Goal: Task Accomplishment & Management: Manage account settings

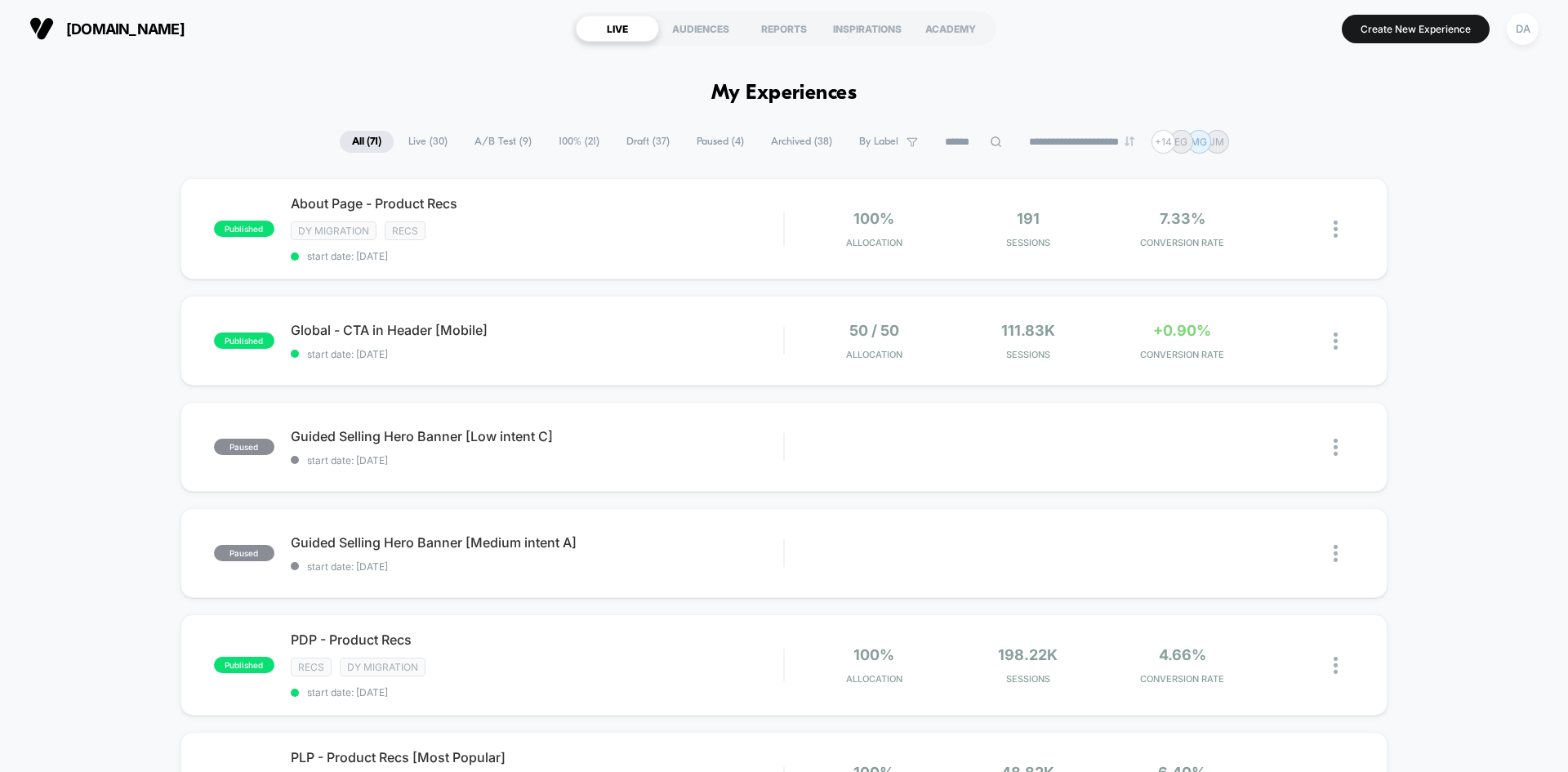
click at [445, 140] on span "Live ( 30 )" at bounding box center [428, 142] width 63 height 22
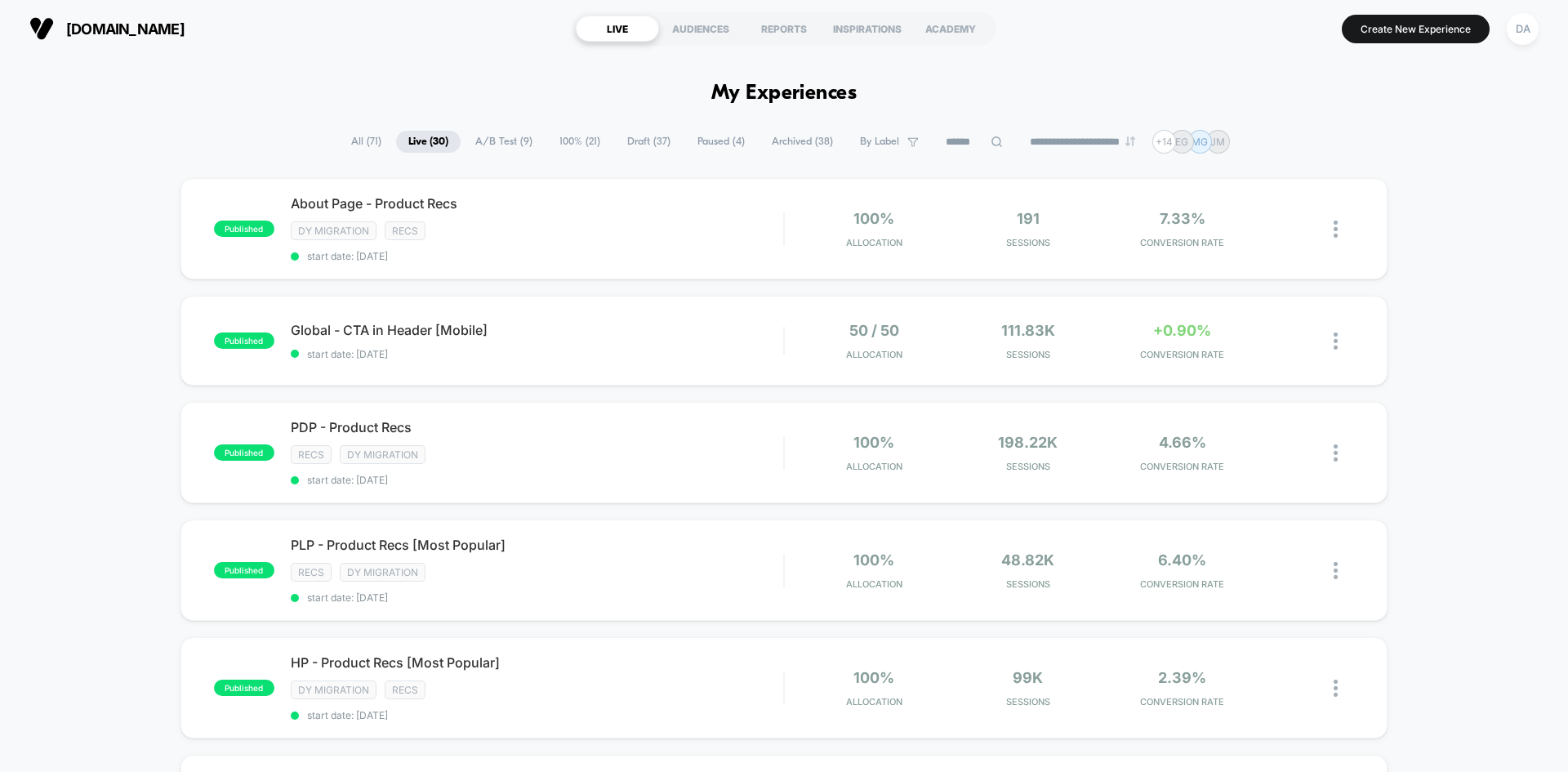
drag, startPoint x: 493, startPoint y: 140, endPoint x: 478, endPoint y: 139, distance: 15.0
click at [491, 139] on span "A/B Test ( 9 )" at bounding box center [503, 142] width 81 height 22
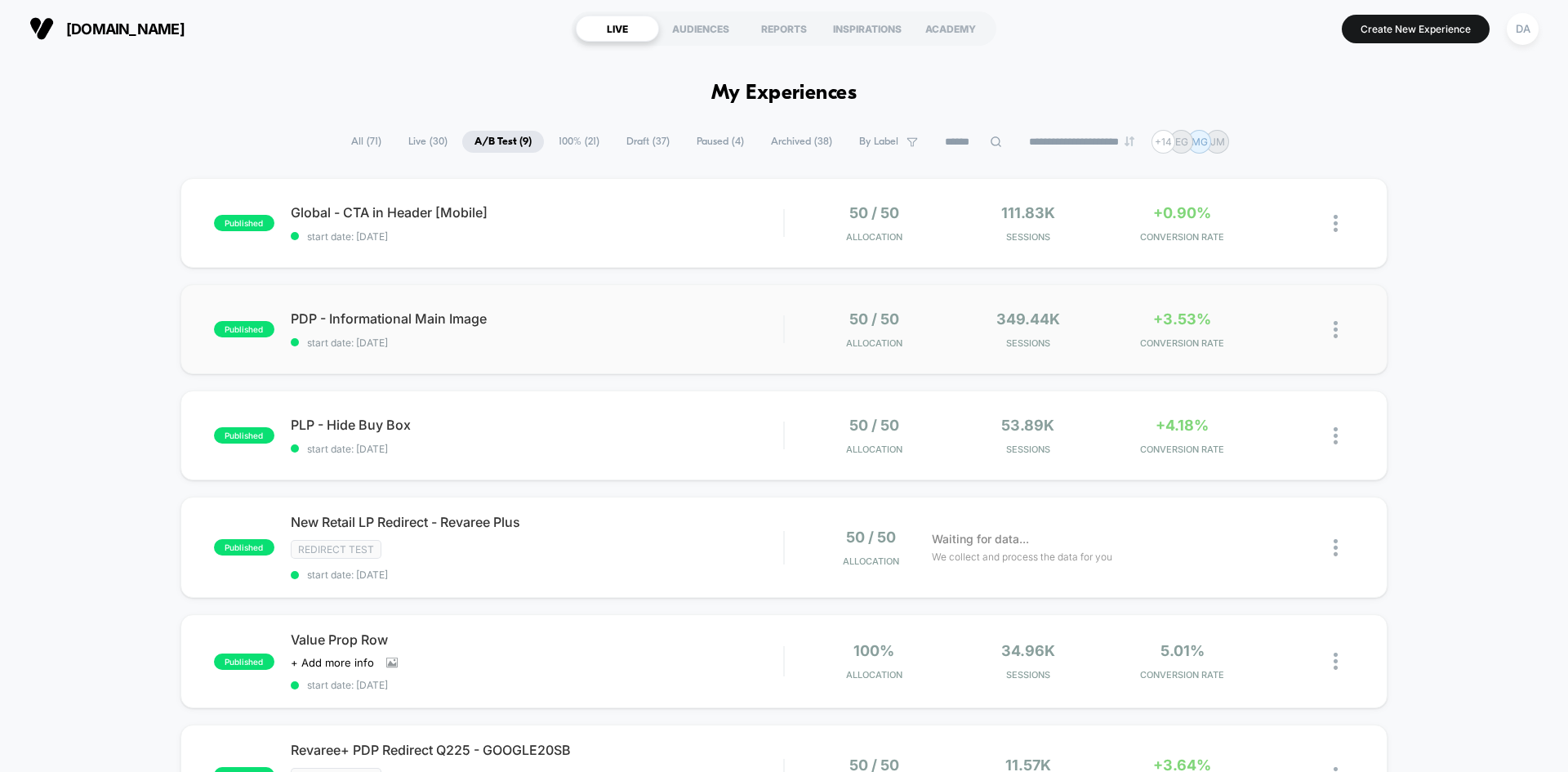
click at [1338, 326] on img at bounding box center [1335, 330] width 4 height 17
click at [704, 317] on span "PDP - Informational Main Image Click to edit experience details" at bounding box center [537, 318] width 493 height 16
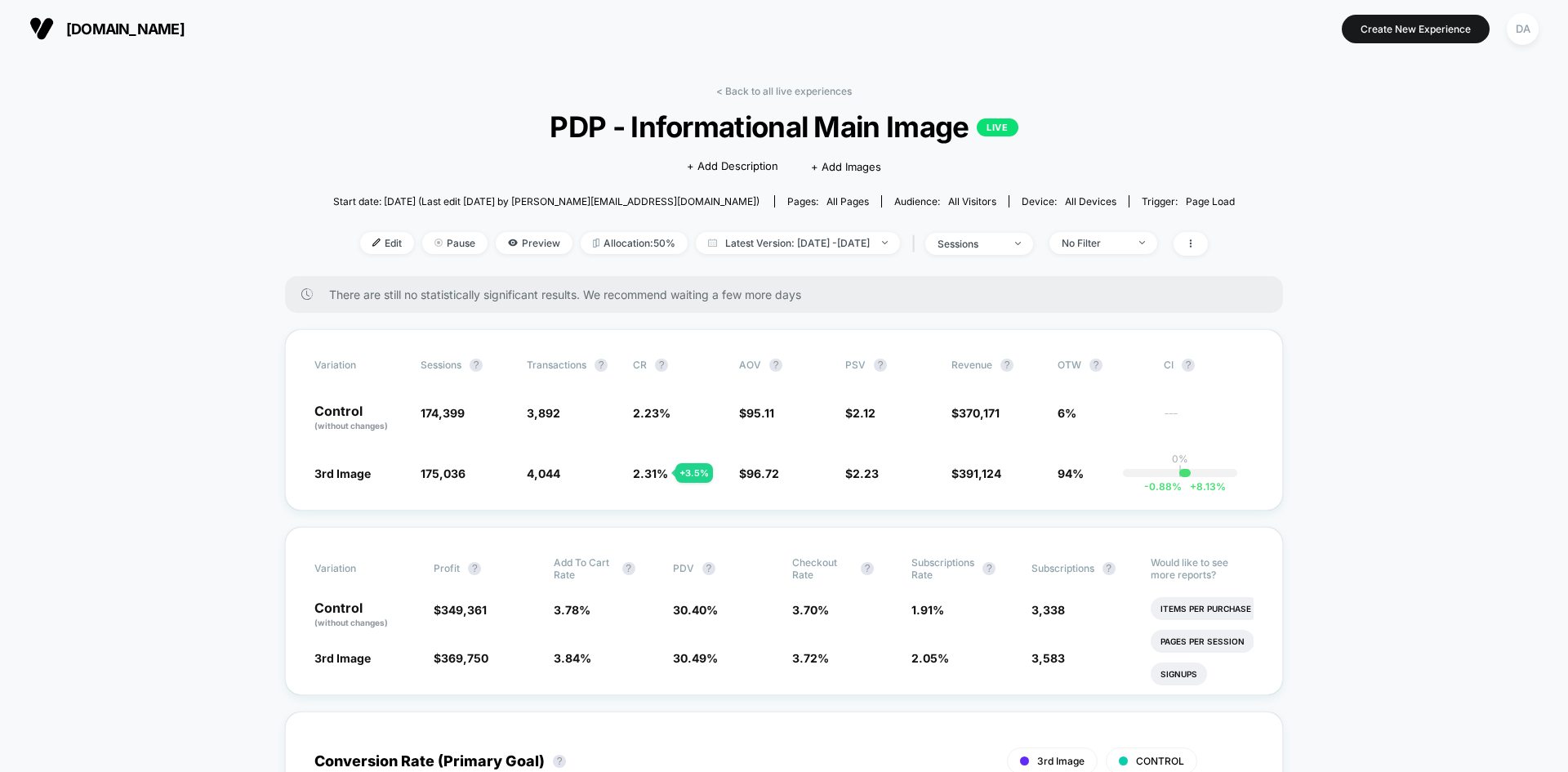
click at [364, 257] on div "< Back to all live experiences PDP - Informational Main Image LIVE Click to edi…" at bounding box center [784, 180] width 902 height 191
click at [365, 249] on span "Edit" at bounding box center [387, 243] width 54 height 22
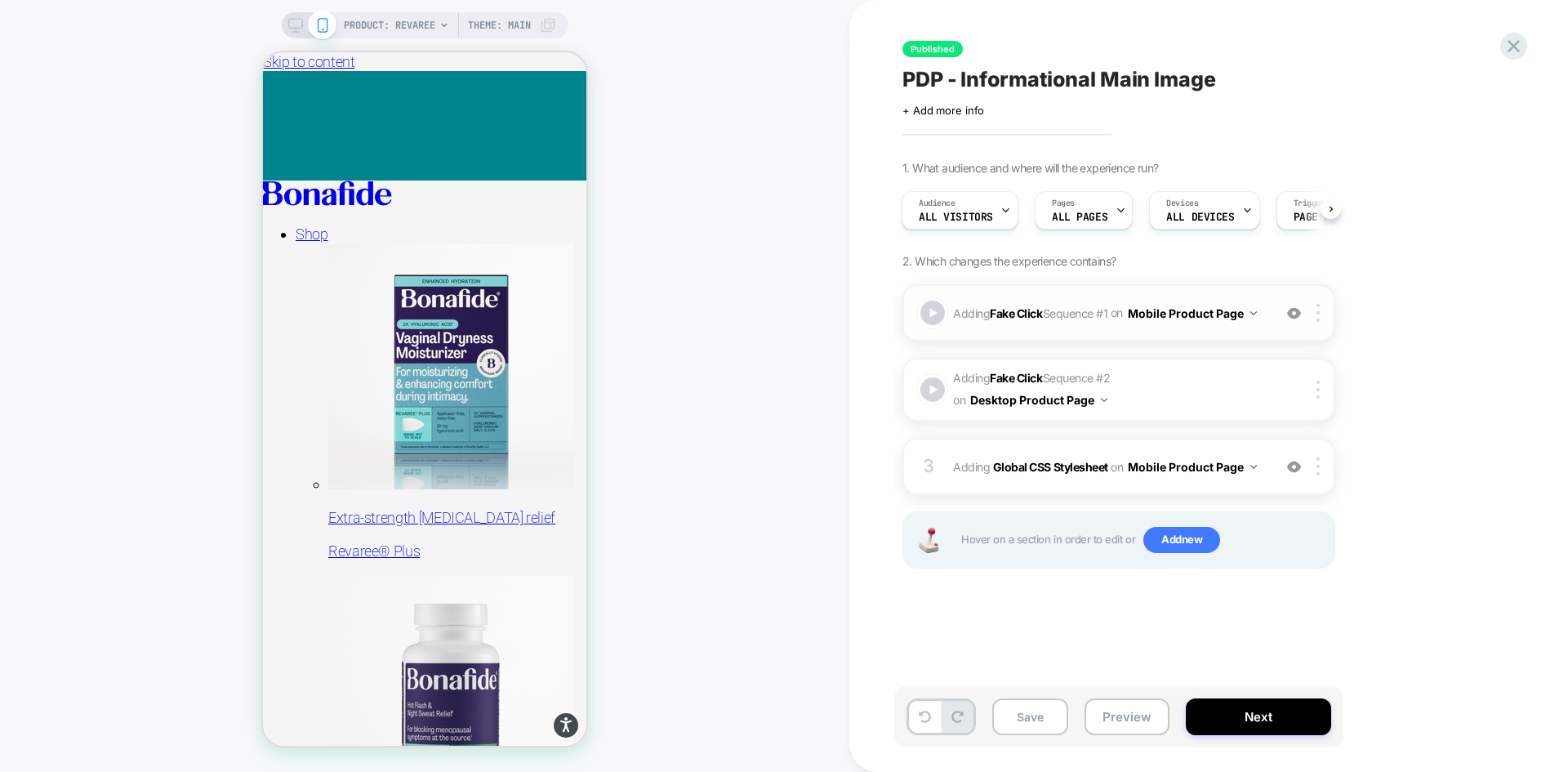
click at [1263, 298] on div "Adding Fake Click Sequence # 1 on Mobile Product Page Add Before Add After Copy…" at bounding box center [1119, 312] width 433 height 57
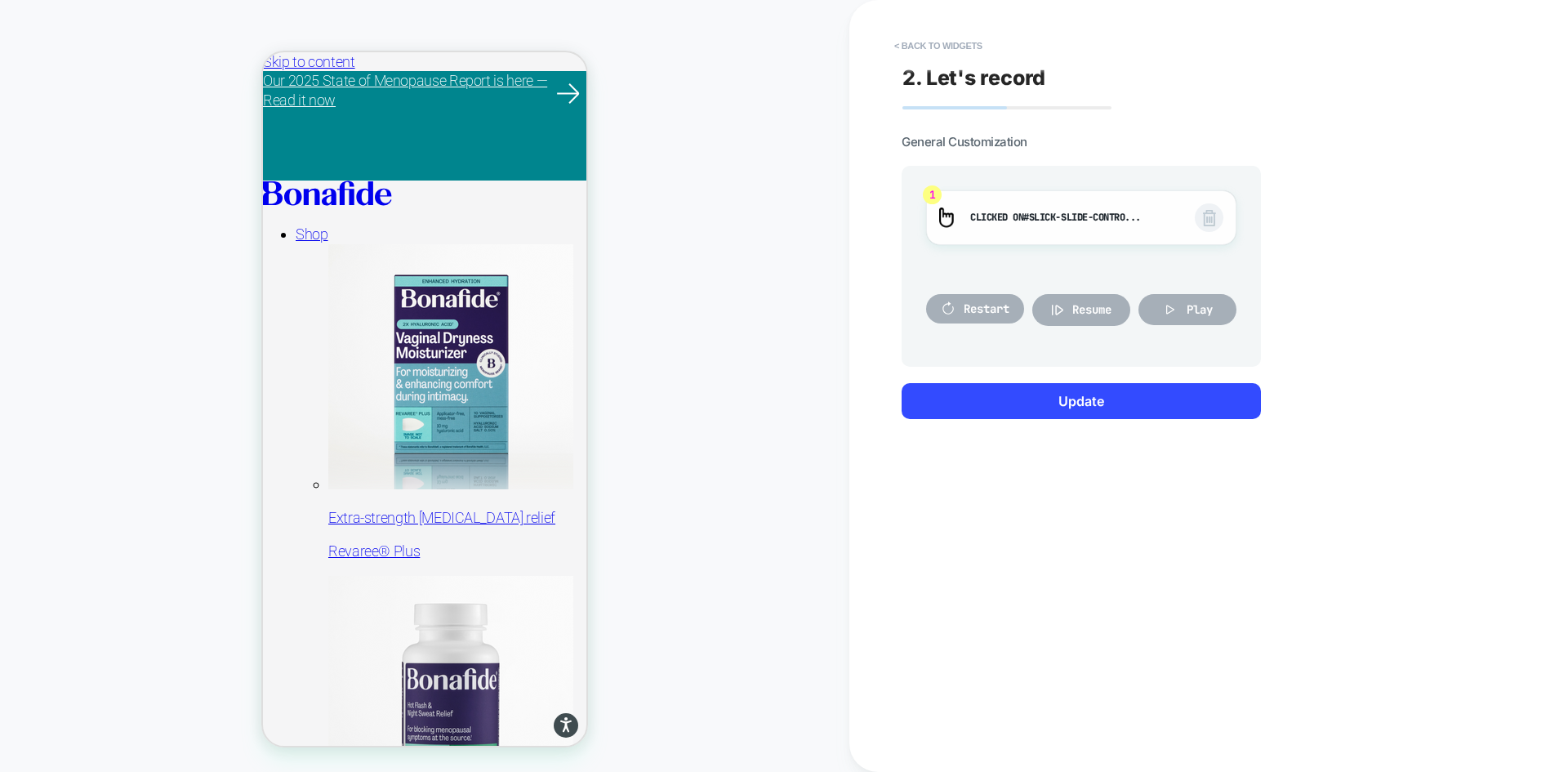
click at [1085, 217] on span "#slick-slide-contro..." at bounding box center [1081, 217] width 117 height 13
click at [1178, 308] on icon at bounding box center [1170, 309] width 16 height 16
click at [916, 45] on button "< Back to widgets" at bounding box center [938, 45] width 104 height 27
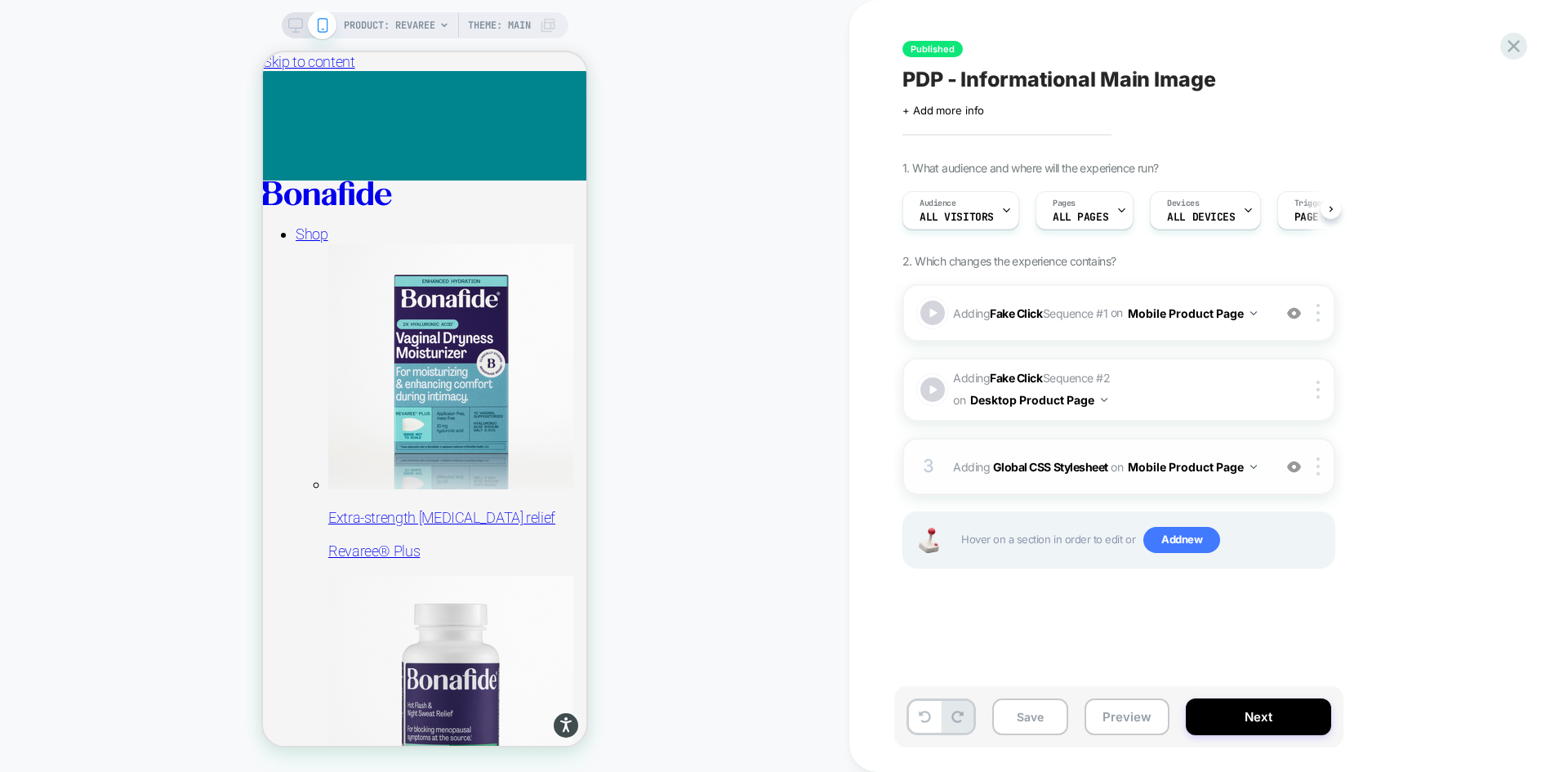
scroll to position [0, 1]
click at [1263, 451] on div "3 Adding Global CSS Stylesheet on Mobile Product Page Add Before Add After Copy…" at bounding box center [1119, 466] width 433 height 57
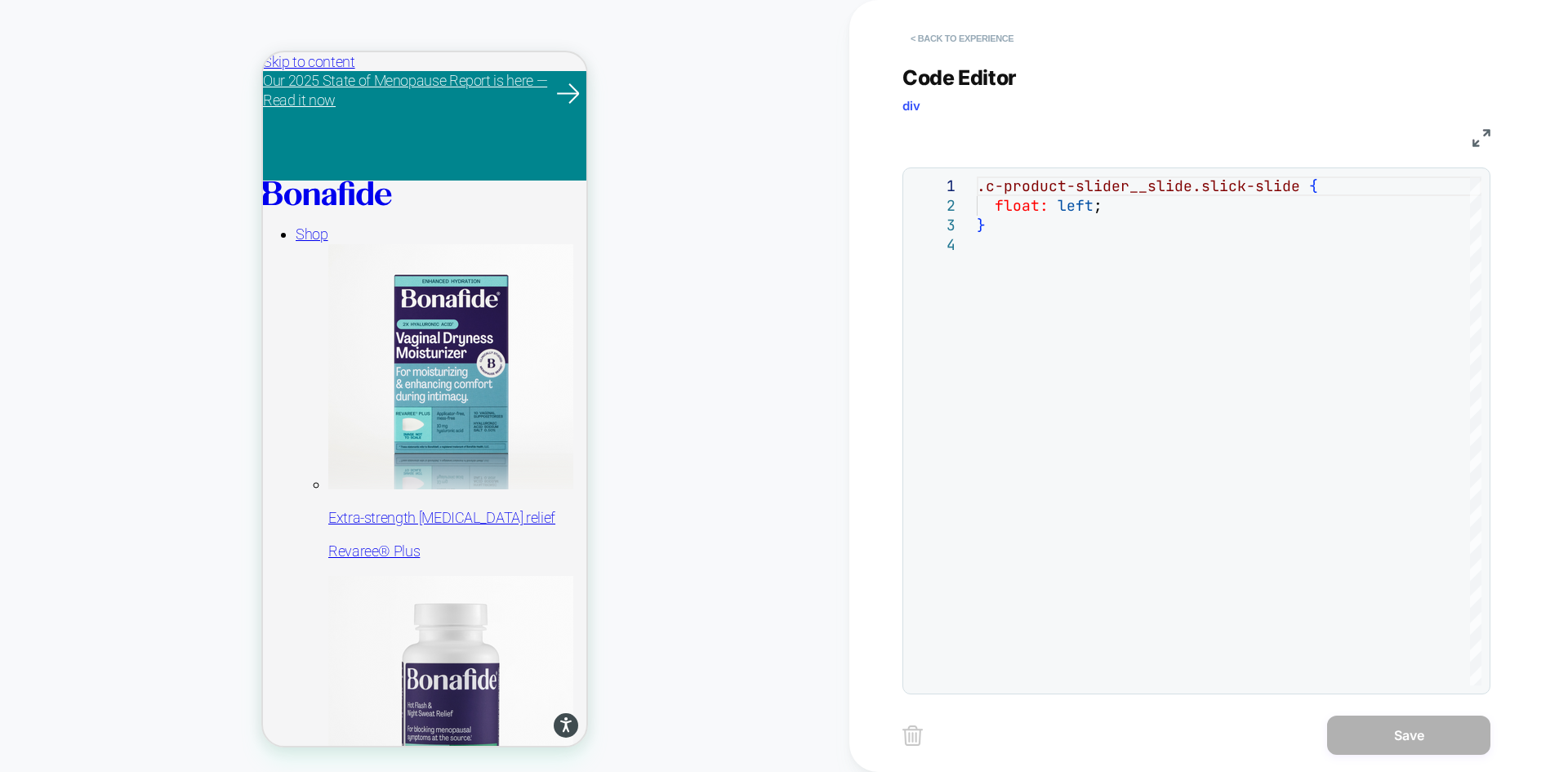
click at [962, 26] on button "< Back to experience" at bounding box center [962, 39] width 119 height 27
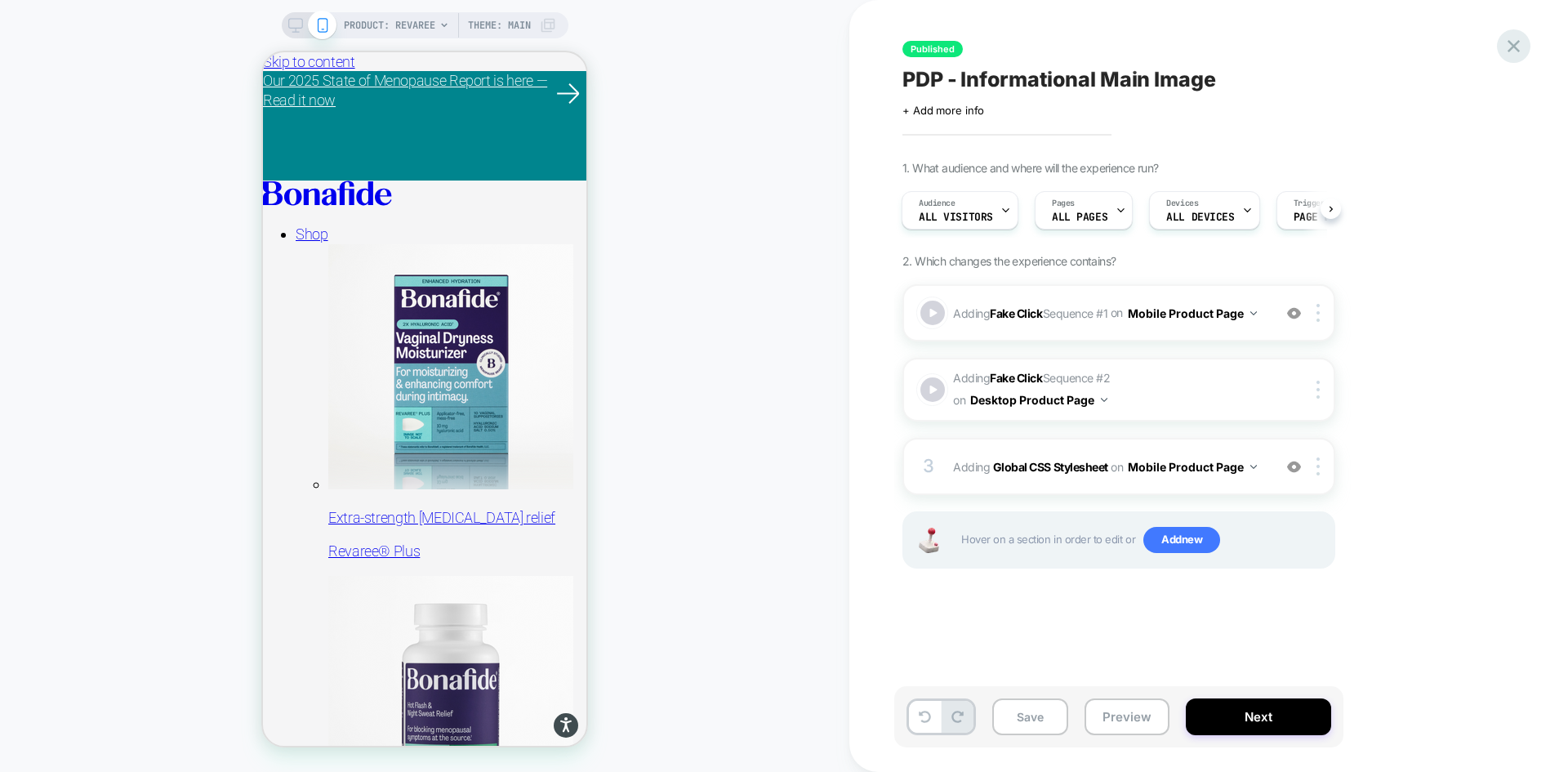
click at [1507, 48] on icon at bounding box center [1514, 46] width 22 height 22
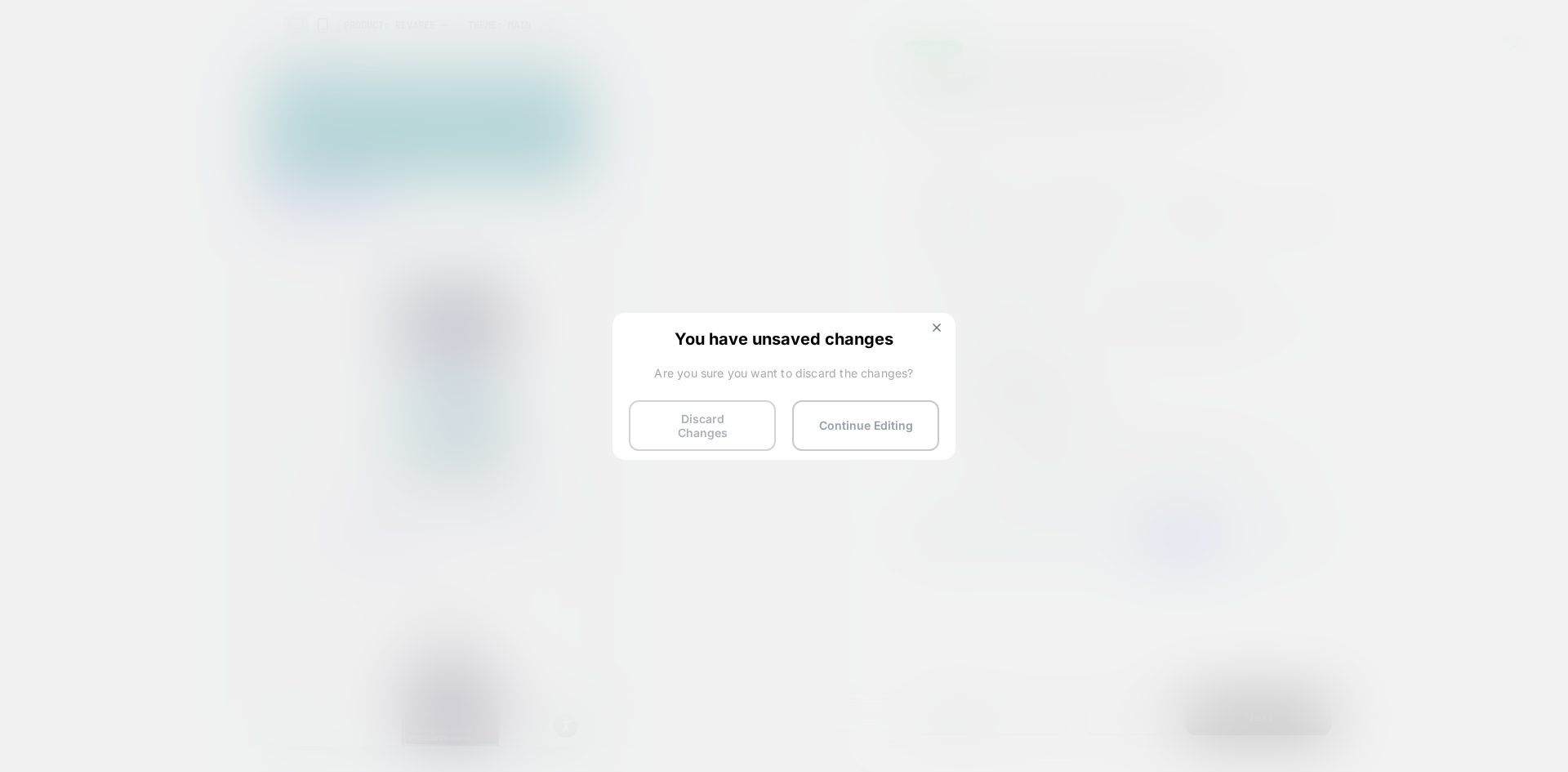
click at [743, 423] on button "Discard Changes" at bounding box center [702, 425] width 147 height 50
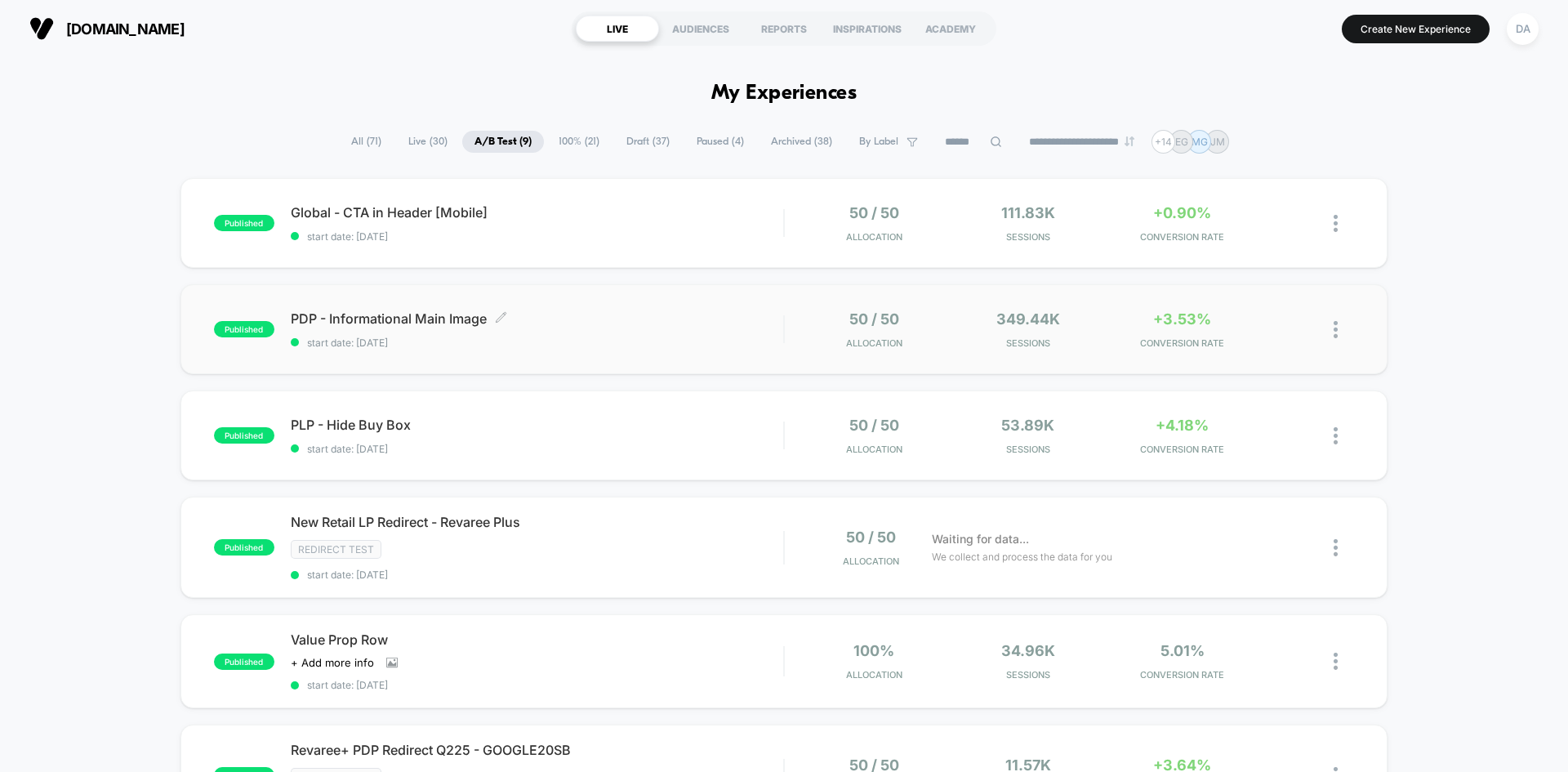
click at [673, 316] on span "PDP - Informational Main Image Click to edit experience details" at bounding box center [537, 318] width 493 height 16
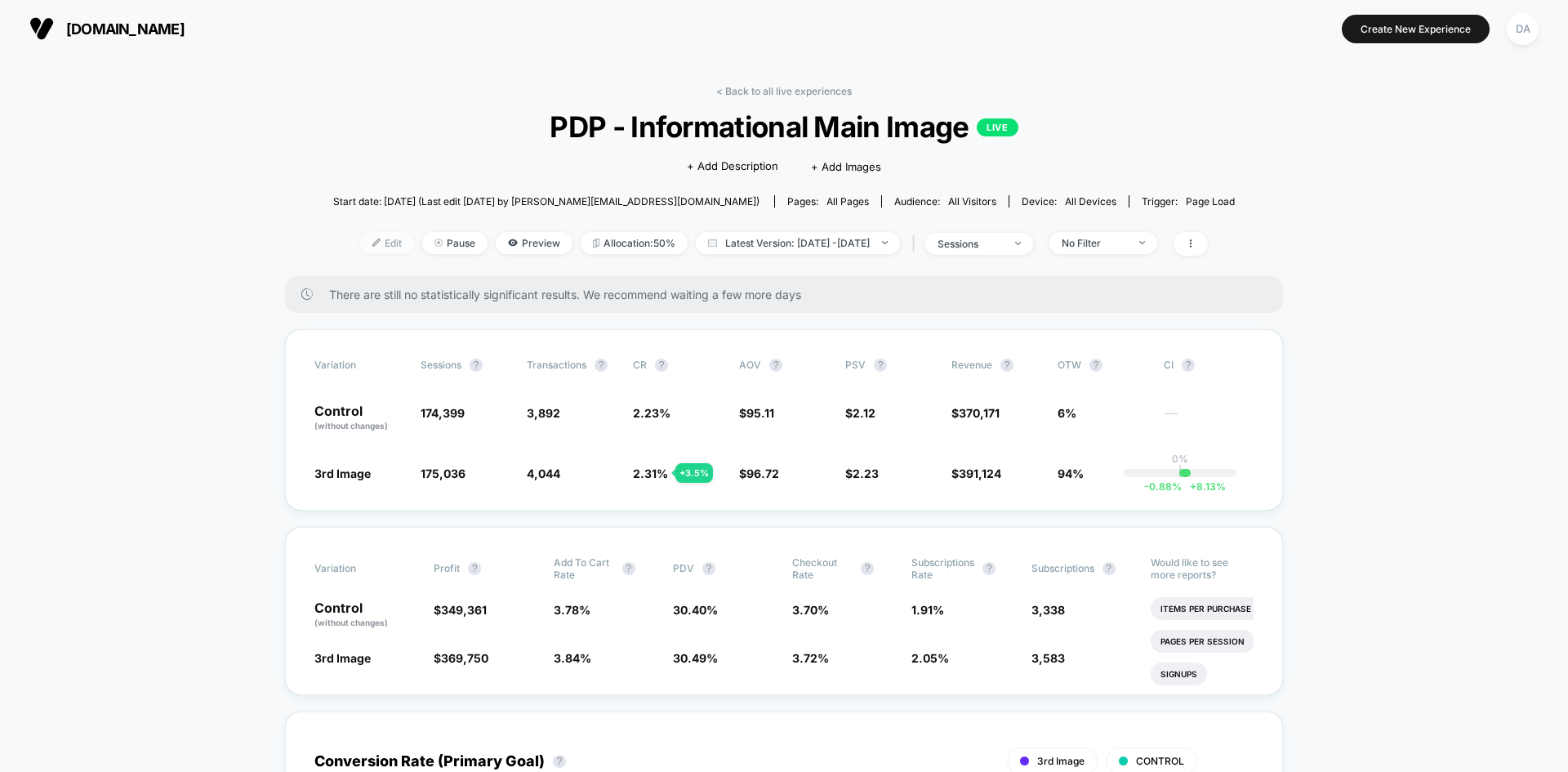
click at [372, 241] on img at bounding box center [376, 243] width 9 height 9
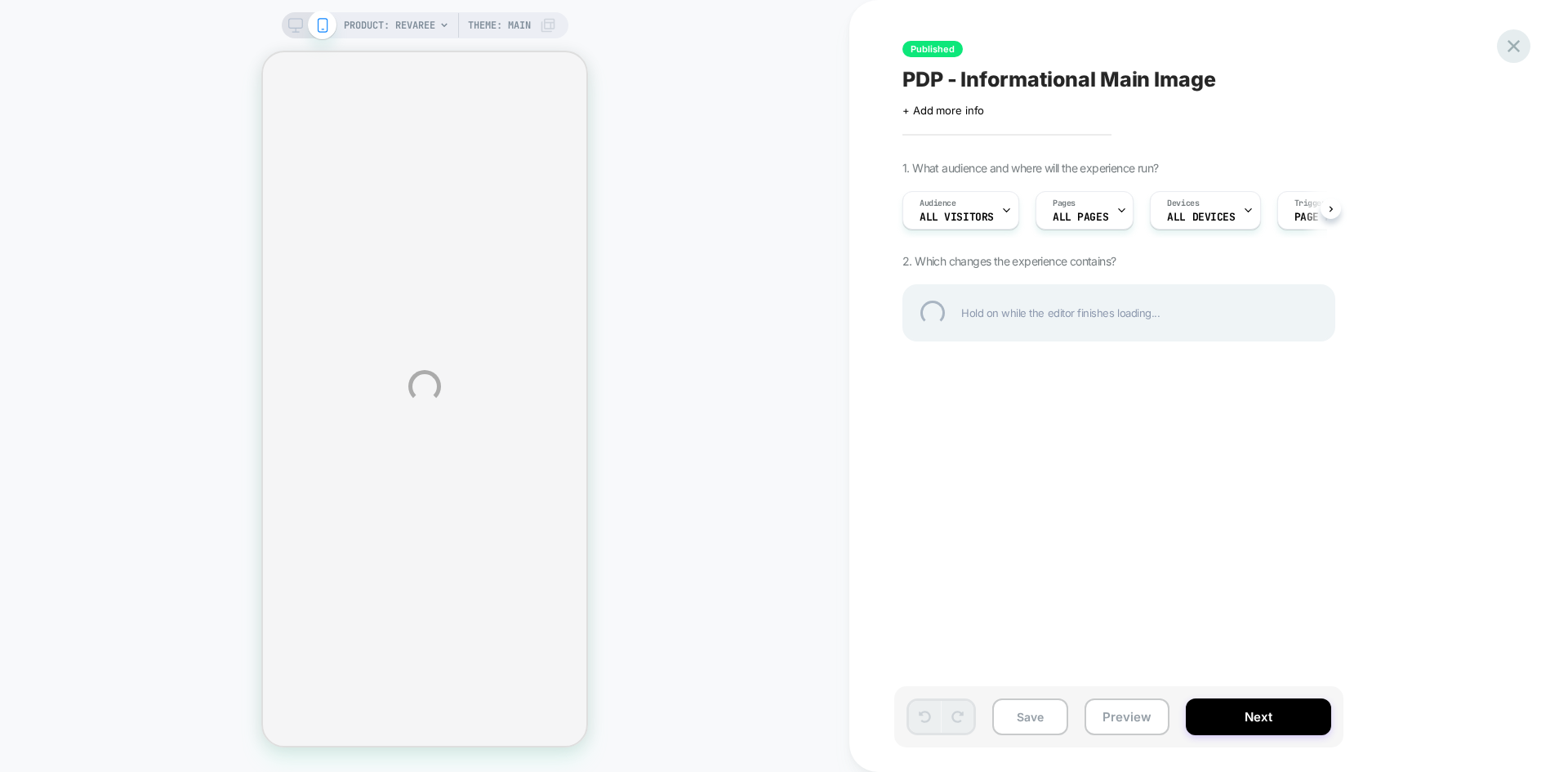
click at [1514, 46] on div at bounding box center [1513, 45] width 33 height 33
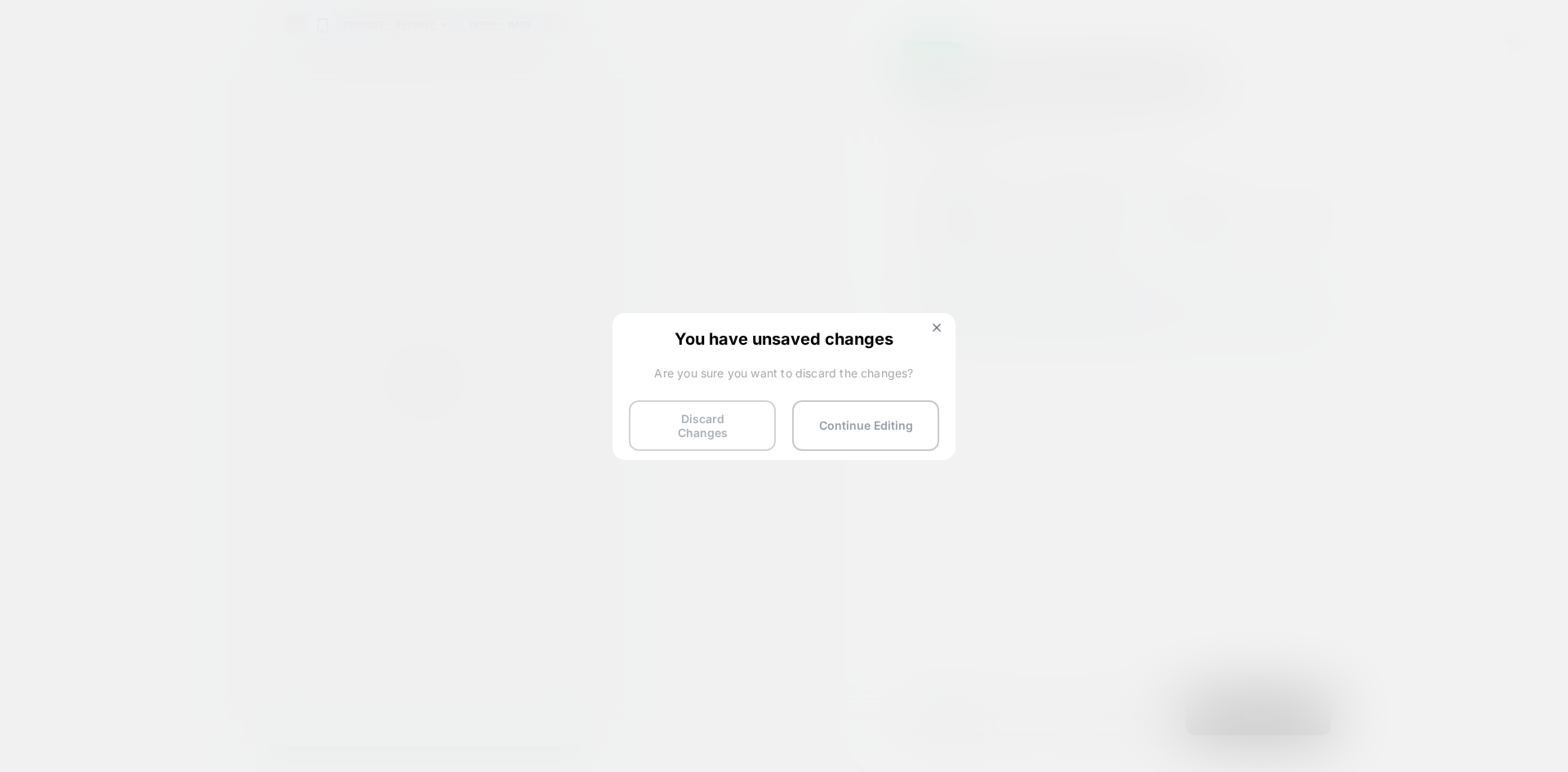
click at [728, 410] on button "Discard Changes" at bounding box center [702, 425] width 147 height 50
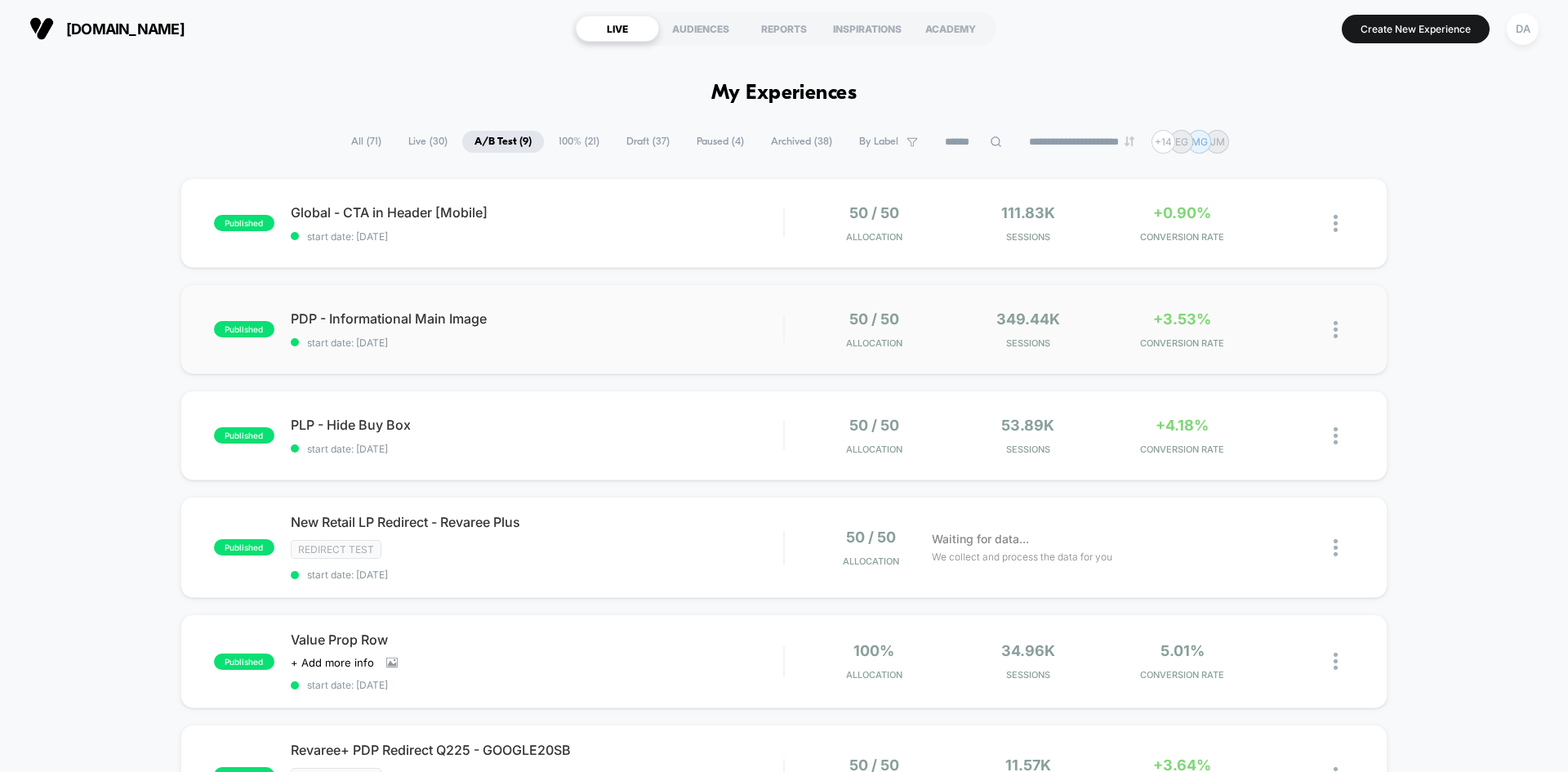
click at [1334, 326] on img at bounding box center [1335, 330] width 4 height 17
click at [1252, 273] on div "Duplicate" at bounding box center [1252, 273] width 147 height 37
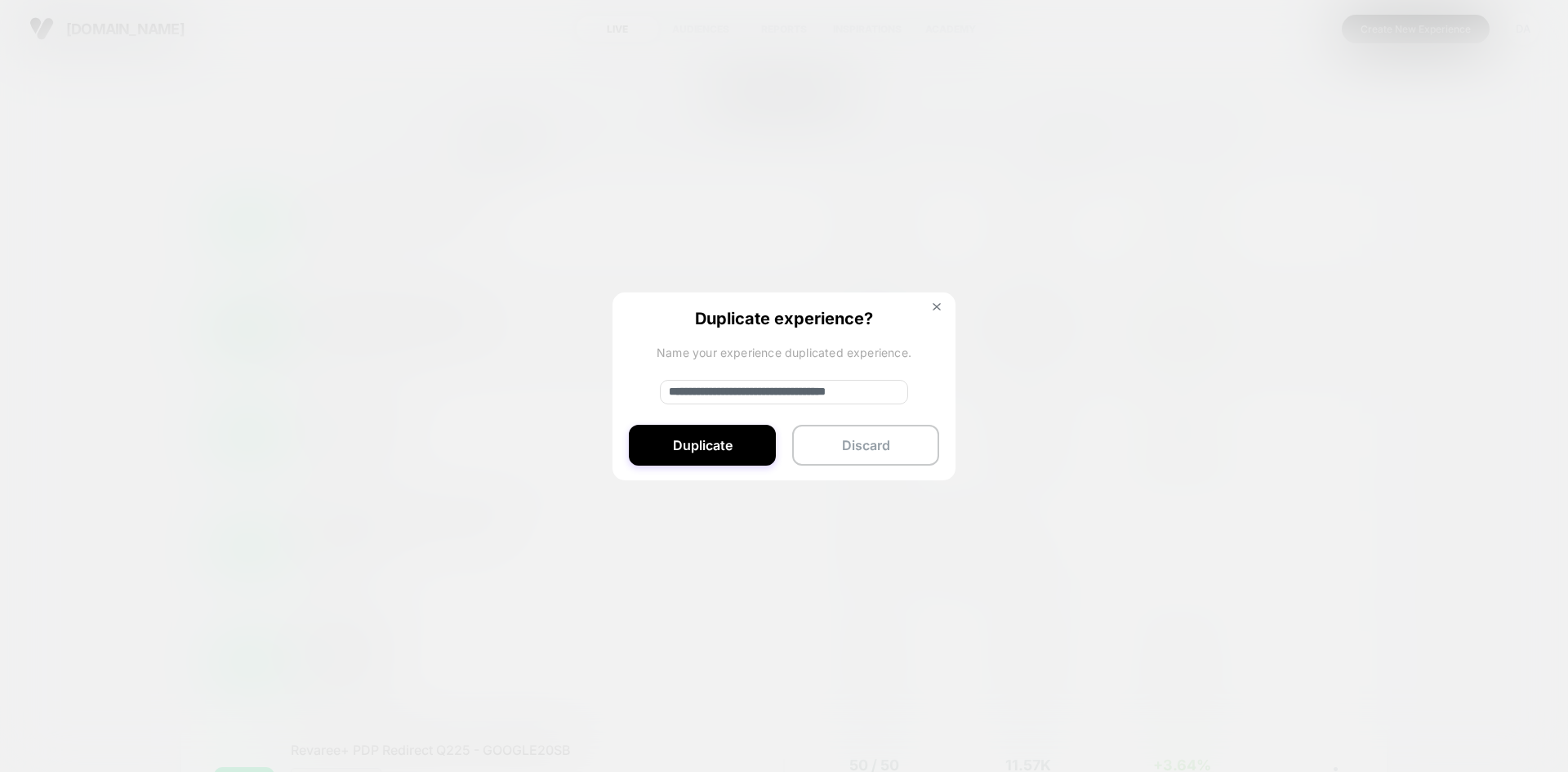
drag, startPoint x: 721, startPoint y: 391, endPoint x: 646, endPoint y: 387, distance: 75.1
click at [646, 387] on div "**********" at bounding box center [784, 388] width 343 height 190
click at [877, 393] on input "**********" at bounding box center [784, 392] width 248 height 25
type input "**********"
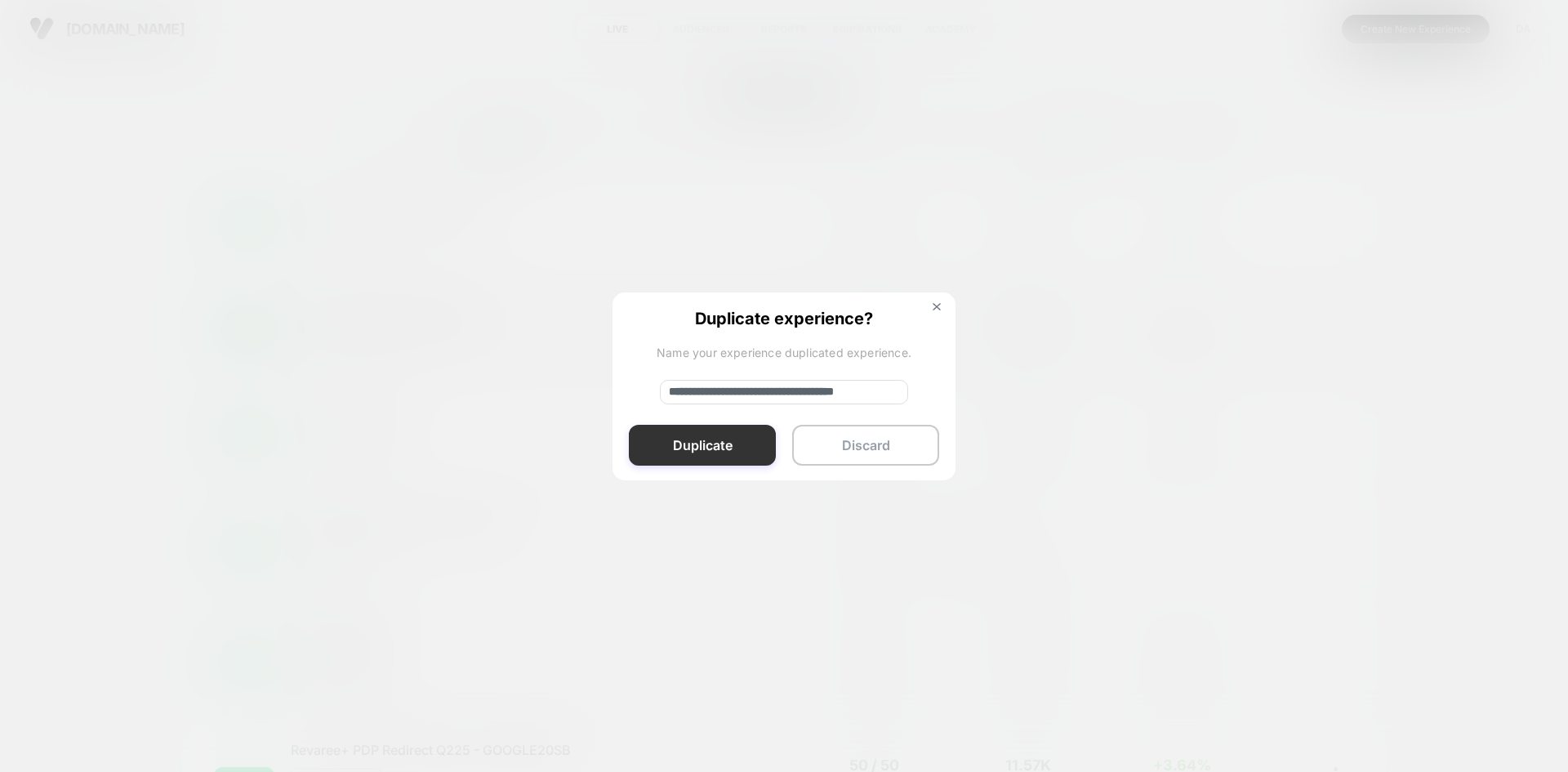
scroll to position [0, 0]
click at [746, 437] on button "Duplicate" at bounding box center [702, 445] width 147 height 41
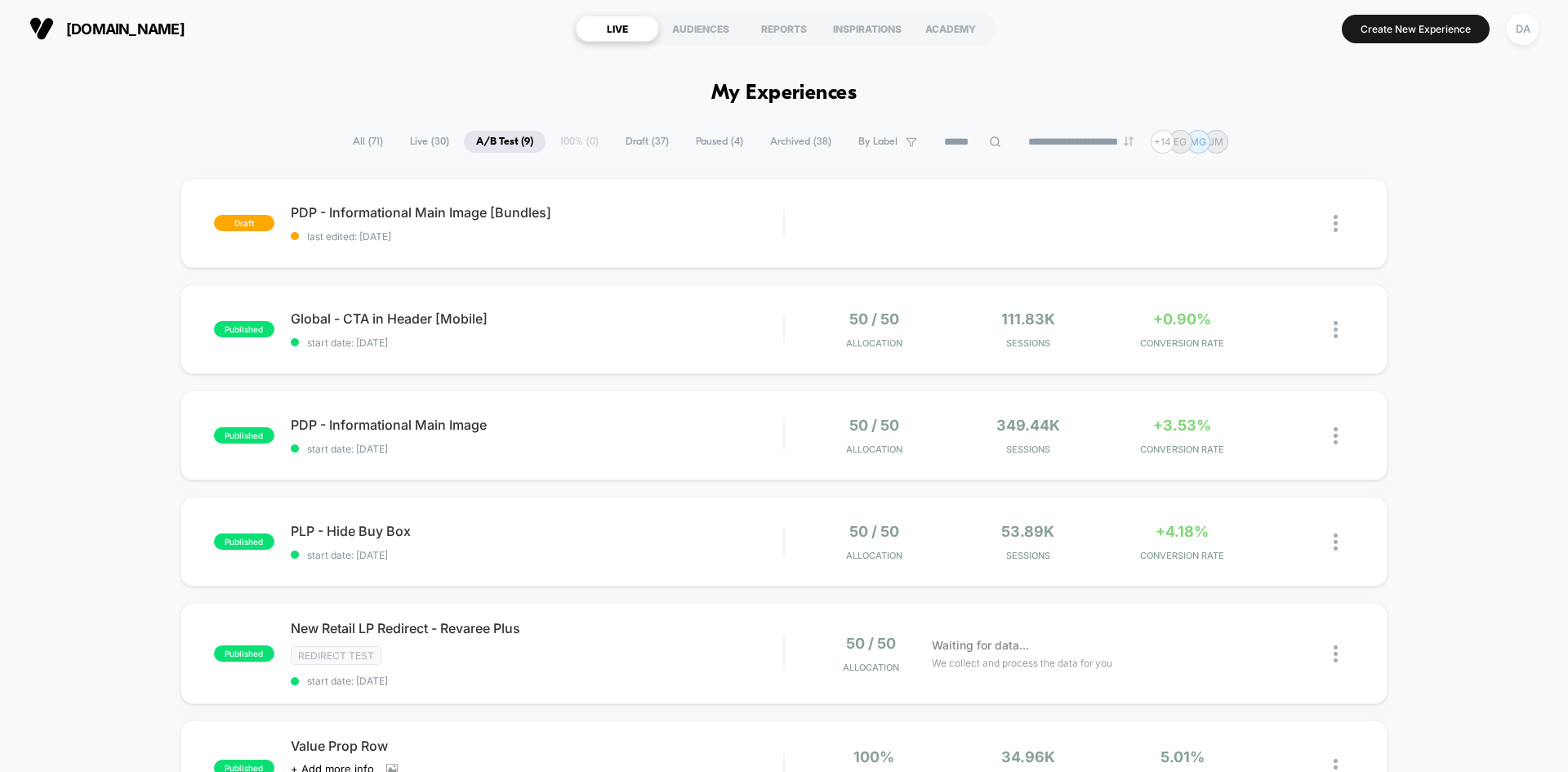
click at [650, 136] on span "Draft ( 37 )" at bounding box center [647, 142] width 68 height 22
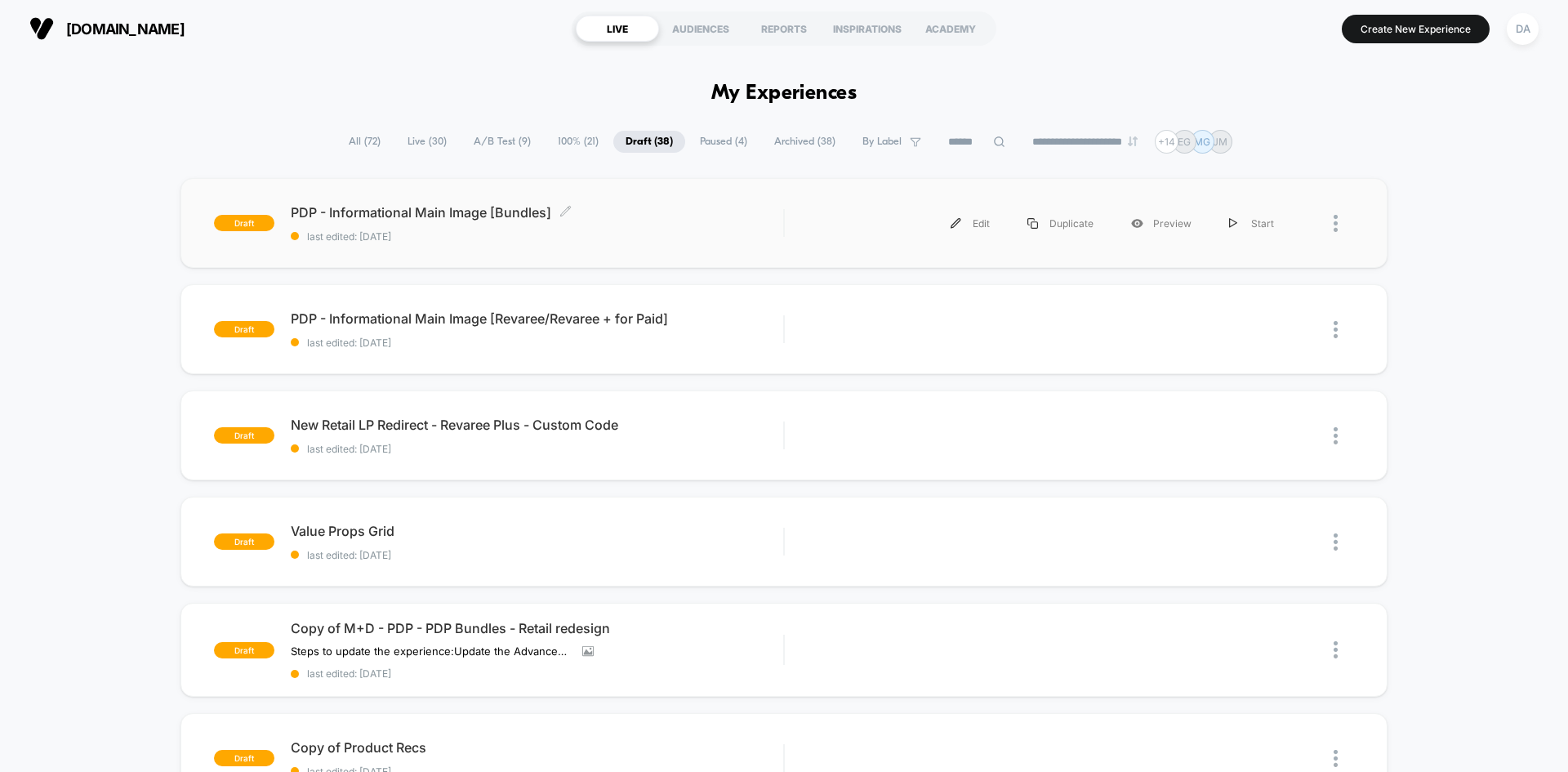
click at [631, 203] on div "draft PDP - Informational Main Image [Bundles] Click to edit experience details…" at bounding box center [784, 223] width 1207 height 90
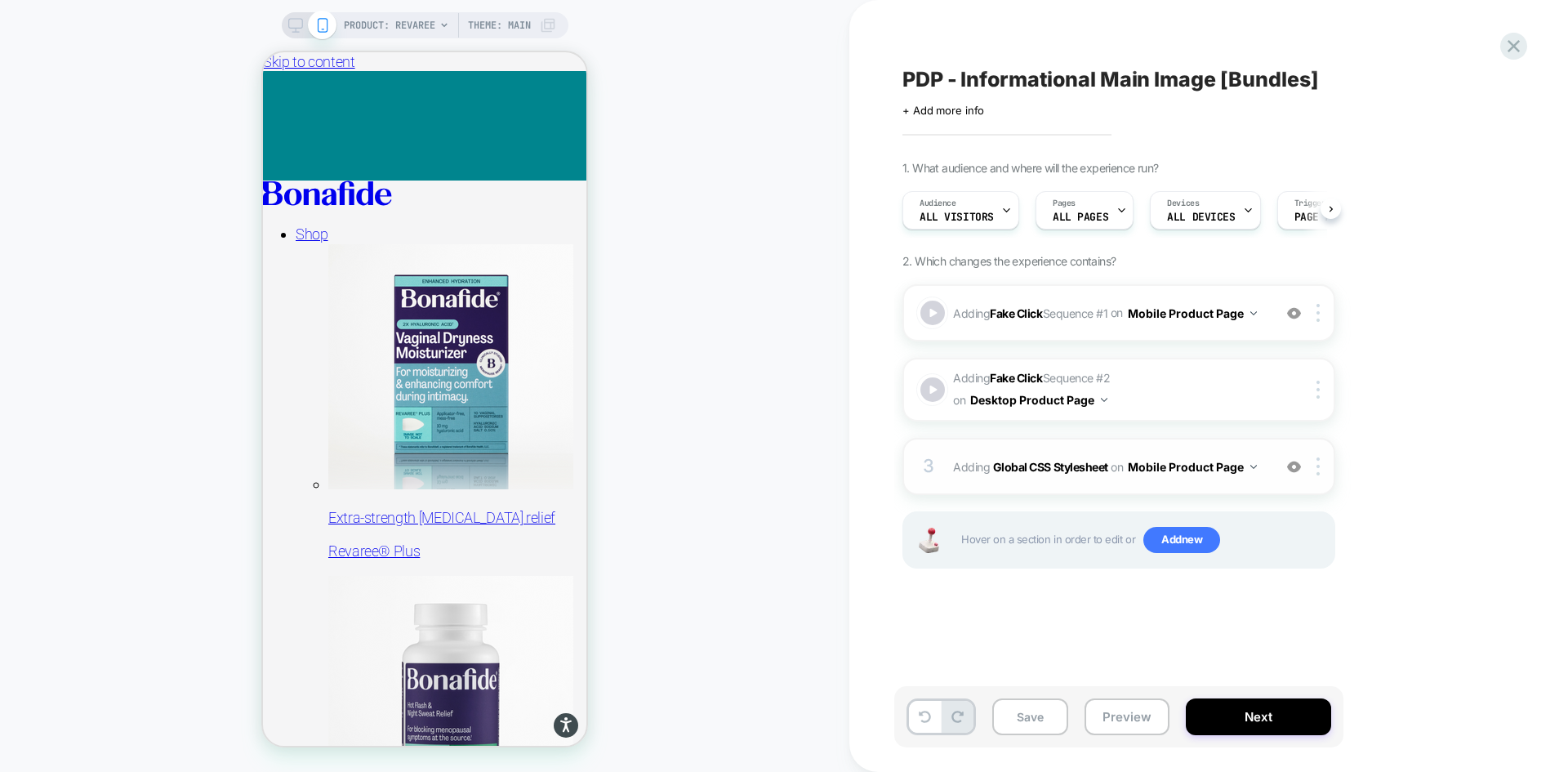
scroll to position [0, 1]
click at [1078, 298] on div "Adding Fake Click Sequence # 1 on Mobile Product Page Add Before Add After Copy…" at bounding box center [1119, 312] width 433 height 57
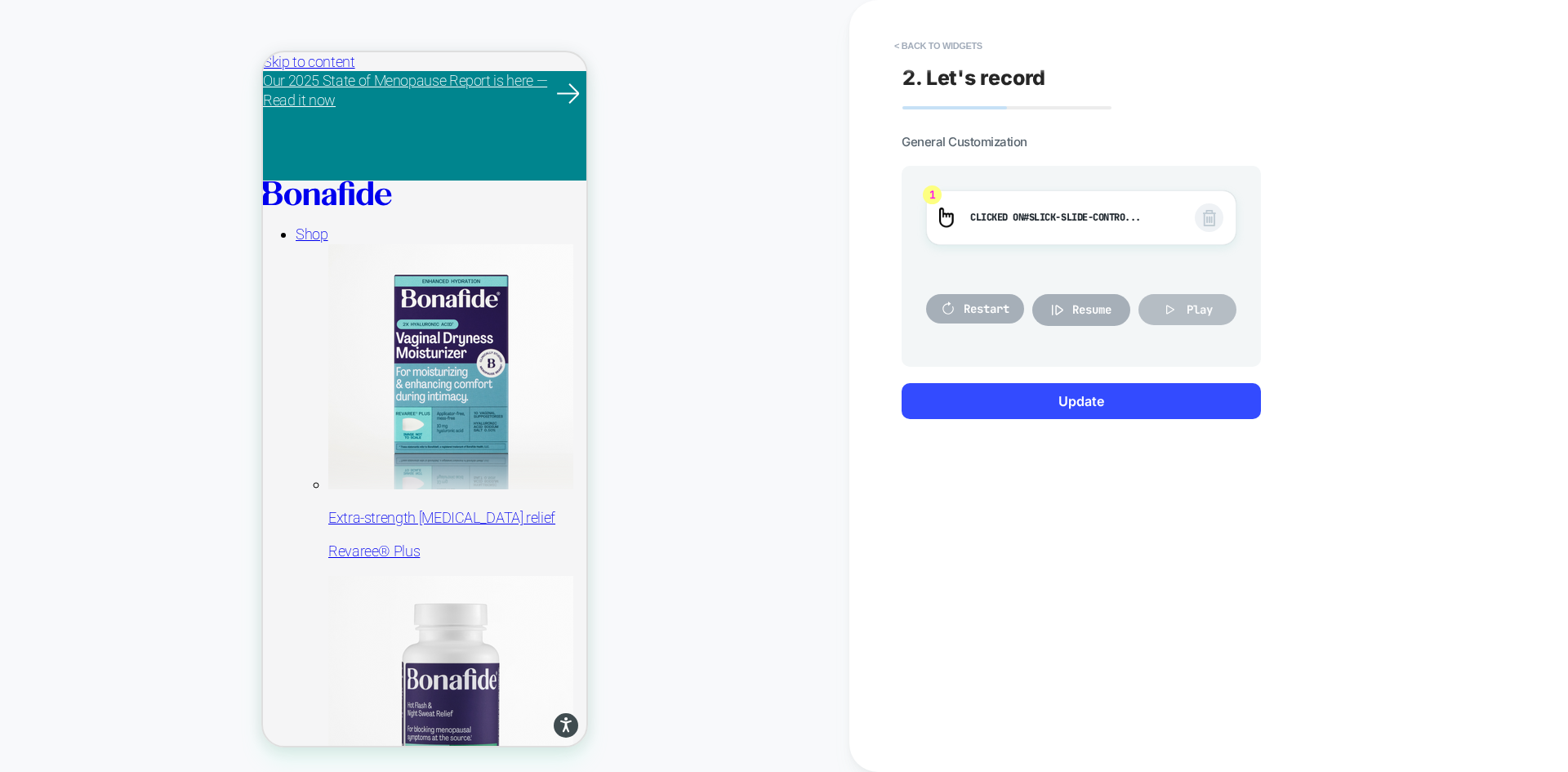
click at [1179, 309] on button "Play" at bounding box center [1187, 310] width 98 height 31
click at [1069, 223] on span "#slick-slide-contro..." at bounding box center [1081, 217] width 117 height 13
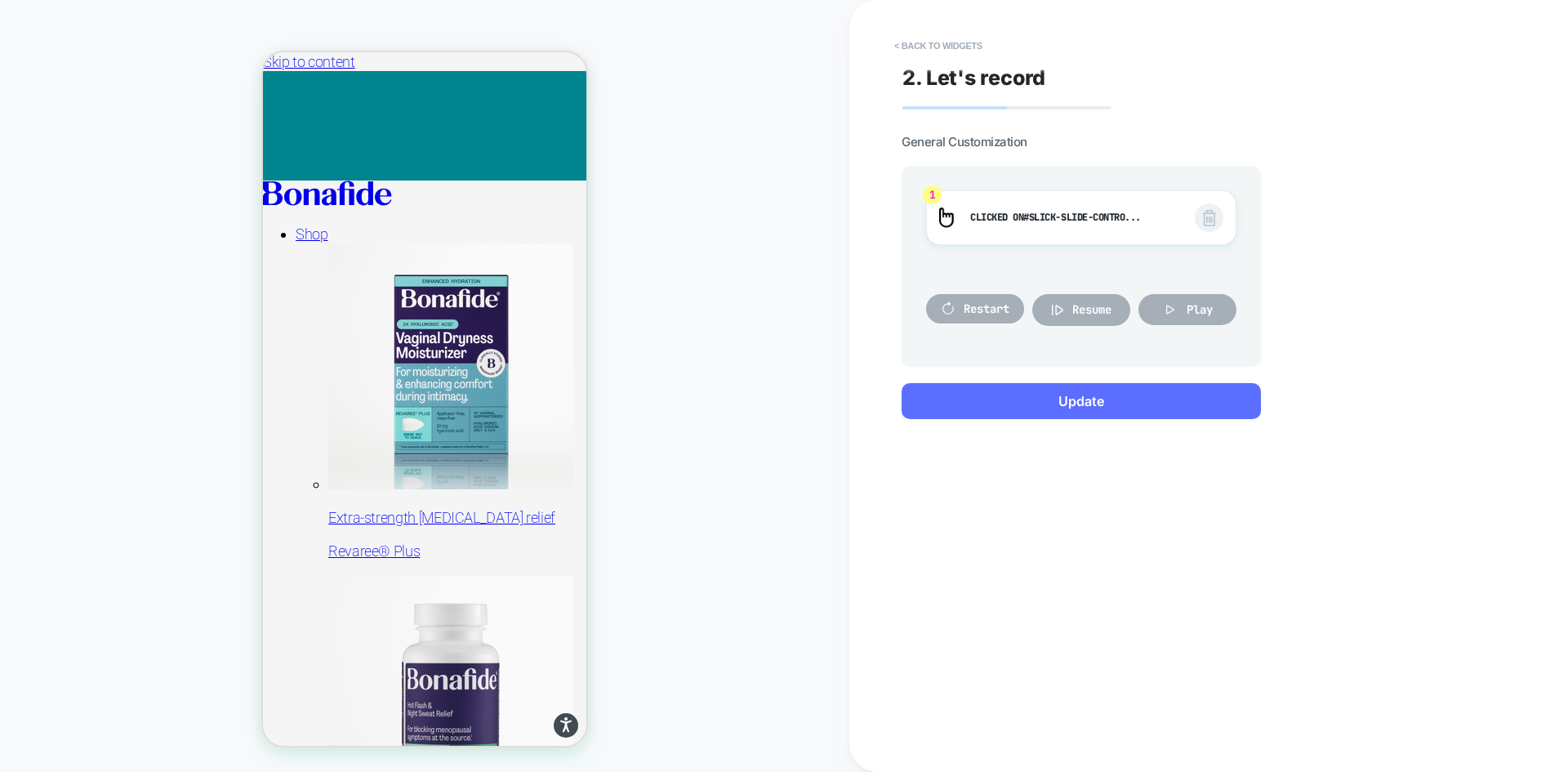
click at [1100, 397] on button "Update" at bounding box center [1081, 401] width 359 height 36
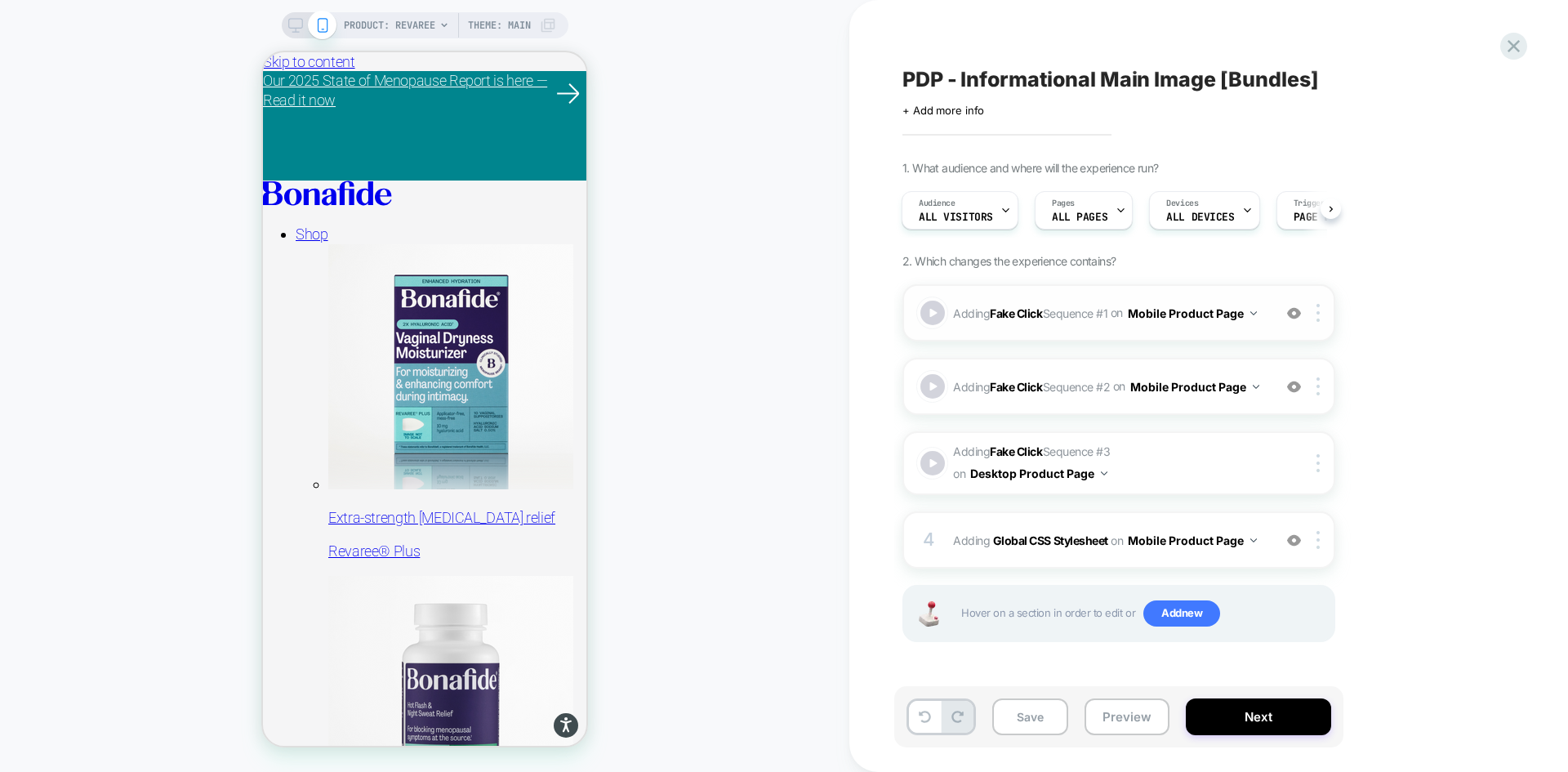
click at [1235, 291] on div "Adding Fake Click Sequence # 1 on Mobile Product Page Add Before Add After Copy…" at bounding box center [1119, 312] width 433 height 57
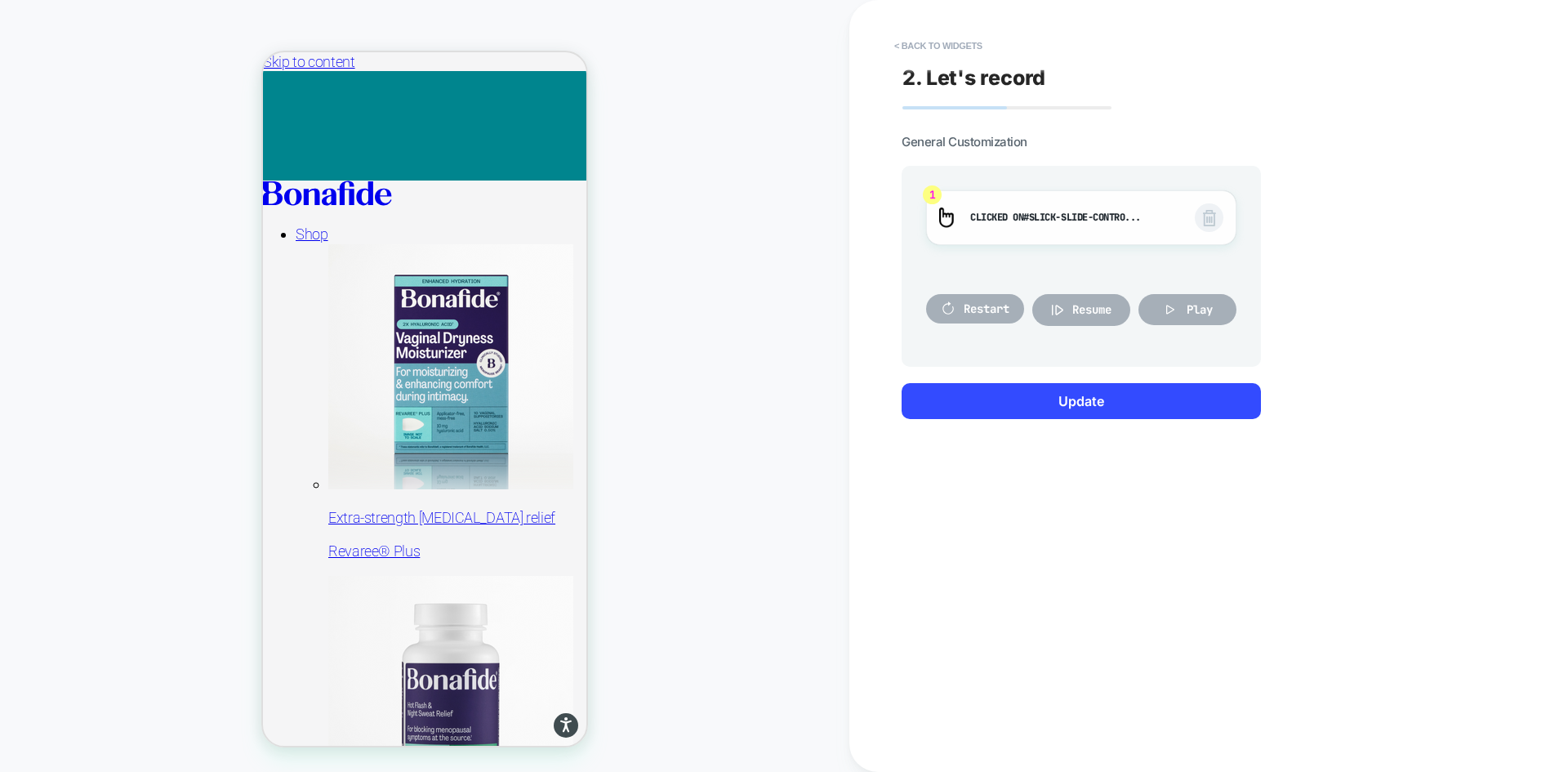
click at [1201, 222] on span at bounding box center [1209, 217] width 28 height 28
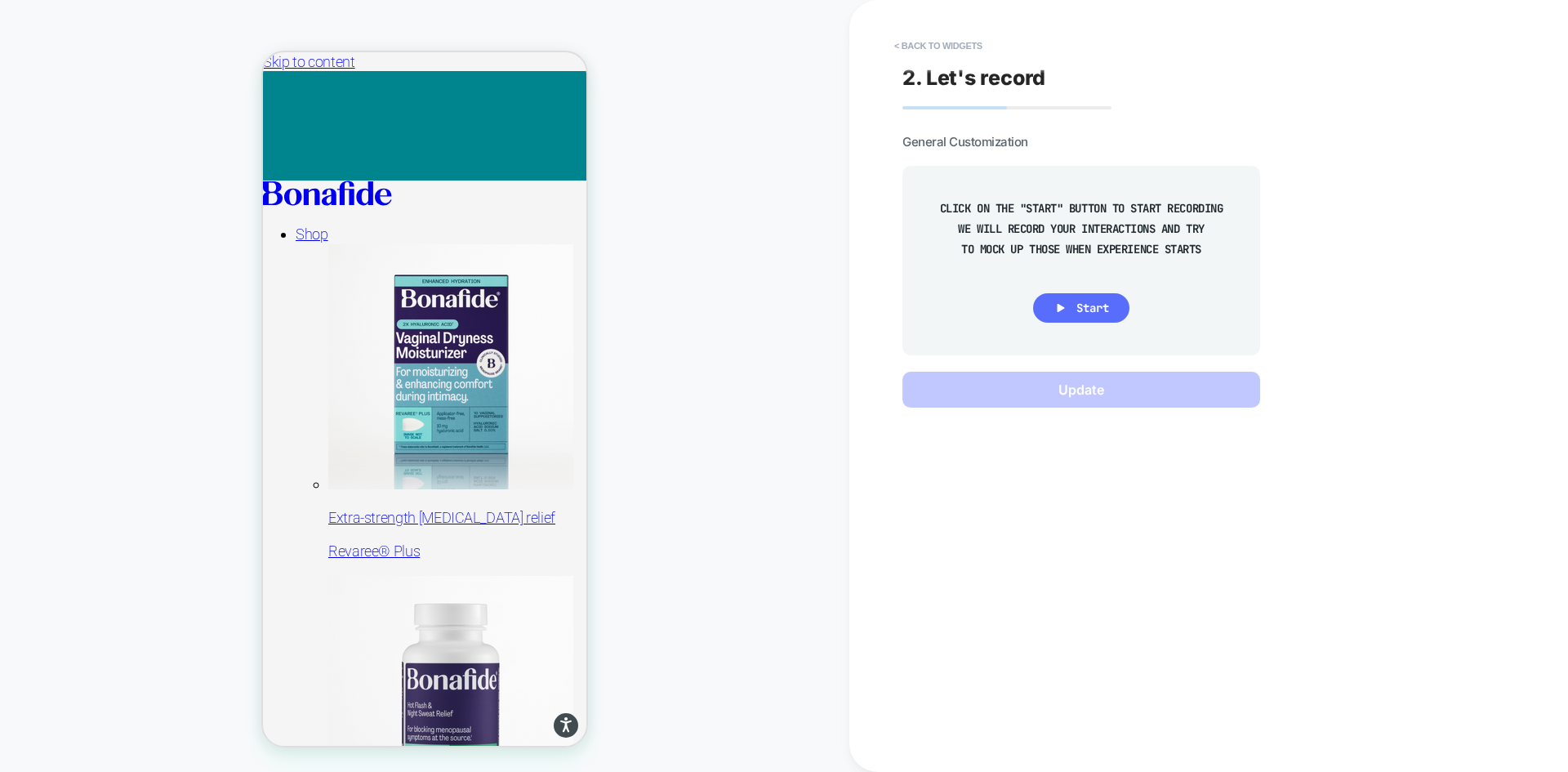
click at [1081, 313] on span "Start" at bounding box center [1092, 307] width 33 height 15
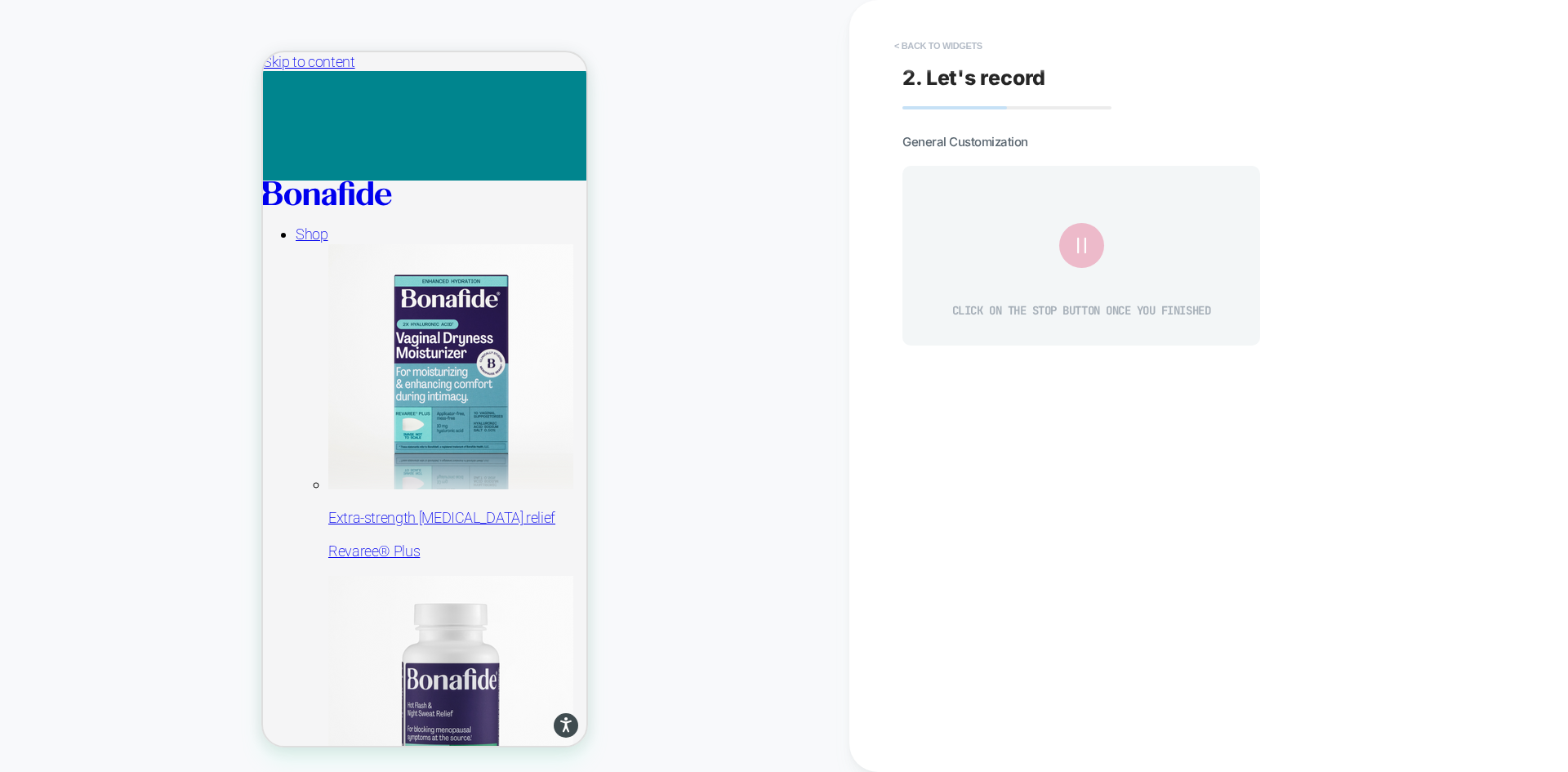
click at [942, 43] on button "< Back to widgets" at bounding box center [938, 45] width 104 height 27
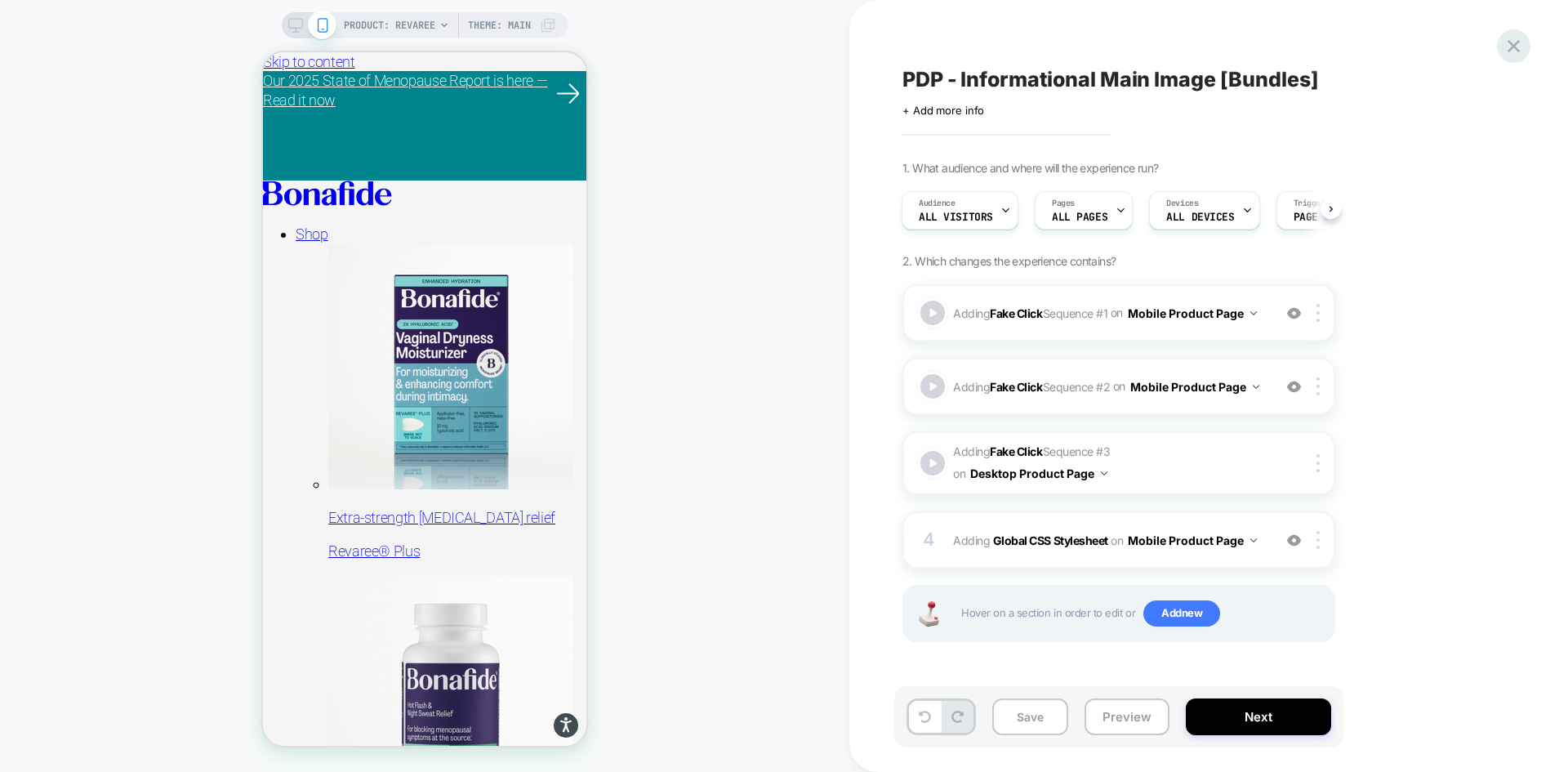
click at [1509, 43] on icon at bounding box center [1513, 46] width 12 height 12
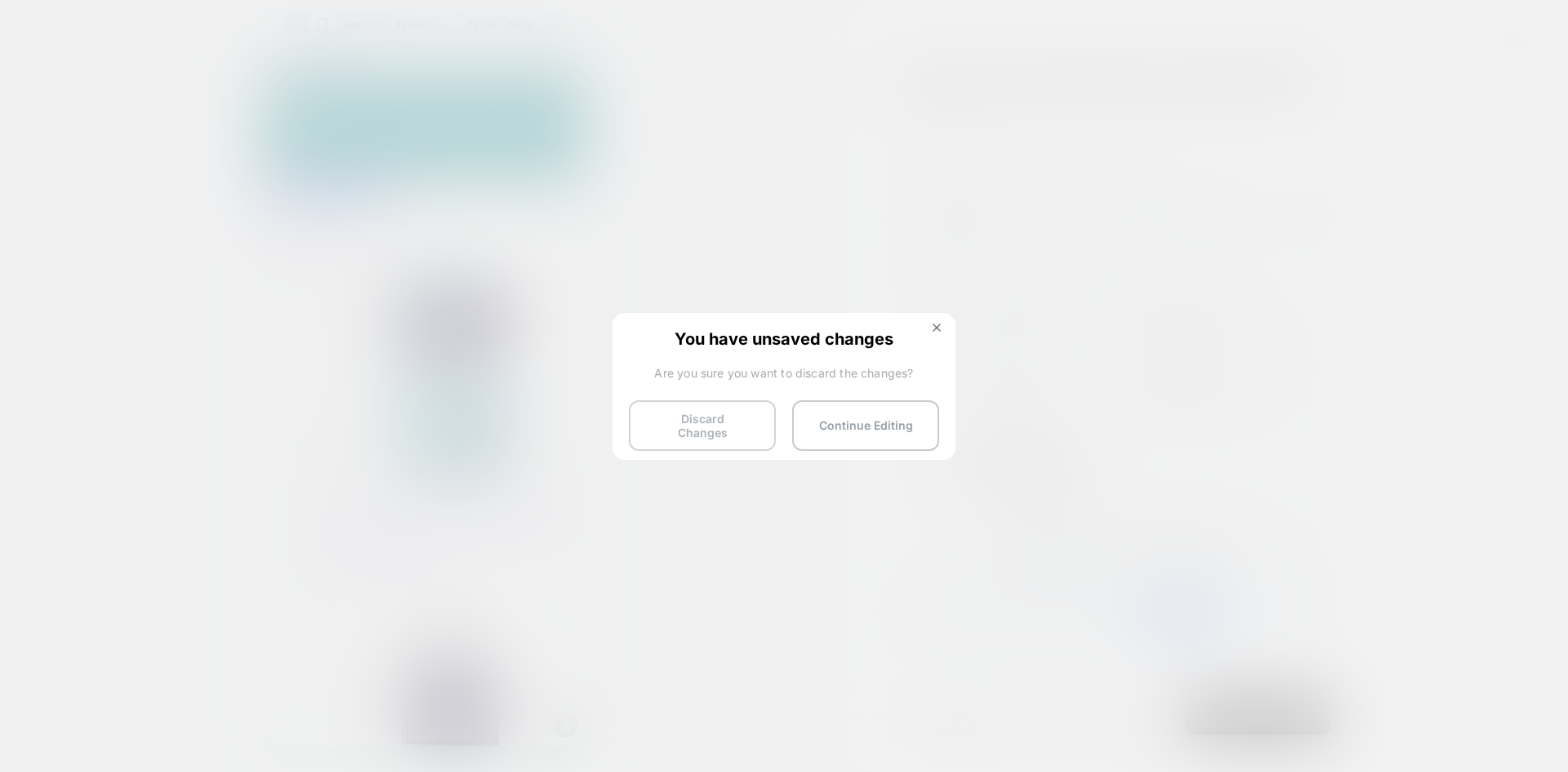
click at [742, 436] on button "Discard Changes" at bounding box center [702, 425] width 147 height 50
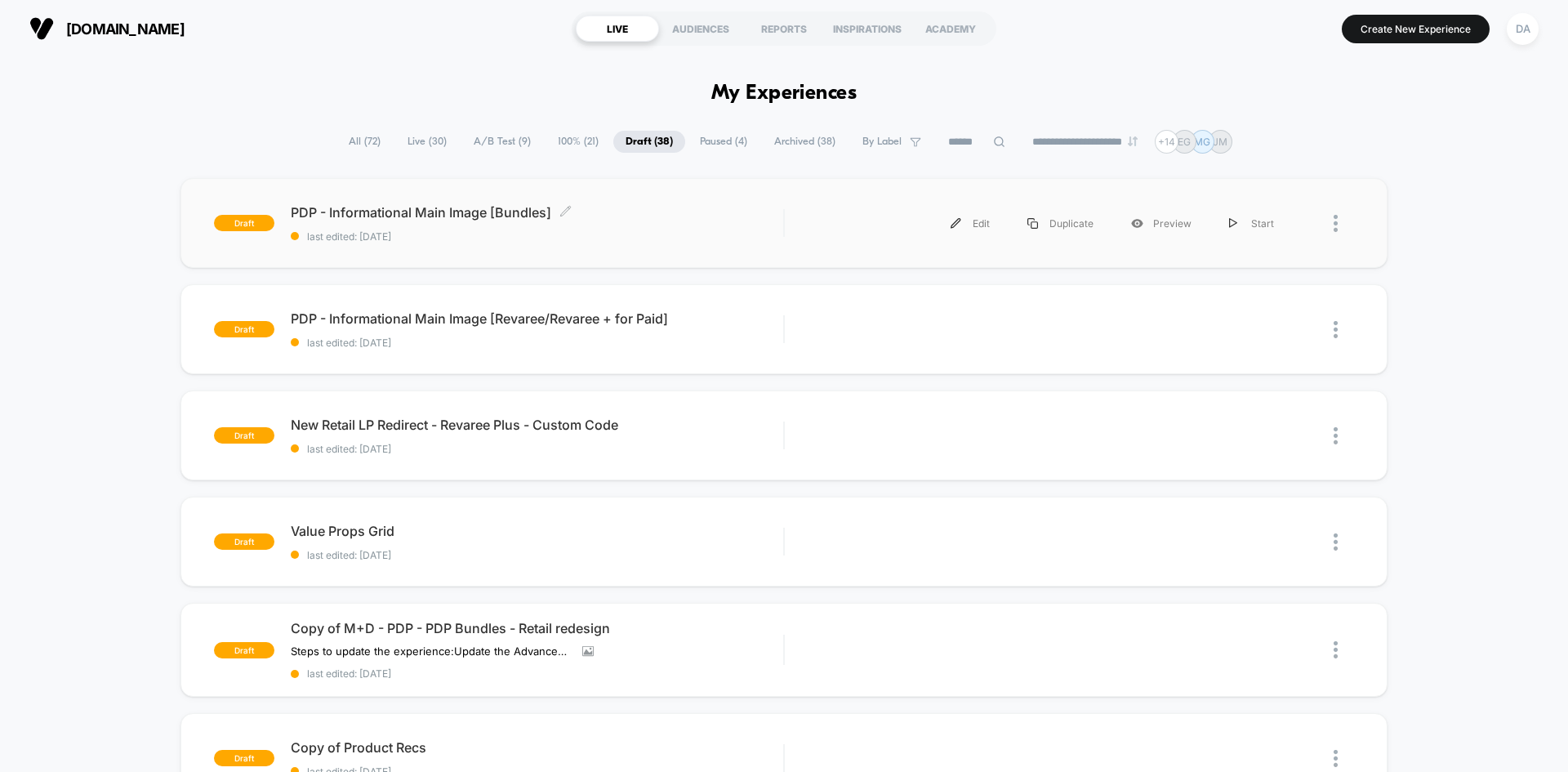
click at [672, 216] on span "PDP - Informational Main Image [Bundles] Click to edit experience details" at bounding box center [537, 212] width 493 height 16
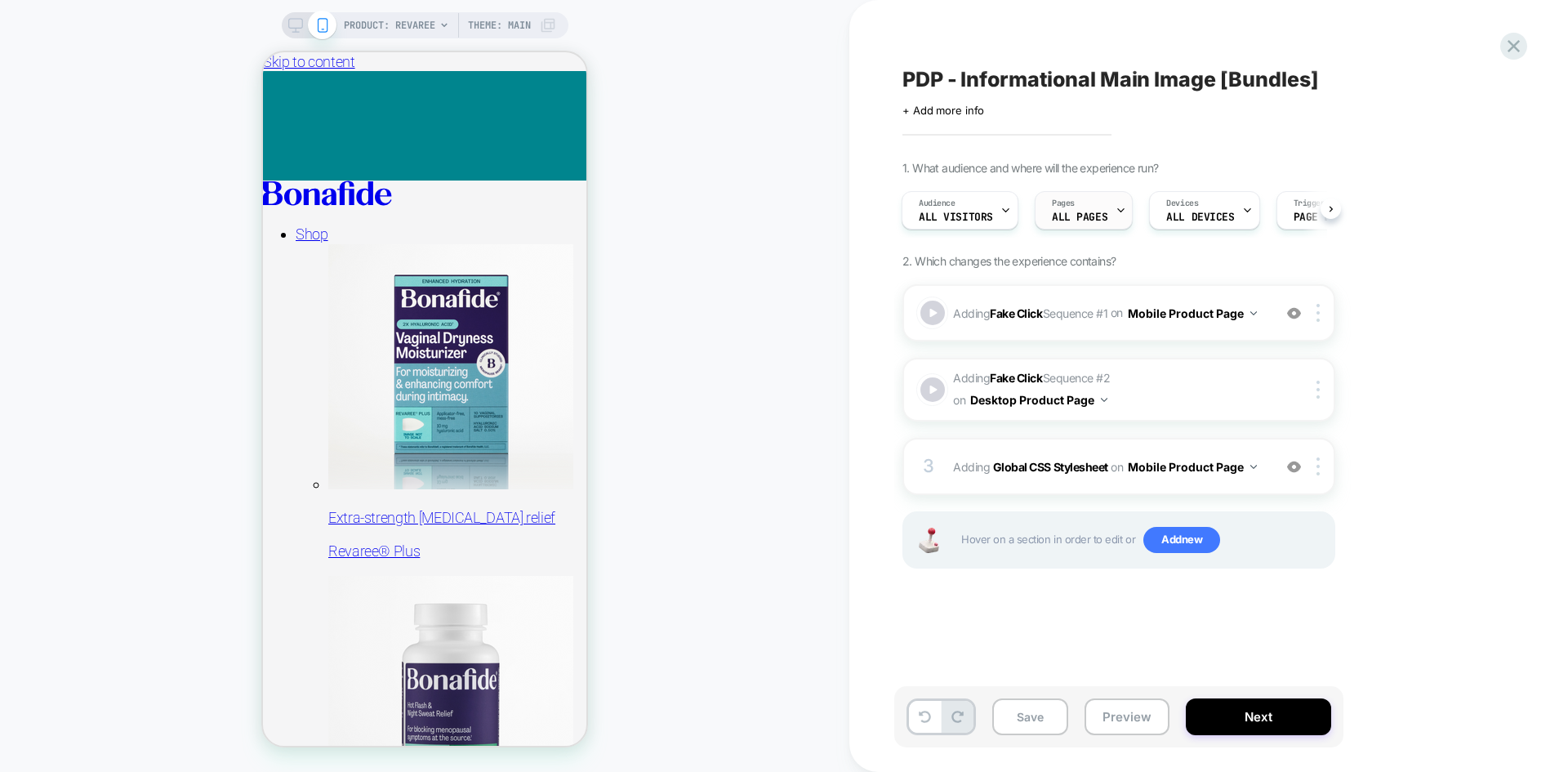
click at [1092, 210] on div "Pages ALL PAGES" at bounding box center [1080, 210] width 88 height 37
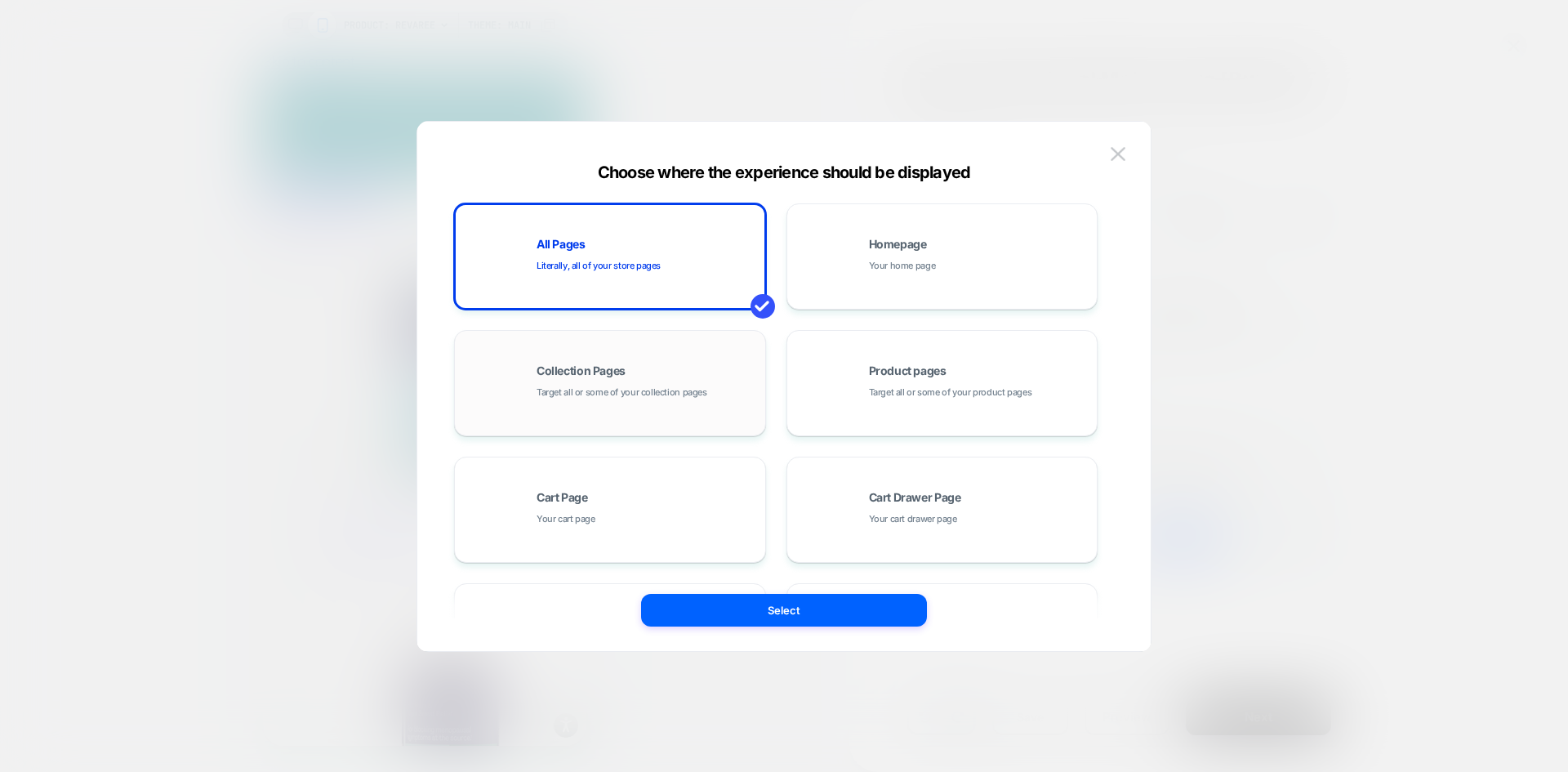
click at [692, 365] on div "Collection Pages Target all or some of your collection pages" at bounding box center [610, 383] width 294 height 90
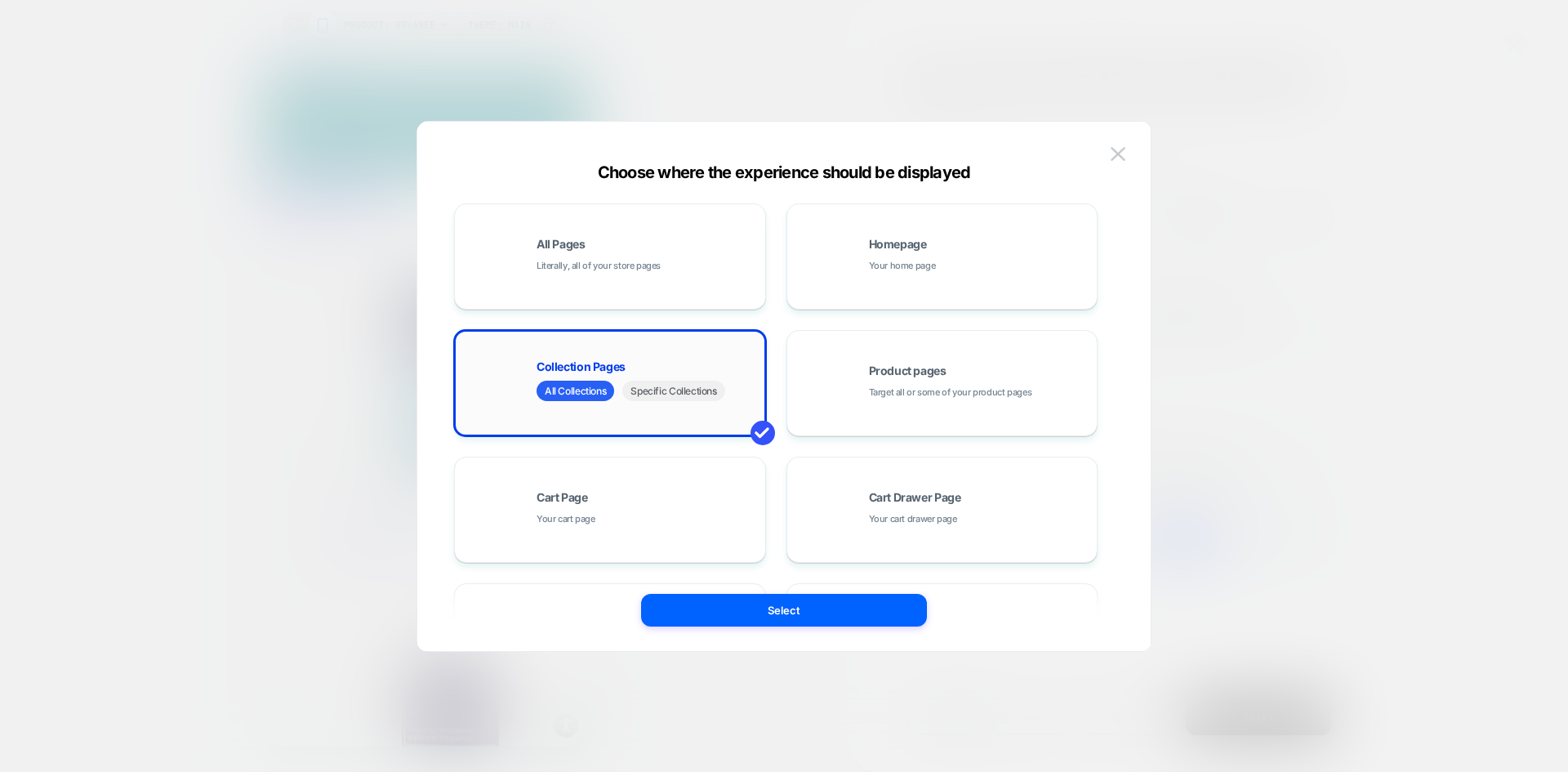
click at [660, 398] on span "Specific Collections" at bounding box center [673, 391] width 102 height 21
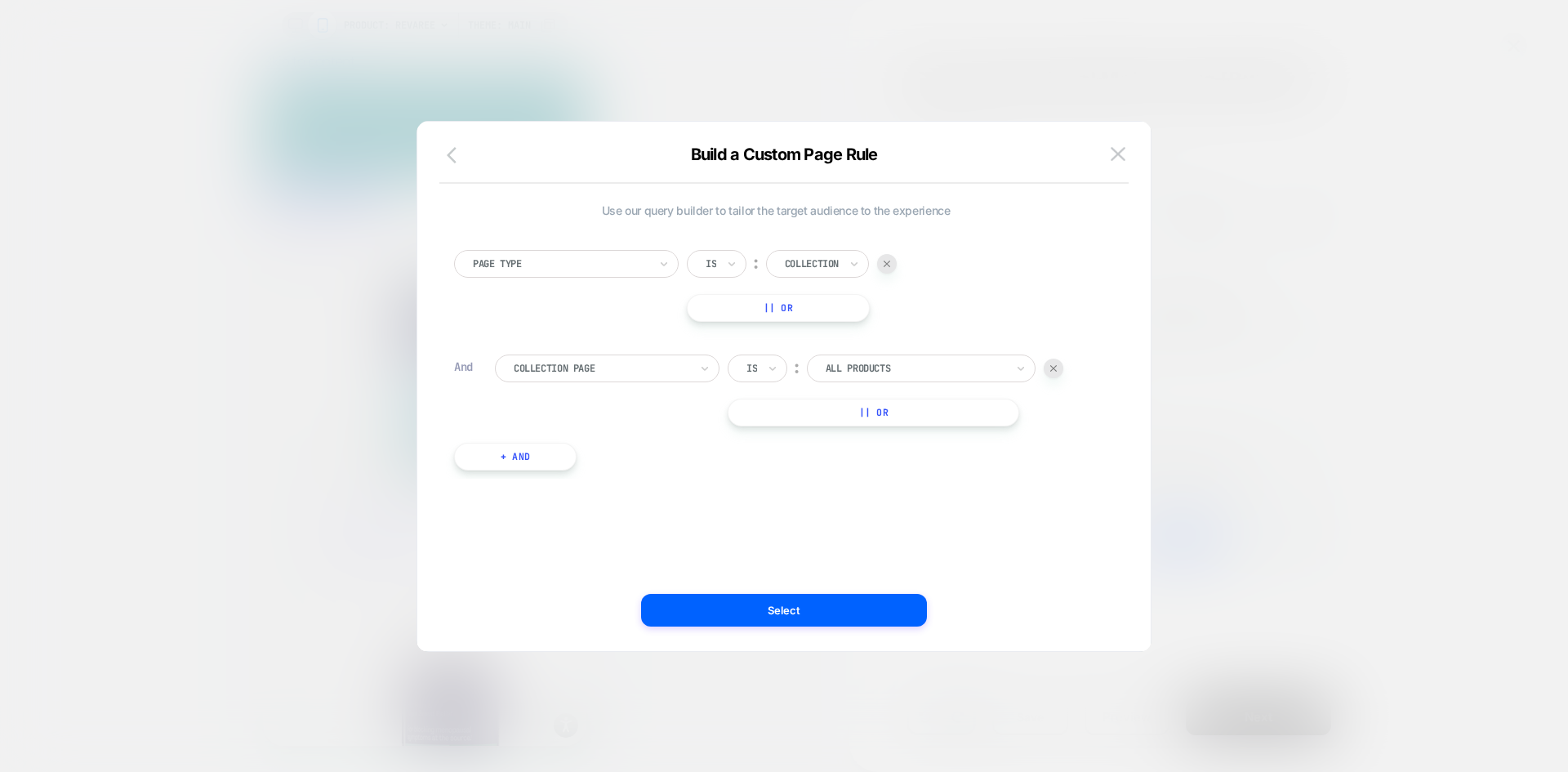
click at [457, 152] on icon "button" at bounding box center [456, 155] width 20 height 20
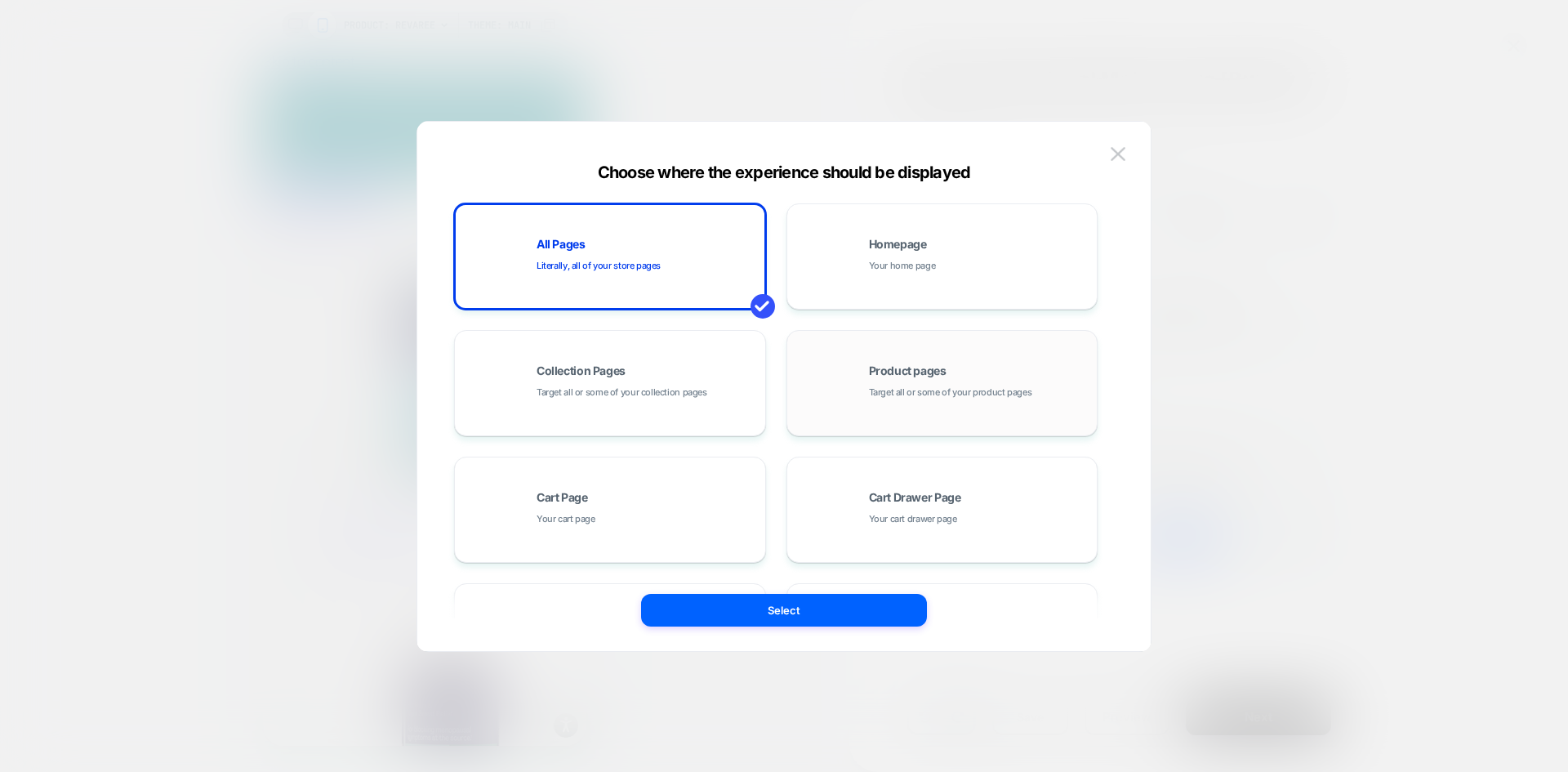
click at [971, 351] on div "Product pages Target all or some of your product pages" at bounding box center [943, 383] width 294 height 90
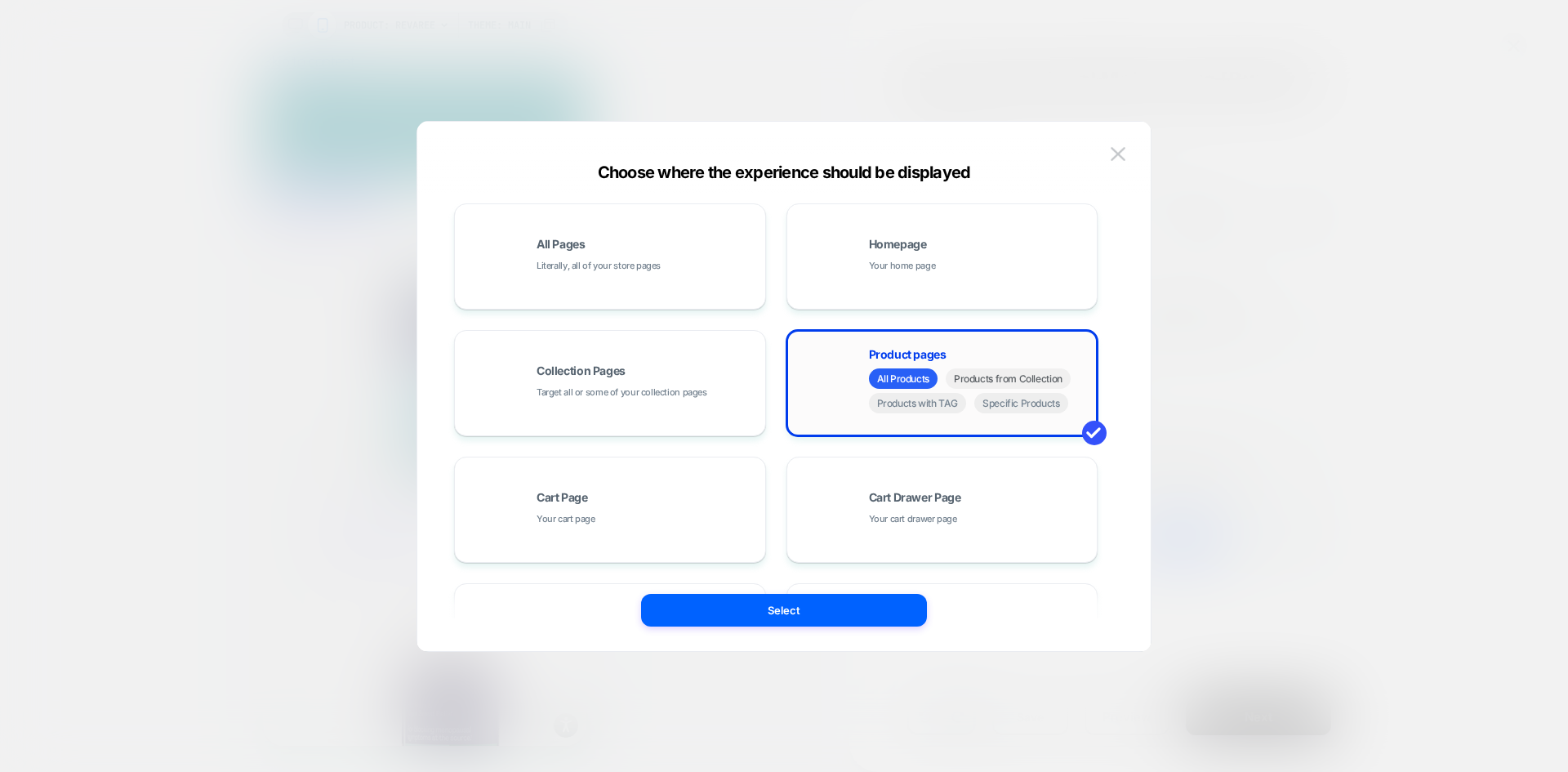
click at [1012, 383] on span "Products from Collection" at bounding box center [1009, 379] width 125 height 21
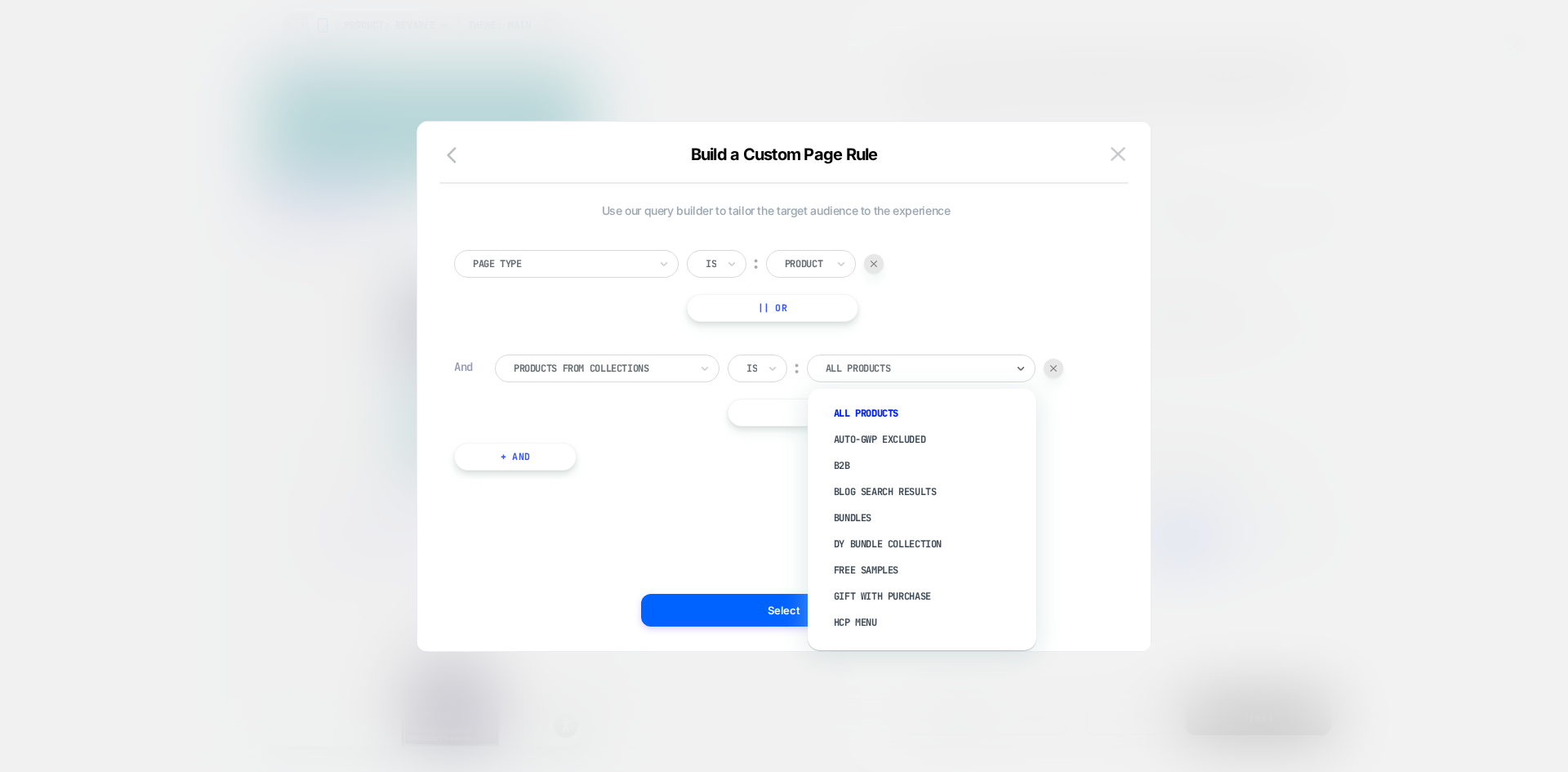
click at [861, 366] on div at bounding box center [915, 368] width 180 height 15
click at [855, 519] on div "Bundles" at bounding box center [930, 518] width 212 height 27
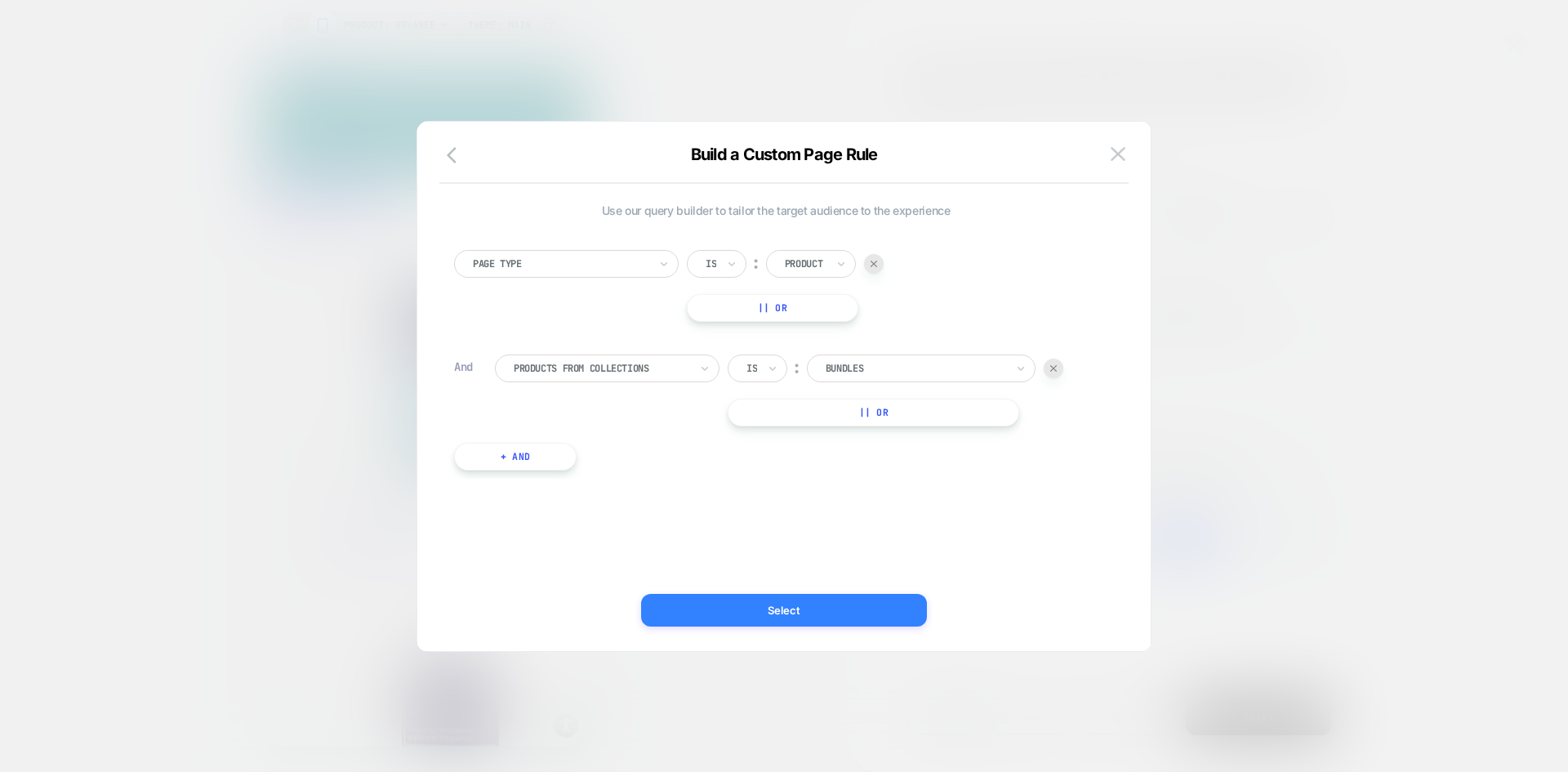
click at [778, 606] on button "Select" at bounding box center [784, 610] width 286 height 33
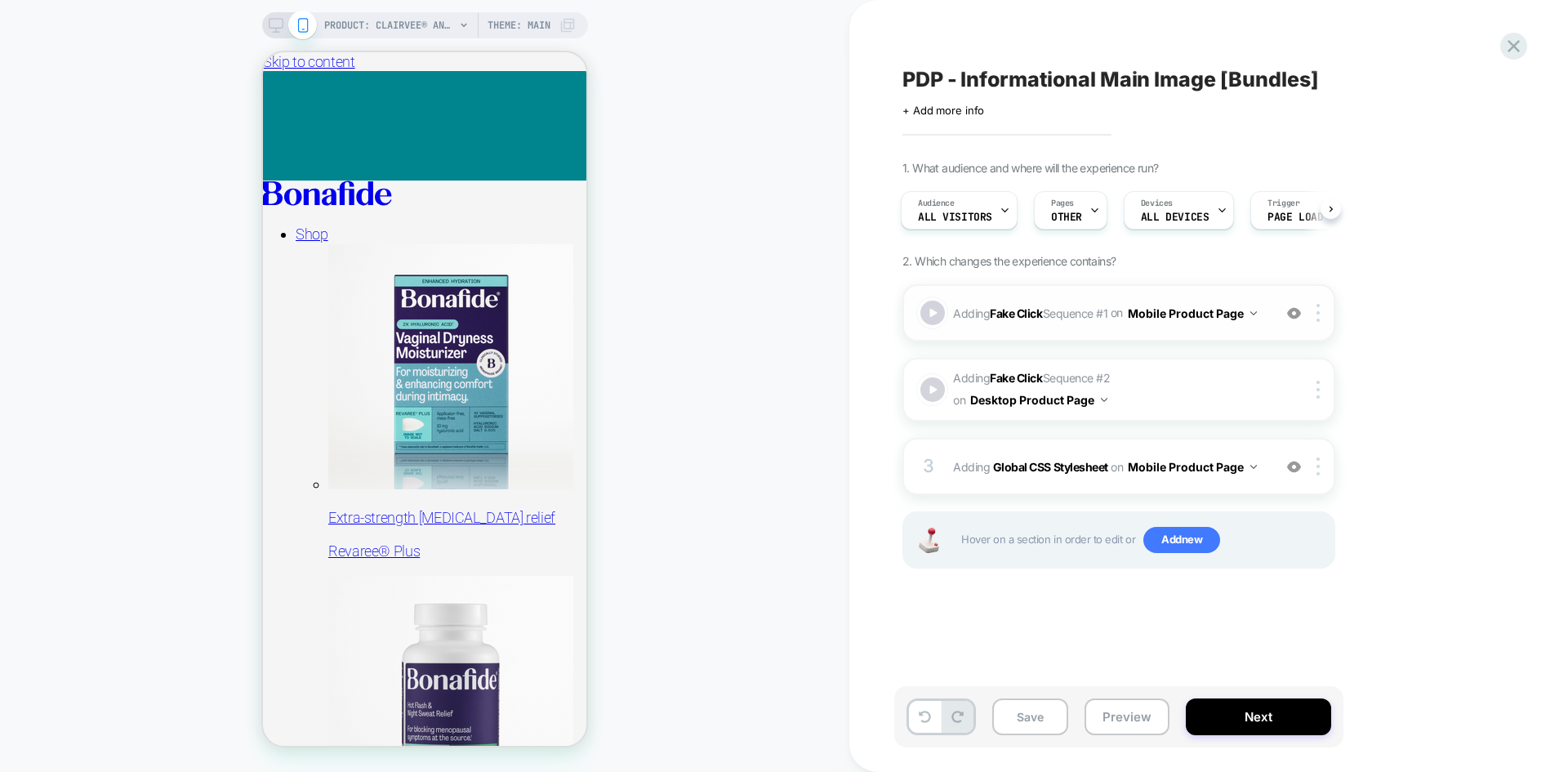
click at [1215, 298] on div "Adding Fake Click Sequence # 1 on Mobile Product Page Add Before Add After Copy…" at bounding box center [1119, 312] width 433 height 57
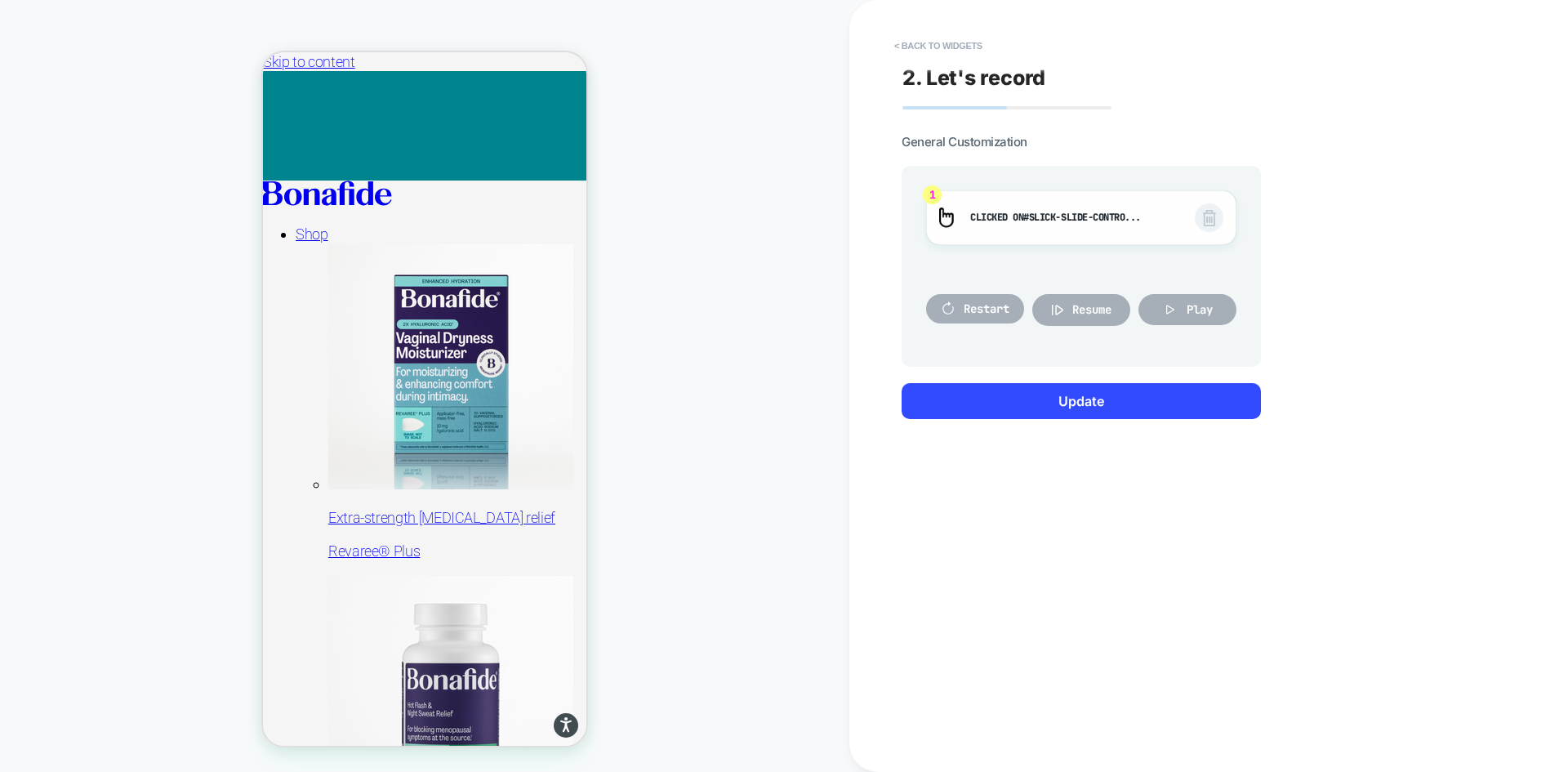
click at [1216, 219] on img at bounding box center [1209, 217] width 13 height 16
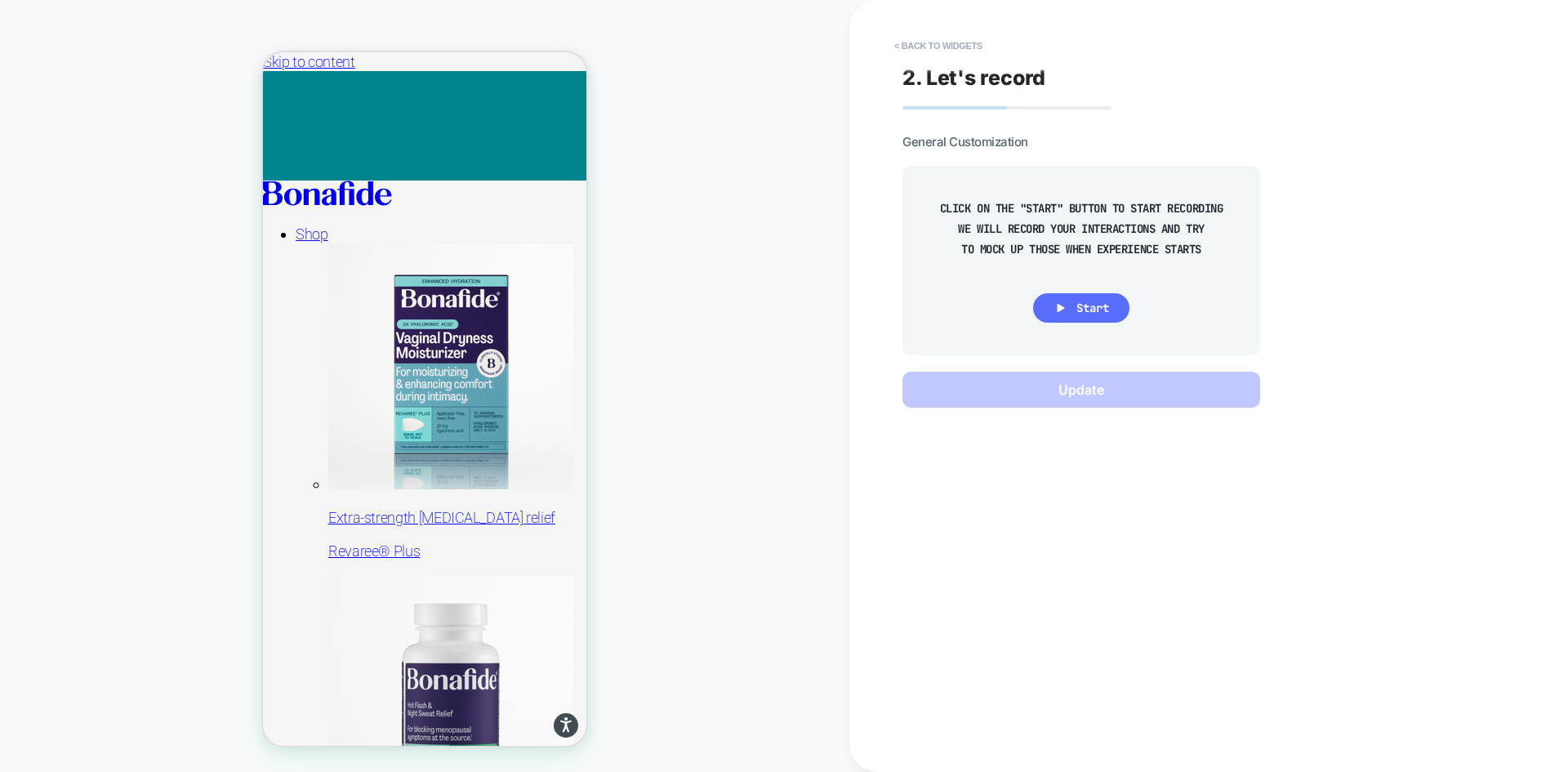
click at [1104, 311] on span "Start" at bounding box center [1092, 307] width 33 height 15
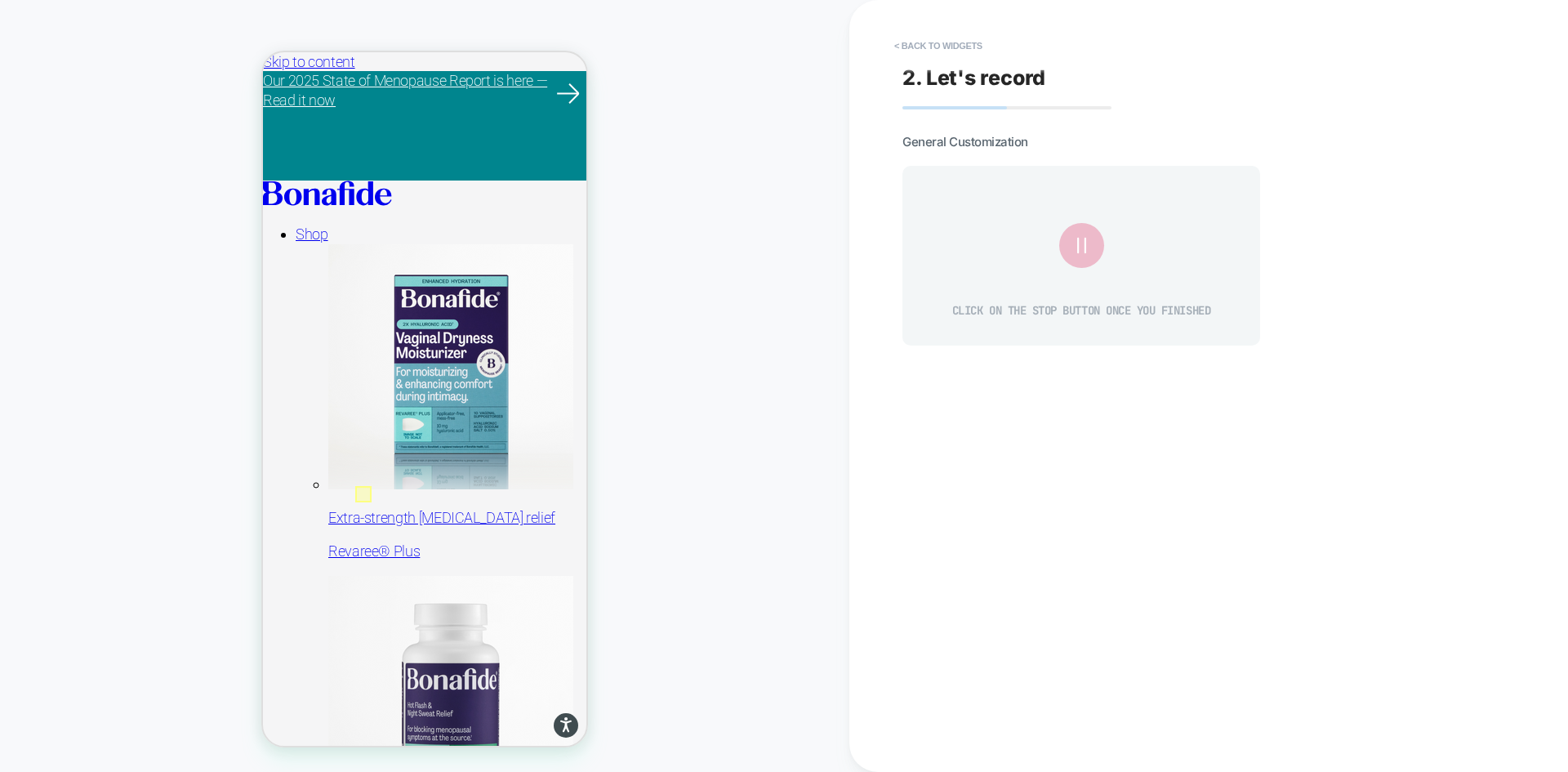
click at [364, 493] on div at bounding box center [363, 494] width 16 height 16
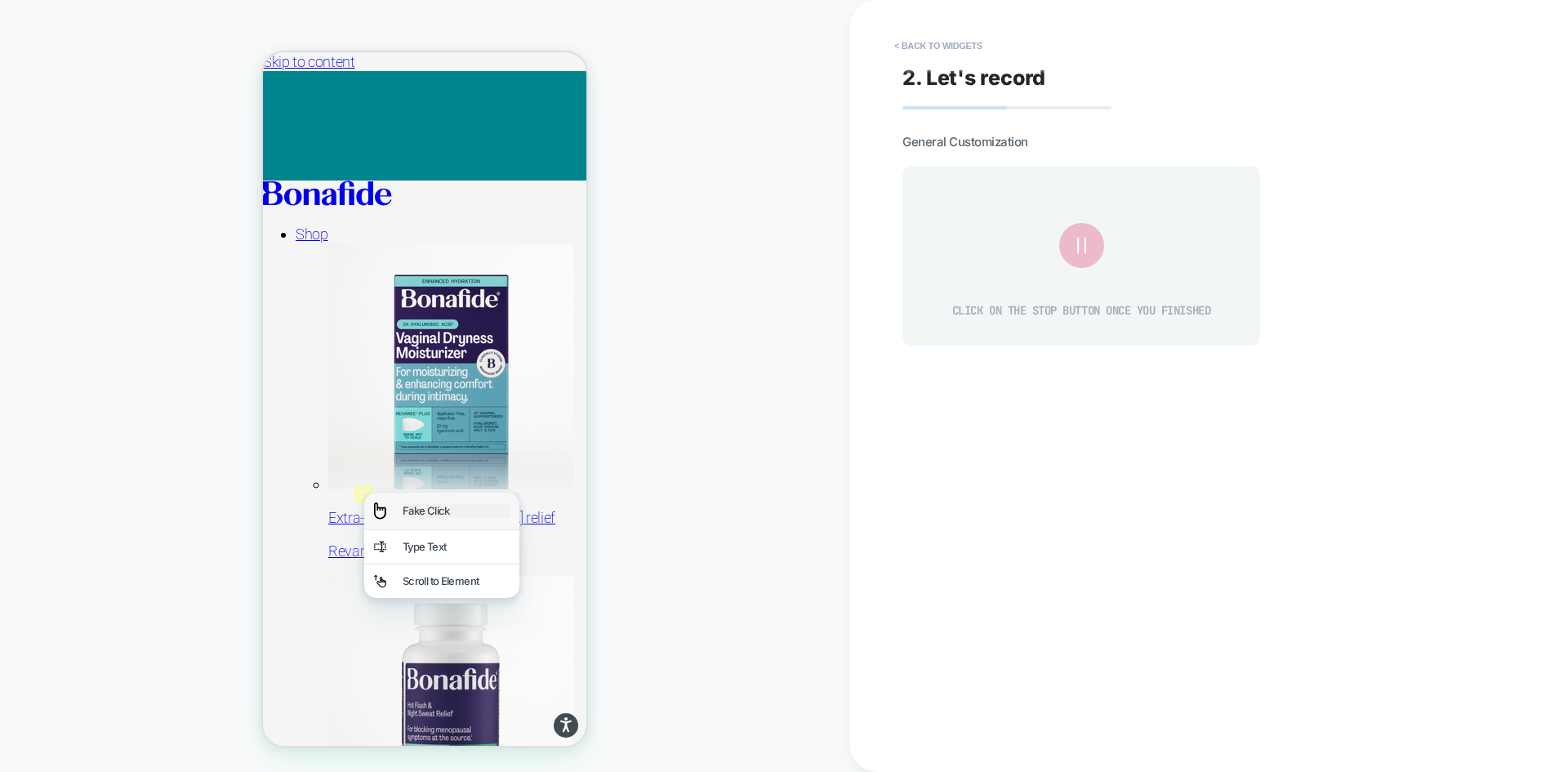
click at [405, 508] on div "Fake Click" at bounding box center [456, 511] width 107 height 14
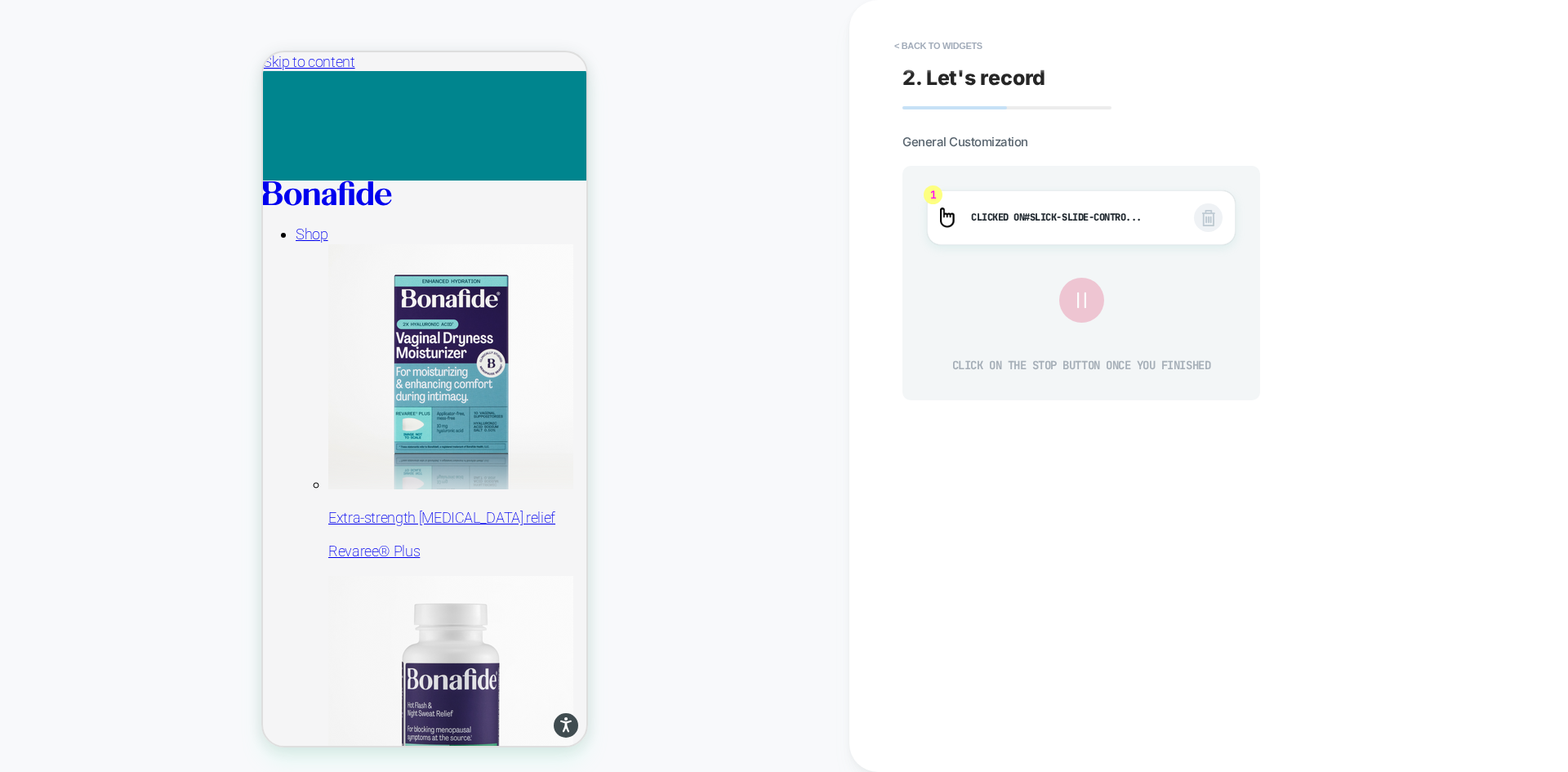
click at [1084, 298] on icon at bounding box center [1081, 300] width 27 height 27
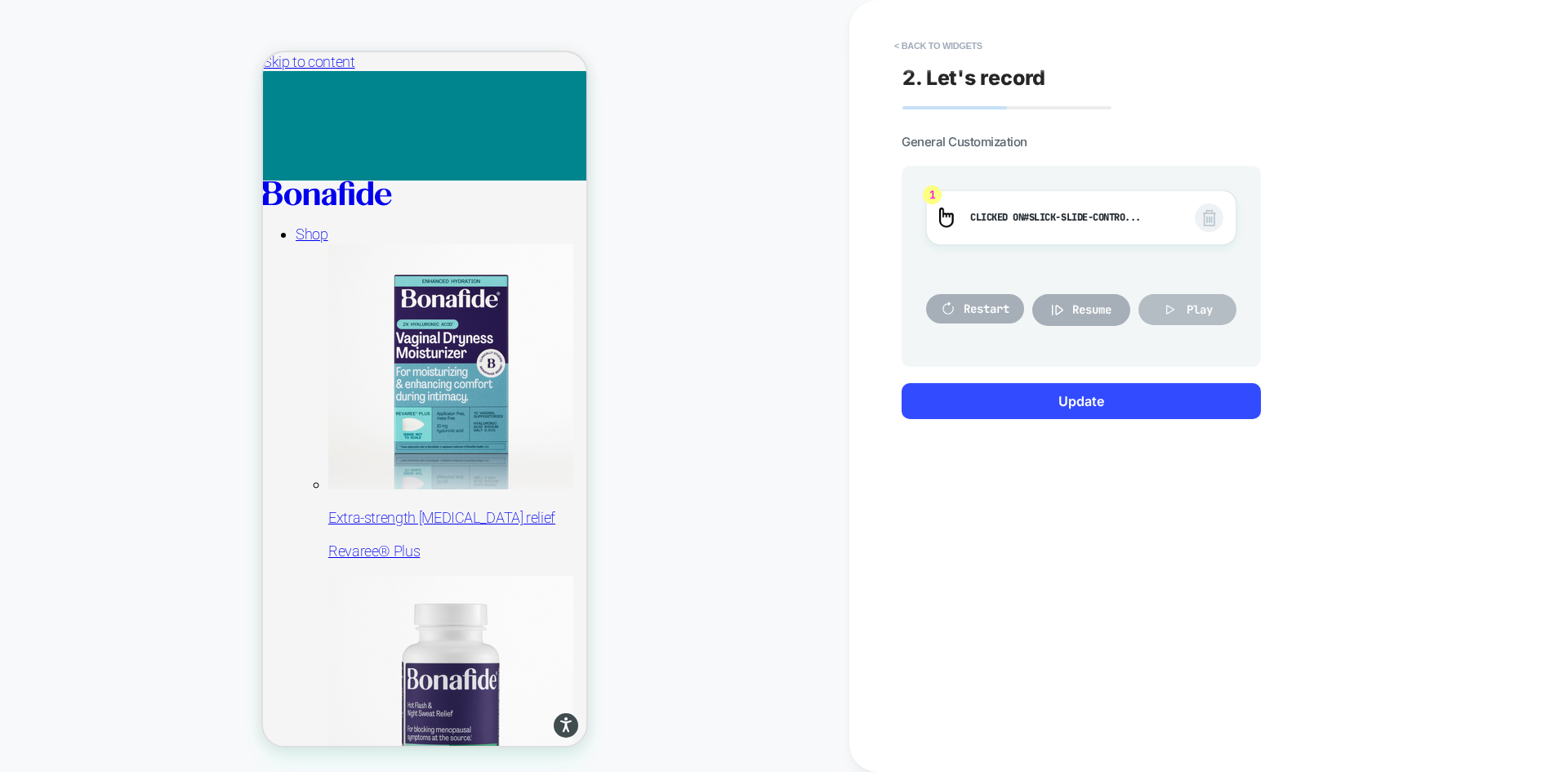
click at [1191, 314] on span "Play" at bounding box center [1199, 309] width 27 height 15
click at [970, 309] on span "Restart" at bounding box center [986, 308] width 45 height 15
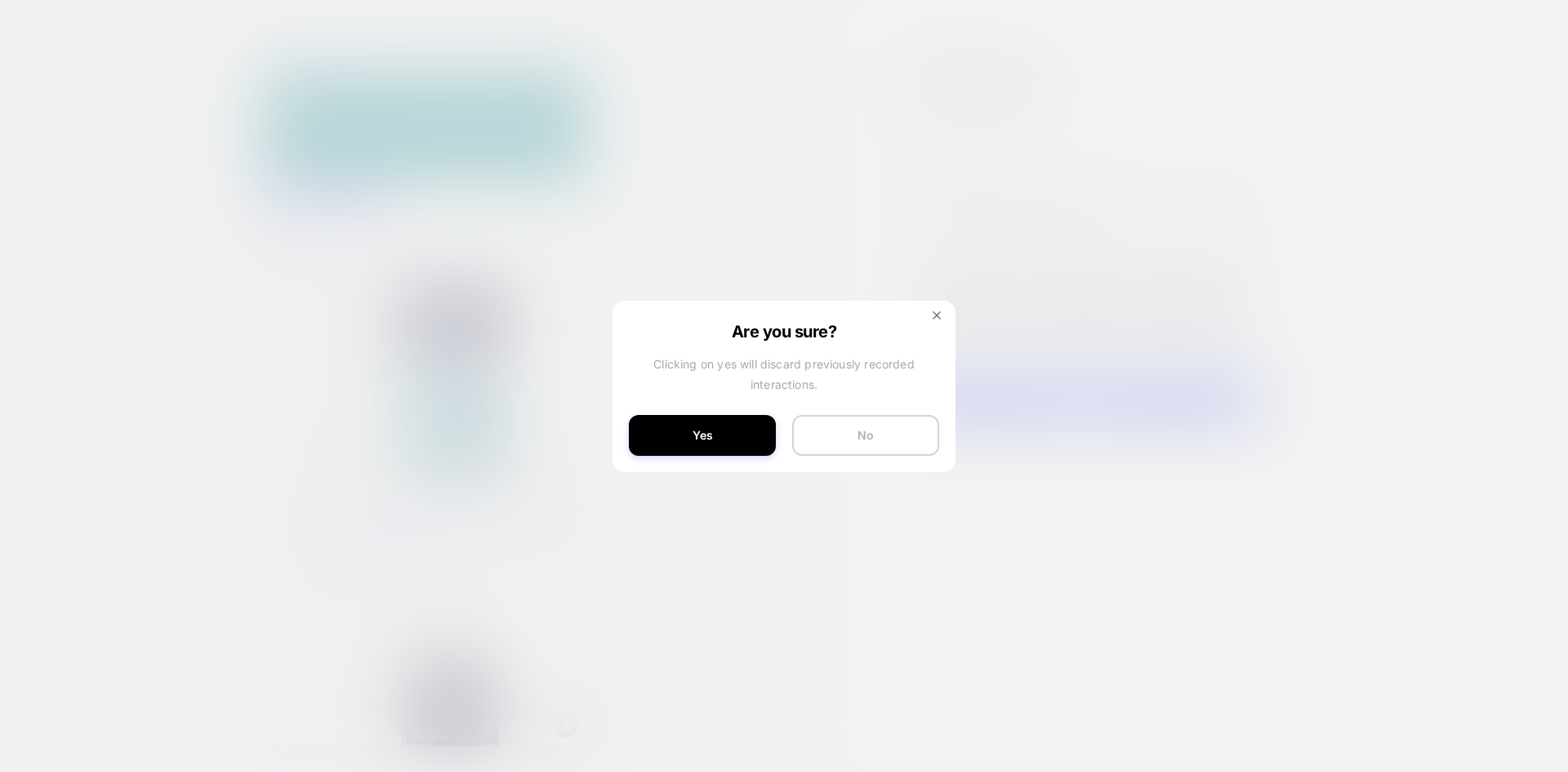
click at [895, 444] on button "No" at bounding box center [866, 436] width 147 height 41
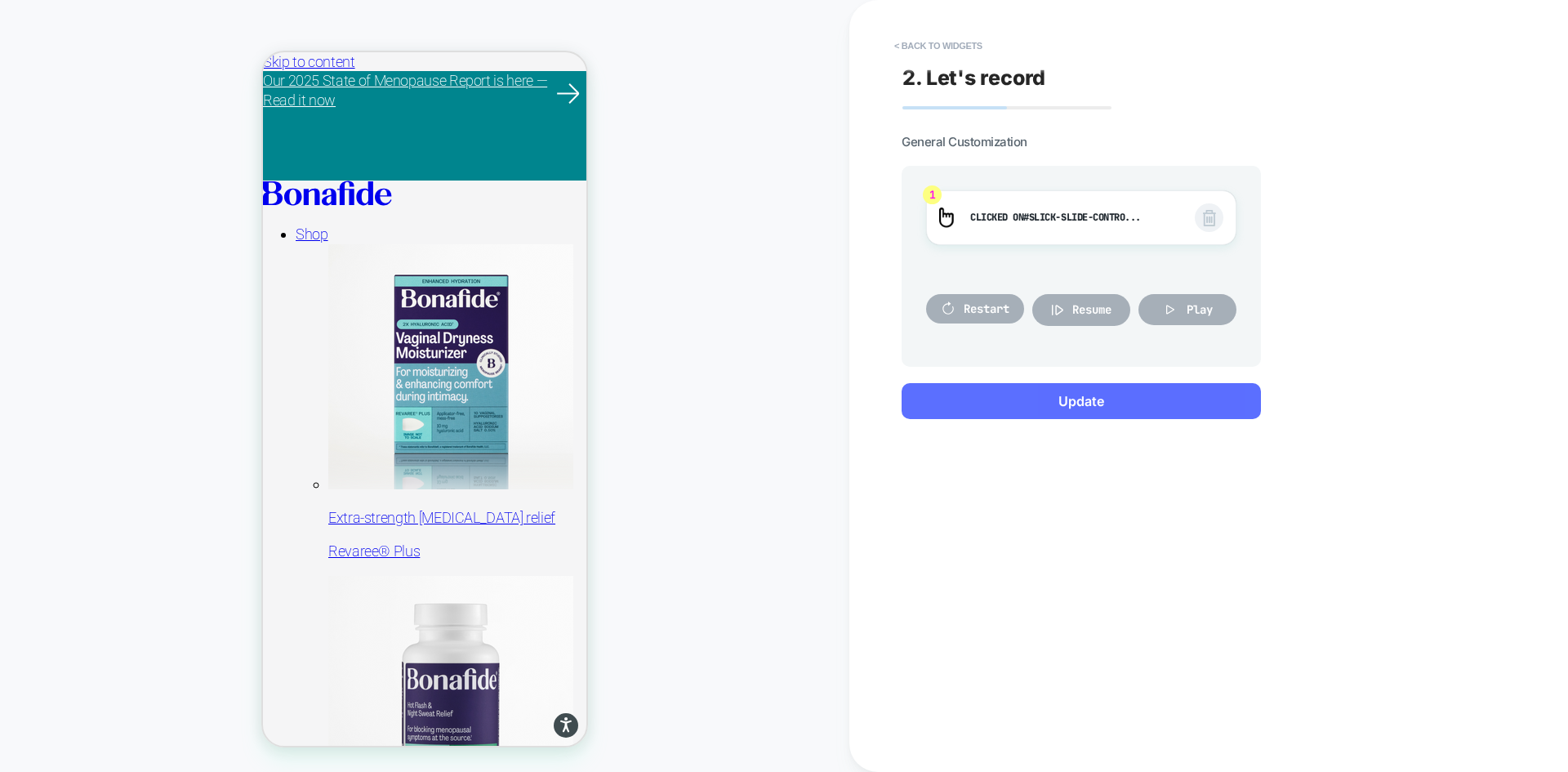
click at [1122, 398] on button "Update" at bounding box center [1081, 401] width 359 height 36
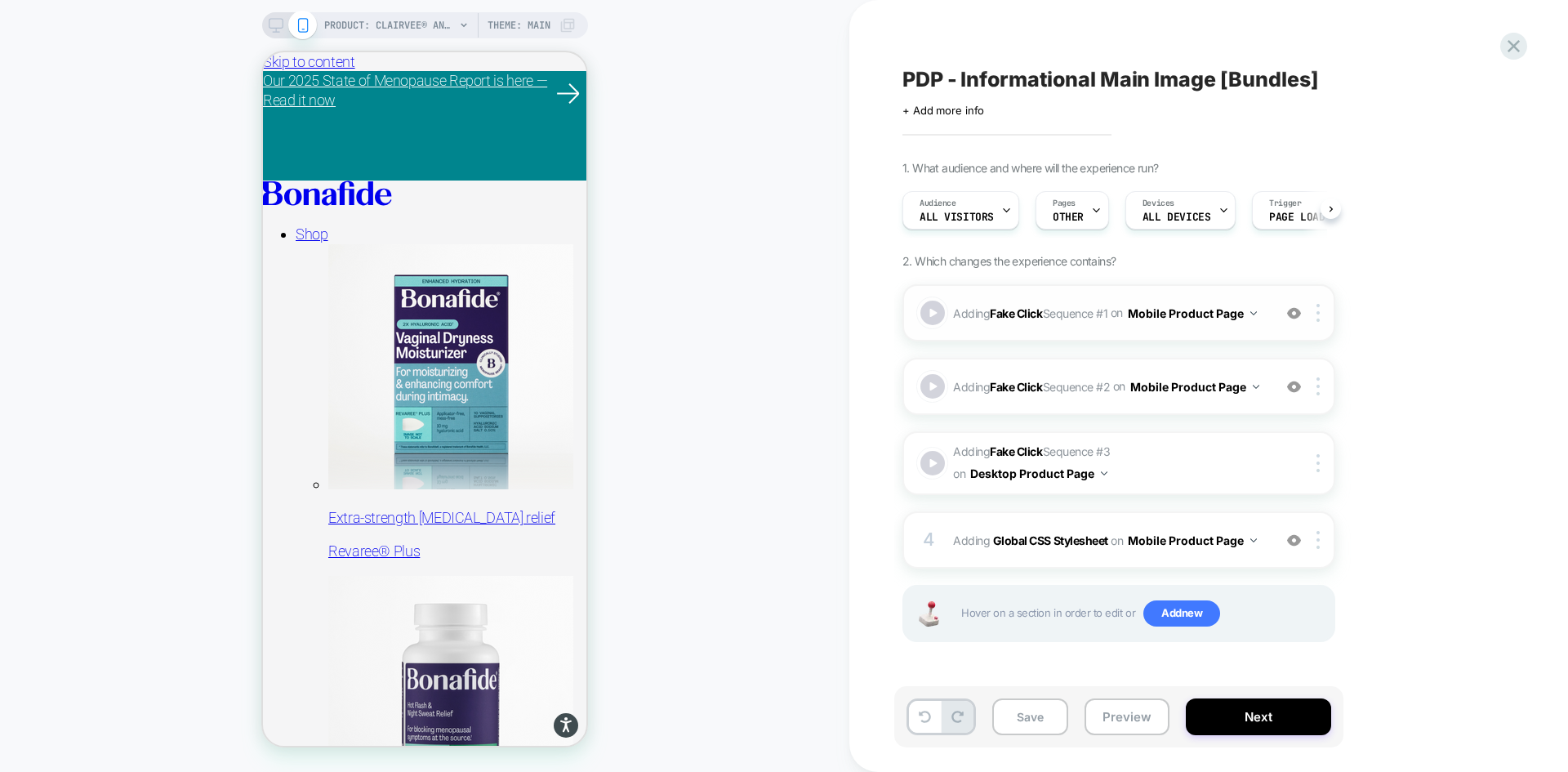
scroll to position [0, 1]
click at [1239, 291] on div "Adding Fake Click Sequence # 1 on Mobile Product Page Add Before Add After Copy…" at bounding box center [1119, 312] width 433 height 57
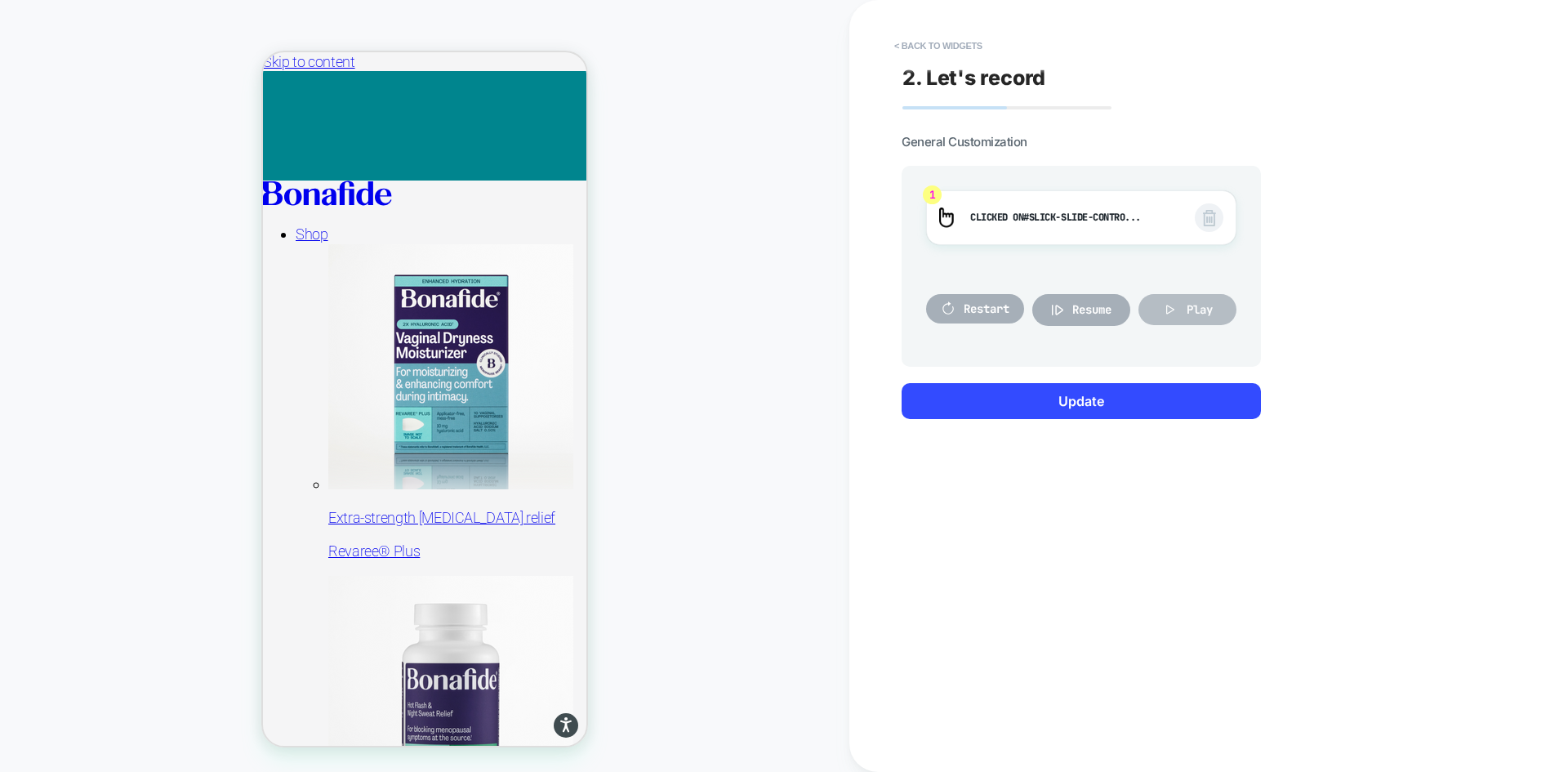
click at [1180, 310] on button "Play" at bounding box center [1187, 310] width 98 height 31
click at [1003, 313] on span "Restart" at bounding box center [986, 308] width 45 height 15
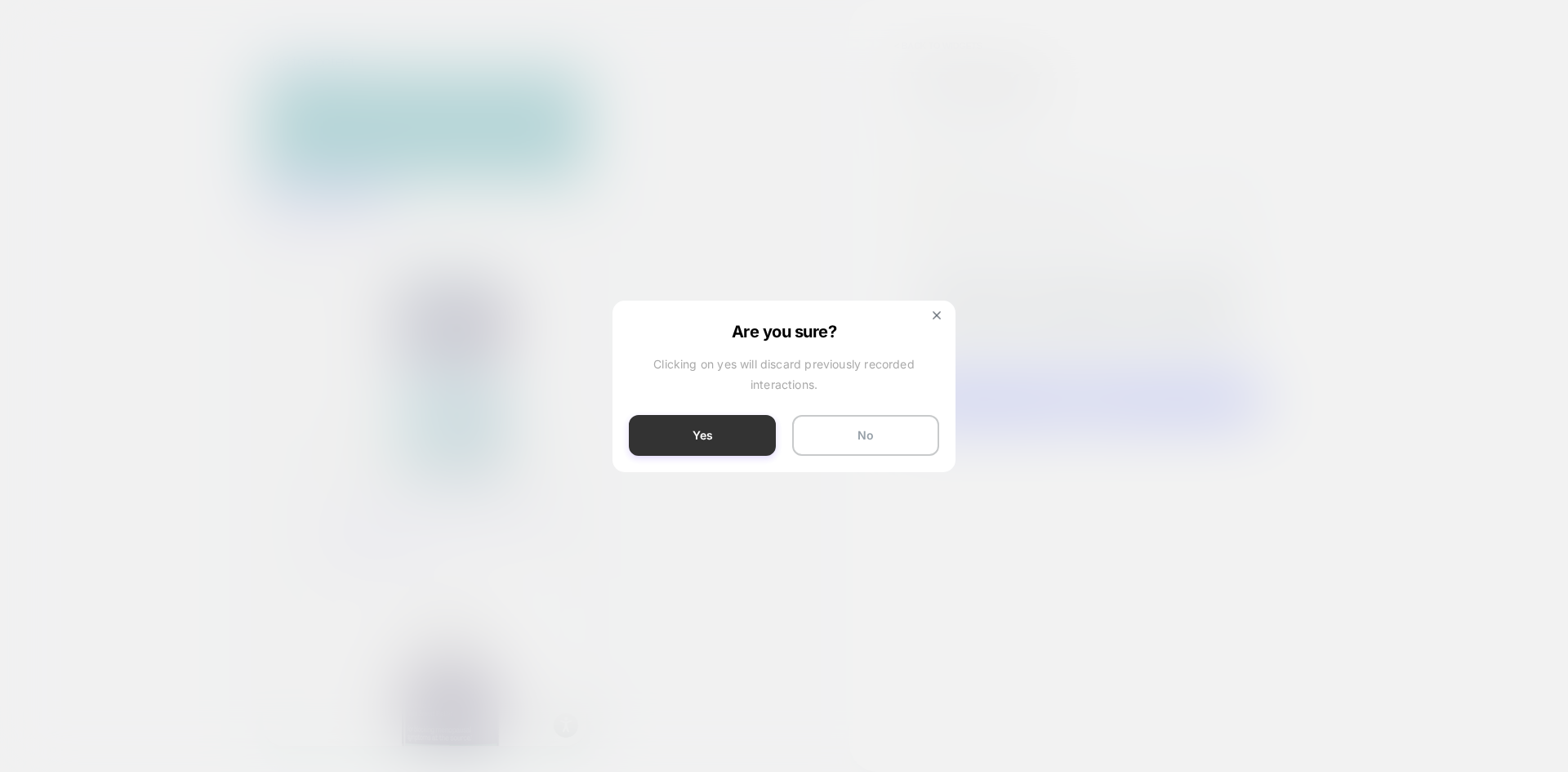
click at [757, 440] on button "Yes" at bounding box center [702, 436] width 147 height 41
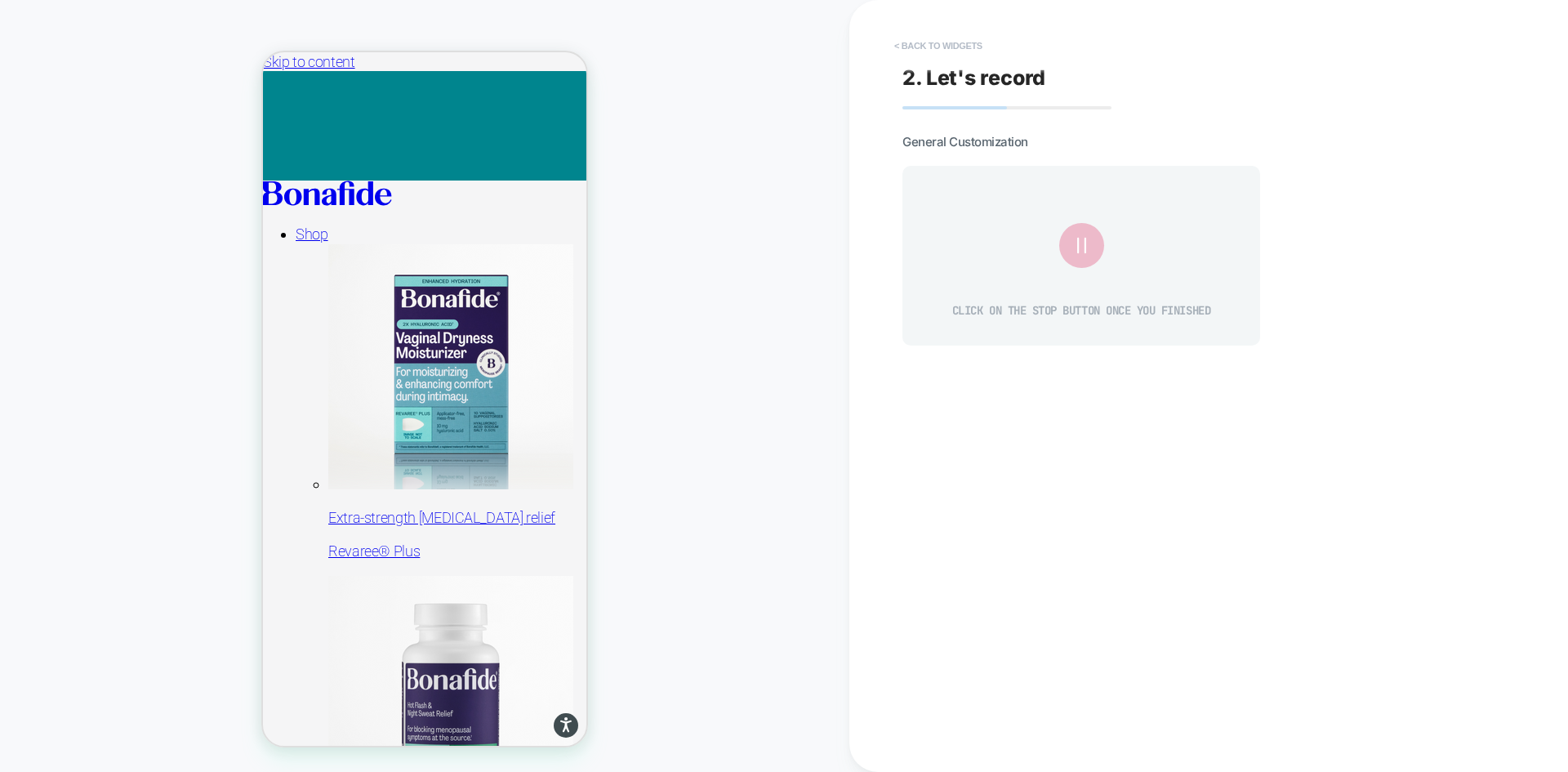
click at [923, 45] on button "< Back to widgets" at bounding box center [938, 45] width 104 height 27
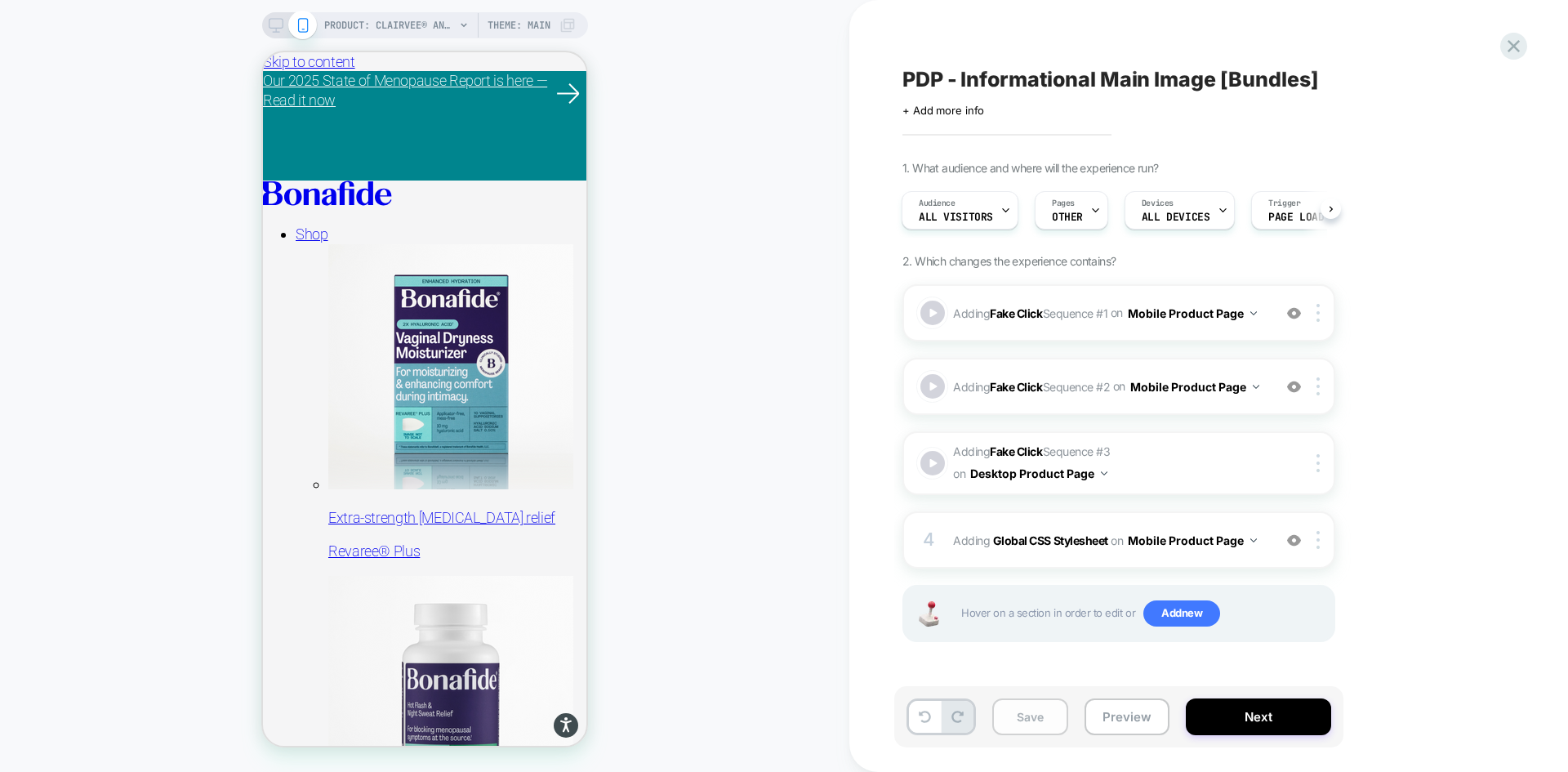
click at [1037, 714] on button "Save" at bounding box center [1030, 716] width 76 height 37
click at [276, 32] on rect at bounding box center [275, 32] width 8 height 1
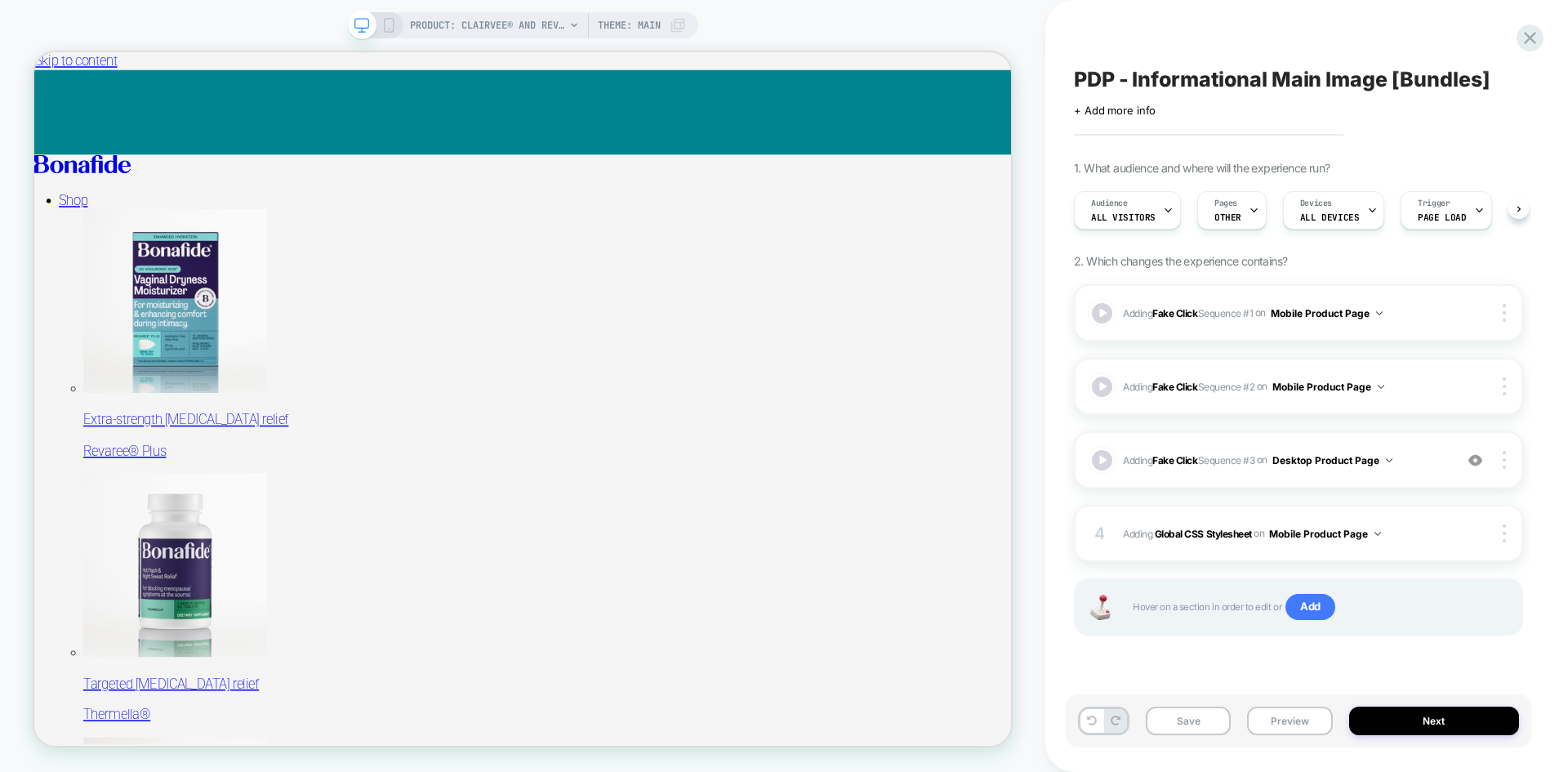
scroll to position [0, 1]
click at [1414, 451] on span "Adding Fake Click Sequence # 3 on Desktop Product Page" at bounding box center [1284, 460] width 322 height 21
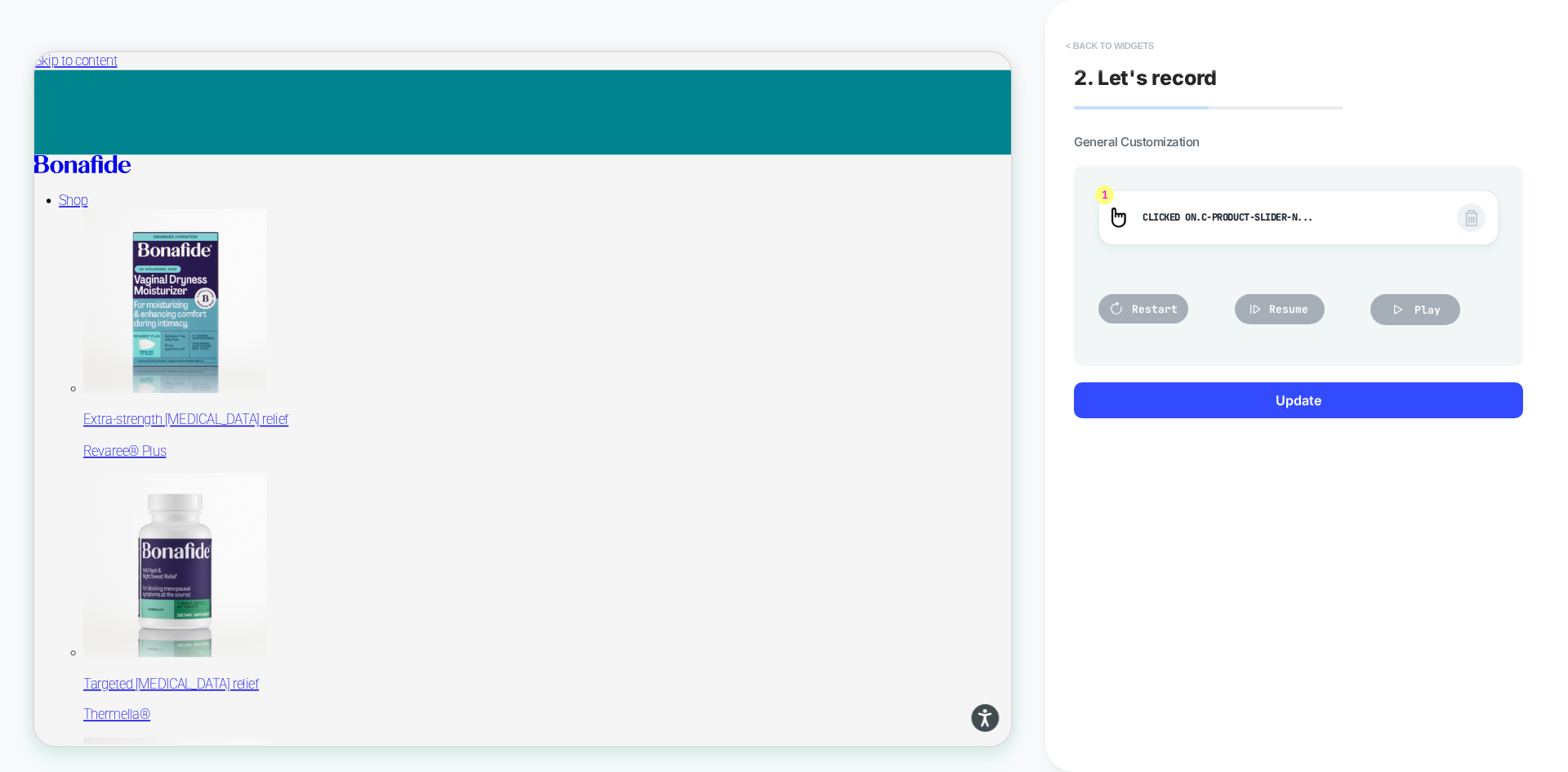
click at [1135, 50] on button "< Back to widgets" at bounding box center [1109, 45] width 104 height 27
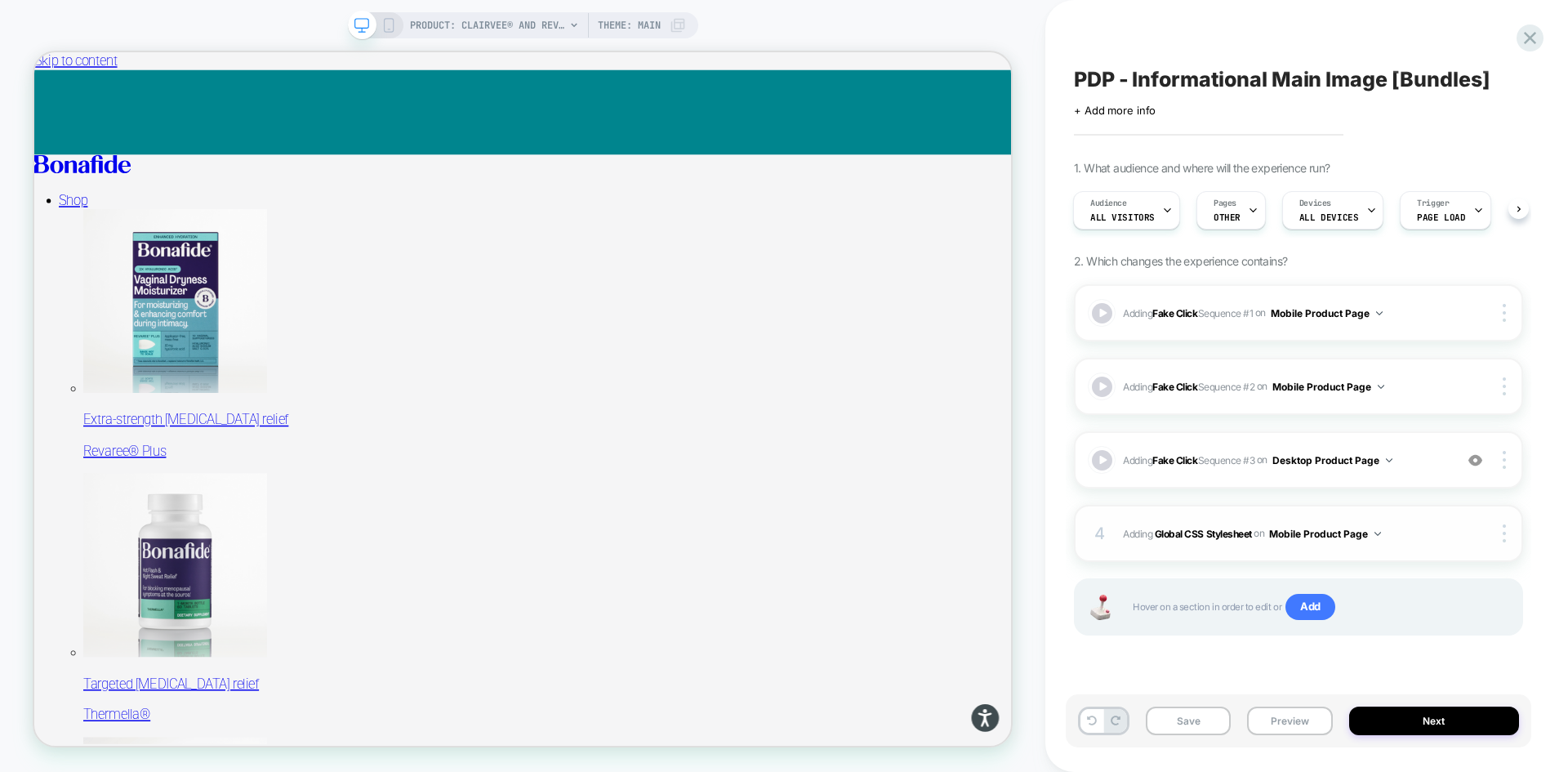
click at [1416, 540] on span "Adding Global CSS Stylesheet on Mobile Product Page" at bounding box center [1284, 534] width 322 height 21
click at [1416, 452] on span "Adding Fake Click Sequence # 3 on Desktop Product Page" at bounding box center [1284, 460] width 322 height 21
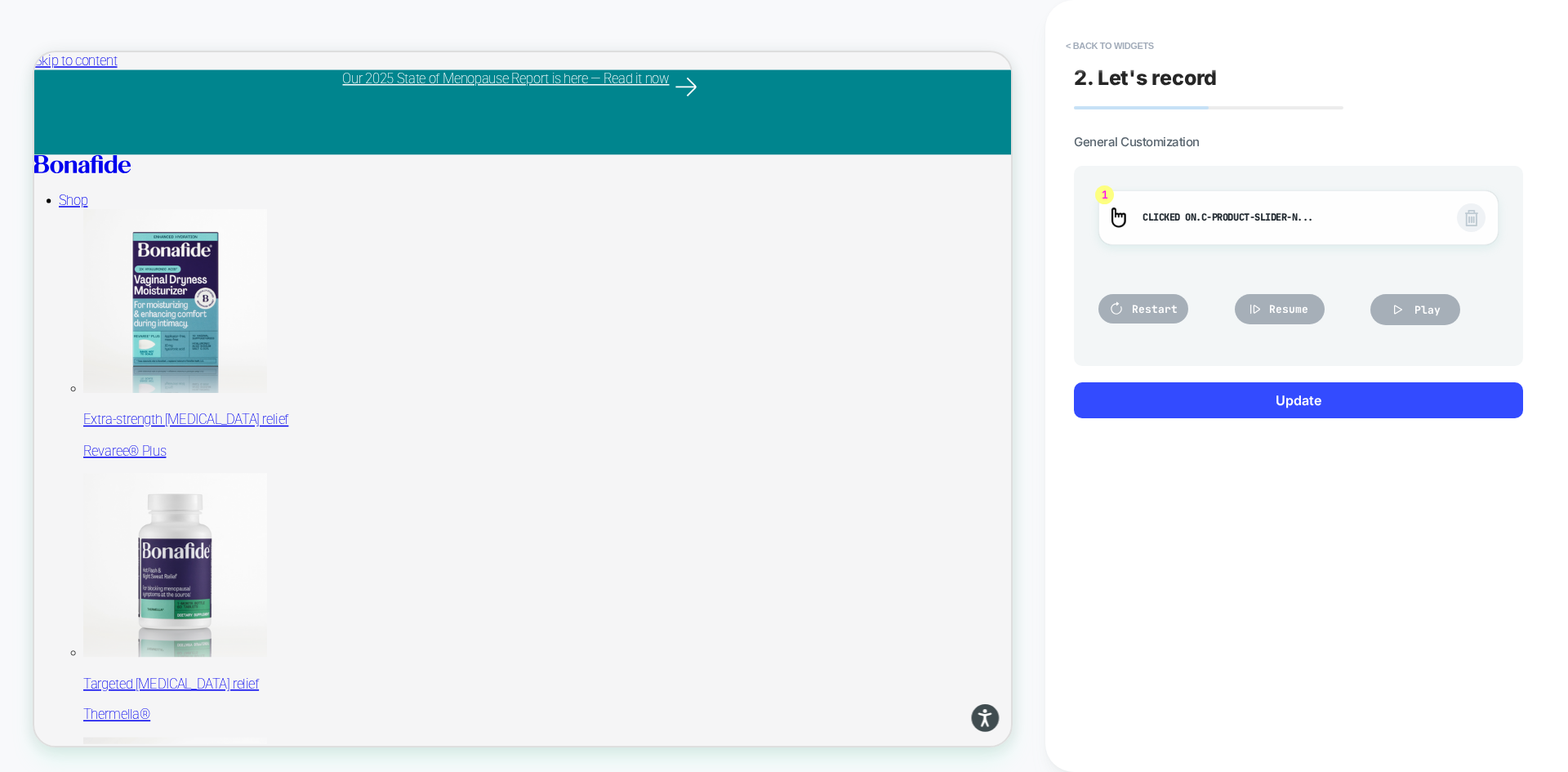
click at [1476, 218] on img at bounding box center [1471, 217] width 13 height 16
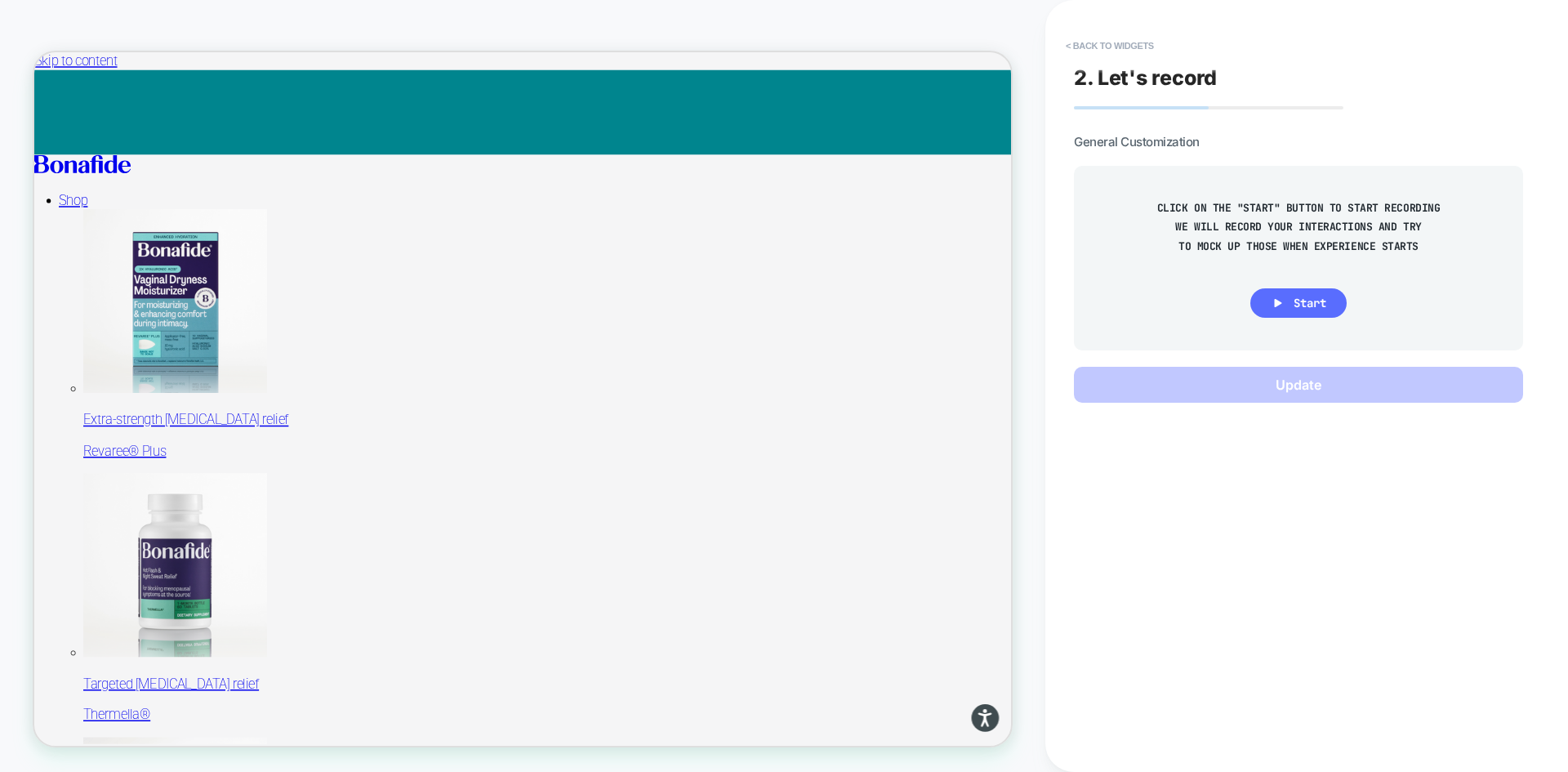
click at [1322, 294] on button "Start" at bounding box center [1299, 303] width 97 height 29
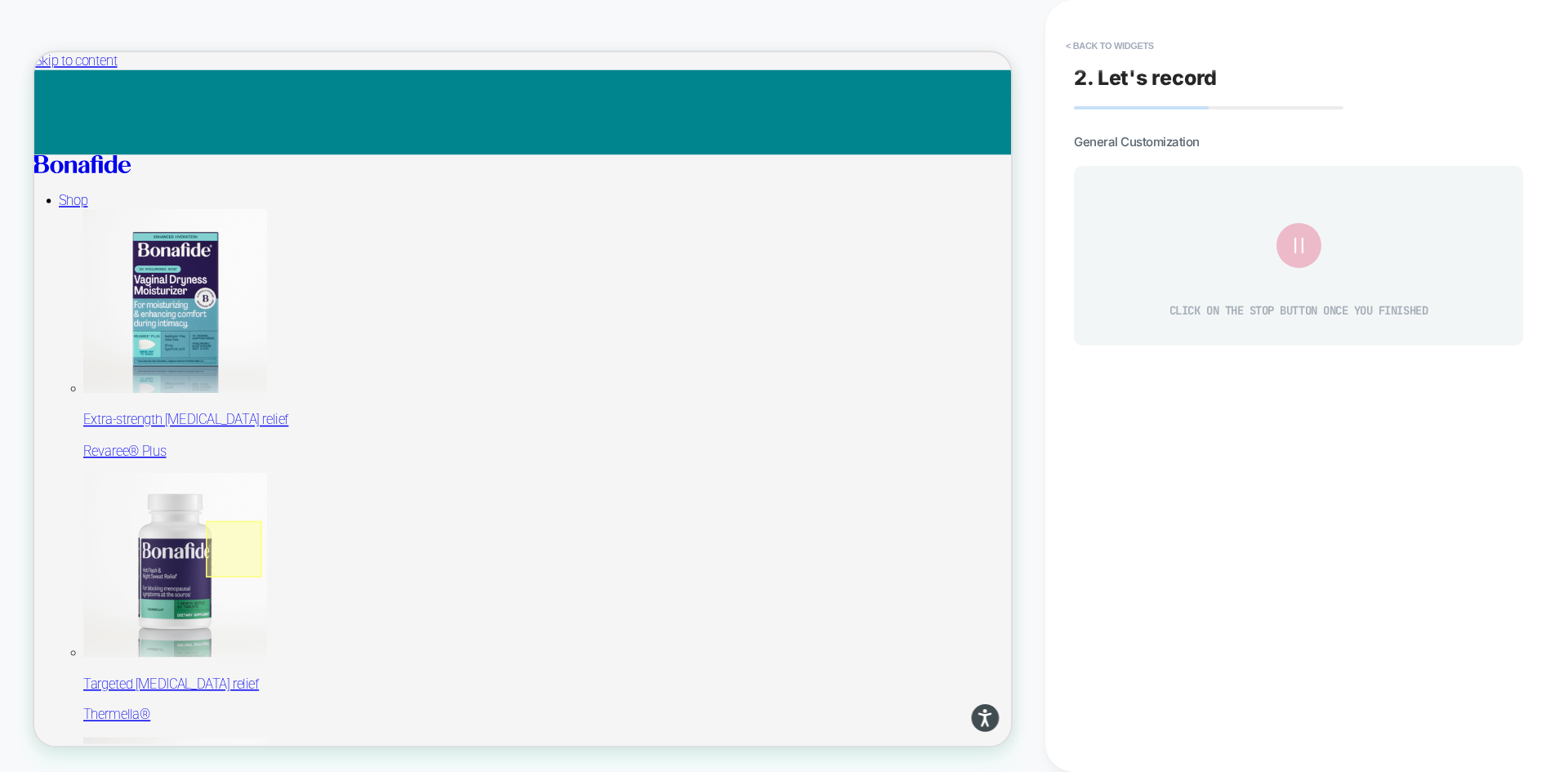
click at [297, 710] on div at bounding box center [300, 715] width 75 height 75
click at [364, 731] on div "Fake Click" at bounding box center [390, 733] width 99 height 17
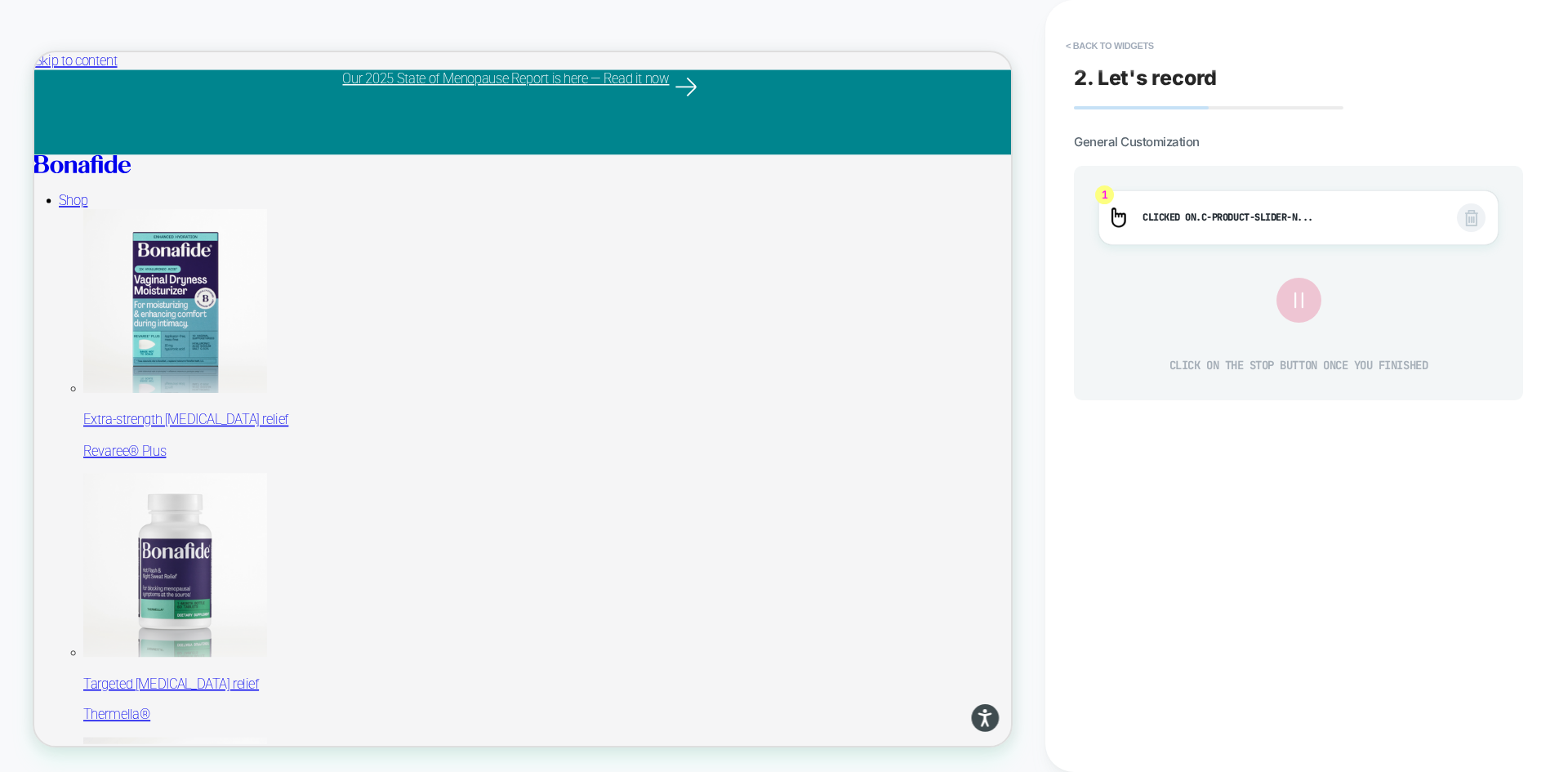
click at [1305, 311] on icon at bounding box center [1299, 300] width 27 height 27
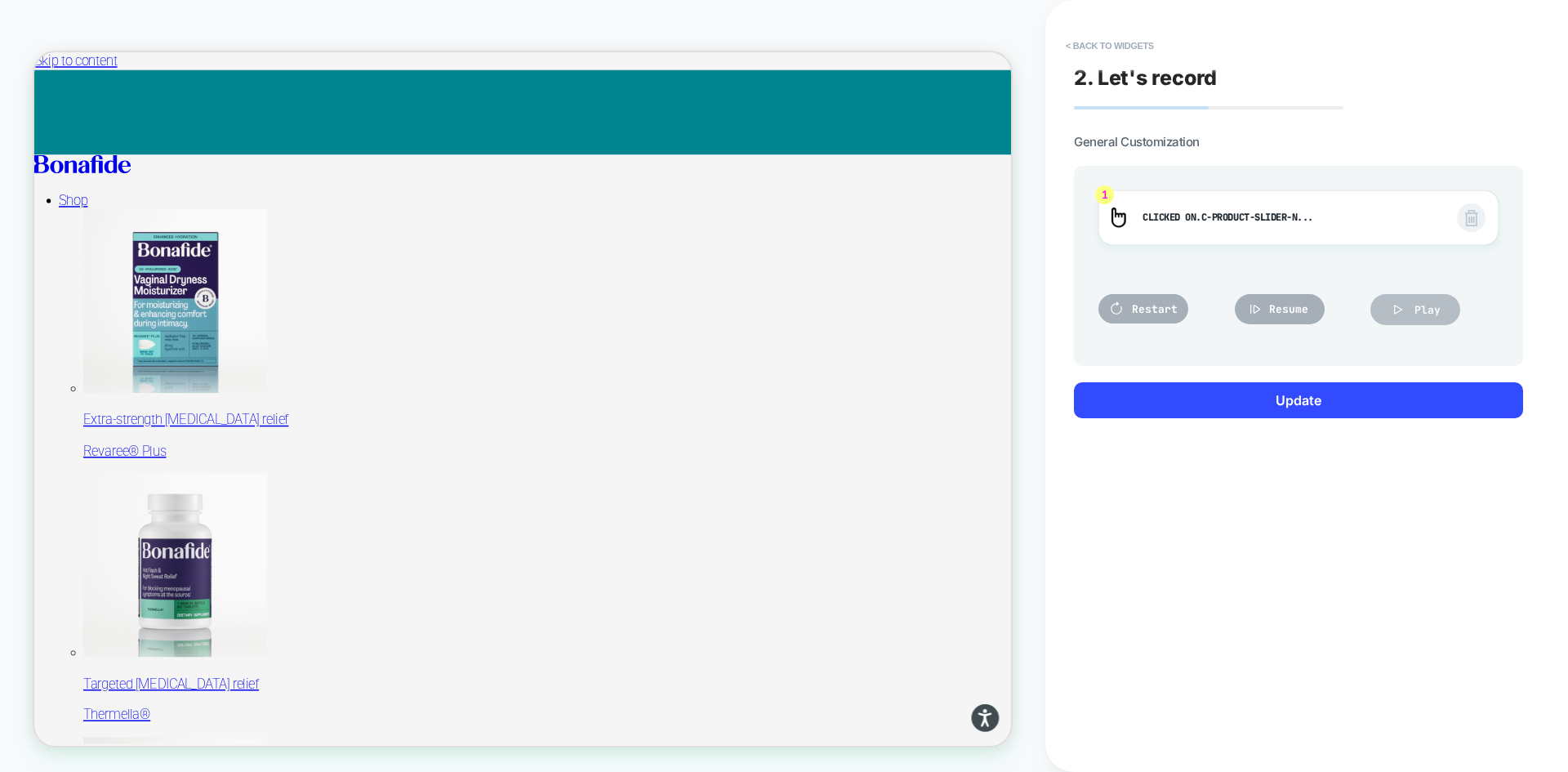
click at [1397, 303] on icon at bounding box center [1398, 309] width 16 height 16
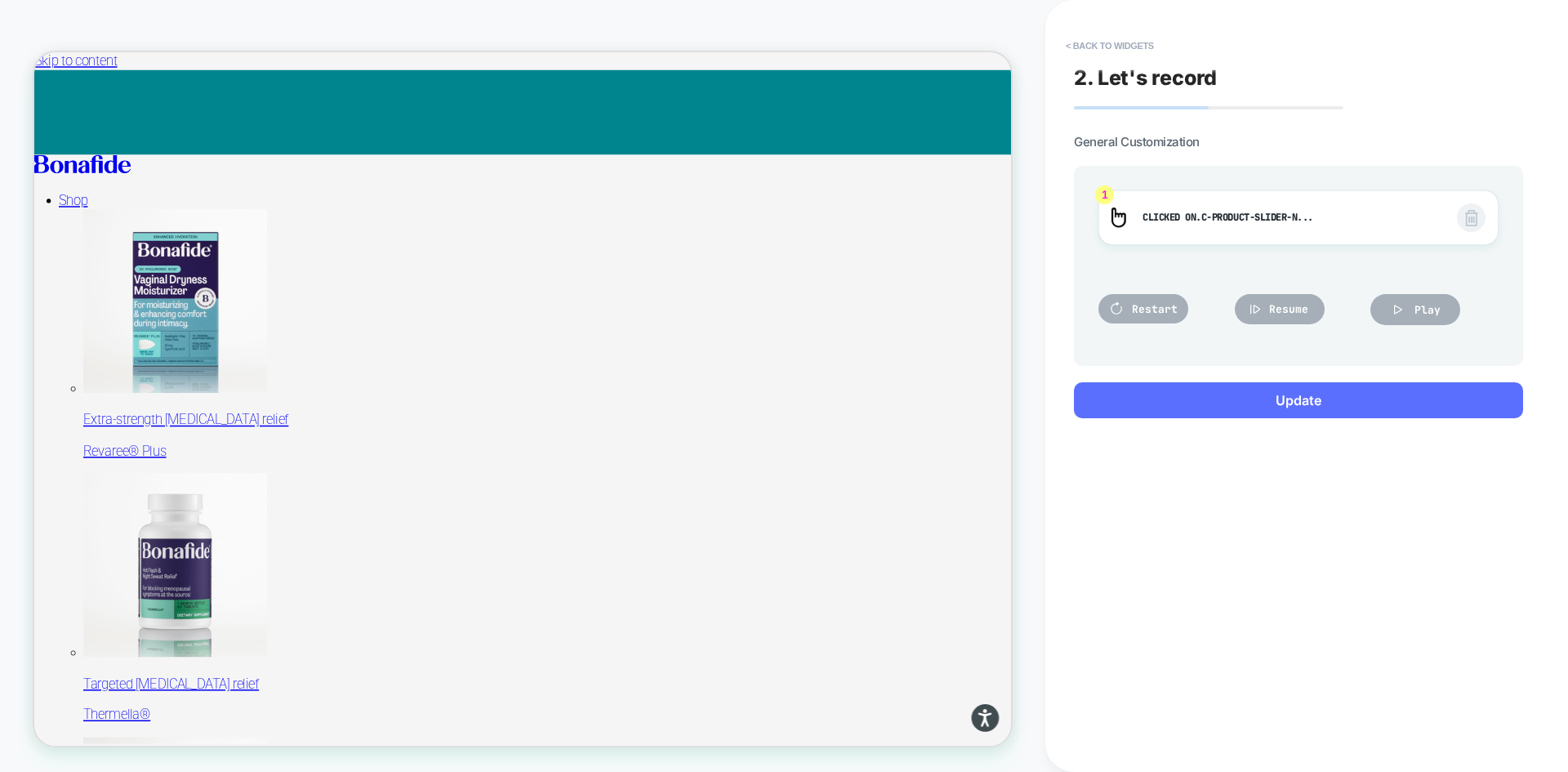
click at [1287, 401] on button "Update" at bounding box center [1299, 401] width 449 height 36
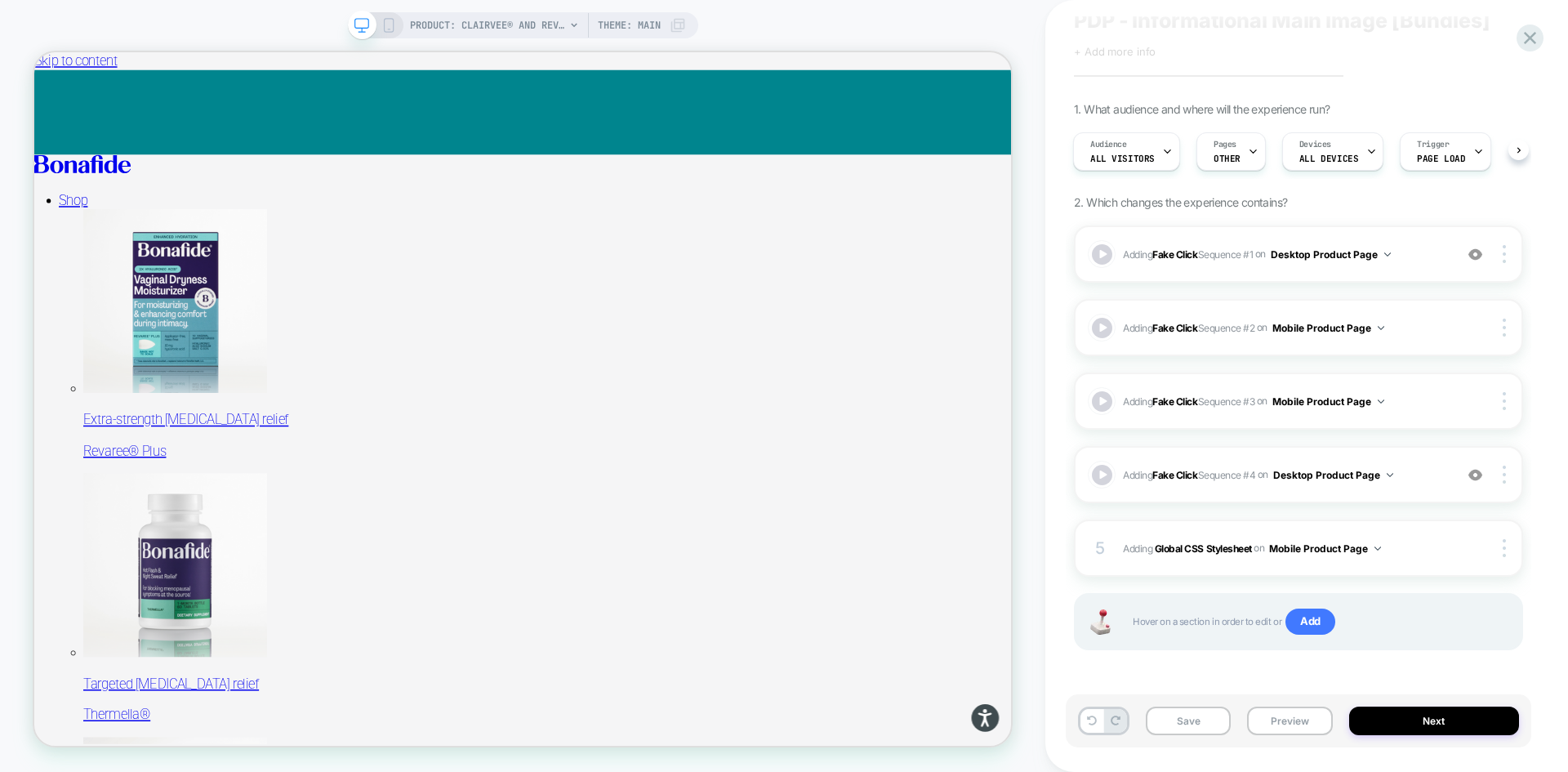
scroll to position [60, 0]
click at [1444, 241] on div "Adding Fake Click Sequence # 1 on Desktop Product Page Add Before Add After Cop…" at bounding box center [1299, 253] width 449 height 57
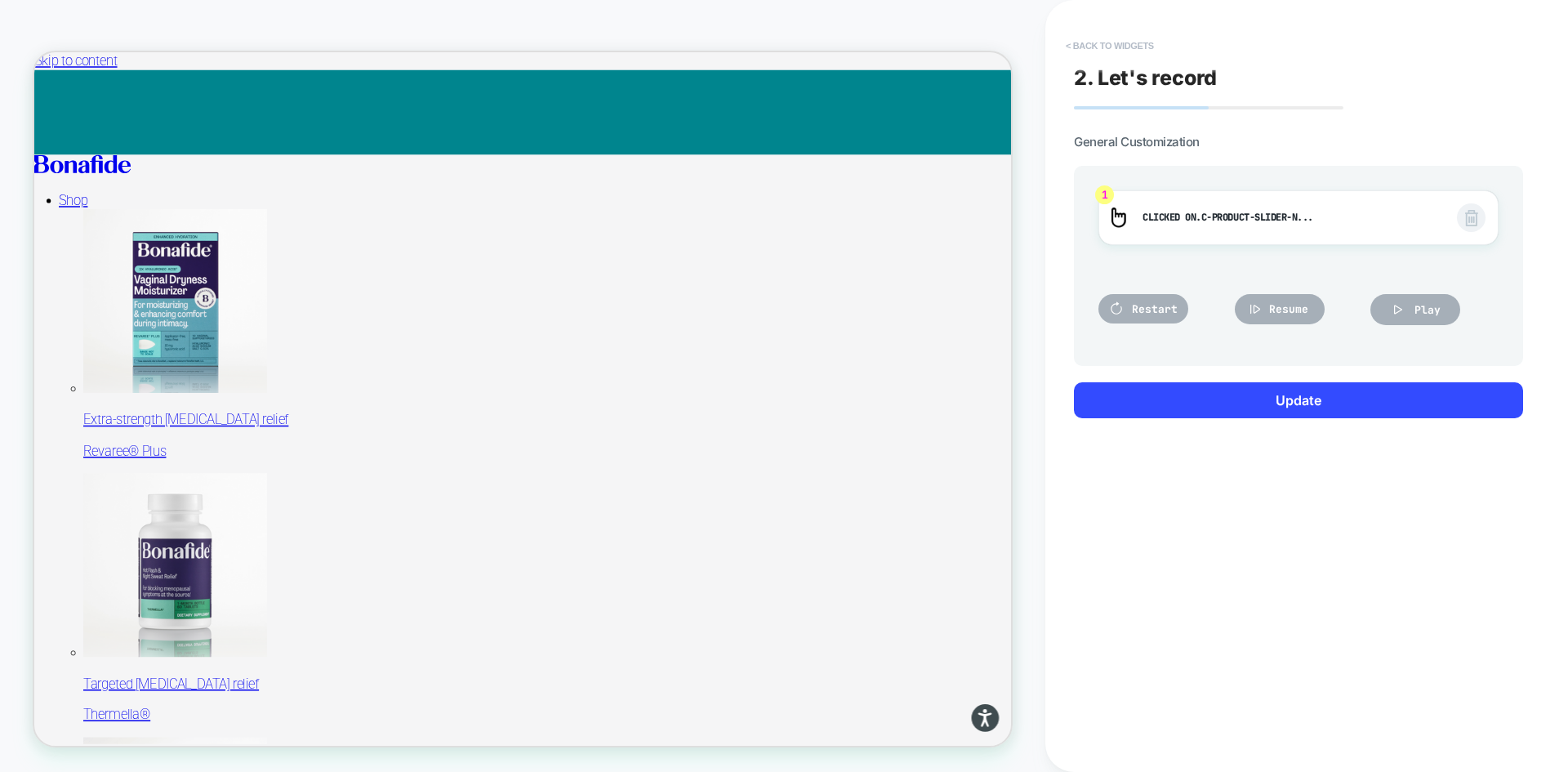
click at [1083, 44] on button "< Back to widgets" at bounding box center [1109, 45] width 104 height 27
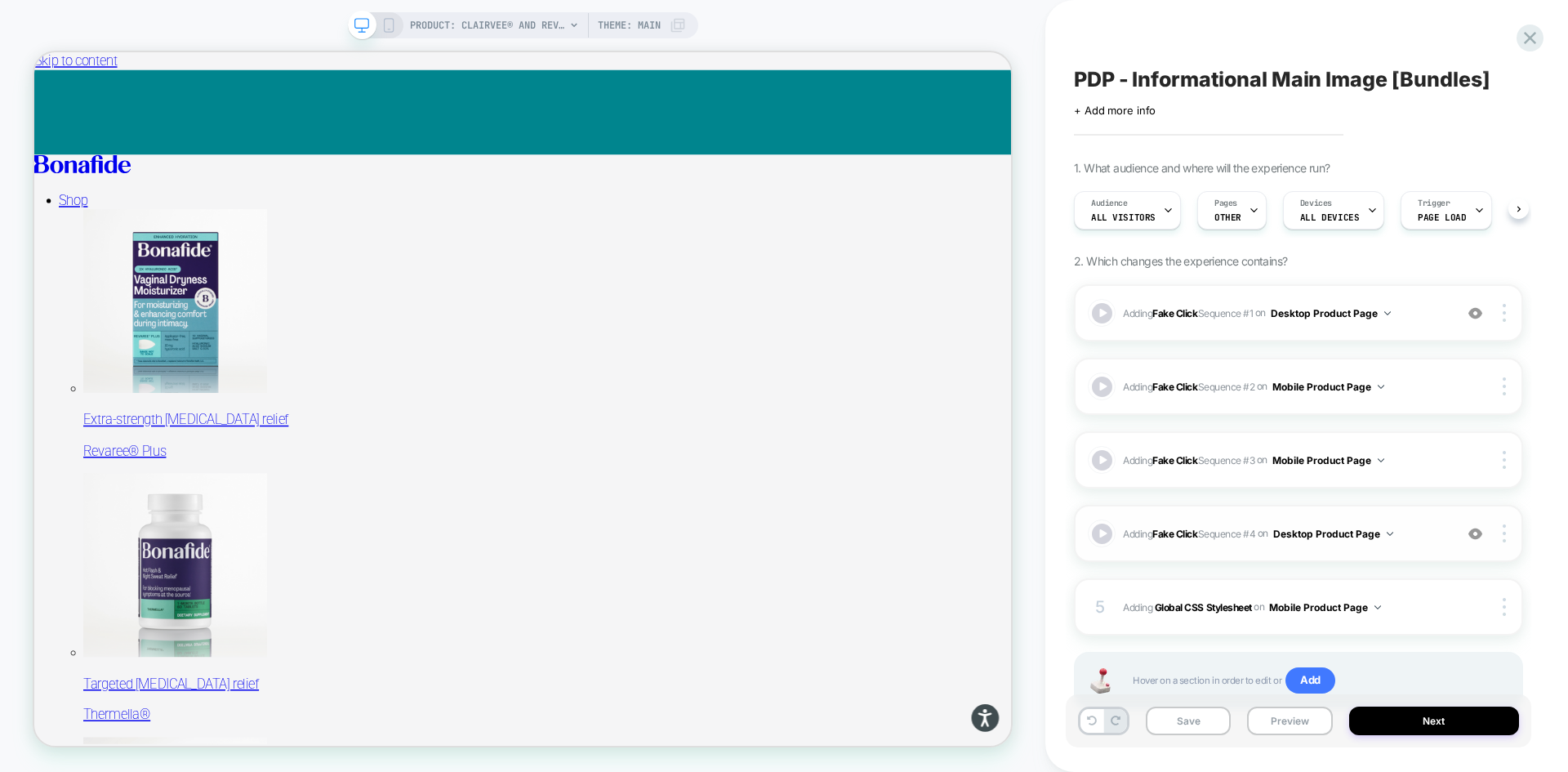
scroll to position [0, 1]
click at [1420, 521] on div "Adding Fake Click Sequence # 4 on Desktop Product Page Add Before Add After Cop…" at bounding box center [1299, 533] width 449 height 57
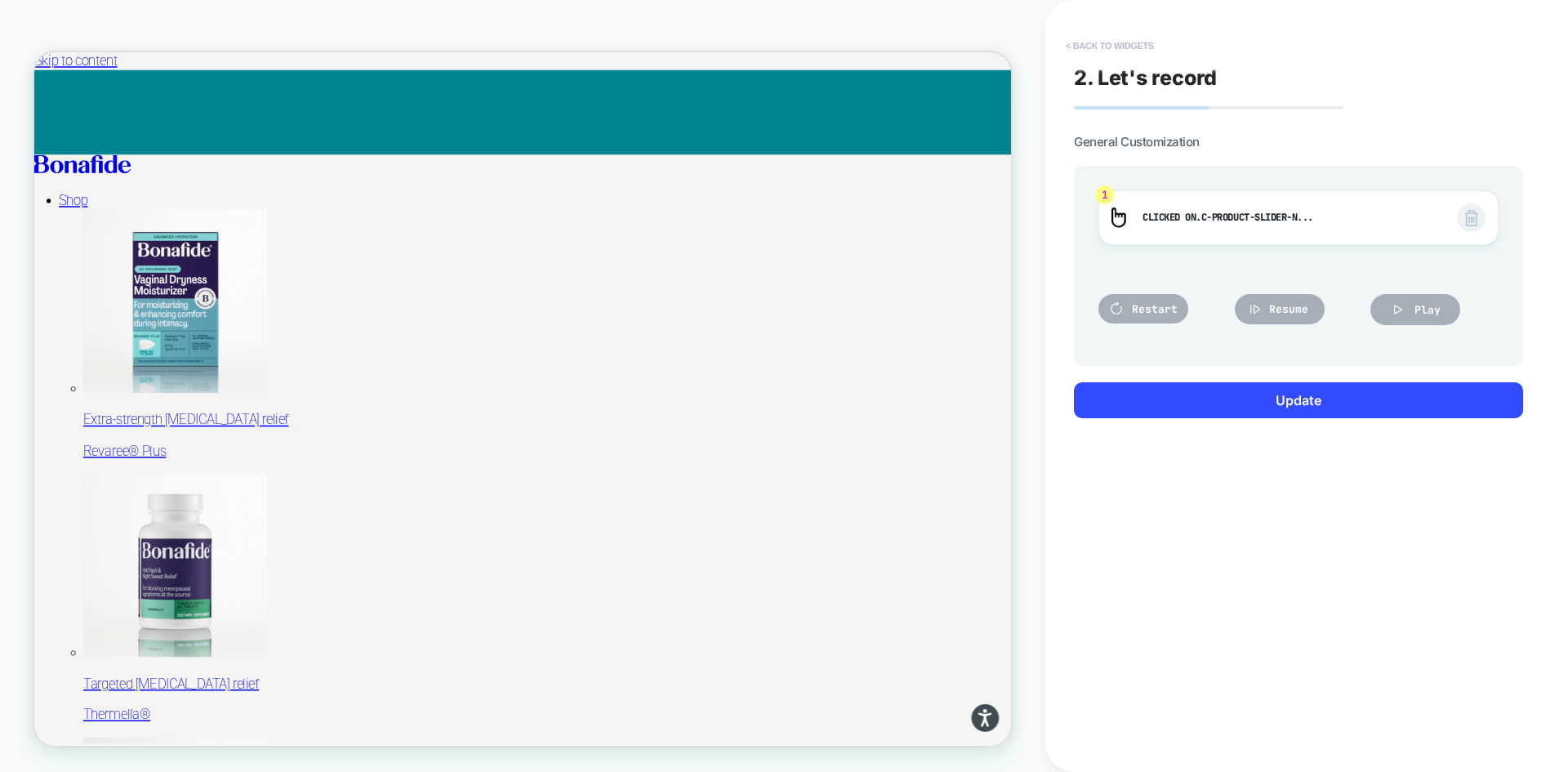
click at [1074, 37] on button "< Back to widgets" at bounding box center [1109, 45] width 104 height 27
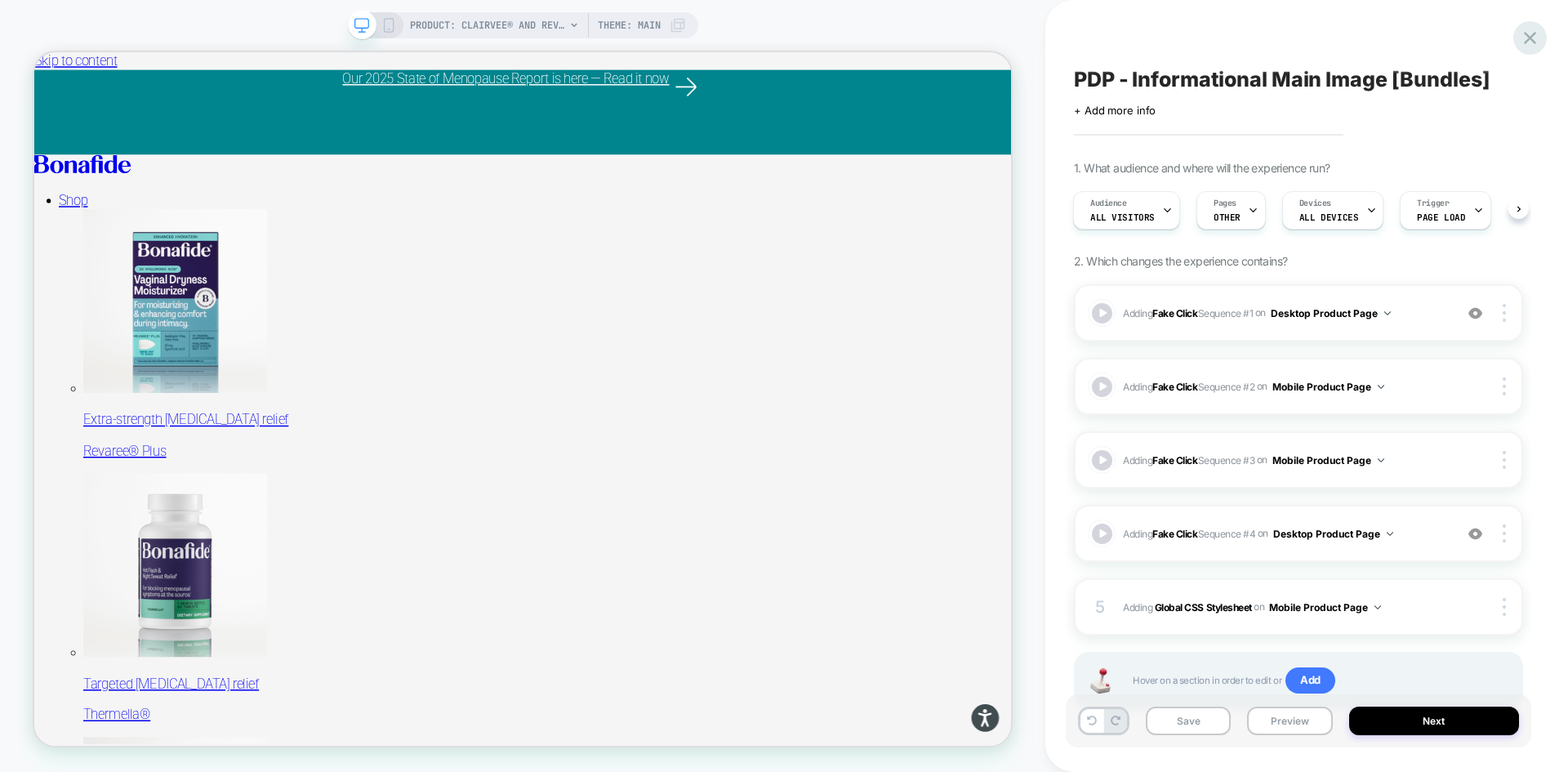
click at [1542, 34] on div at bounding box center [1530, 38] width 33 height 33
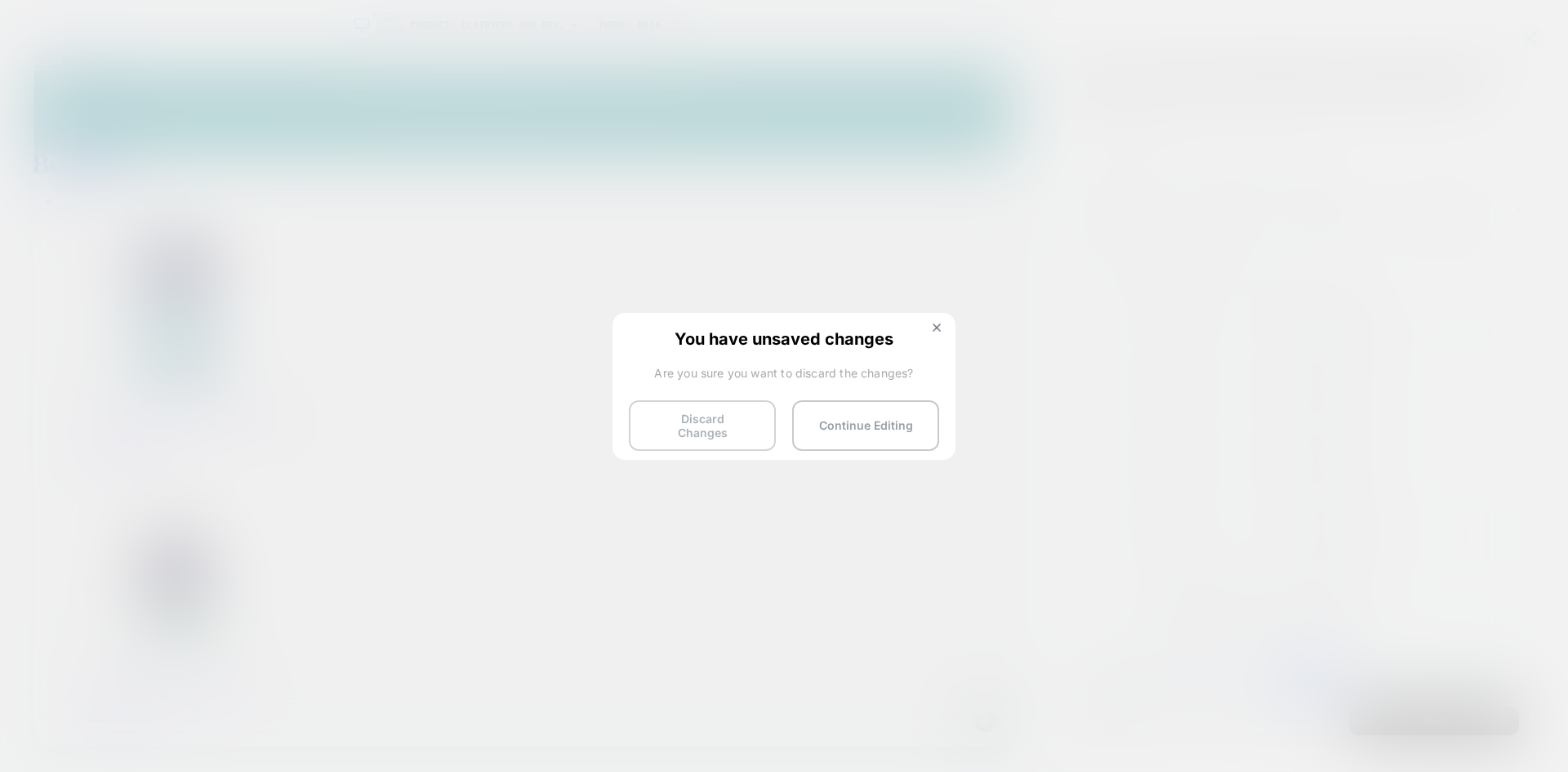
click at [743, 415] on button "Discard Changes" at bounding box center [702, 425] width 147 height 50
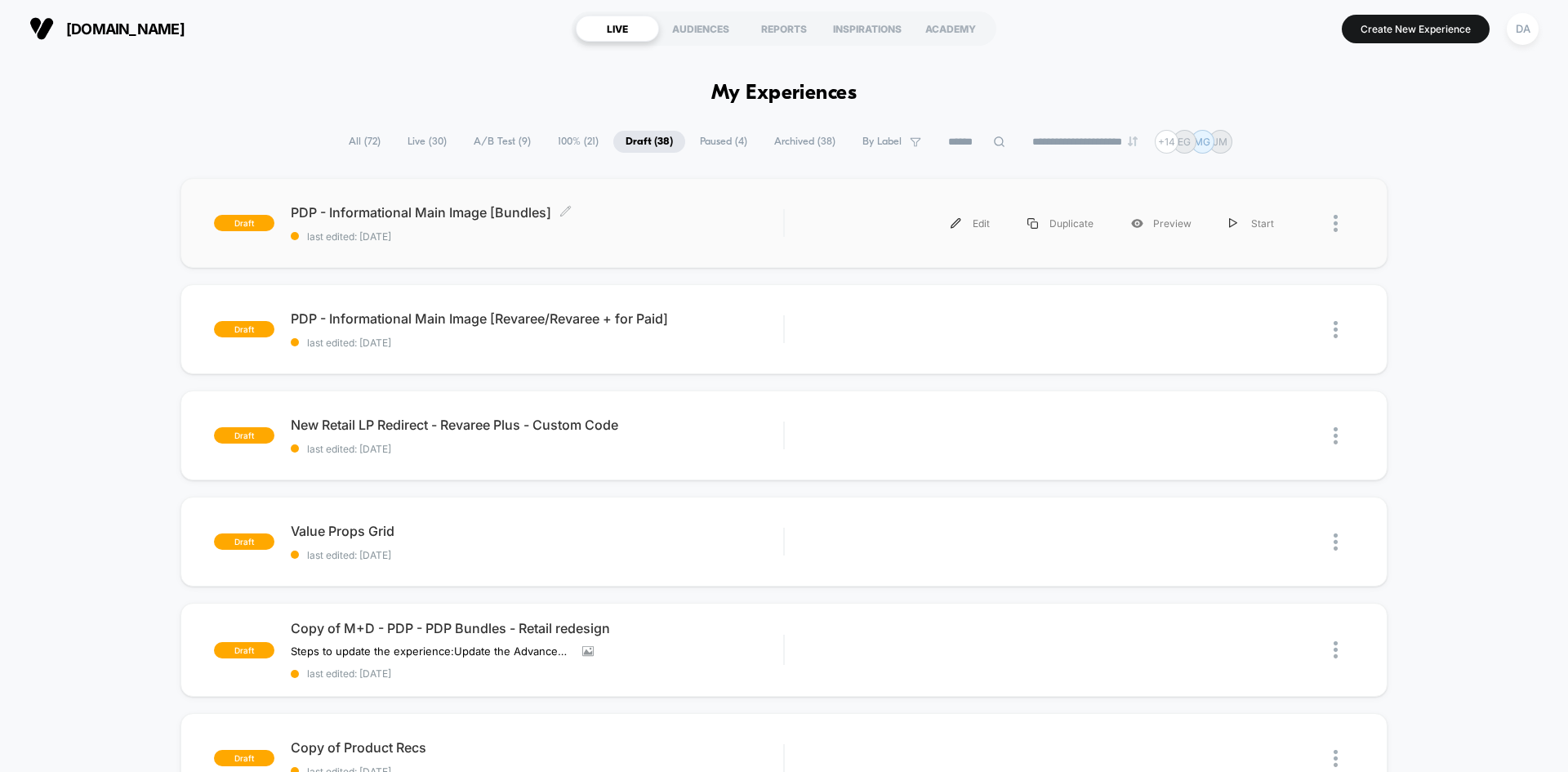
click at [635, 212] on span "PDP - Informational Main Image [Bundles] Click to edit experience details" at bounding box center [537, 212] width 493 height 16
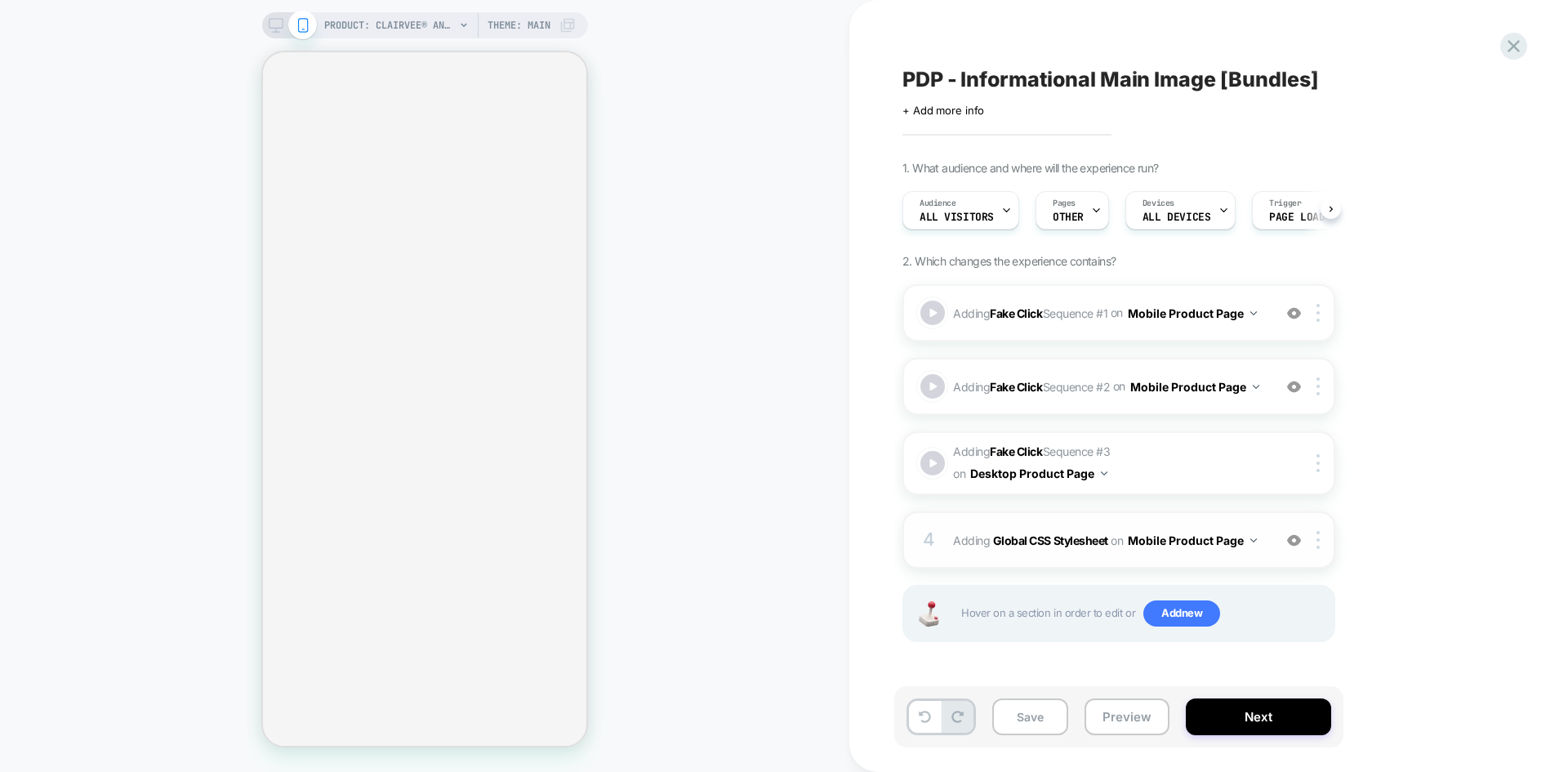
scroll to position [0, 1]
click at [1202, 528] on div "4 Adding Global CSS Stylesheet on Mobile Product Page Add Before Add After Copy…" at bounding box center [1119, 540] width 433 height 57
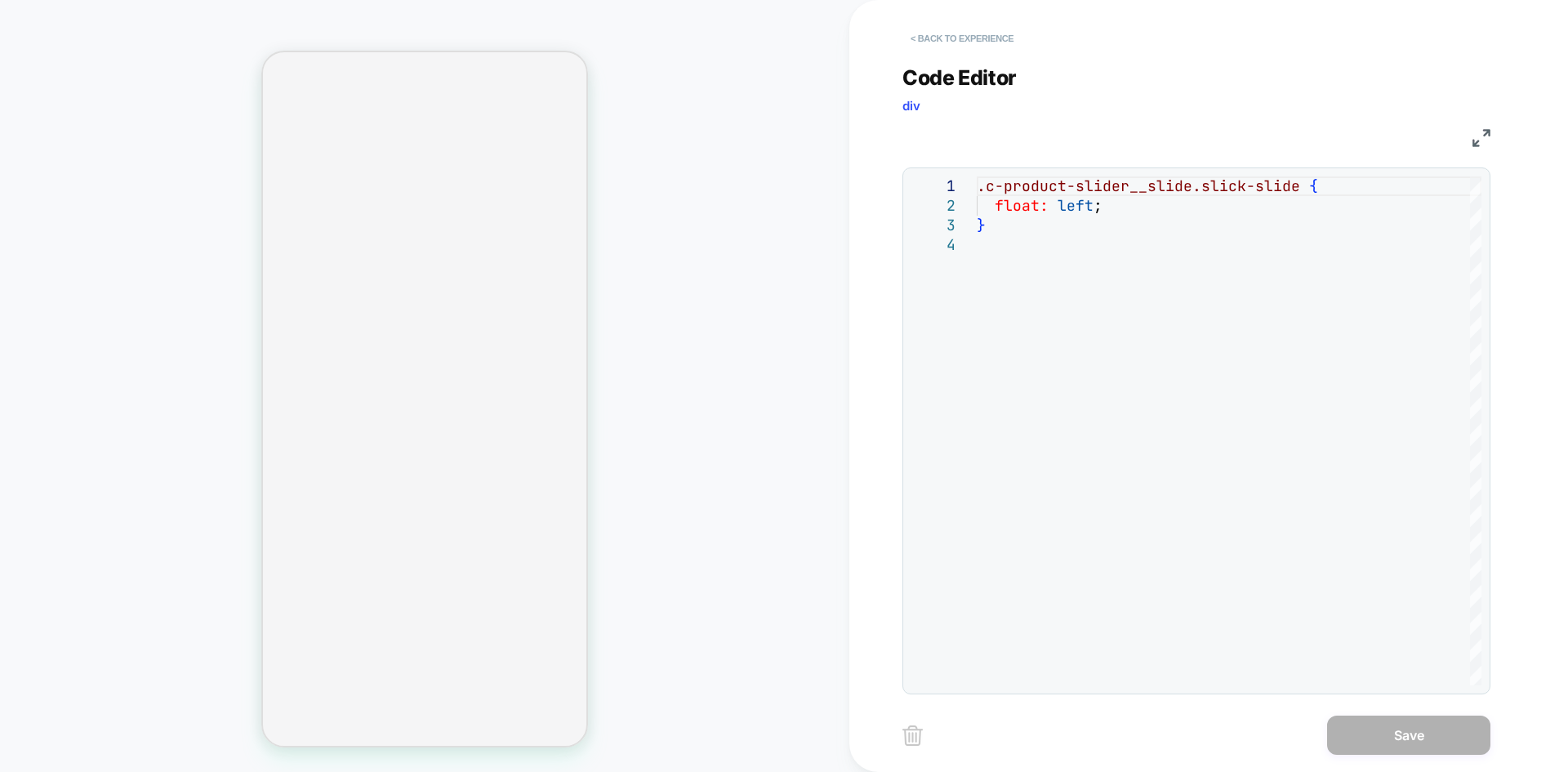
click at [930, 37] on button "< Back to experience" at bounding box center [962, 39] width 119 height 27
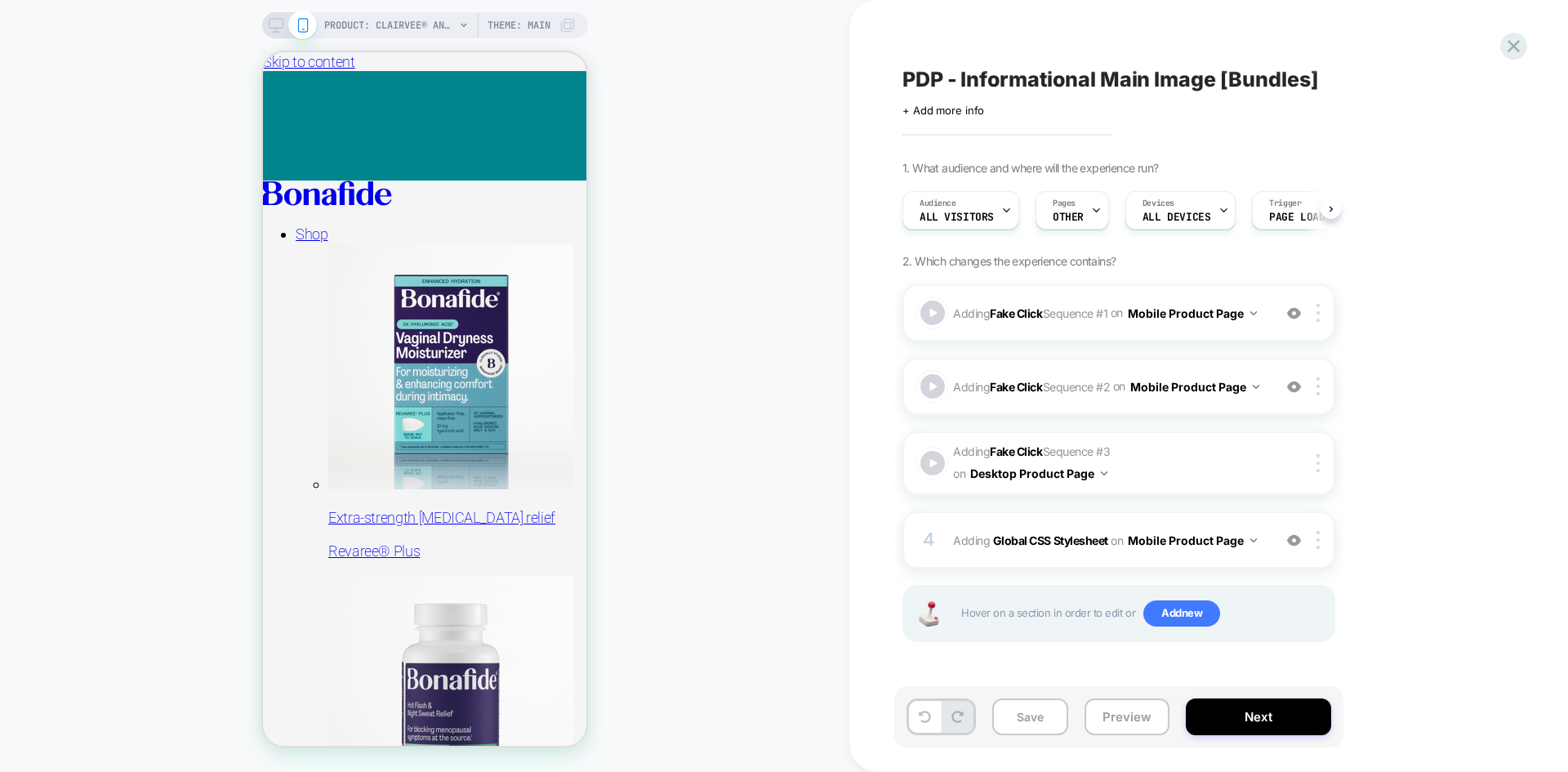
click at [966, 30] on div "PDP - Informational Main Image [Bundles] Click to edit experience details + Add…" at bounding box center [1200, 386] width 612 height 739
click at [1143, 301] on div "on Mobile Product Page" at bounding box center [1183, 313] width 146 height 24
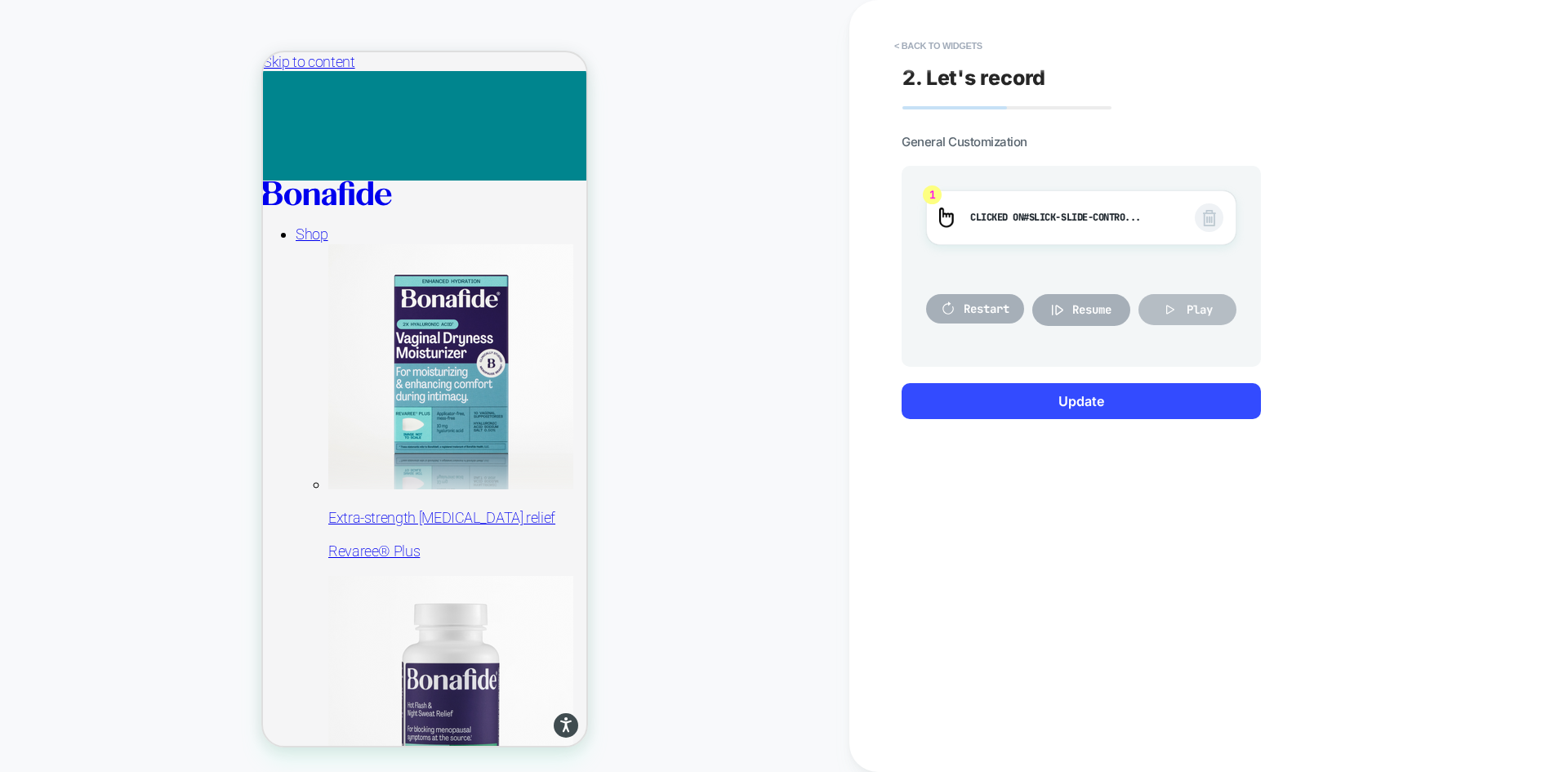
click at [1188, 308] on span "Play" at bounding box center [1199, 309] width 27 height 15
click at [948, 46] on button "< Back to widgets" at bounding box center [938, 45] width 104 height 27
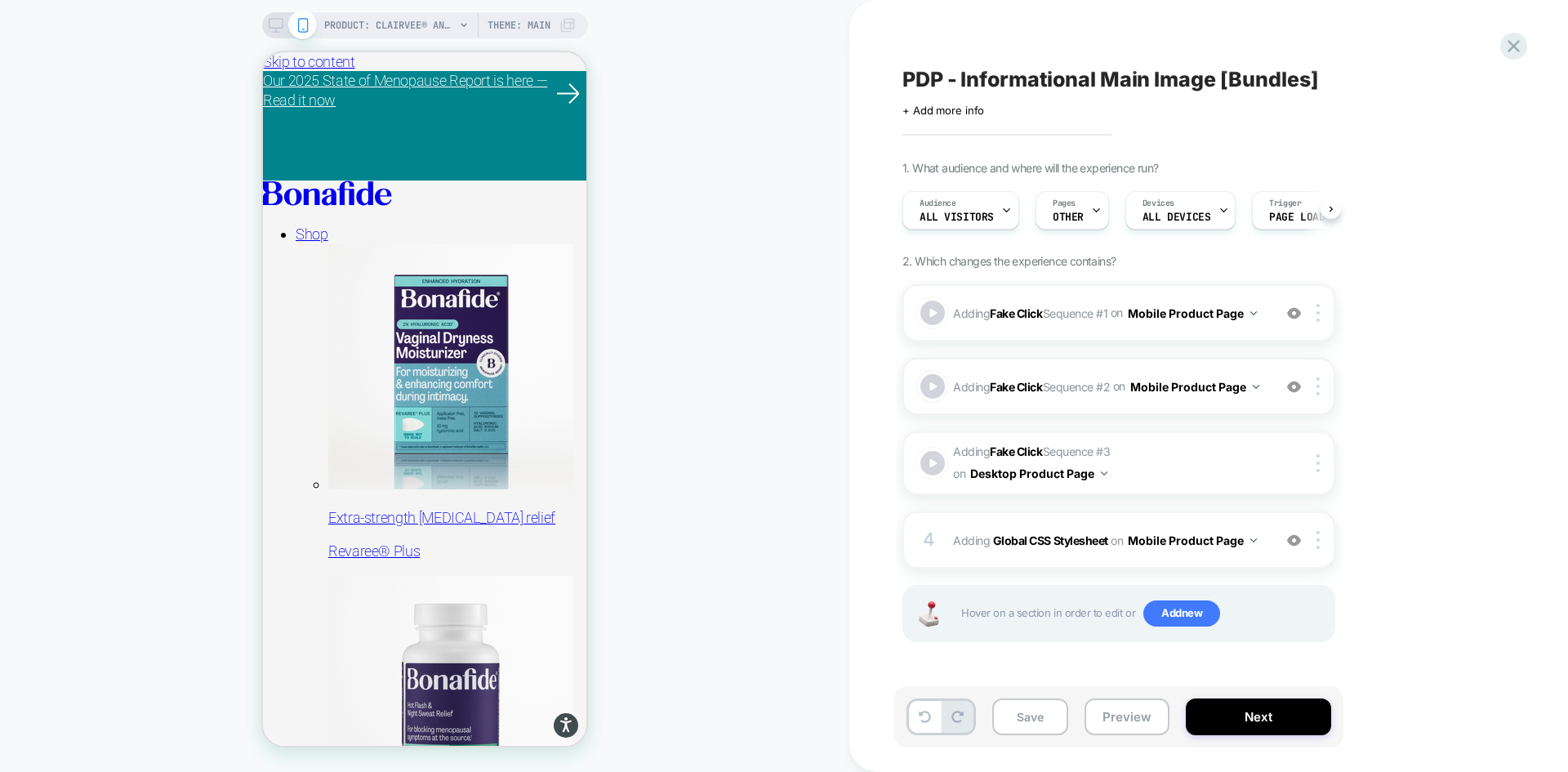
scroll to position [0, 1]
click at [1293, 388] on img at bounding box center [1294, 387] width 14 height 14
click at [1046, 716] on button "Save" at bounding box center [1030, 716] width 76 height 37
click at [1137, 724] on button "Preview" at bounding box center [1127, 716] width 85 height 37
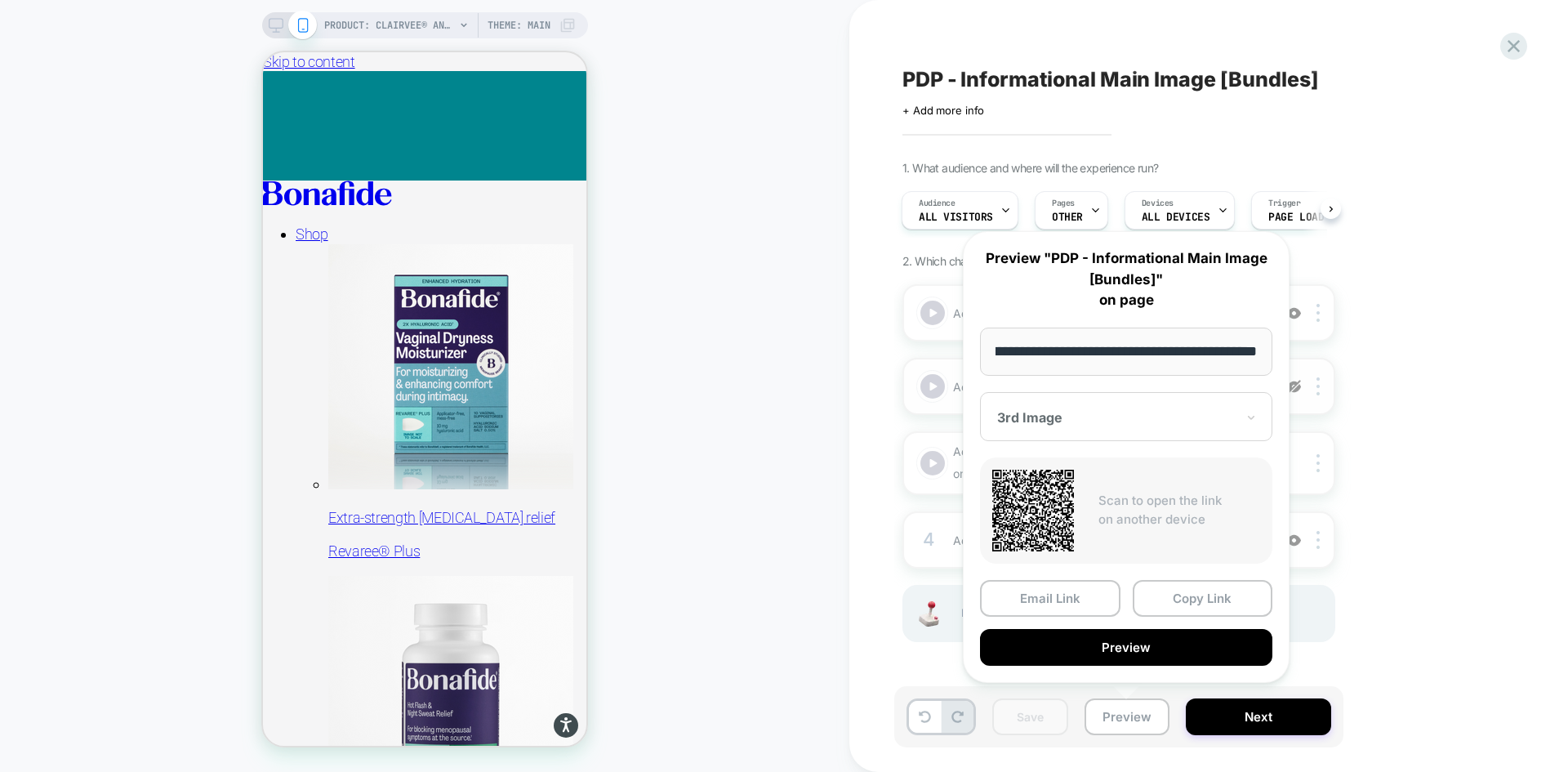
scroll to position [0, 0]
click at [1431, 373] on div "1. What audience and where will the experience run? Audience All Visitors Pages…" at bounding box center [1200, 422] width 596 height 522
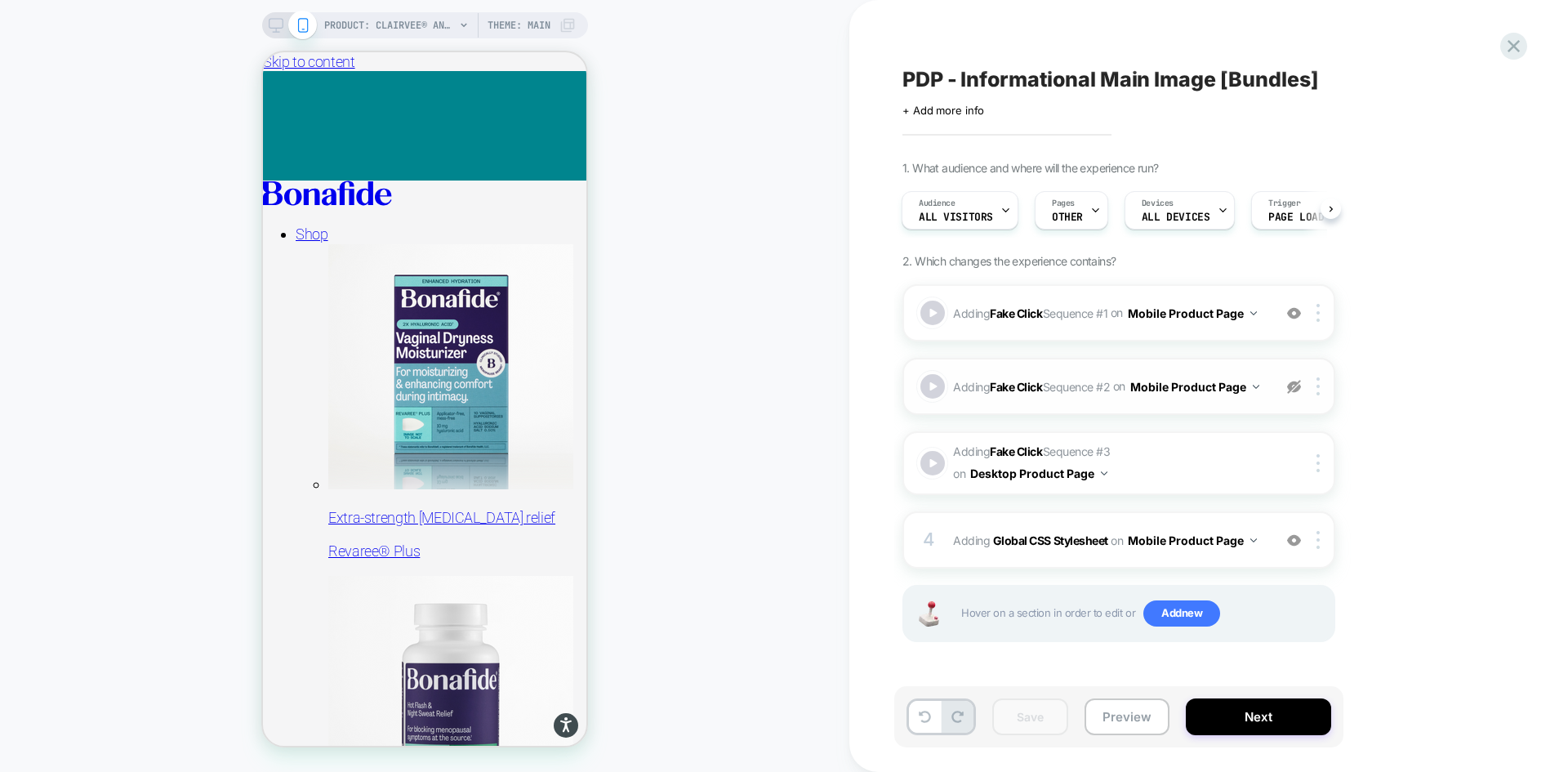
drag, startPoint x: 274, startPoint y: 22, endPoint x: 1288, endPoint y: 252, distance: 1039.8
click at [274, 22] on icon at bounding box center [275, 25] width 15 height 15
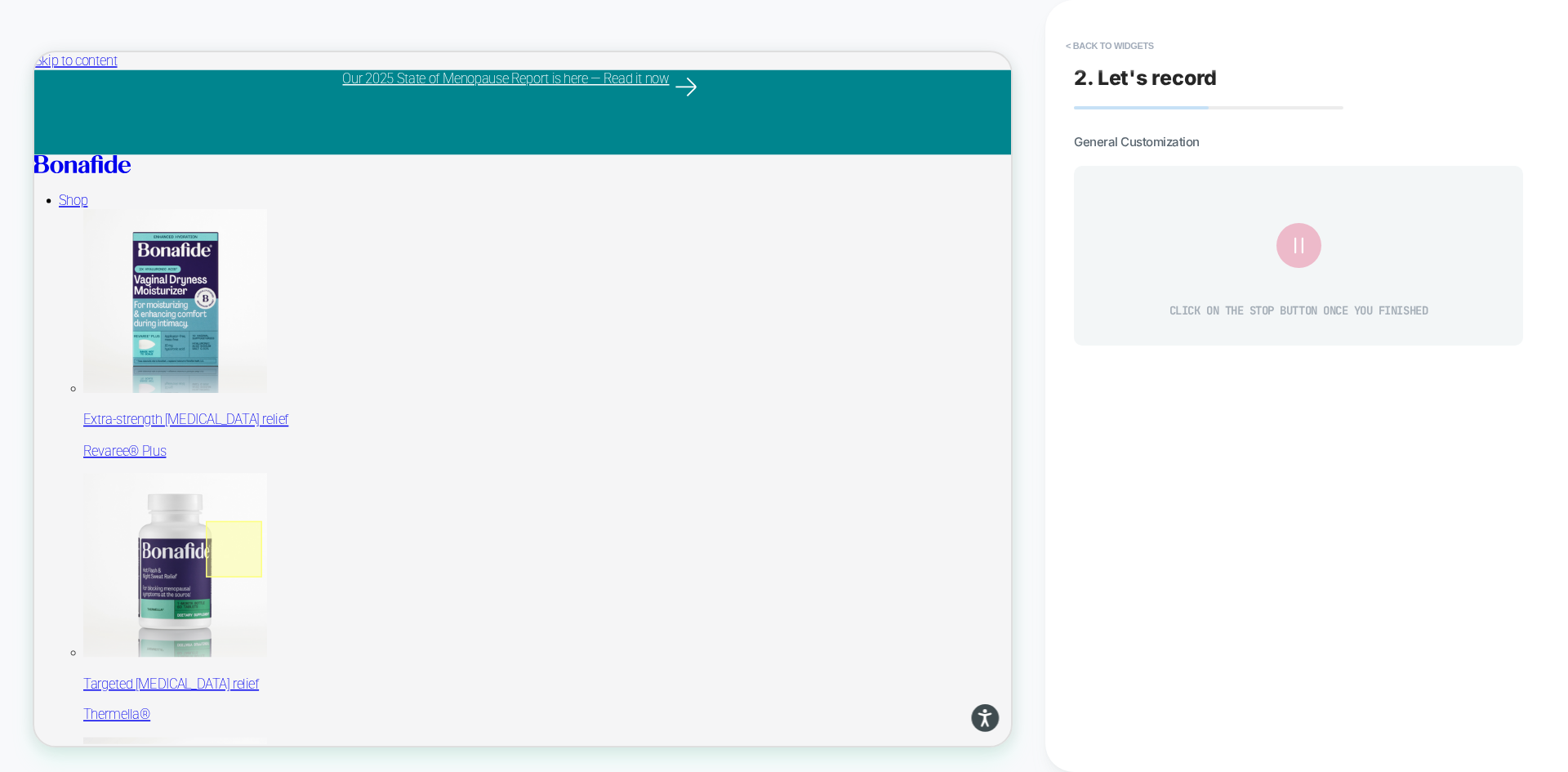
click at [298, 713] on div at bounding box center [300, 715] width 75 height 75
click at [342, 732] on div "Fake Click" at bounding box center [391, 735] width 99 height 17
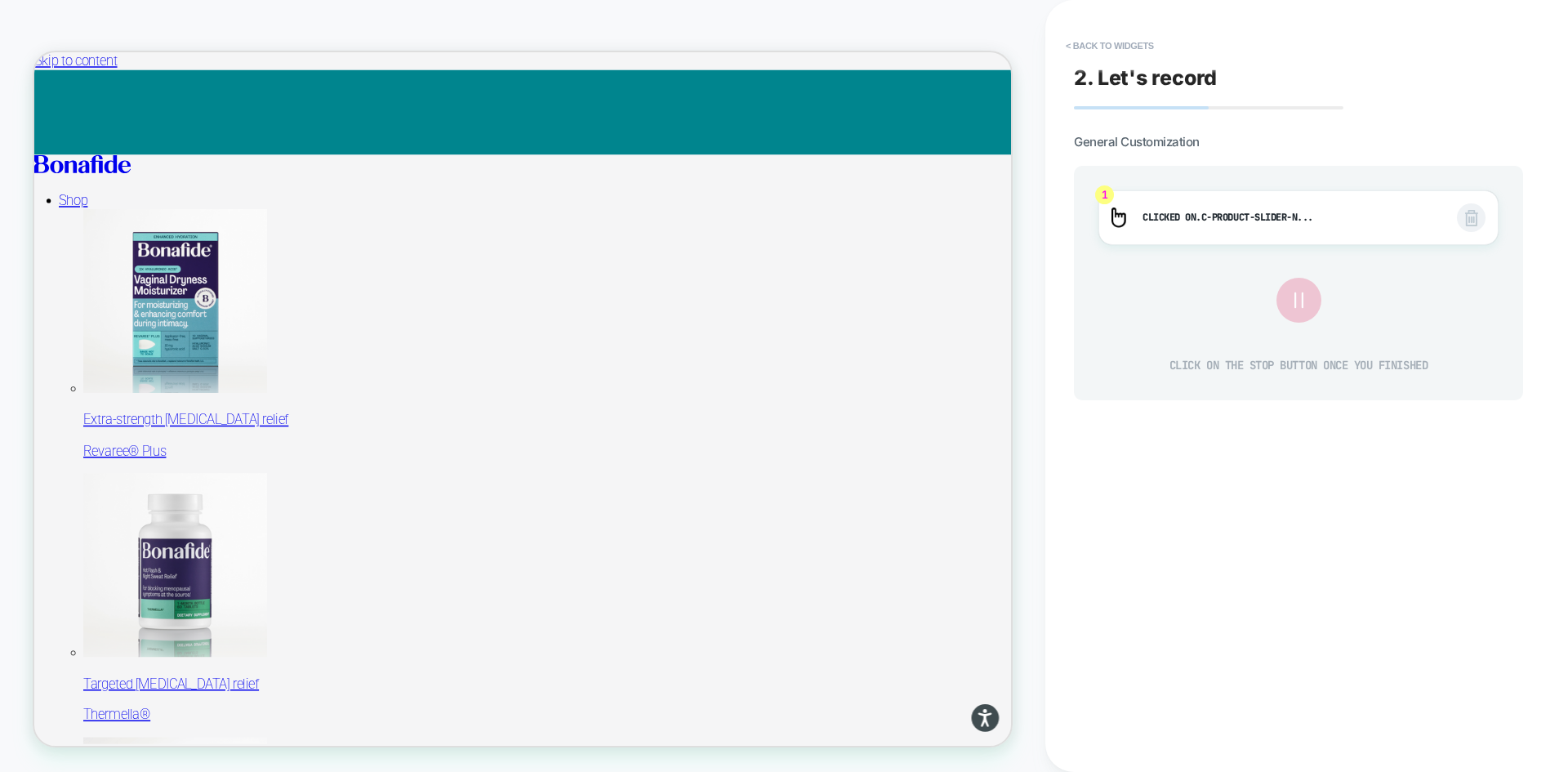
click at [1309, 288] on icon at bounding box center [1299, 300] width 27 height 27
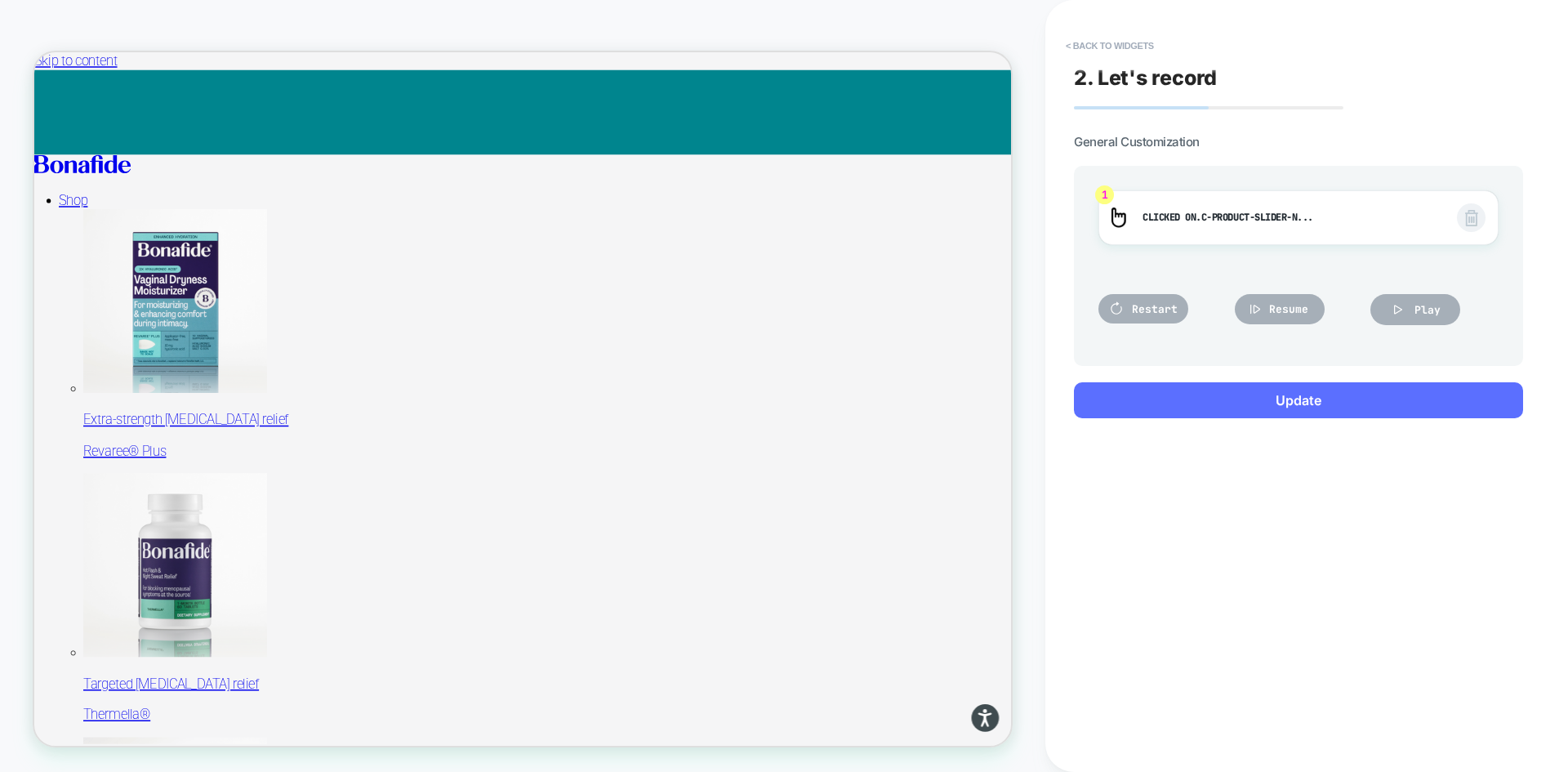
click at [1303, 405] on button "Update" at bounding box center [1299, 401] width 449 height 36
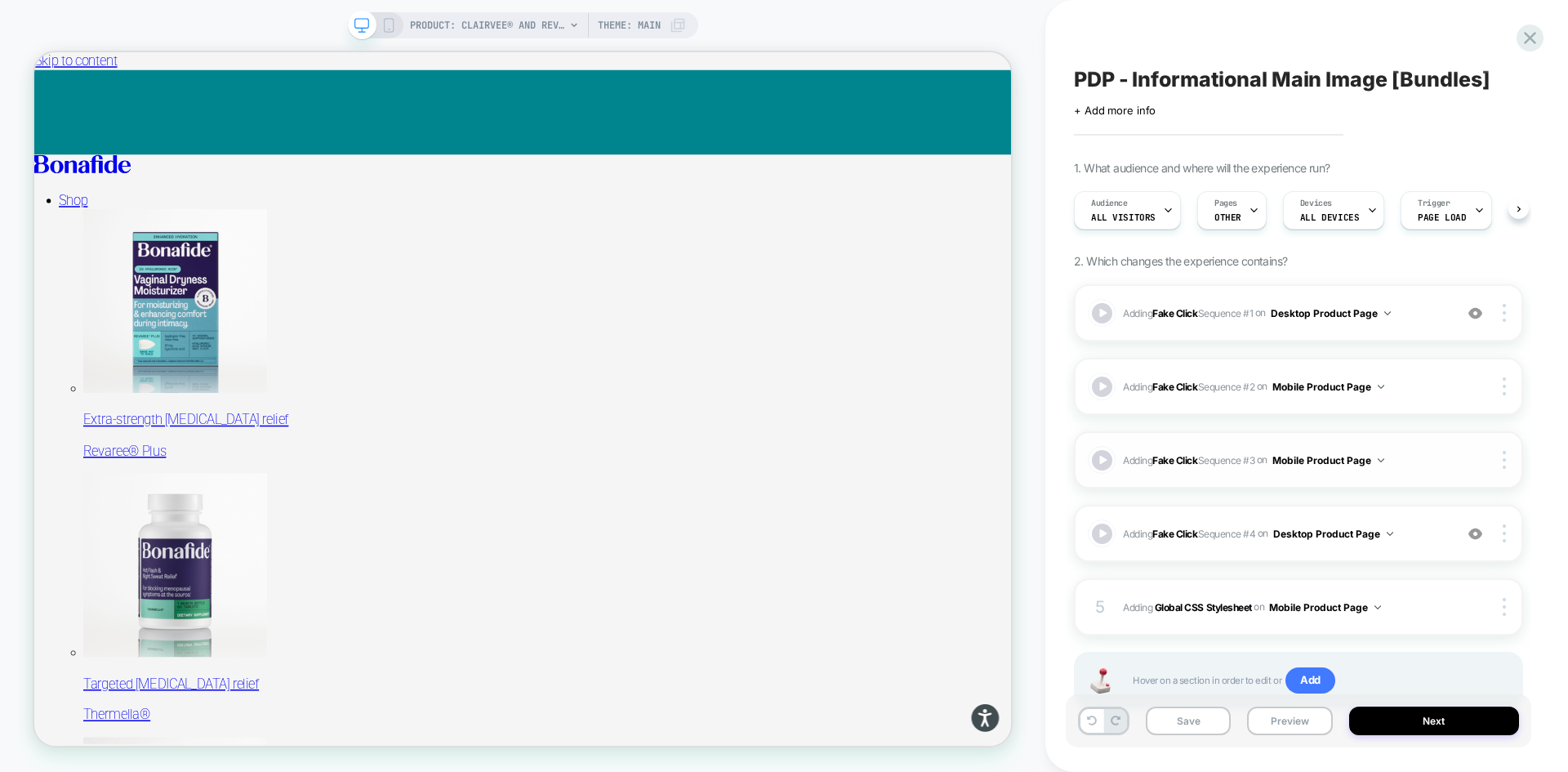
scroll to position [0, 1]
click at [1414, 319] on span "Adding Fake Click Sequence # 1 on Desktop Product Page" at bounding box center [1284, 313] width 322 height 21
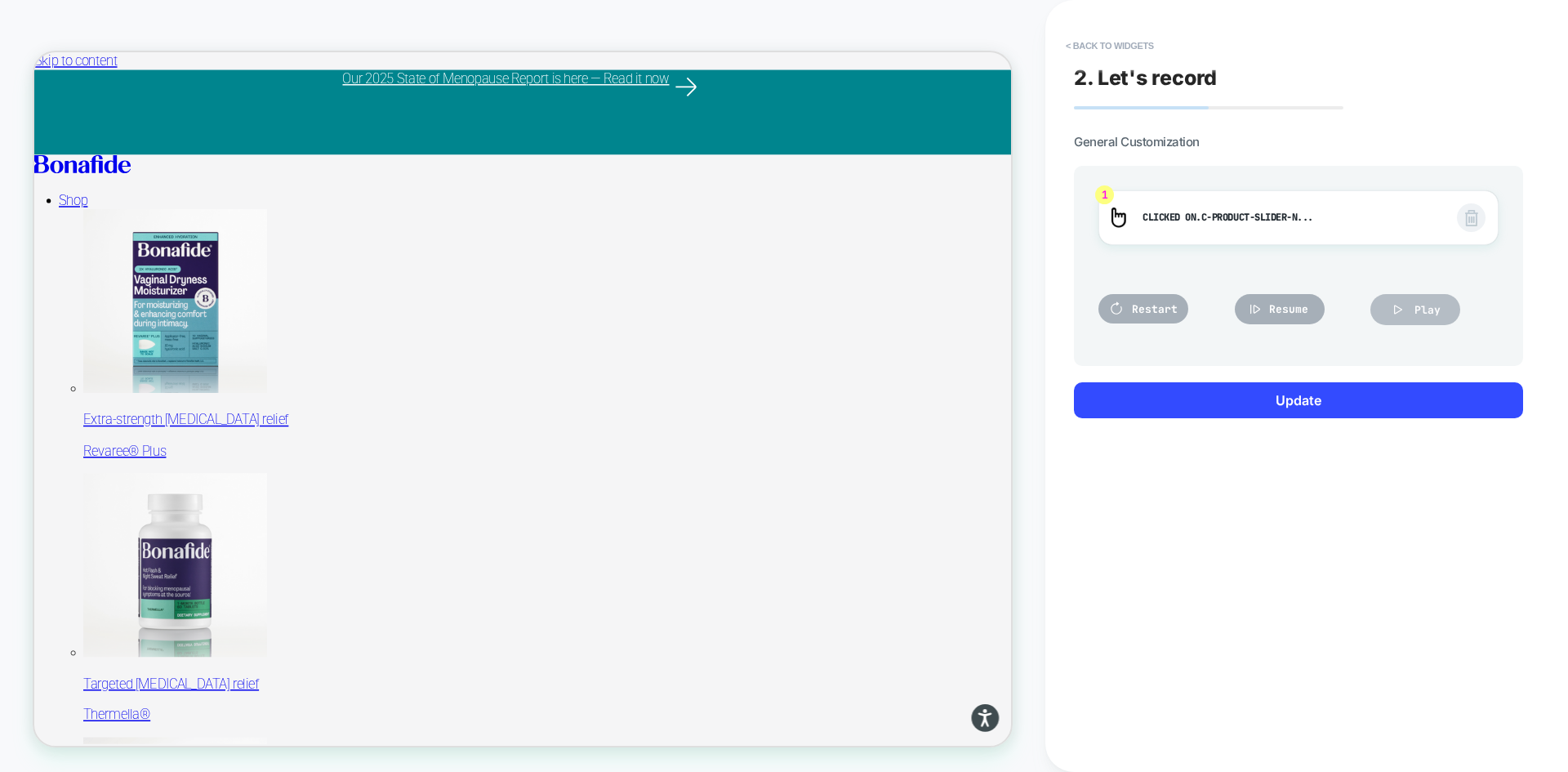
click at [1401, 306] on icon at bounding box center [1398, 309] width 16 height 16
click at [1101, 45] on button "< Back to widgets" at bounding box center [1109, 45] width 104 height 27
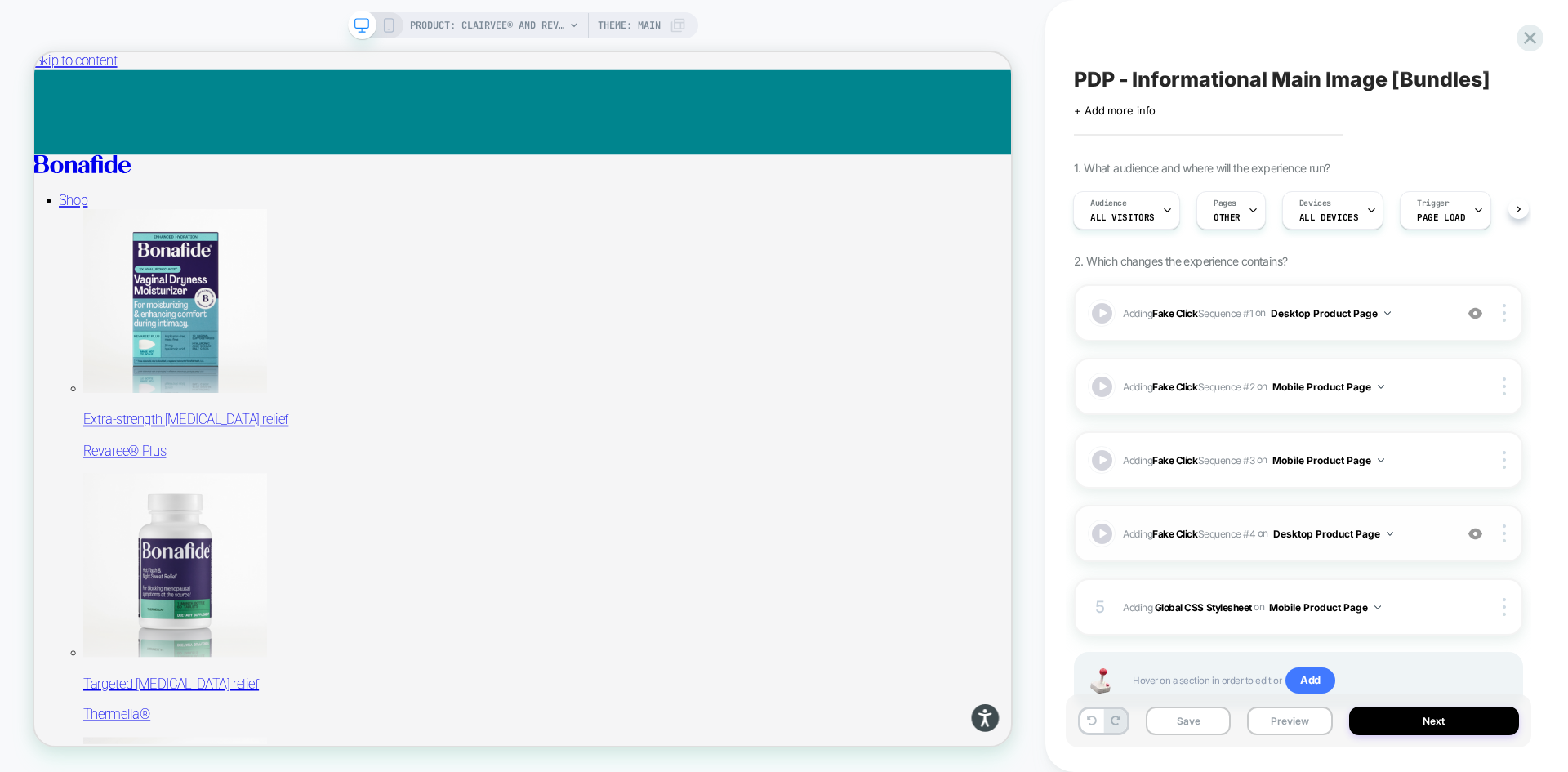
click at [1422, 533] on span "Adding Fake Click Sequence # 4 on Desktop Product Page" at bounding box center [1284, 534] width 322 height 21
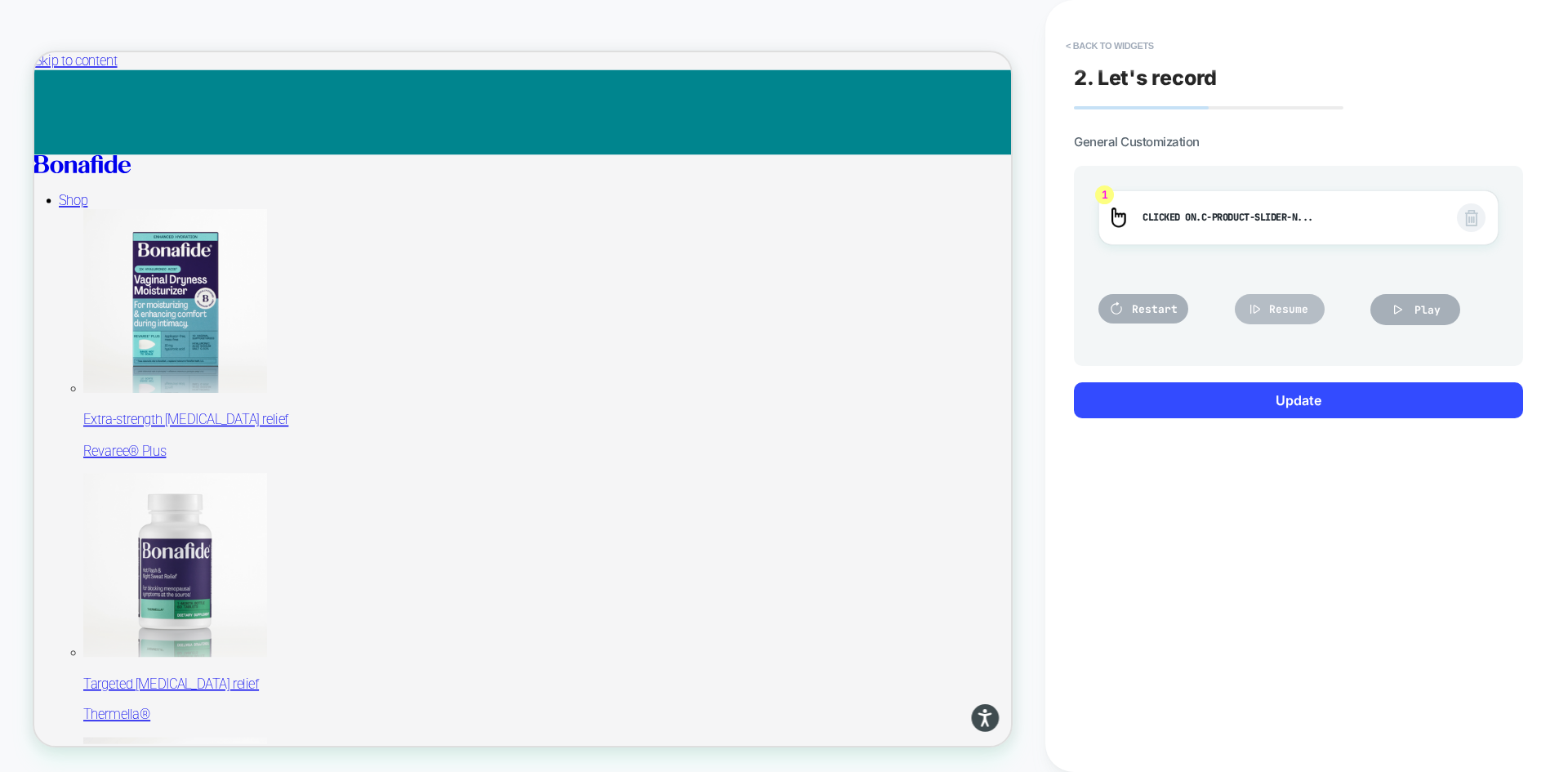
click at [1294, 309] on span "Resume" at bounding box center [1289, 309] width 39 height 14
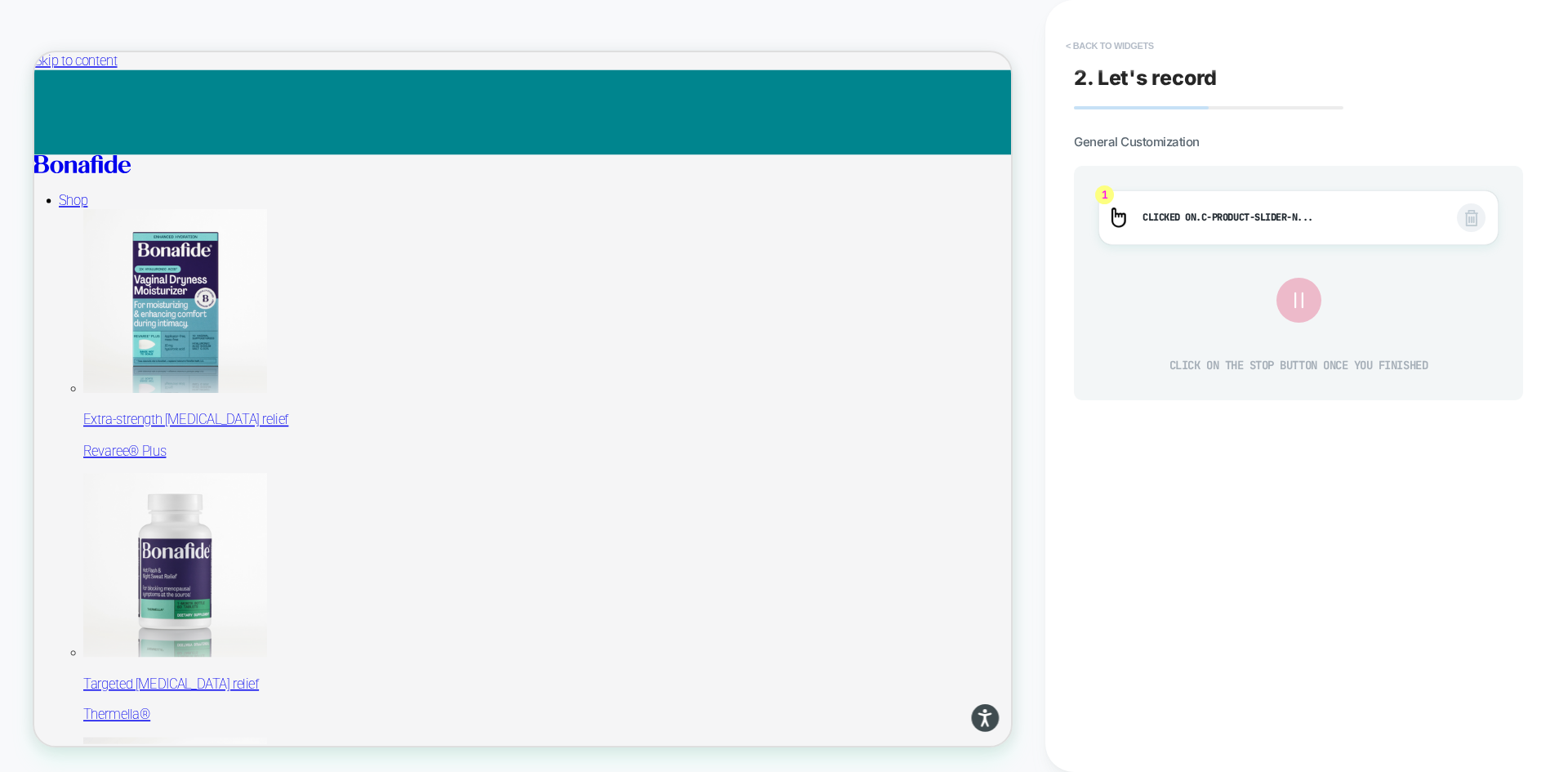
click at [1089, 45] on button "< Back to widgets" at bounding box center [1109, 45] width 104 height 27
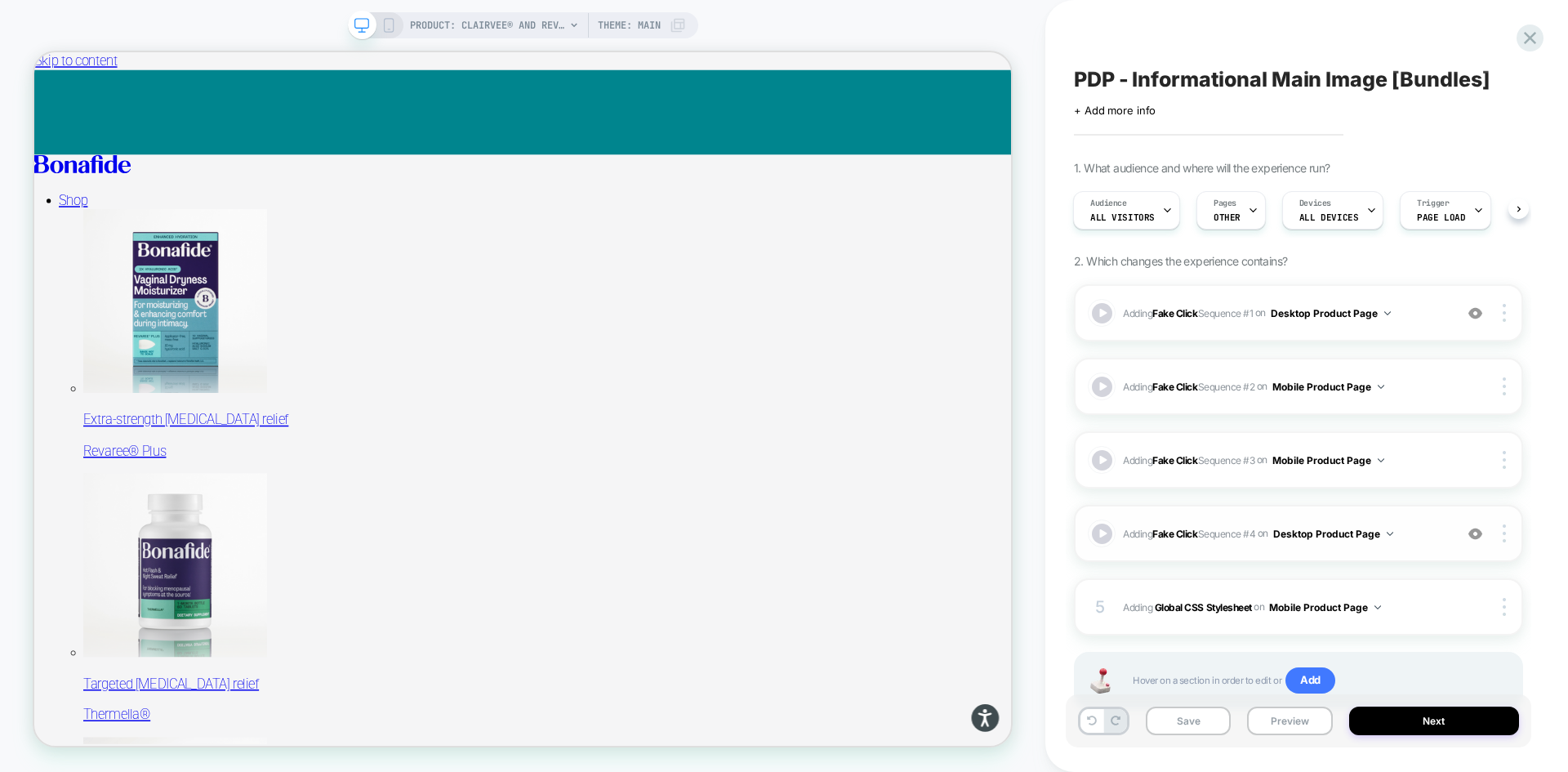
click at [1404, 533] on span "Adding Fake Click Sequence # 4 on Desktop Product Page" at bounding box center [1284, 534] width 322 height 21
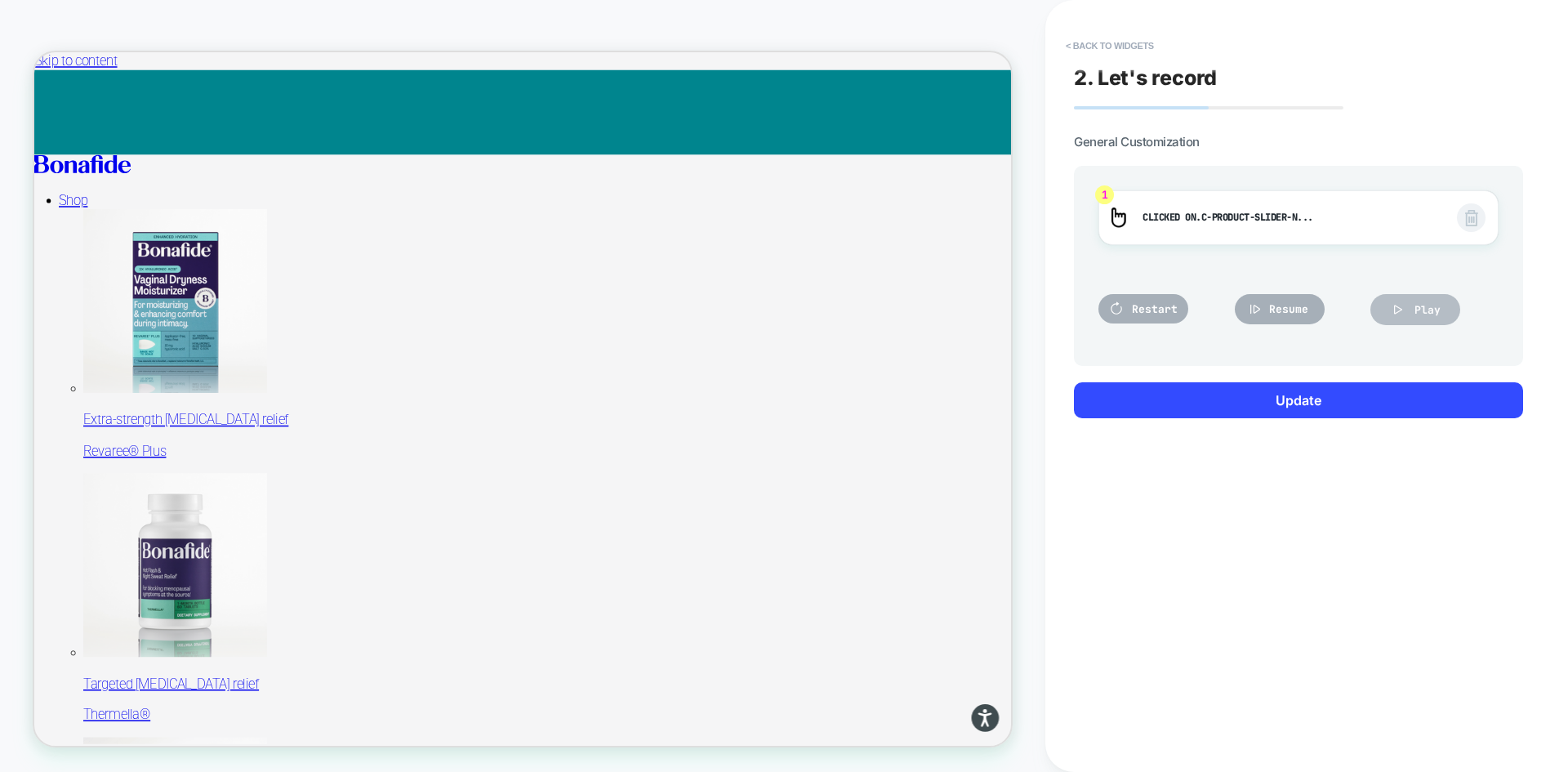
click at [1415, 308] on span "Play" at bounding box center [1428, 310] width 27 height 14
click at [1114, 36] on button "< Back to widgets" at bounding box center [1109, 45] width 104 height 27
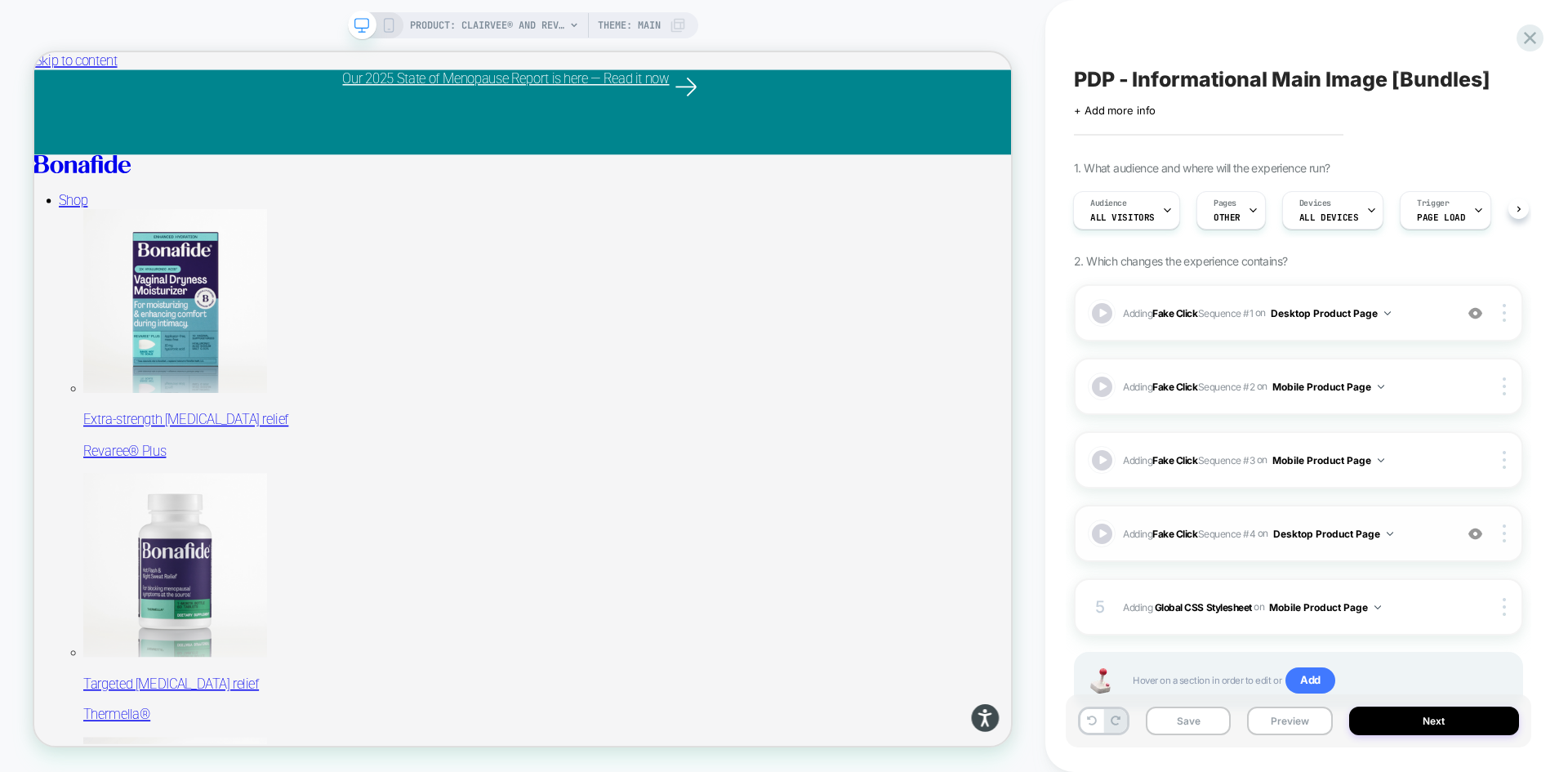
click at [1476, 531] on img at bounding box center [1476, 534] width 14 height 14
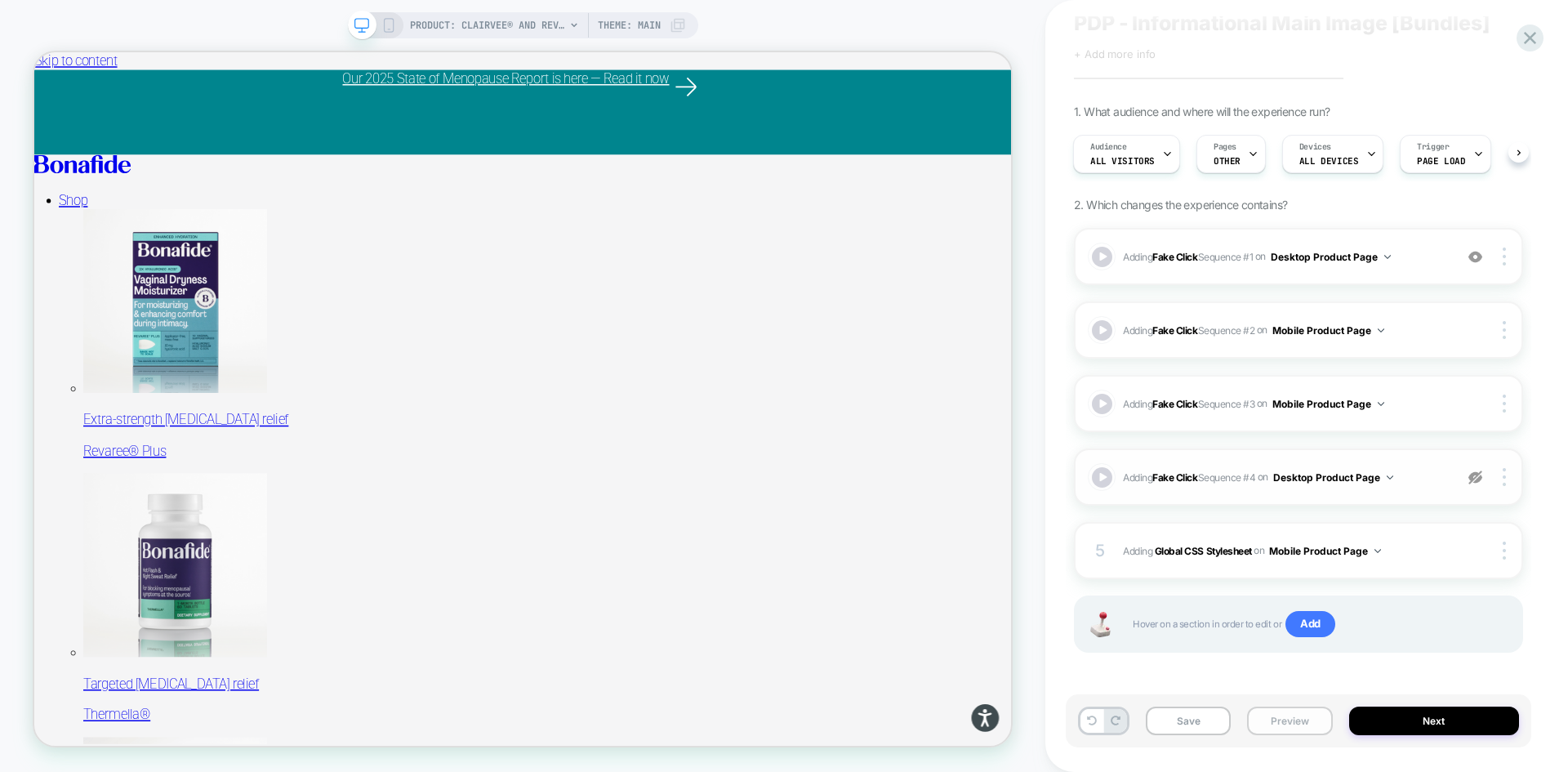
scroll to position [60, 0]
click at [1218, 722] on button "Save" at bounding box center [1188, 721] width 85 height 28
click at [1281, 726] on button "Preview" at bounding box center [1289, 721] width 85 height 28
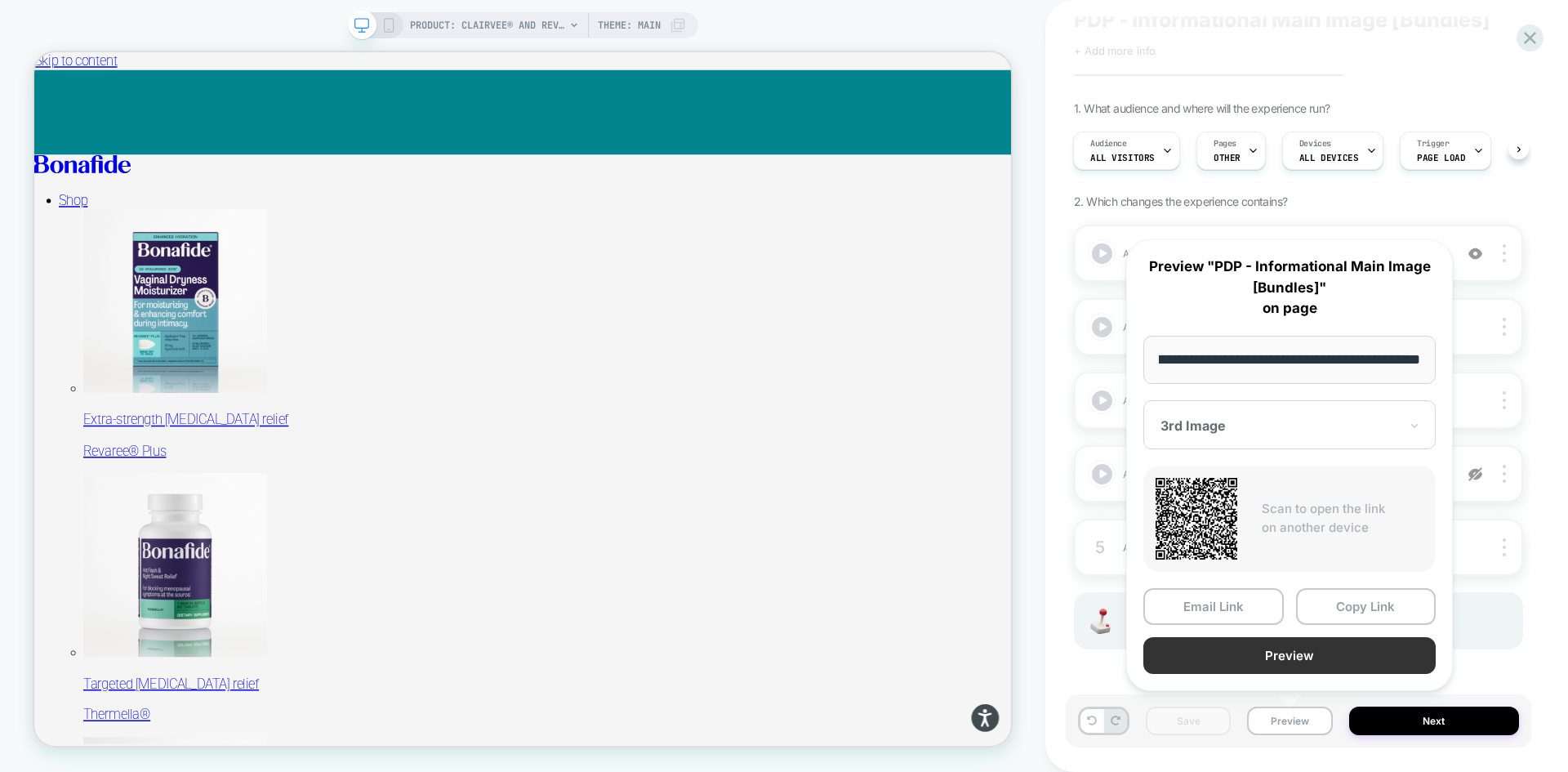
scroll to position [0, 0]
click at [1283, 662] on button "Preview" at bounding box center [1290, 656] width 293 height 37
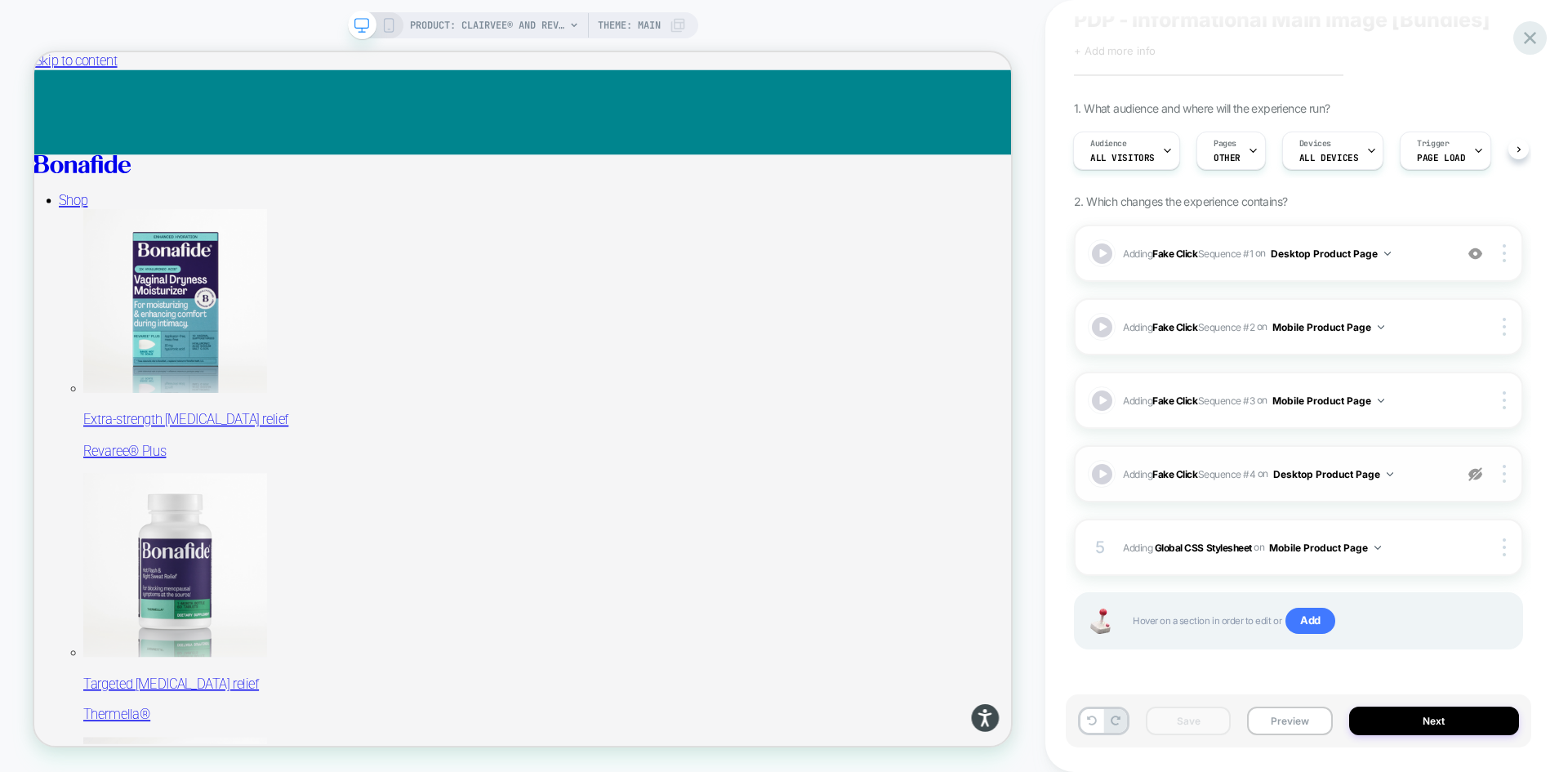
click at [1530, 34] on icon at bounding box center [1530, 39] width 22 height 22
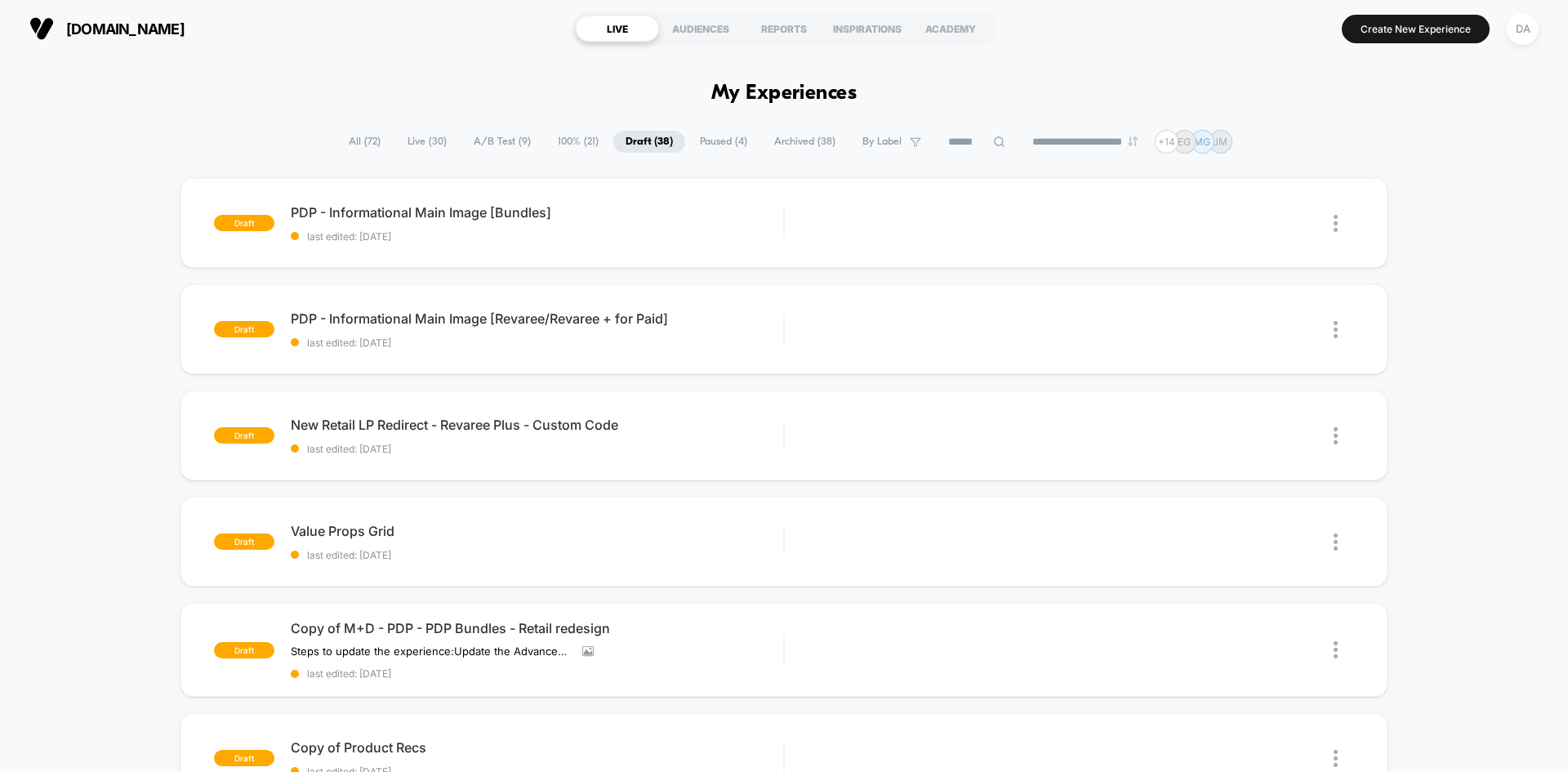
click at [565, 135] on span "100% ( 21 )" at bounding box center [578, 142] width 65 height 22
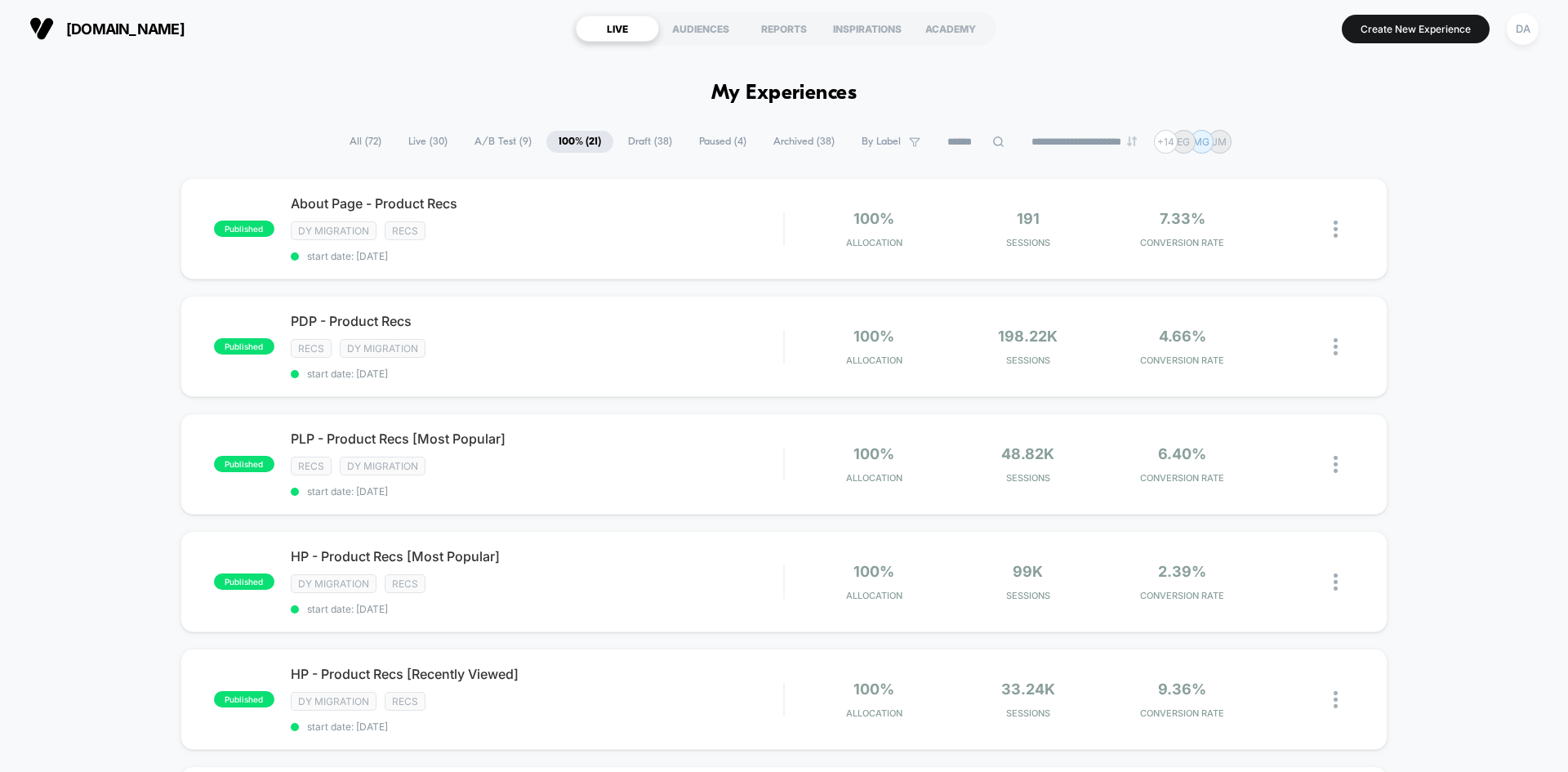
click at [488, 135] on span "A/B Test ( 9 )" at bounding box center [502, 142] width 81 height 22
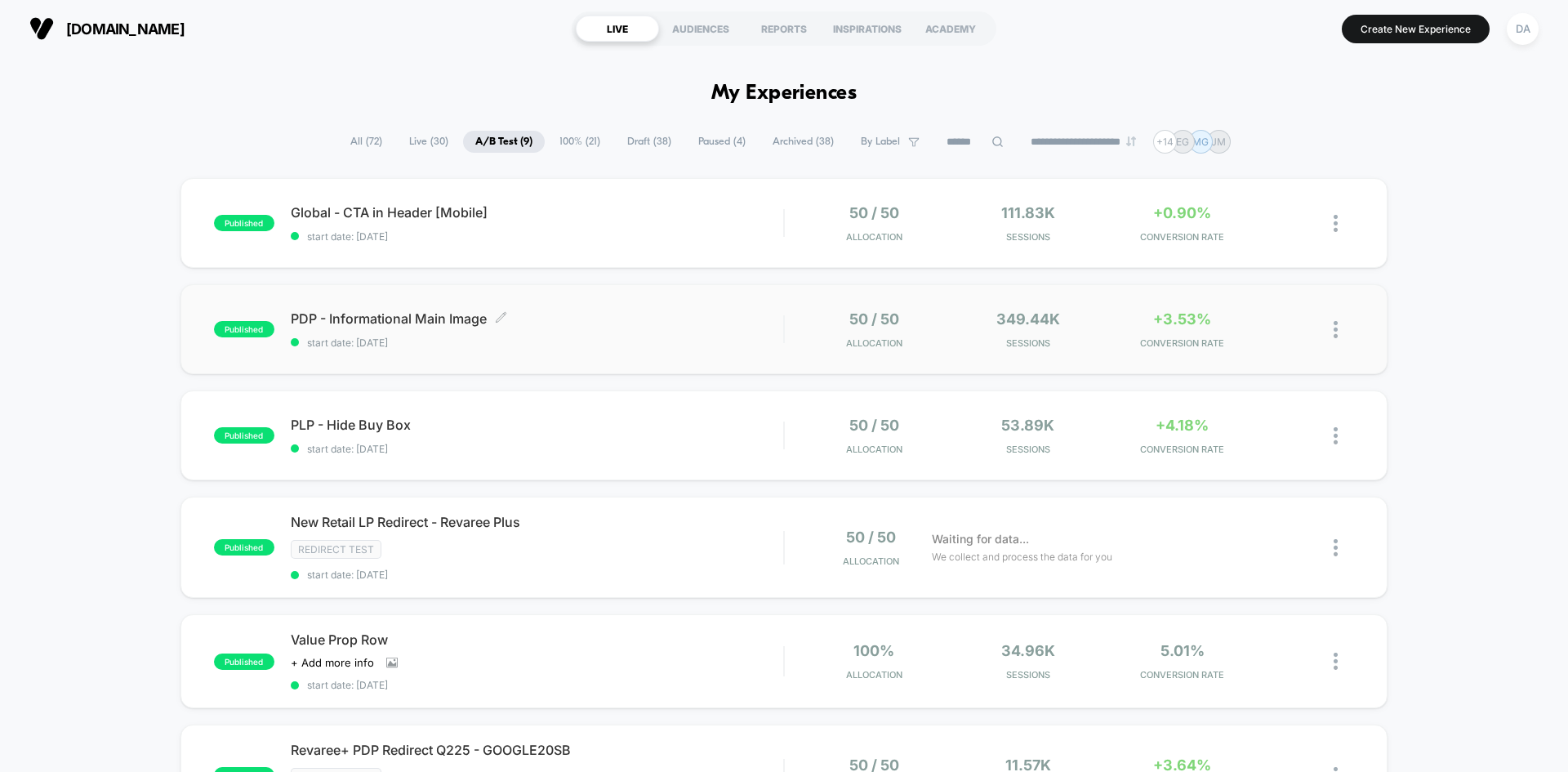
click at [605, 315] on span "PDP - Informational Main Image Click to edit experience details" at bounding box center [537, 318] width 493 height 16
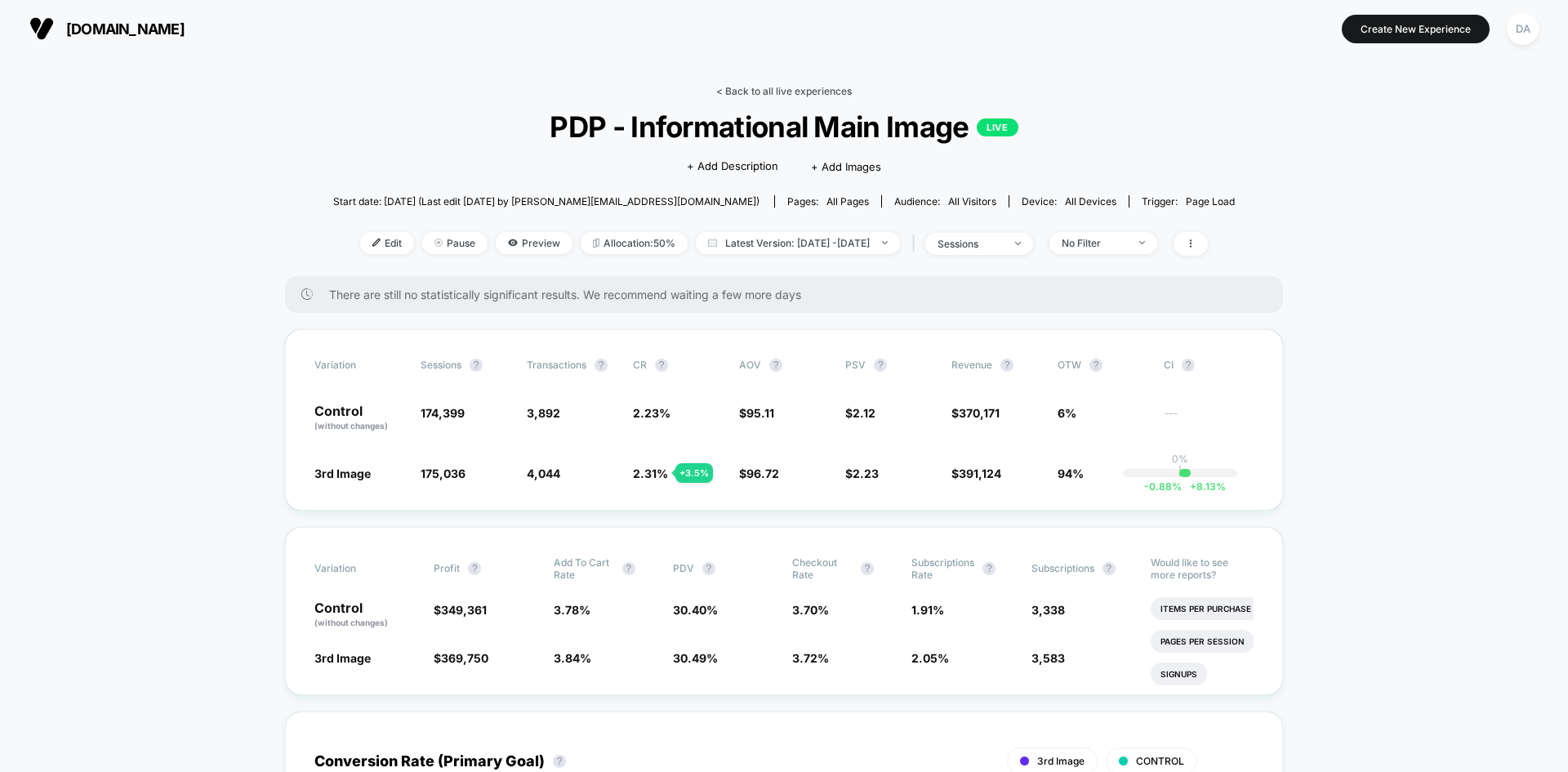
click at [745, 86] on link "< Back to all live experiences" at bounding box center [784, 91] width 135 height 12
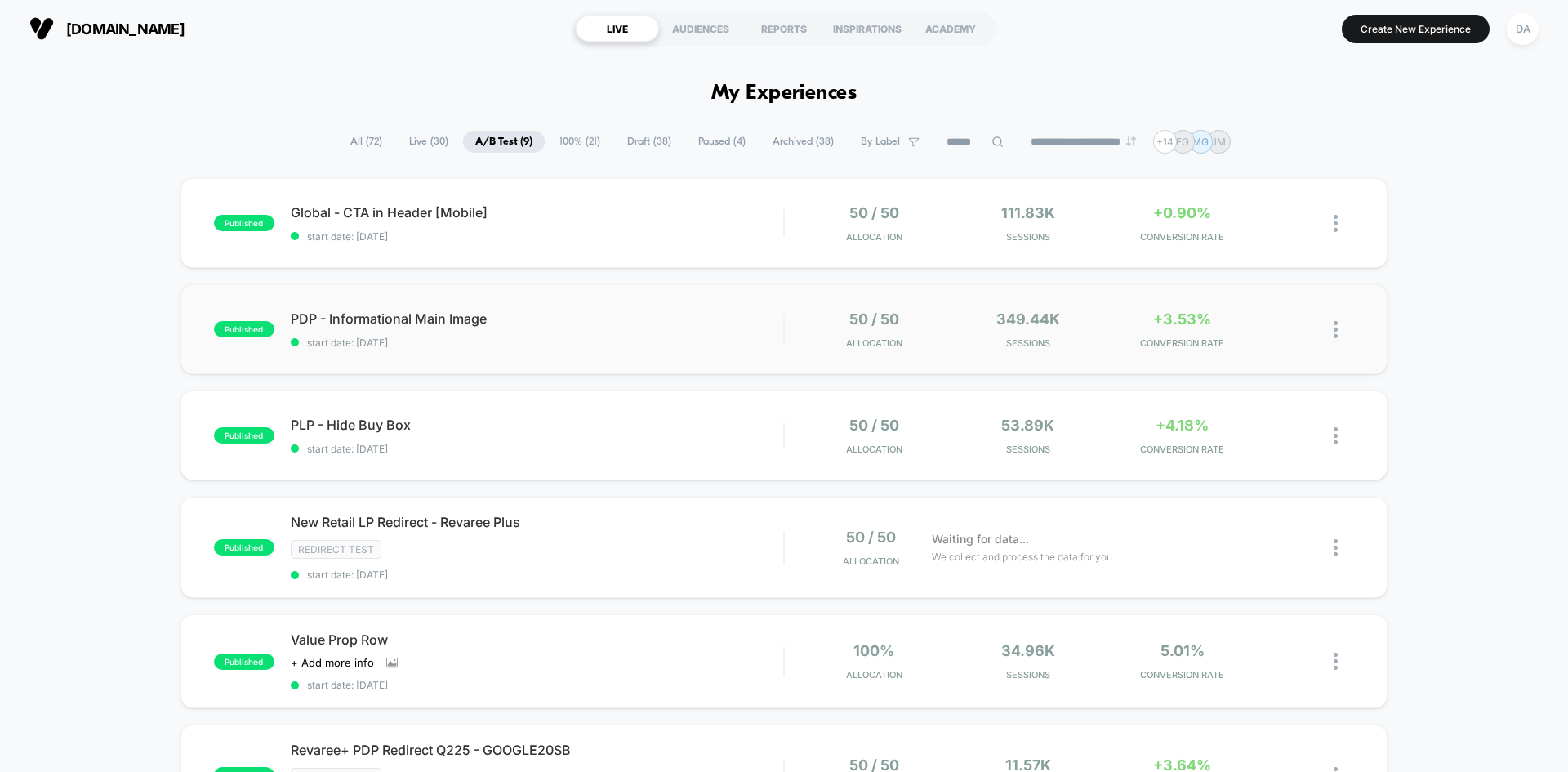
click at [771, 307] on div "published PDP - Informational Main Image start date: 10/1/2025 50 / 50 Allocati…" at bounding box center [784, 329] width 1207 height 90
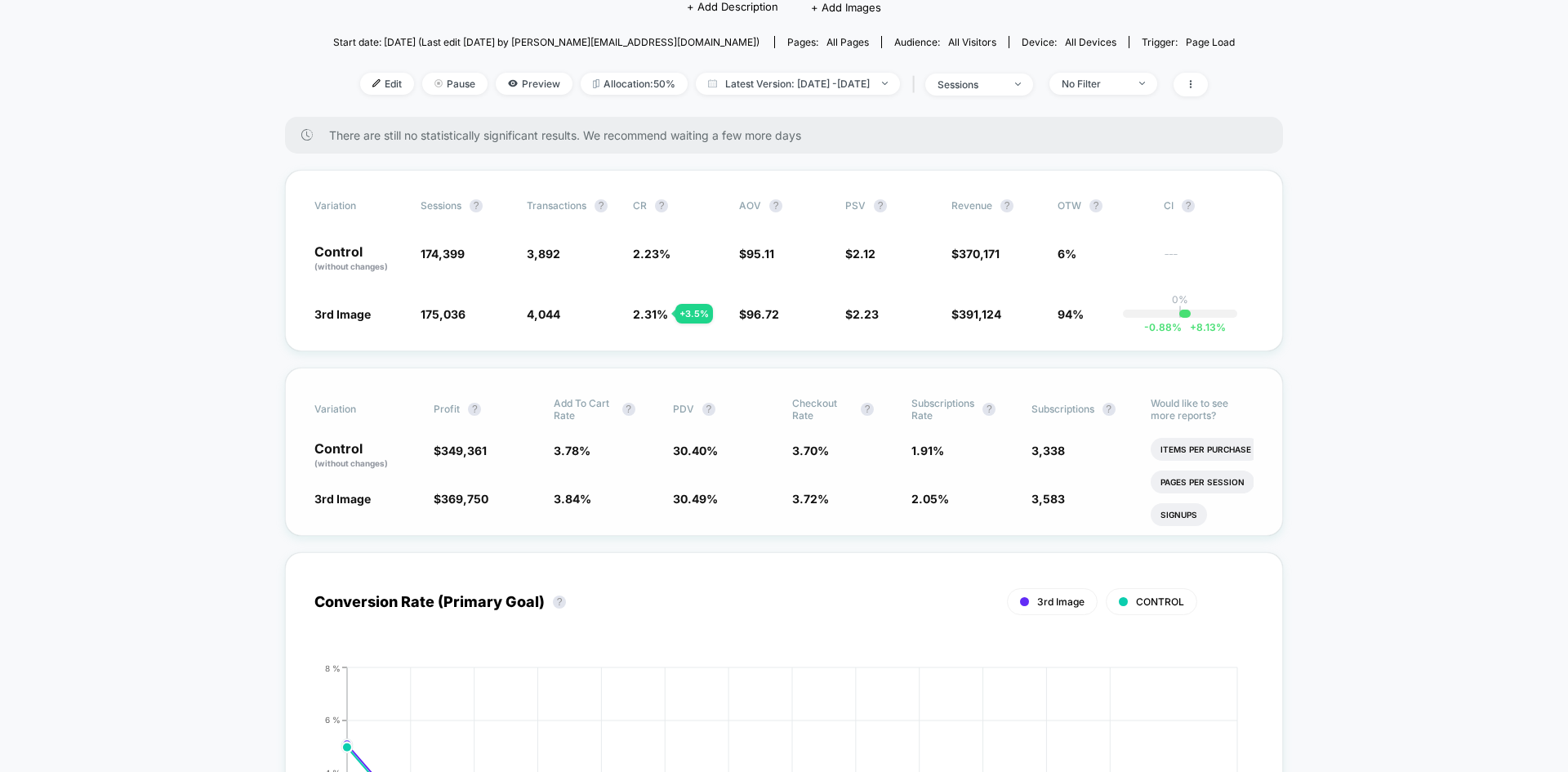
scroll to position [163, 0]
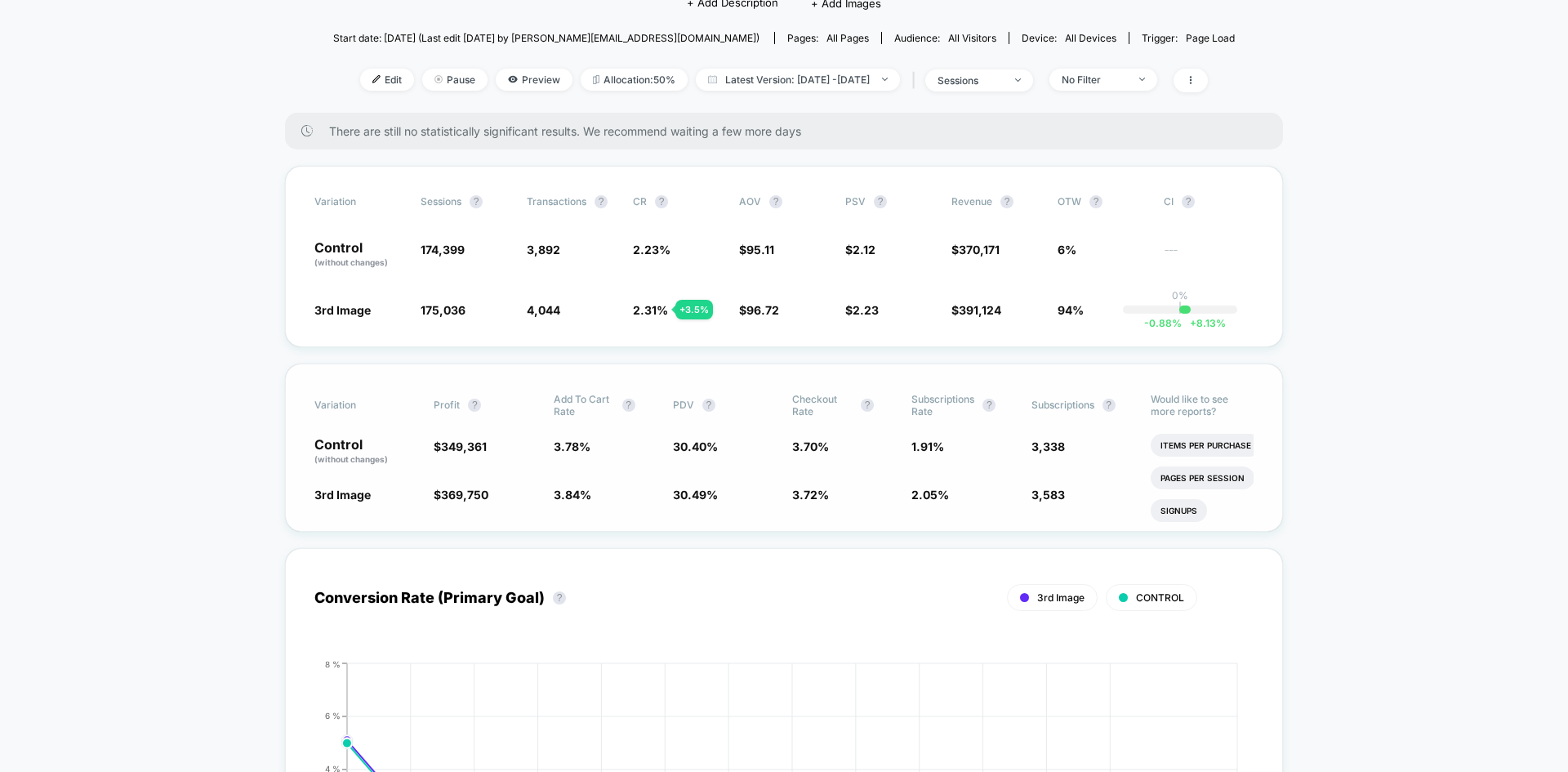
click at [692, 449] on span "30.40 %" at bounding box center [695, 447] width 45 height 14
click at [1033, 76] on span "sessions" at bounding box center [979, 80] width 108 height 22
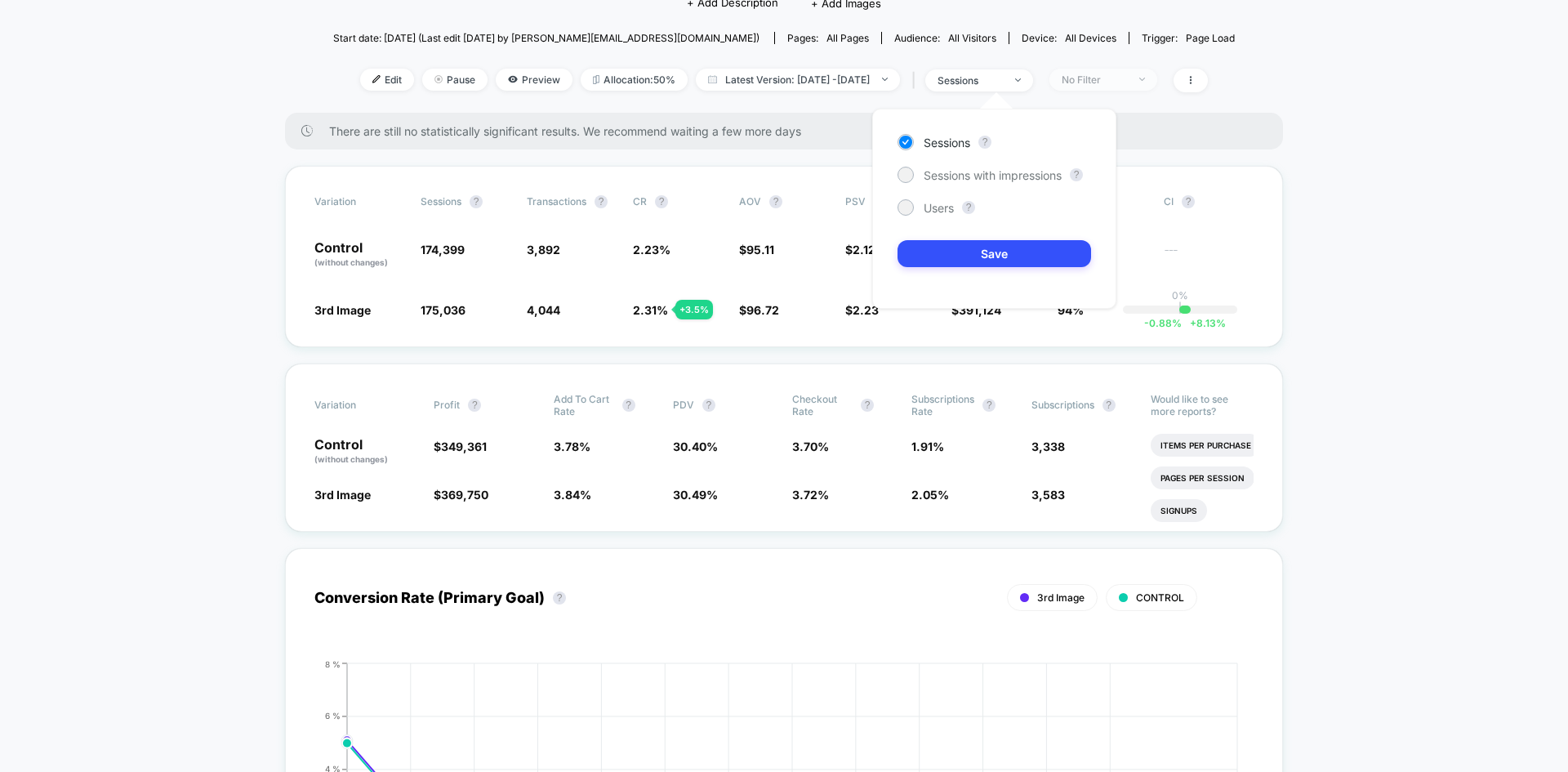
click at [1094, 79] on div "No Filter" at bounding box center [1094, 80] width 65 height 12
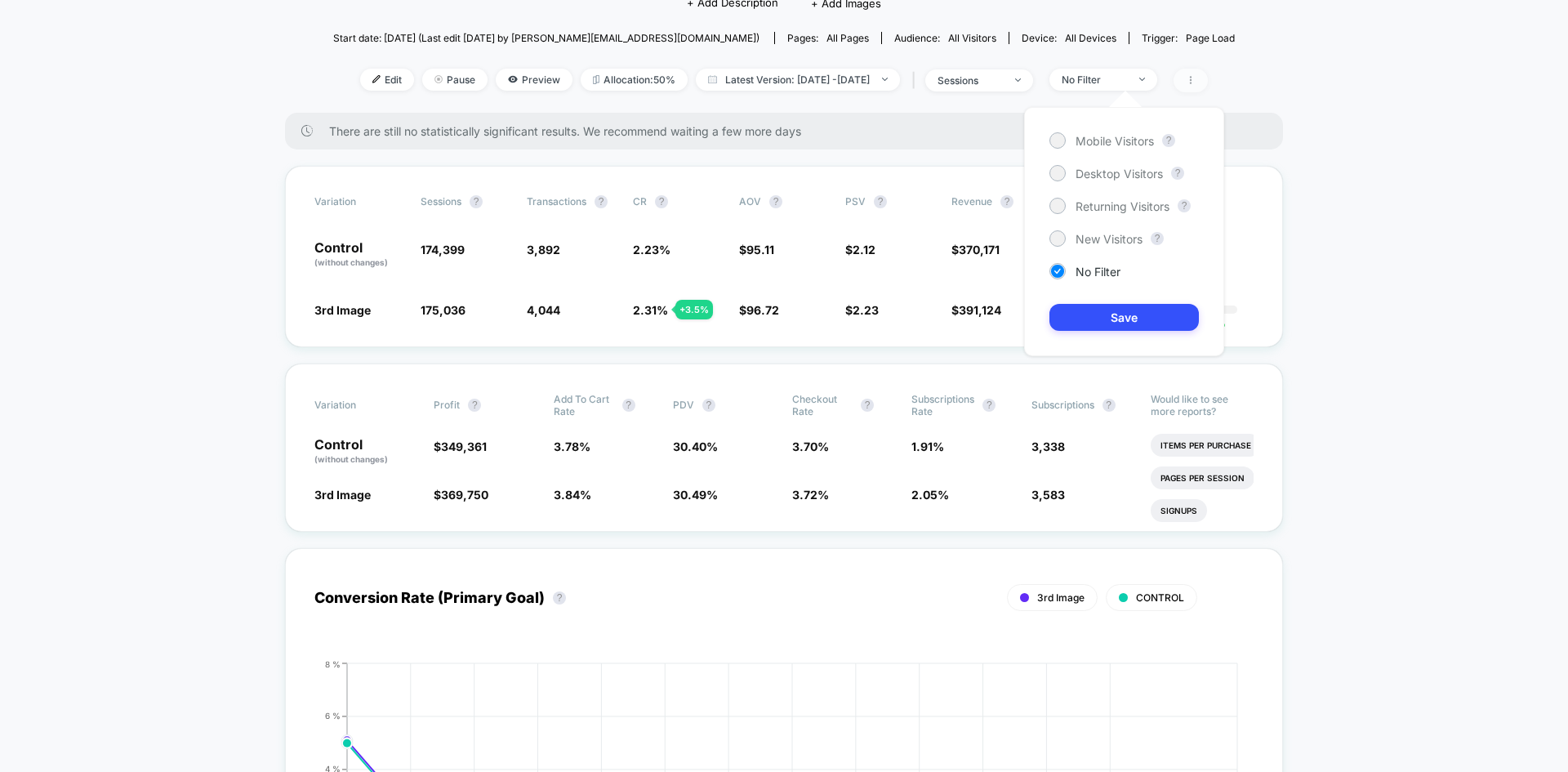
click at [1208, 86] on span at bounding box center [1191, 80] width 34 height 24
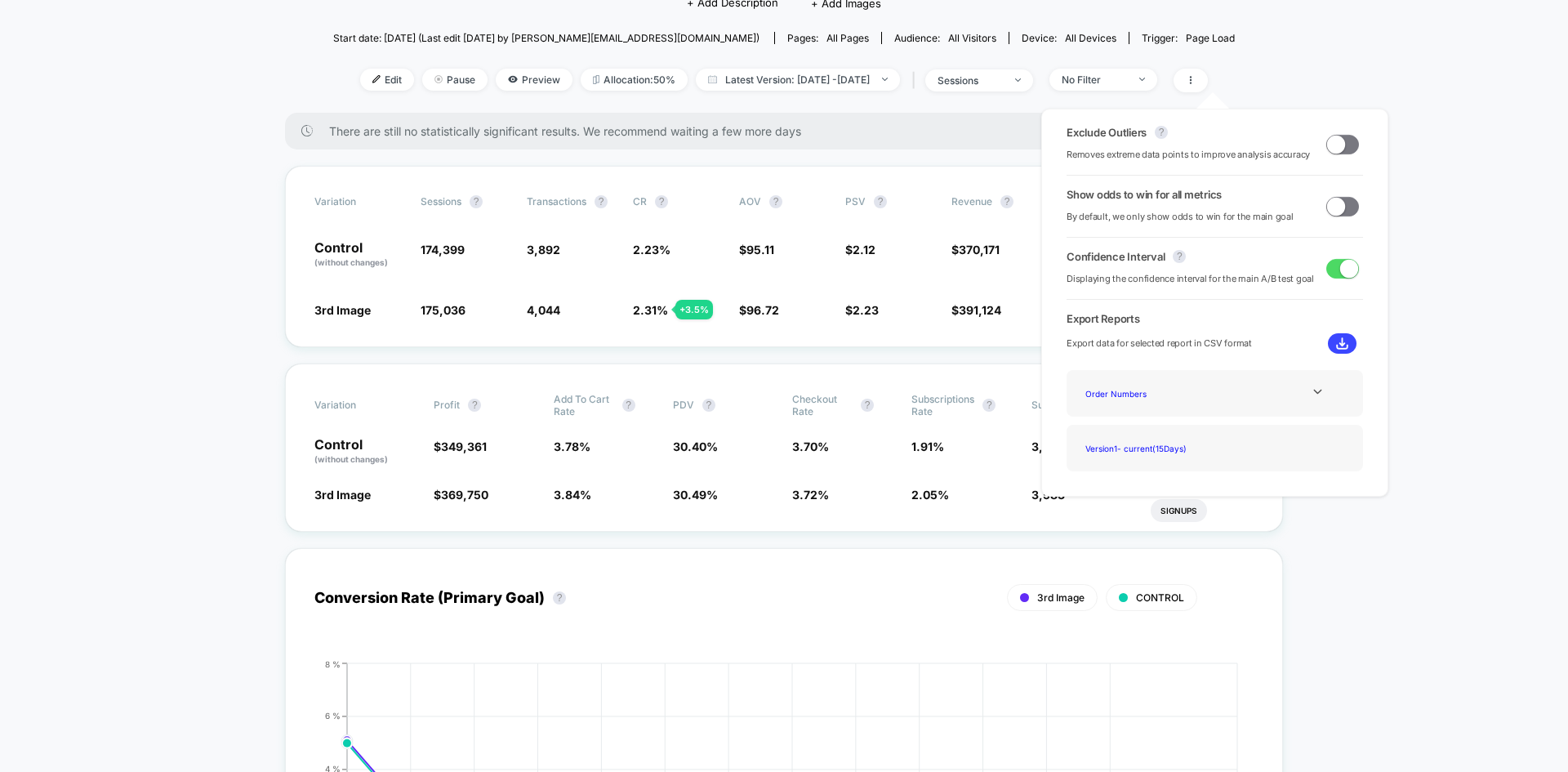
click at [1344, 211] on span at bounding box center [1343, 206] width 33 height 20
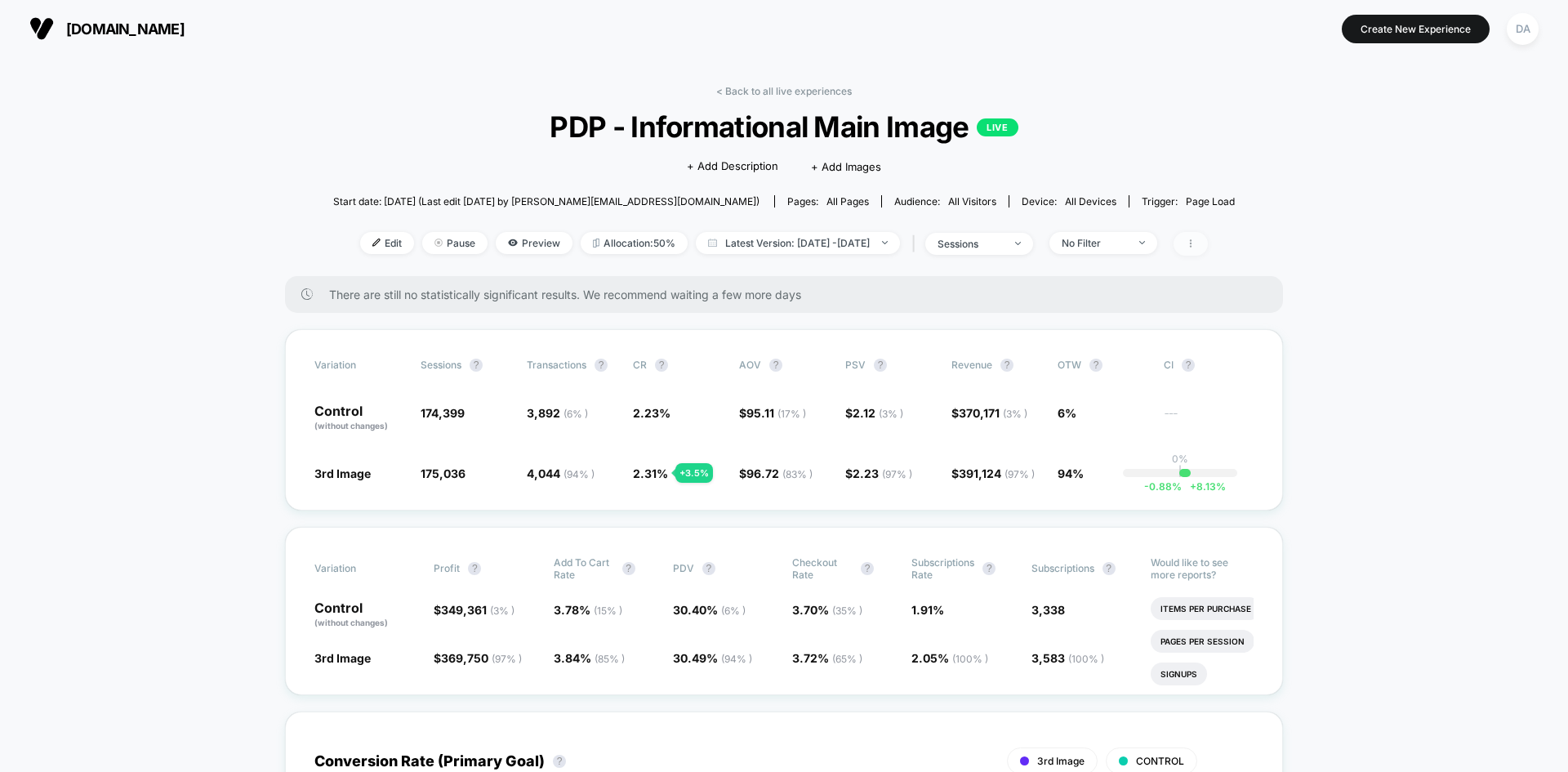
click at [1208, 245] on span at bounding box center [1191, 244] width 34 height 24
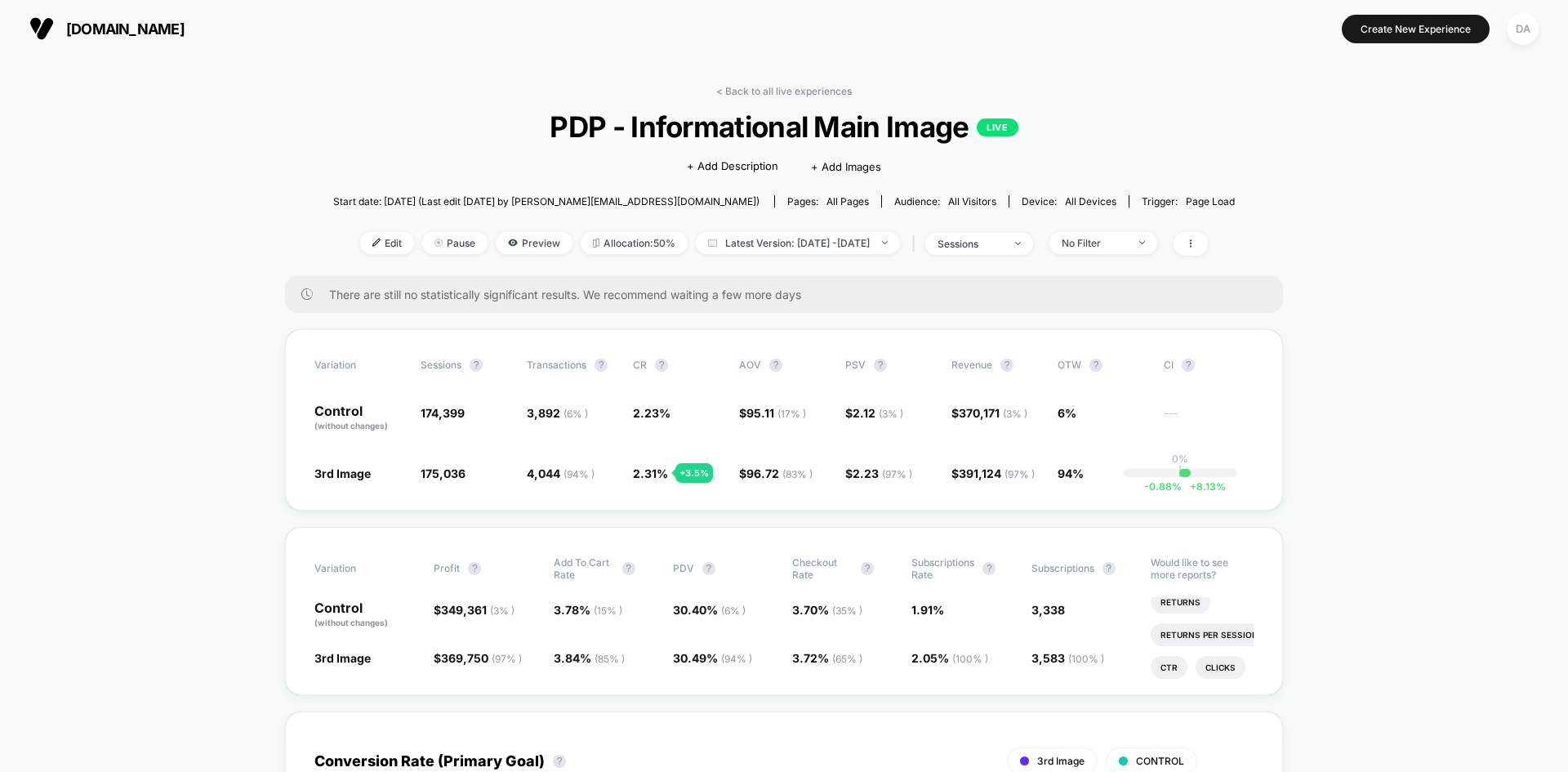
click at [1002, 239] on div "sessions" at bounding box center [970, 244] width 65 height 12
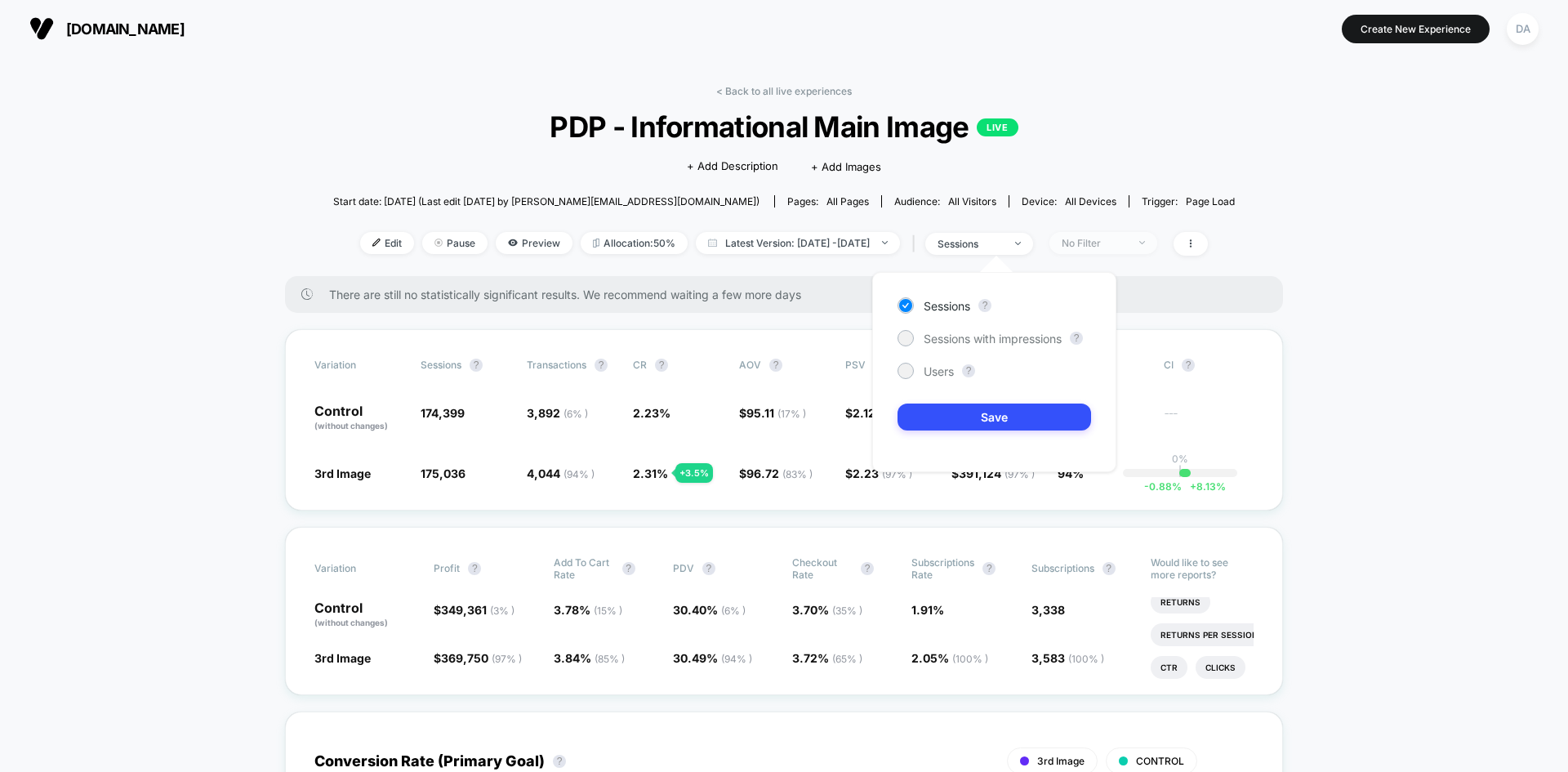
click at [1104, 250] on span "No Filter" at bounding box center [1104, 243] width 108 height 22
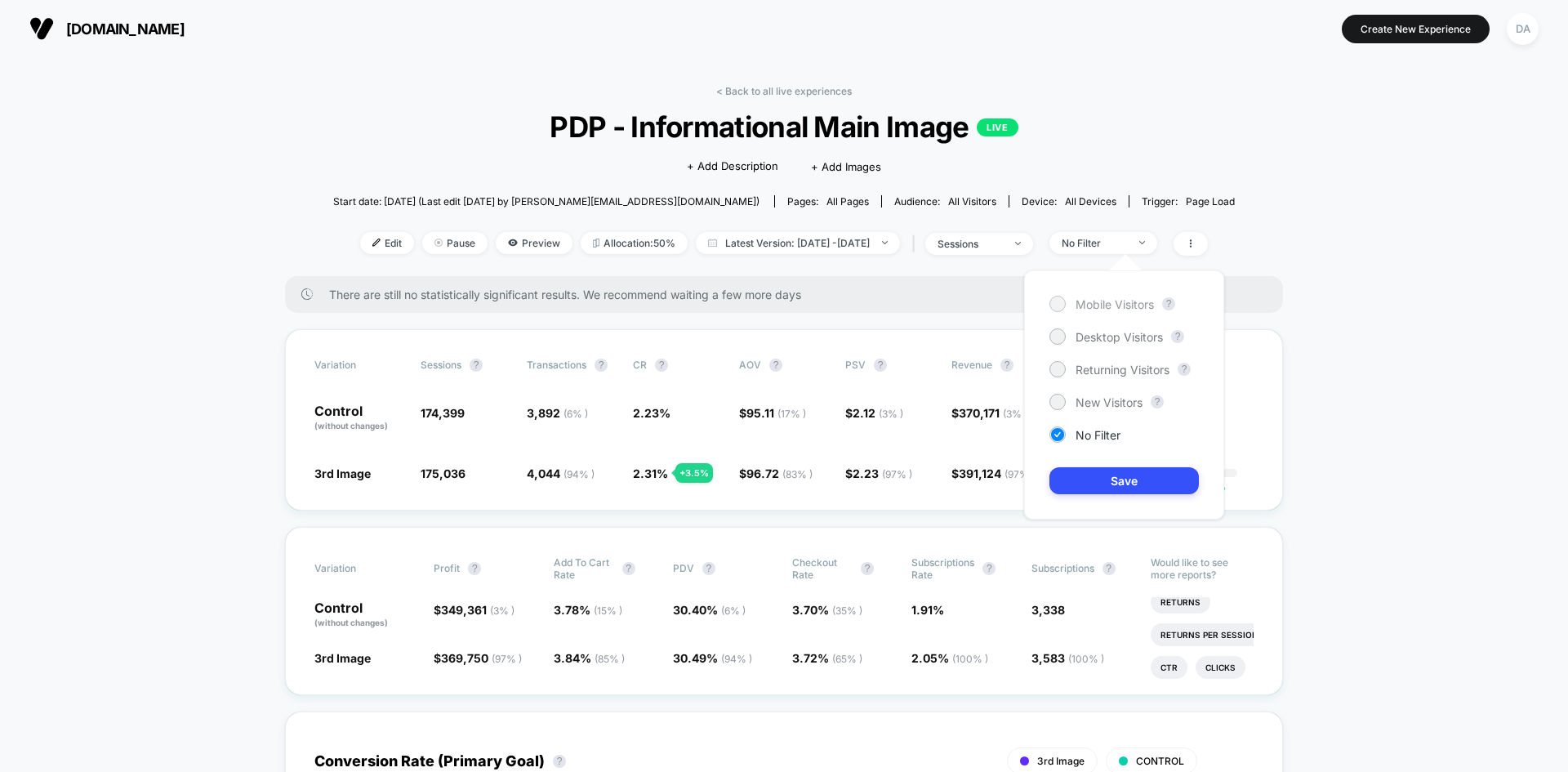
click at [1115, 301] on span "Mobile Visitors" at bounding box center [1115, 305] width 79 height 14
click at [1149, 478] on button "Save" at bounding box center [1124, 481] width 150 height 27
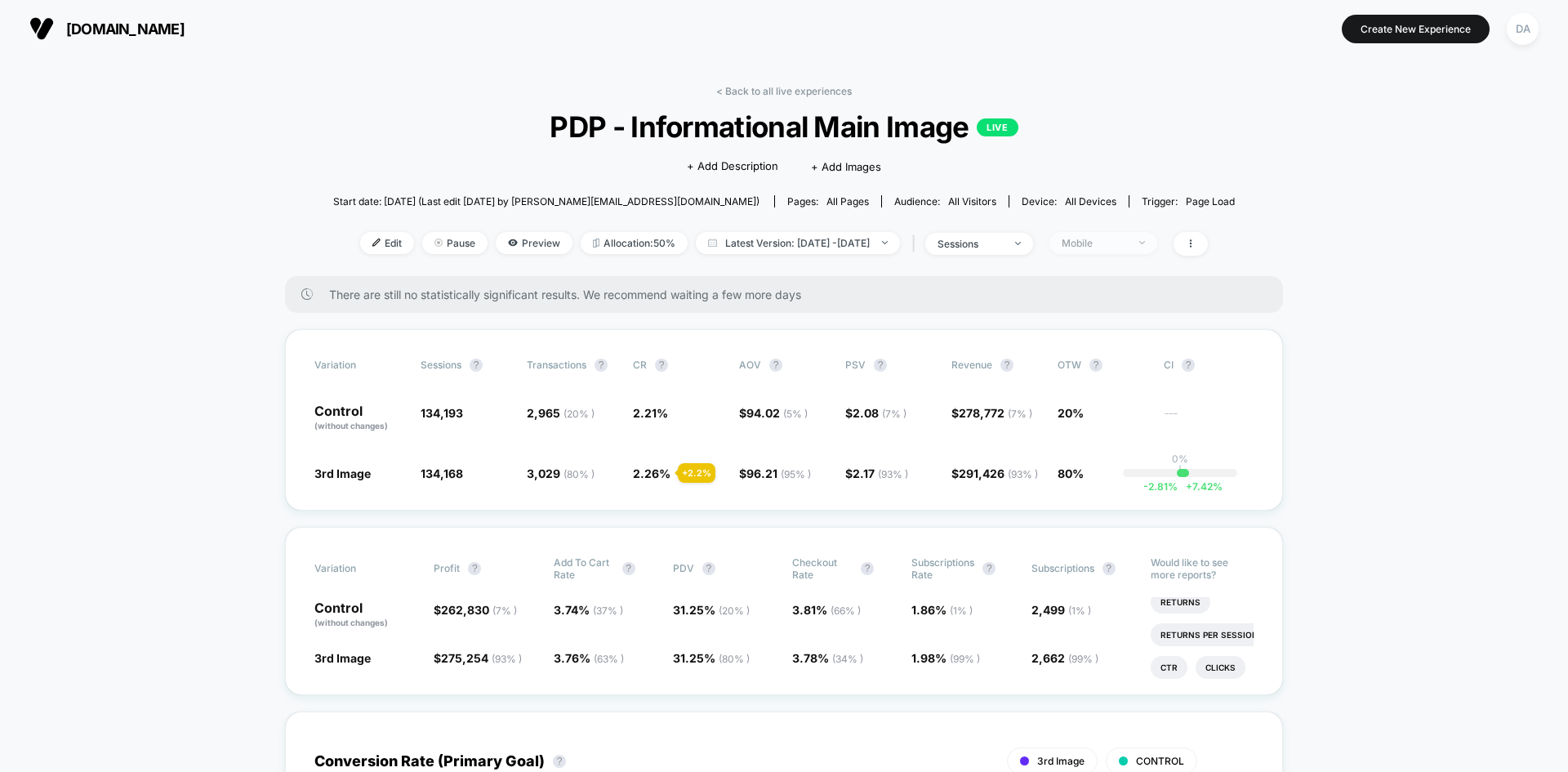
click at [1115, 246] on div "Mobile" at bounding box center [1094, 243] width 65 height 12
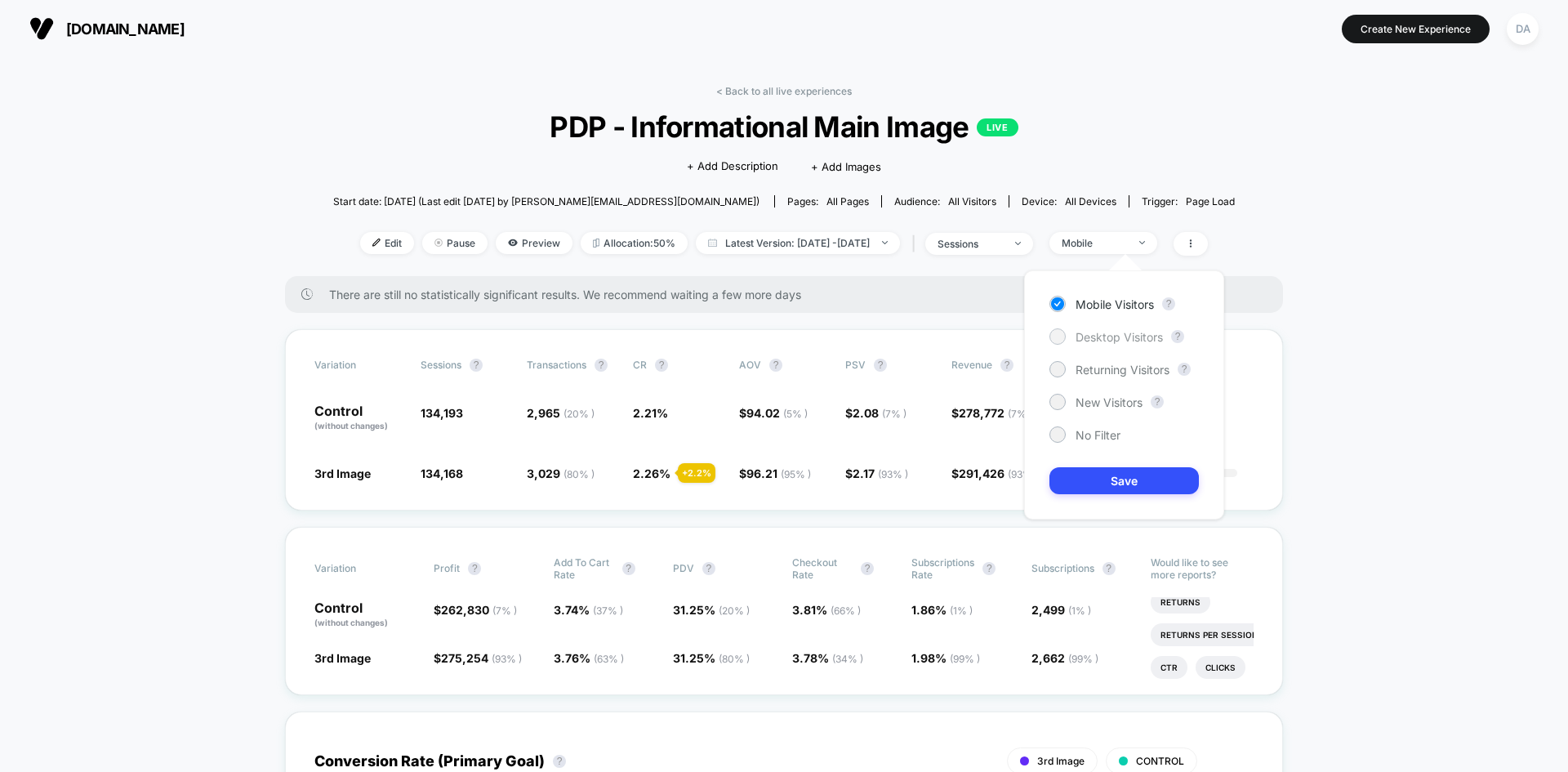
click at [1125, 337] on span "Desktop Visitors" at bounding box center [1119, 337] width 87 height 14
click at [1129, 488] on button "Save" at bounding box center [1124, 481] width 150 height 27
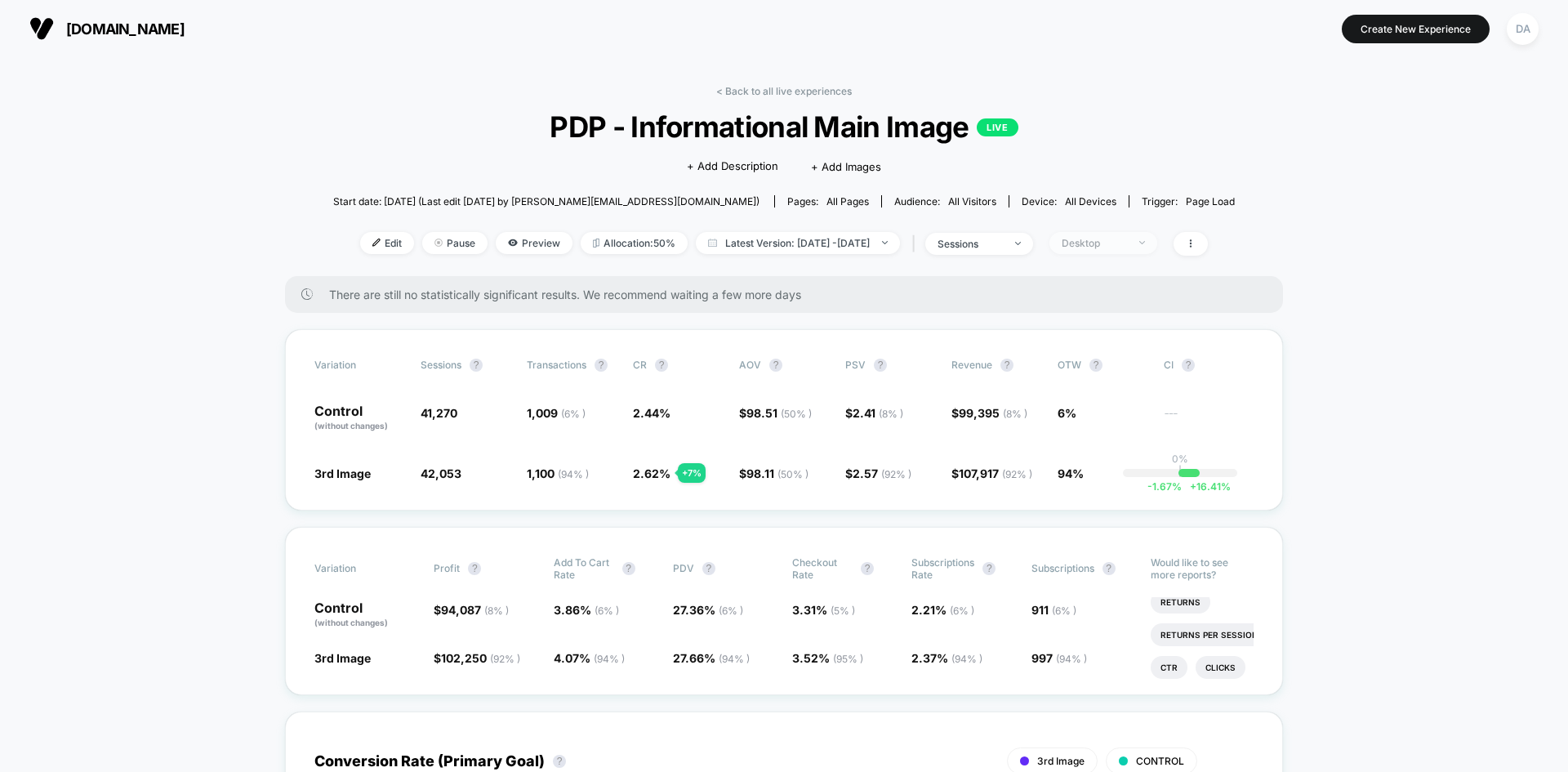
click at [1123, 241] on div "Desktop" at bounding box center [1094, 243] width 65 height 12
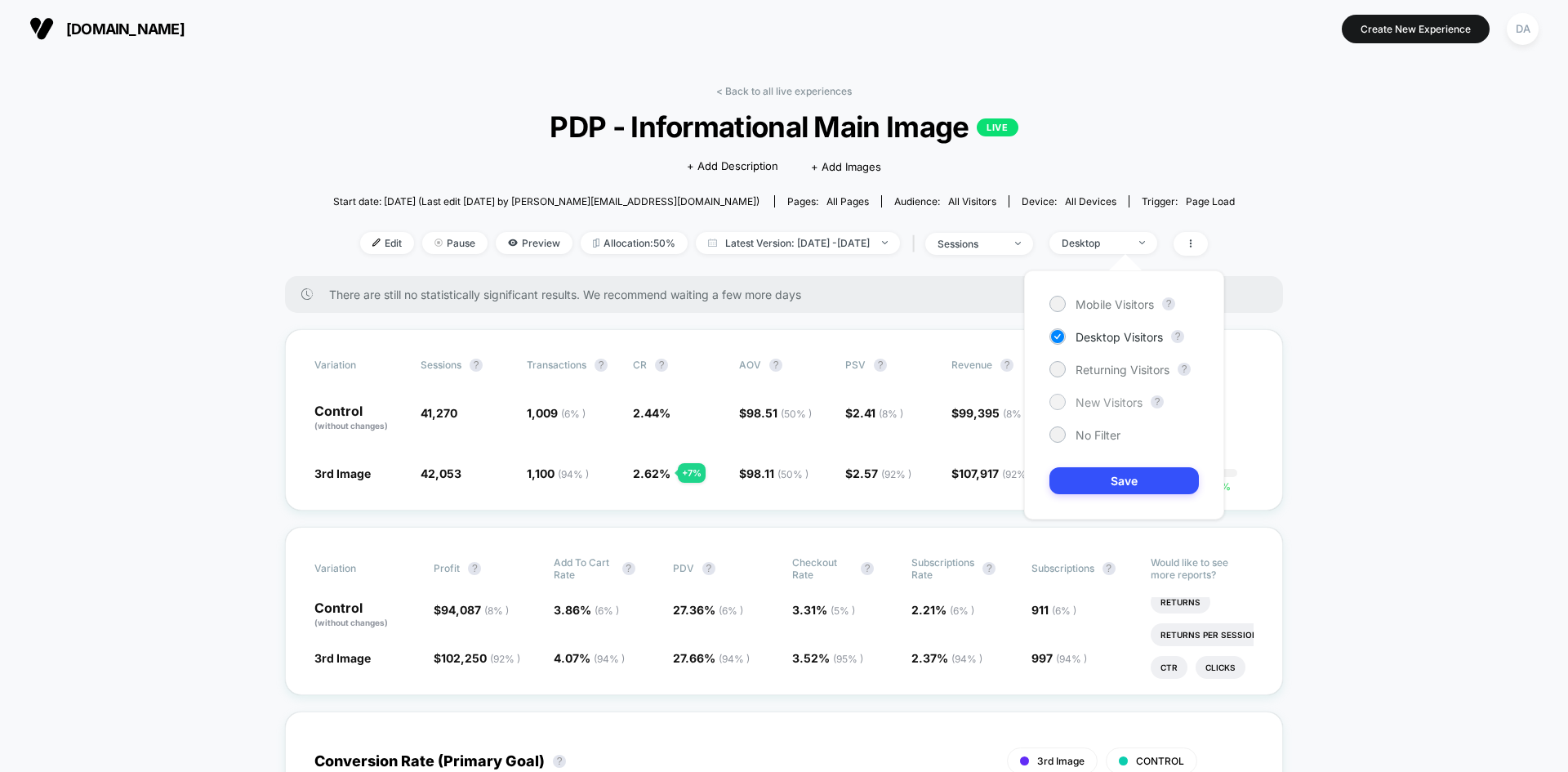
click at [1133, 407] on span "New Visitors" at bounding box center [1109, 402] width 67 height 14
click at [1126, 480] on button "Save" at bounding box center [1124, 481] width 150 height 27
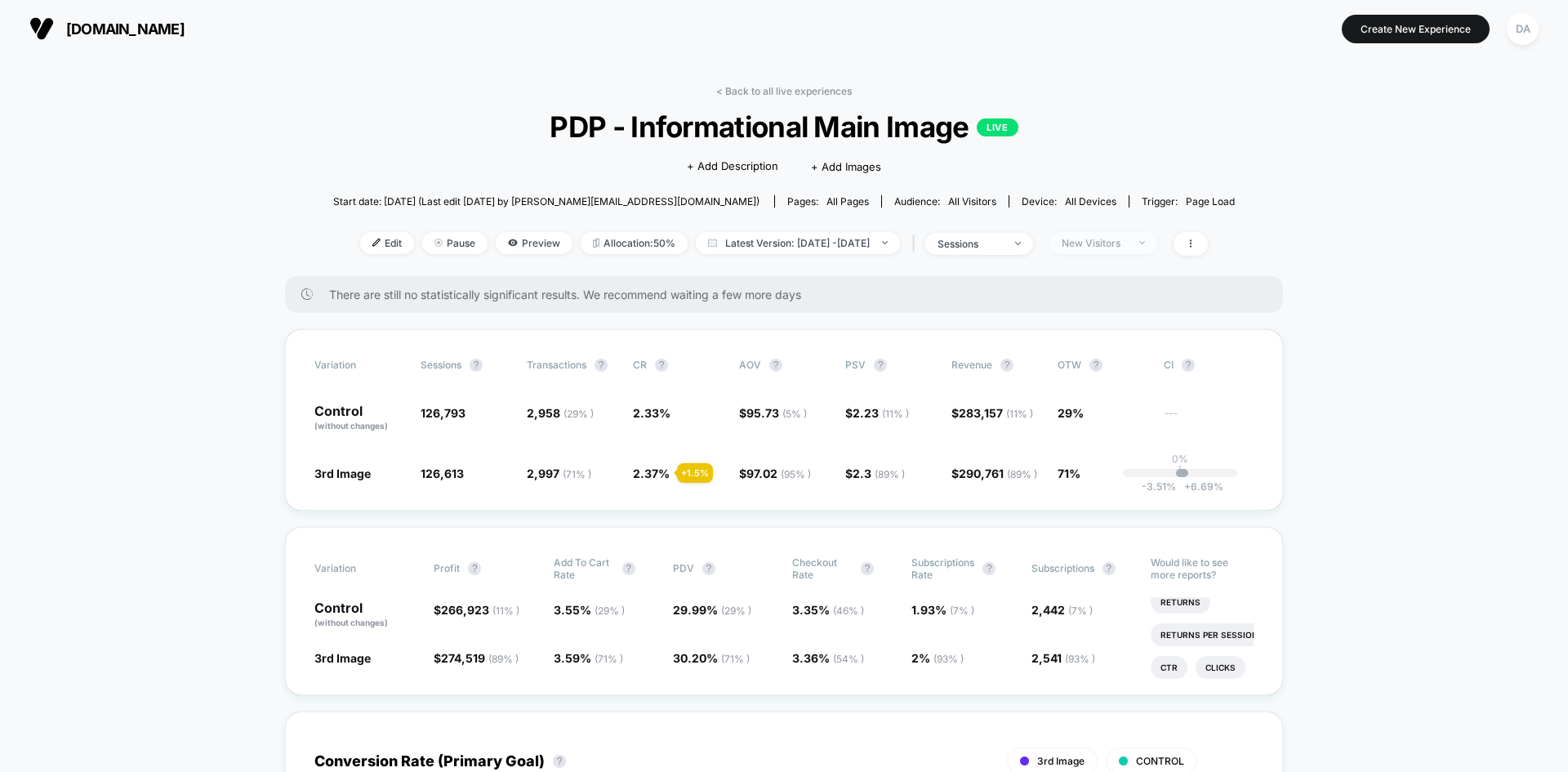
click at [1127, 247] on div "New Visitors" at bounding box center [1094, 243] width 65 height 12
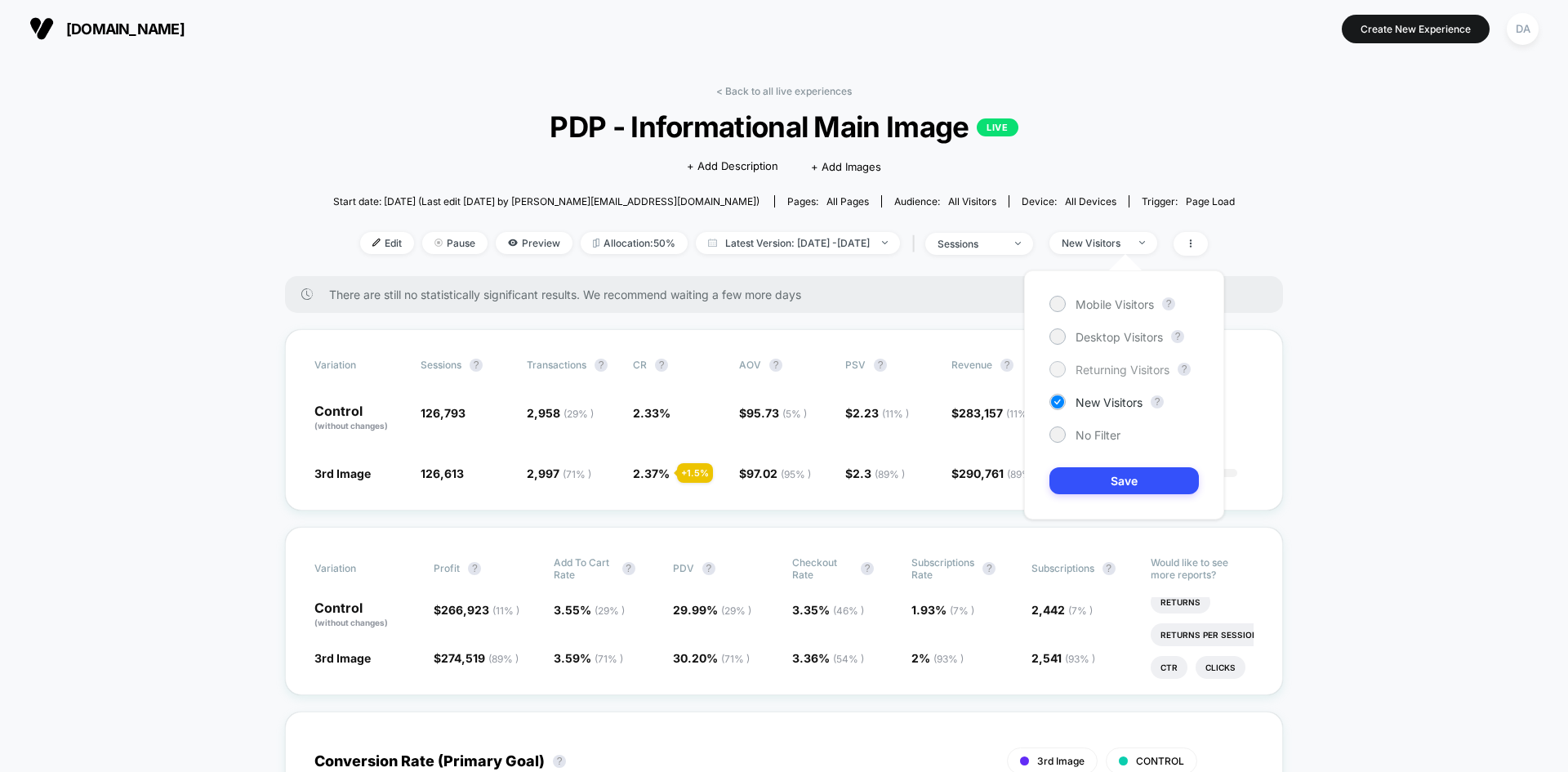
click at [1121, 371] on span "Returning Visitors" at bounding box center [1122, 370] width 94 height 14
click at [1130, 484] on button "Save" at bounding box center [1124, 481] width 150 height 27
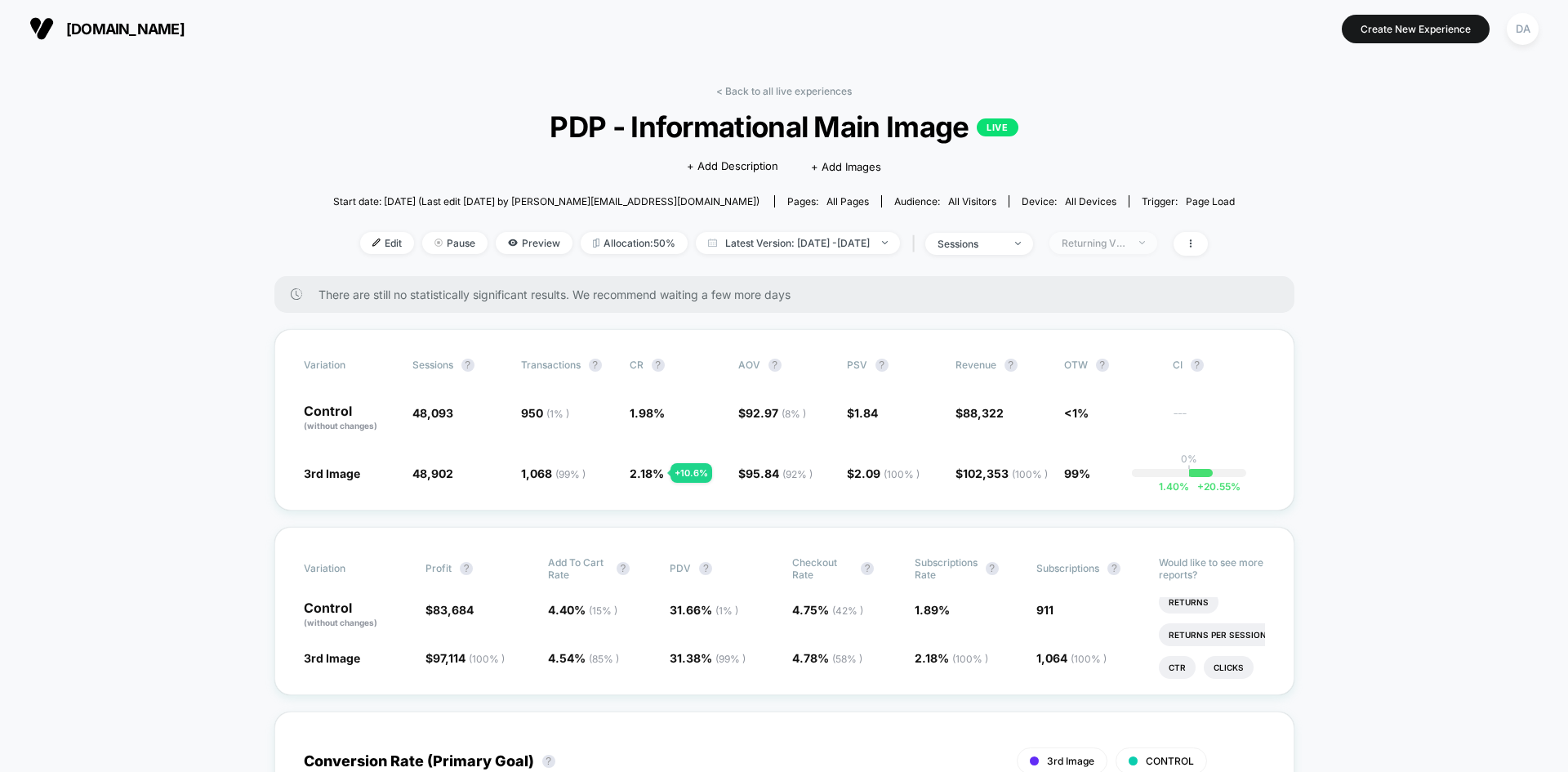
click at [1113, 235] on span "Returning Visitors" at bounding box center [1104, 243] width 108 height 22
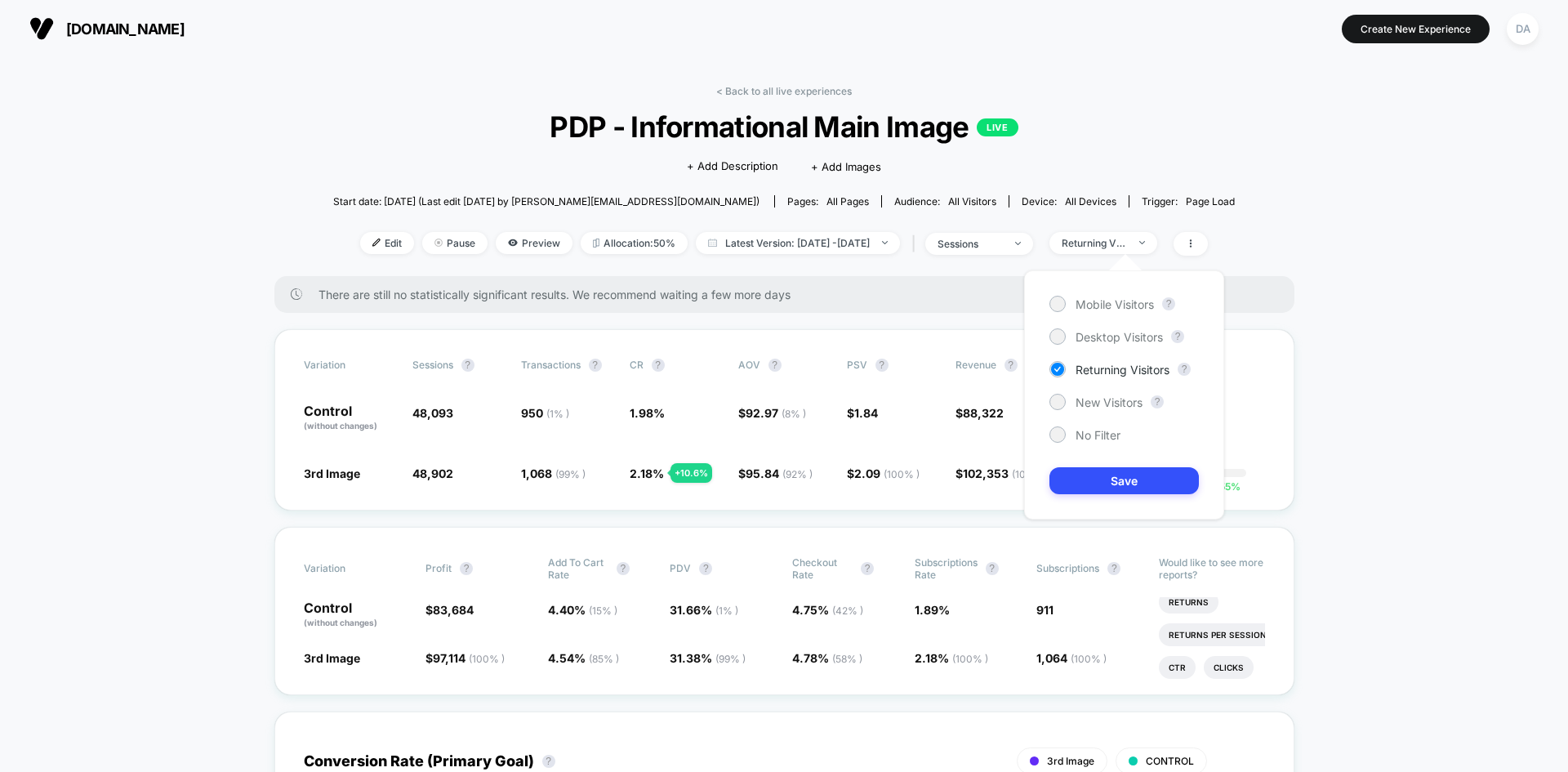
click at [1127, 324] on div "Mobile Visitors ? Desktop Visitors ? Returning Visitors ? New Visitors ? No Fil…" at bounding box center [1124, 395] width 200 height 249
click at [1124, 340] on span "Desktop Visitors" at bounding box center [1119, 337] width 87 height 14
click at [1124, 467] on button "Save" at bounding box center [1124, 481] width 150 height 27
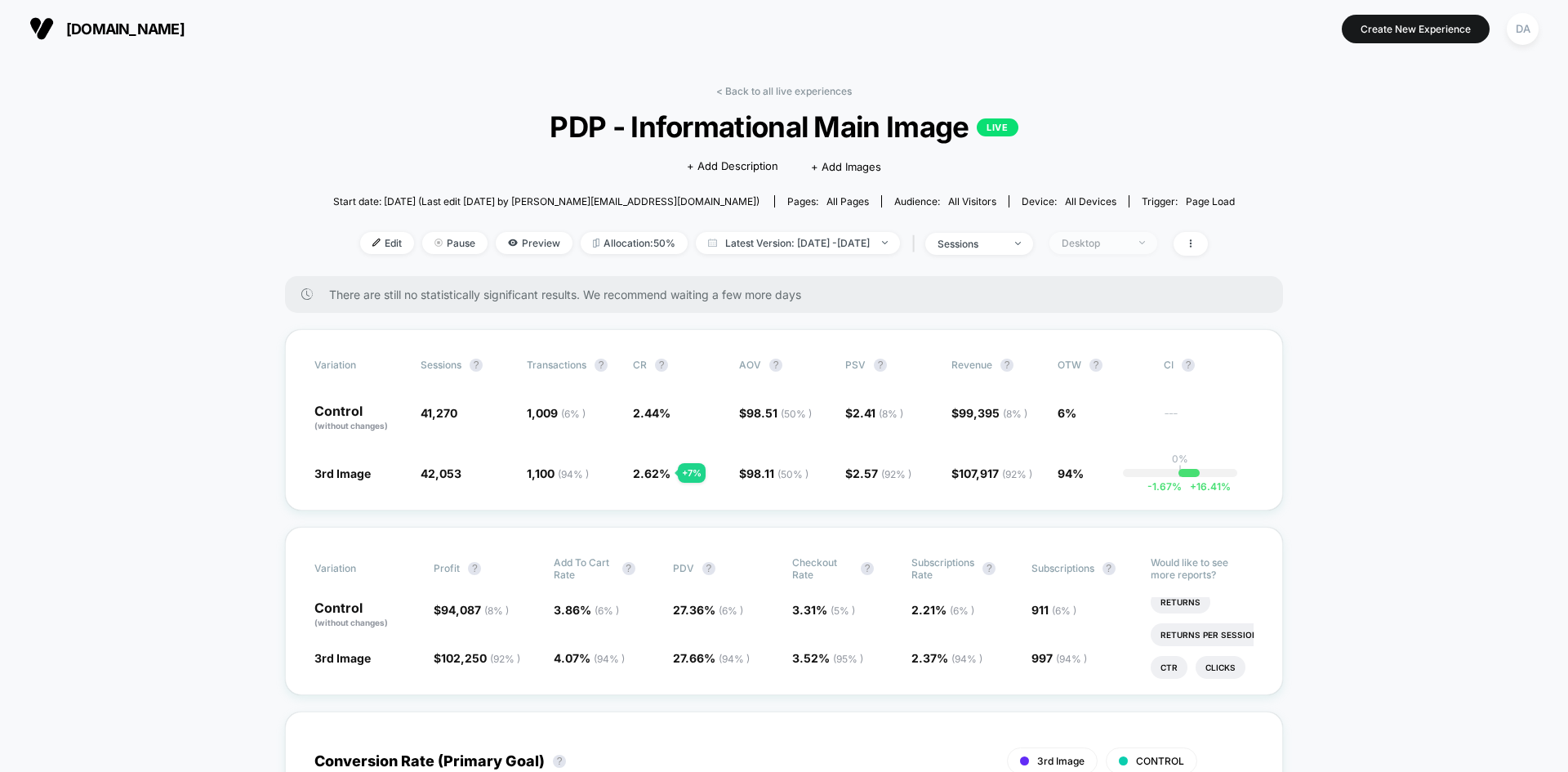
click at [1127, 244] on div "Desktop" at bounding box center [1094, 243] width 65 height 12
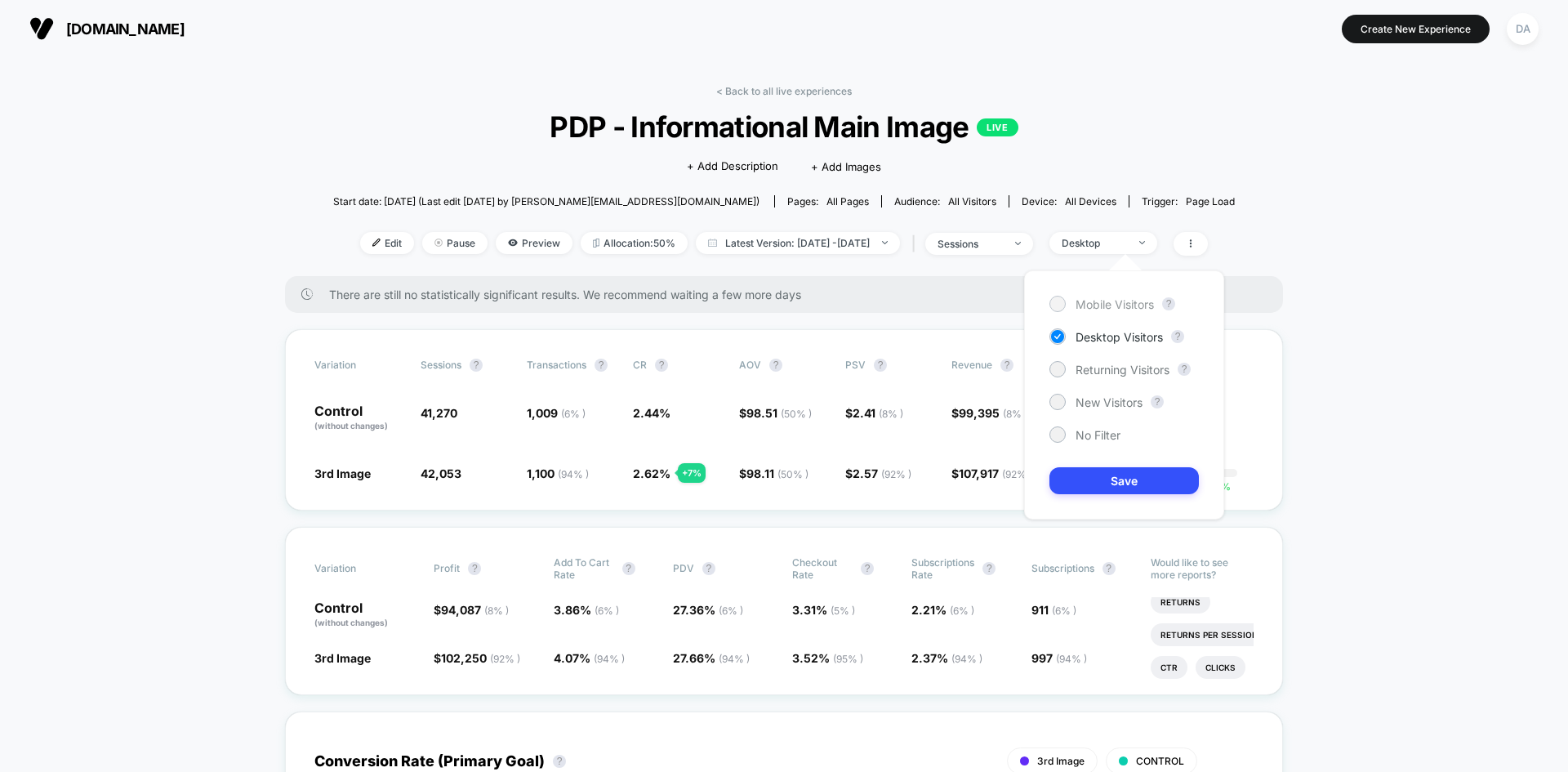
click at [1117, 305] on span "Mobile Visitors" at bounding box center [1115, 305] width 79 height 14
click at [1123, 481] on button "Save" at bounding box center [1124, 481] width 150 height 27
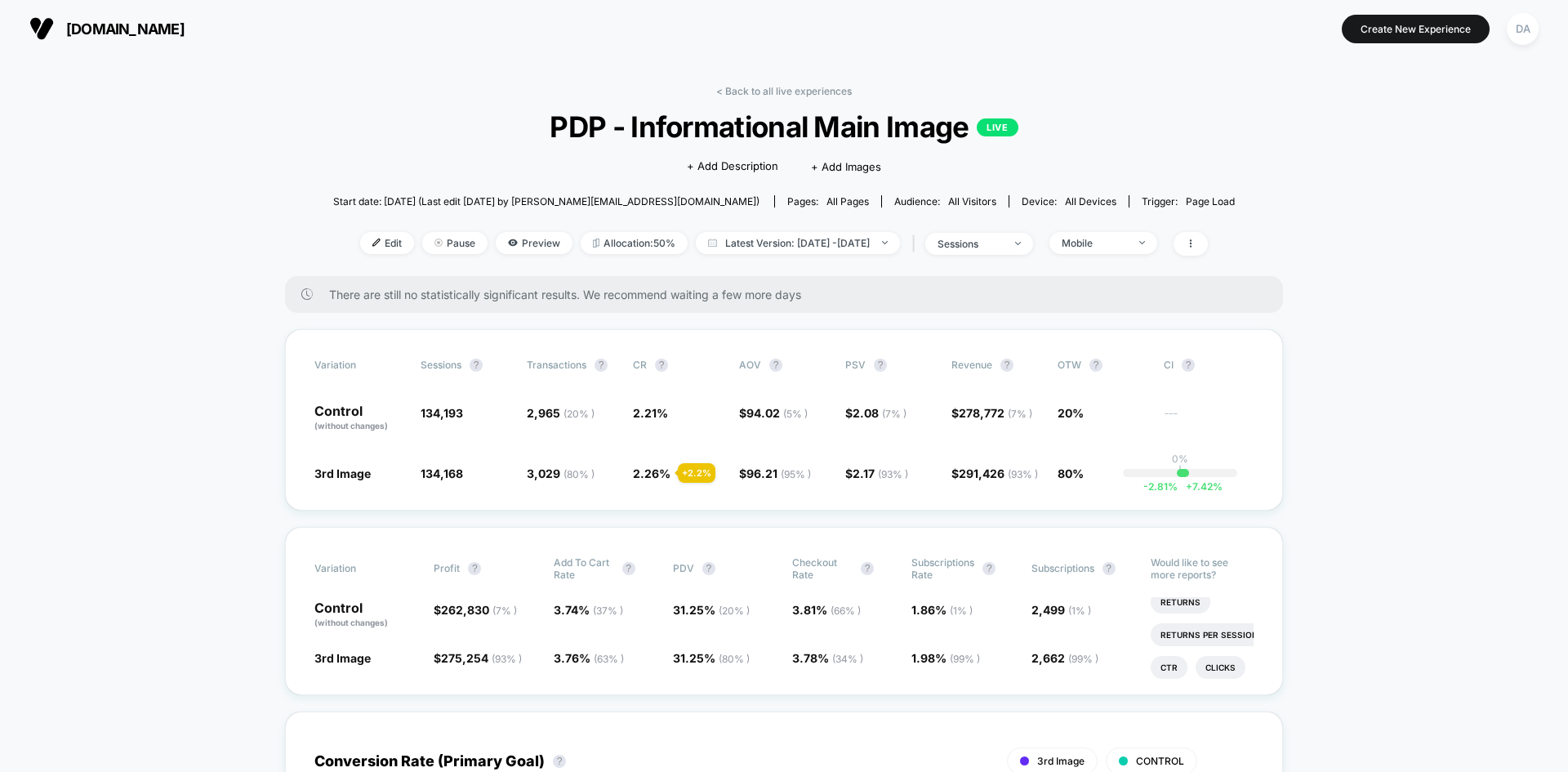
click at [1112, 255] on div "Edit Pause Preview Allocation: 50% Latest Version: Oct 1, 2025 - Oct 15, 2025 |…" at bounding box center [784, 244] width 902 height 24
click at [1111, 246] on div "Mobile" at bounding box center [1094, 243] width 65 height 12
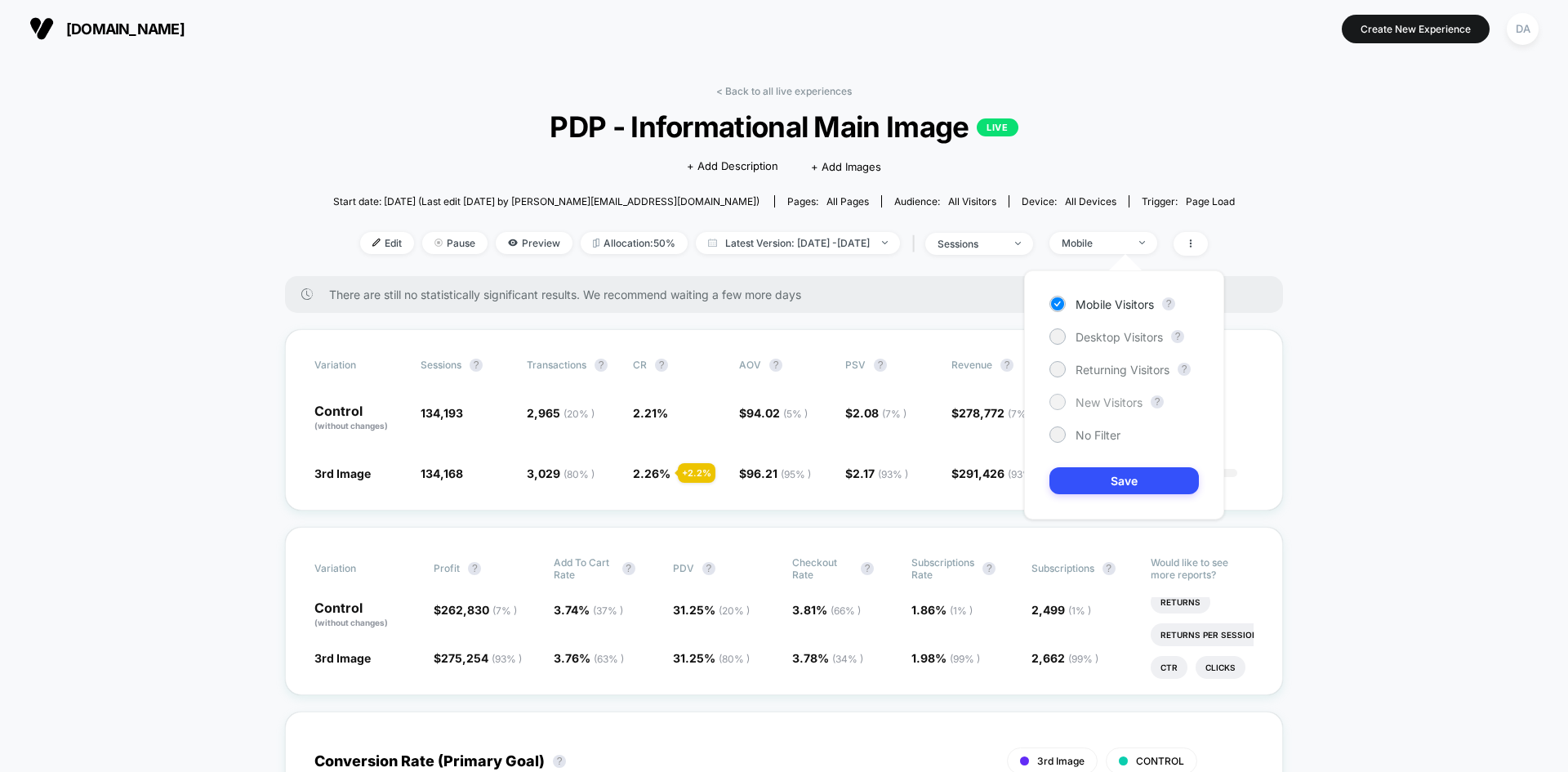
click at [1119, 397] on span "New Visitors" at bounding box center [1109, 402] width 67 height 14
click at [1115, 476] on button "Save" at bounding box center [1124, 481] width 150 height 27
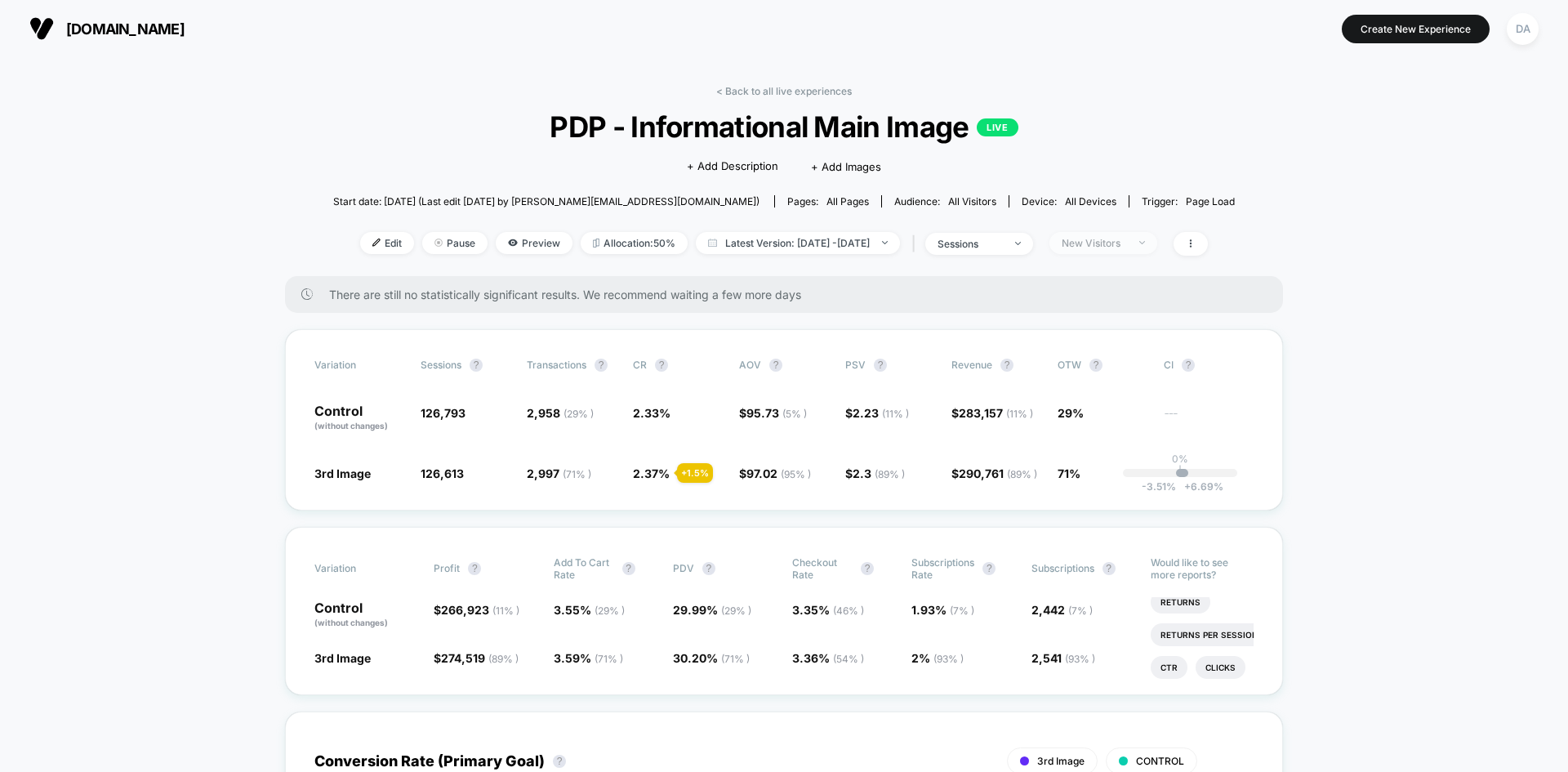
click at [1122, 245] on div "New Visitors" at bounding box center [1094, 243] width 65 height 12
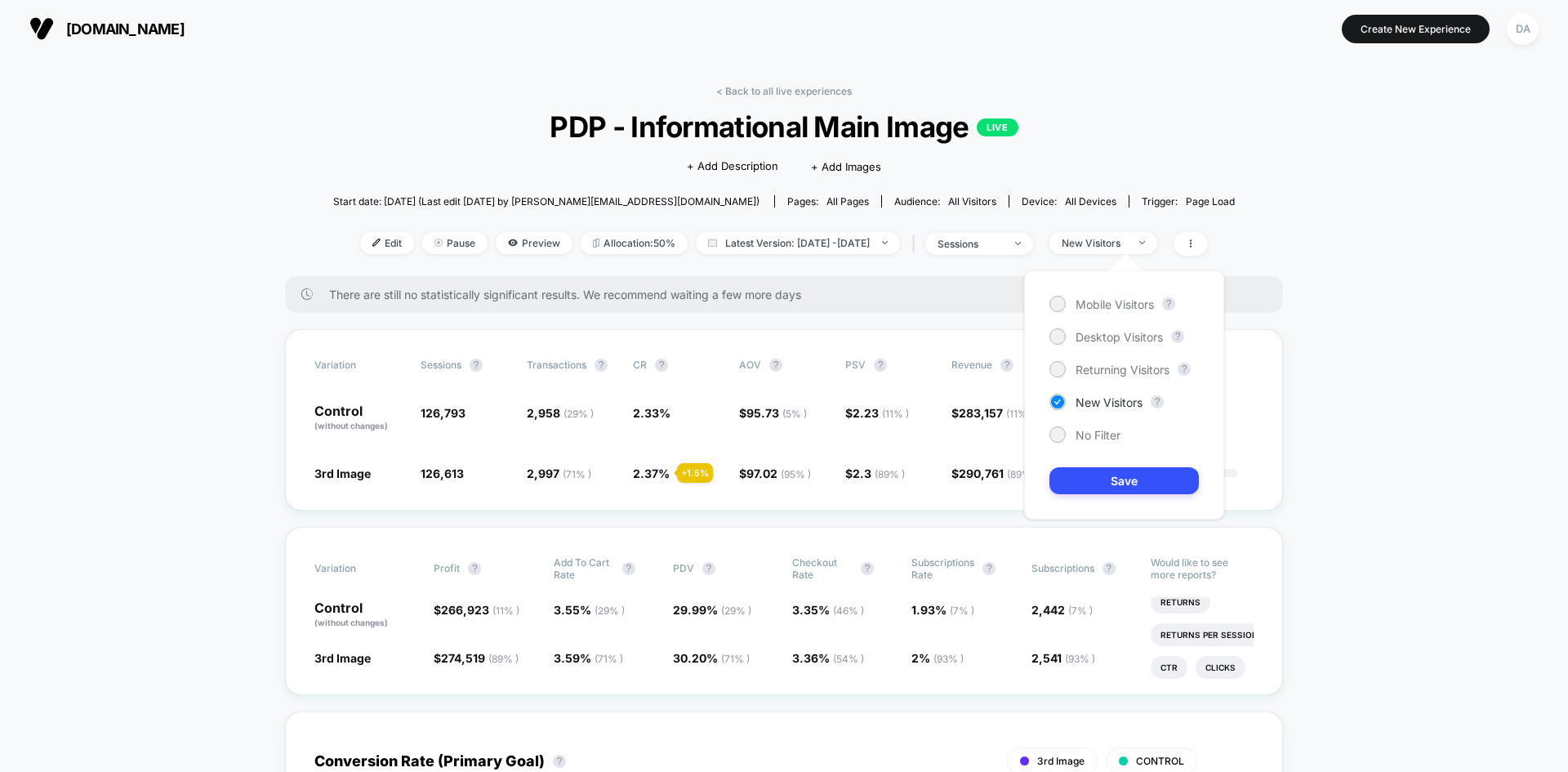
click at [1130, 378] on div "Mobile Visitors ? Desktop Visitors ? Returning Visitors ? New Visitors ? No Fil…" at bounding box center [1124, 395] width 200 height 249
click at [1128, 366] on span "Returning Visitors" at bounding box center [1122, 370] width 94 height 14
click at [1128, 481] on button "Save" at bounding box center [1124, 481] width 150 height 27
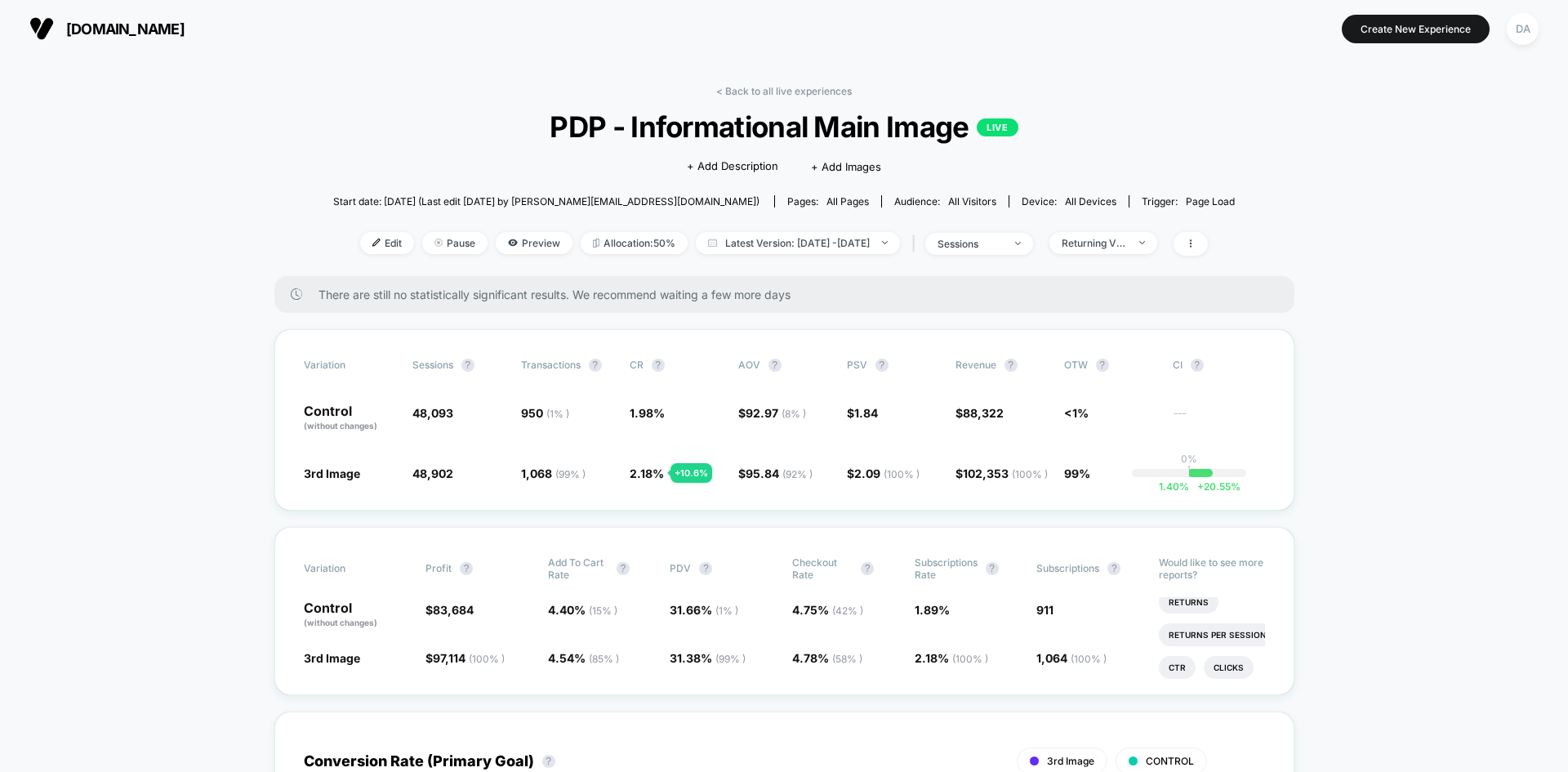
click at [1121, 256] on div "< Back to all live experiences PDP - Informational Main Image LIVE Click to edi…" at bounding box center [784, 180] width 902 height 191
click at [1119, 246] on div "Returning Visitors" at bounding box center [1094, 243] width 65 height 12
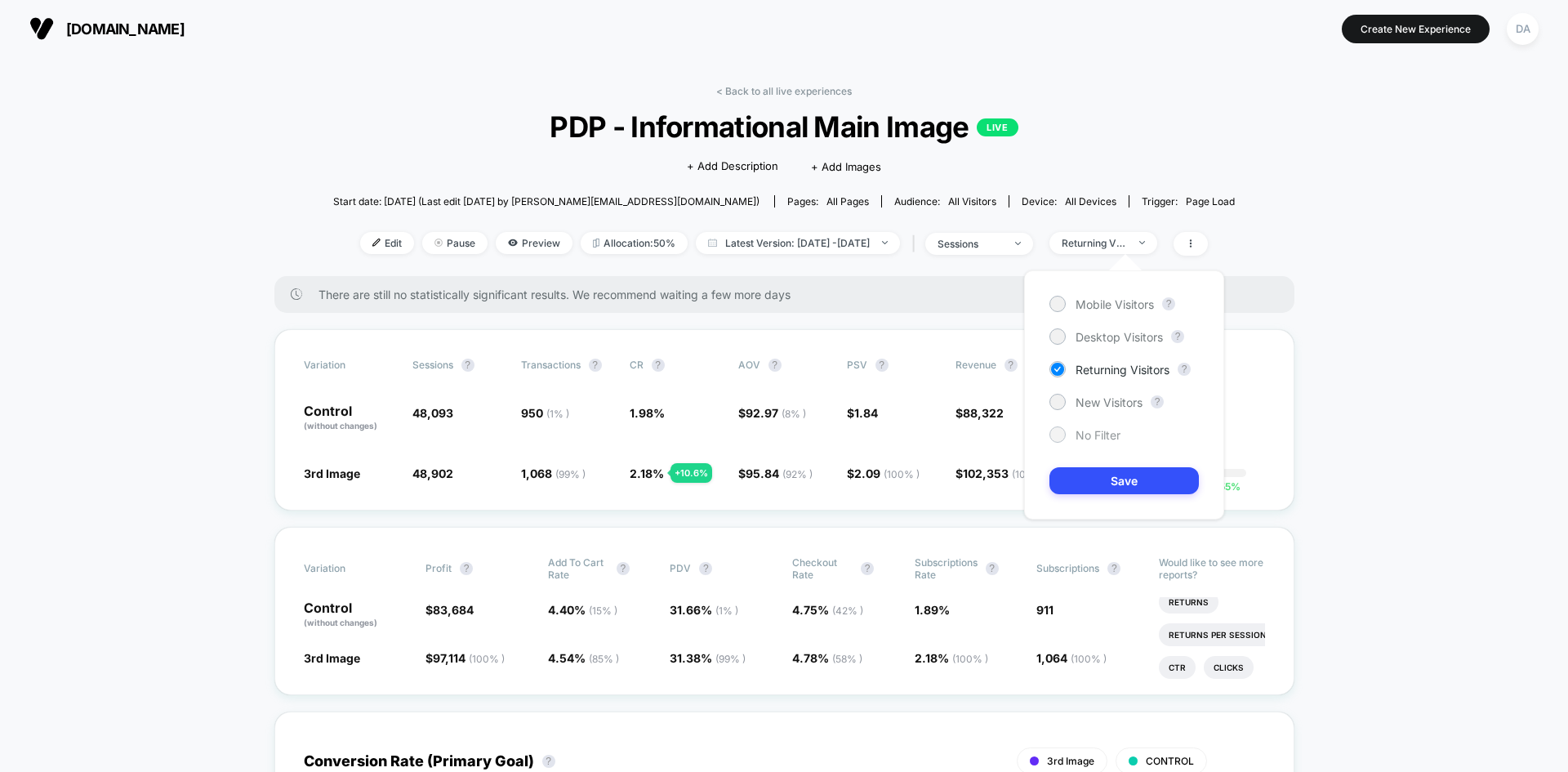
click at [1109, 436] on span "No Filter" at bounding box center [1098, 435] width 45 height 14
click at [1089, 470] on button "Save" at bounding box center [1124, 481] width 150 height 27
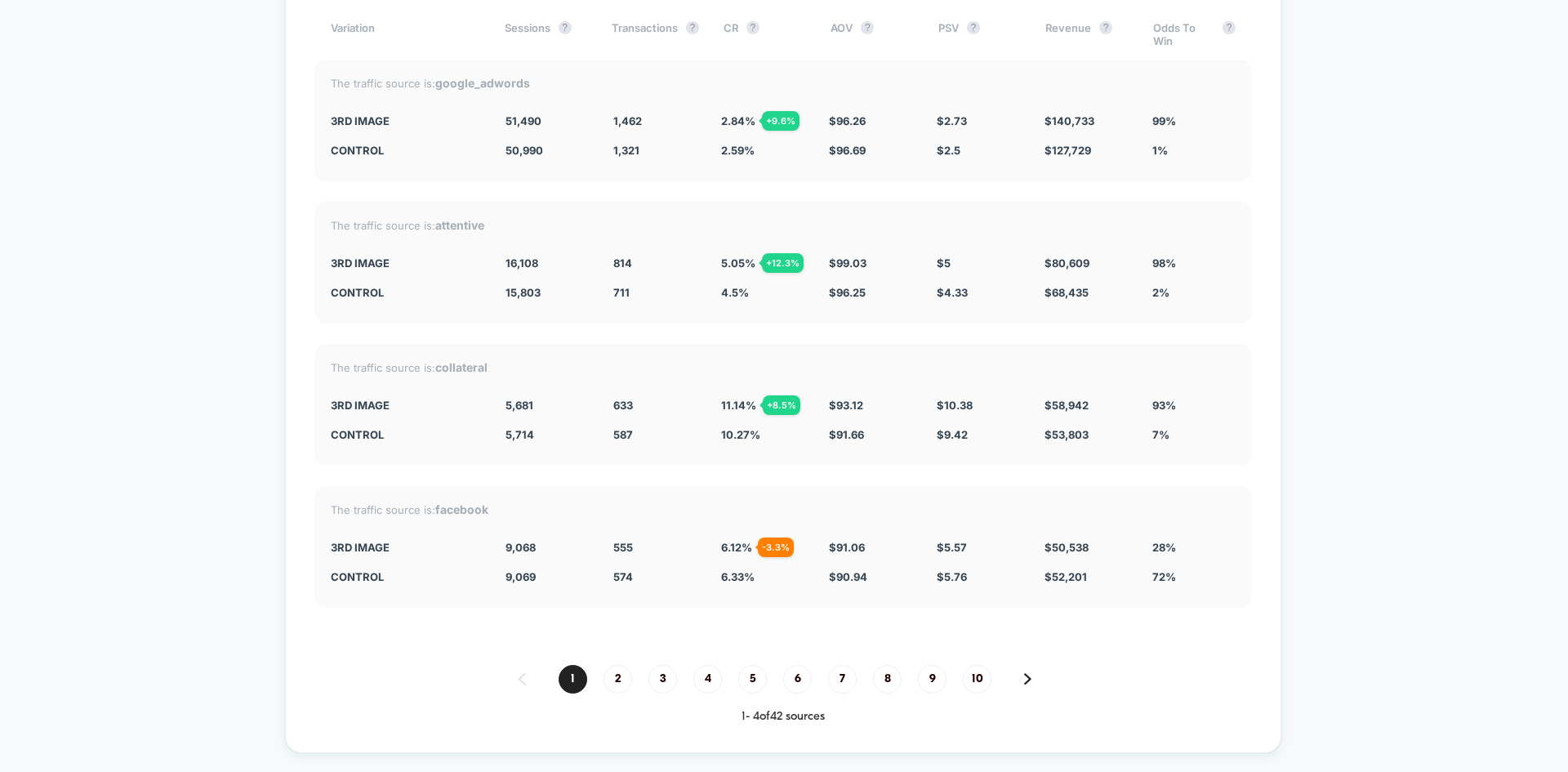
drag, startPoint x: 242, startPoint y: 512, endPoint x: 258, endPoint y: 656, distance: 144.9
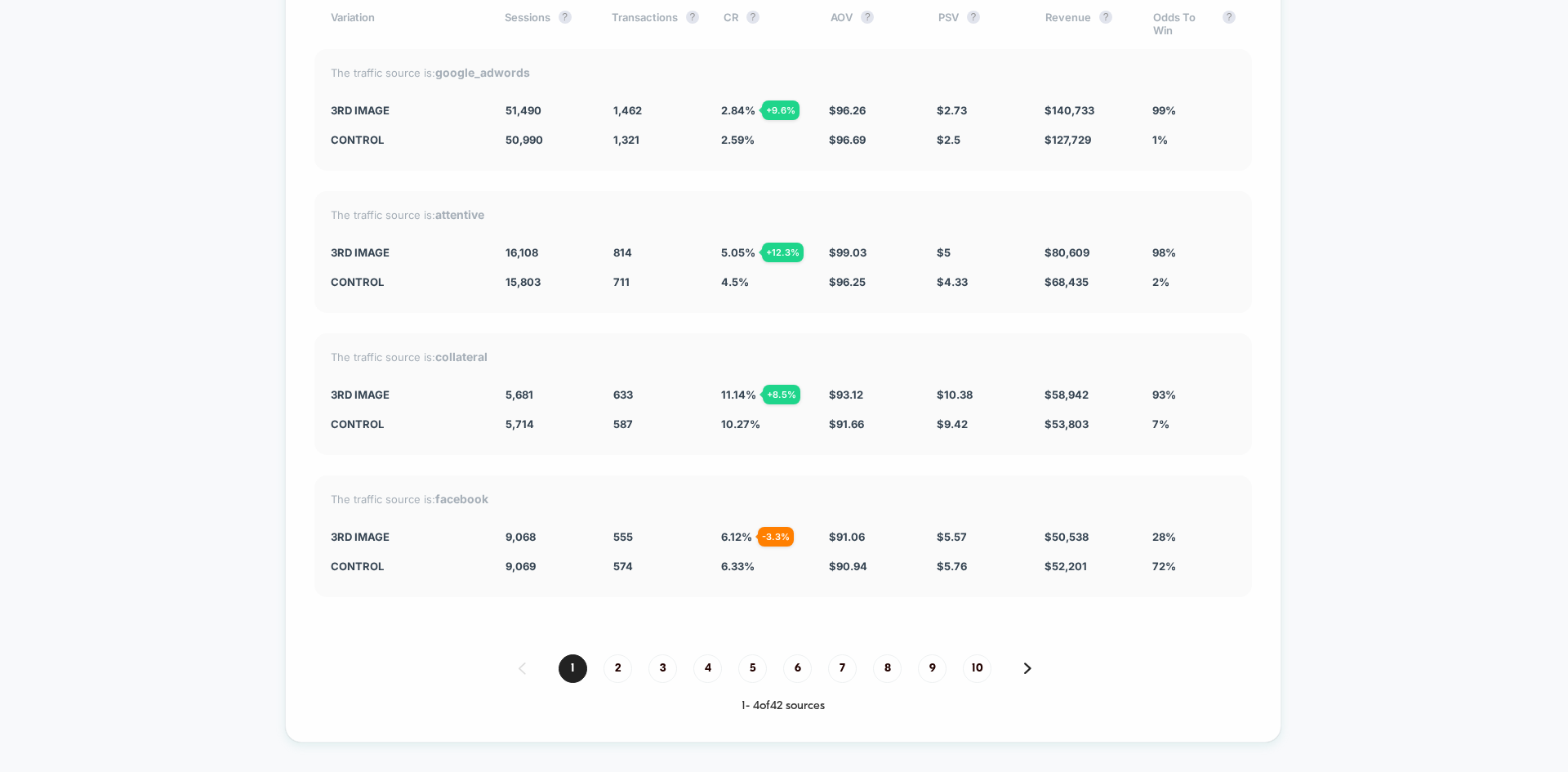
scroll to position [5787, 0]
click at [623, 670] on span "2" at bounding box center [618, 666] width 28 height 28
click at [672, 671] on span "3" at bounding box center [662, 666] width 28 height 28
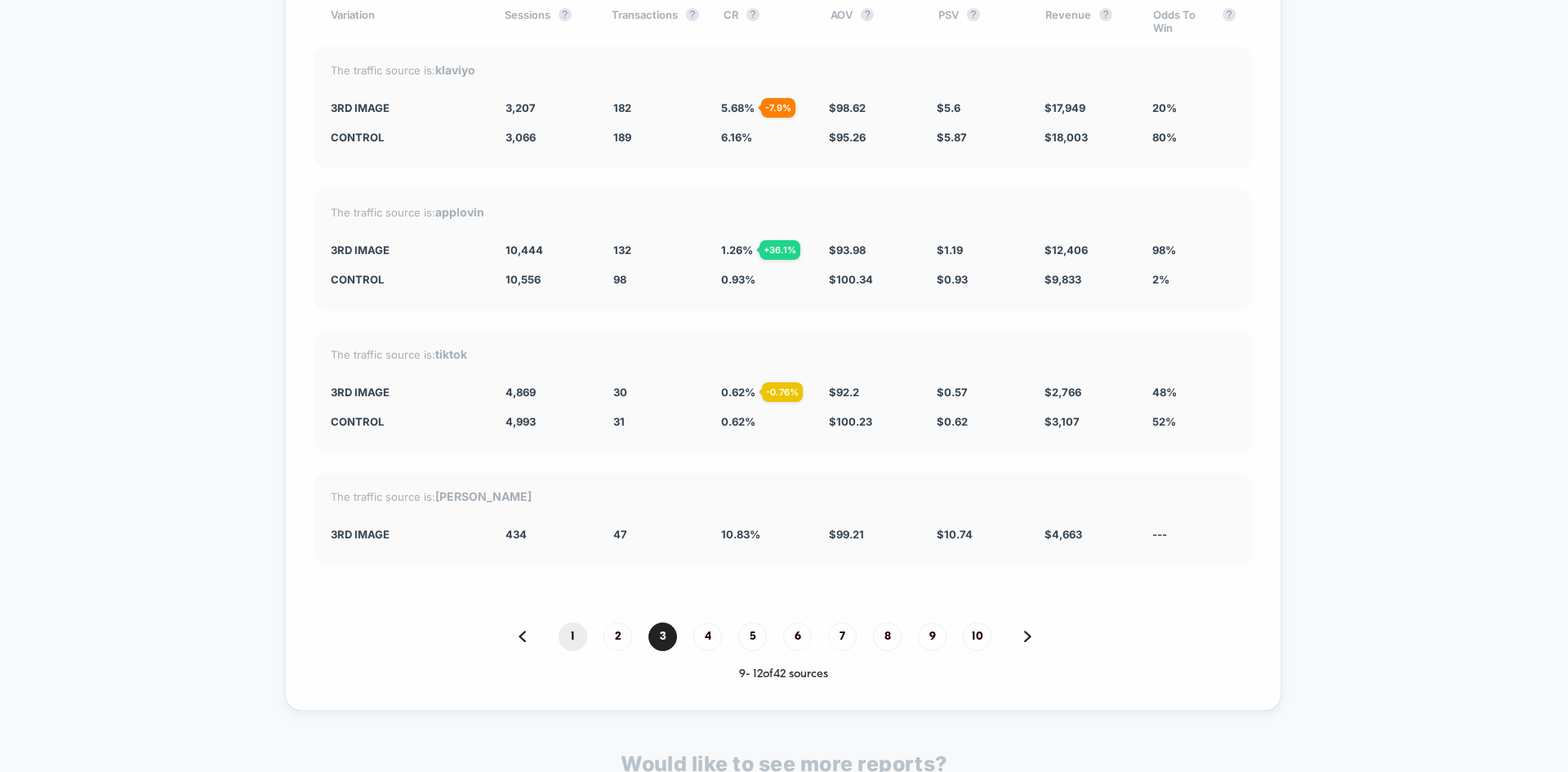
click at [570, 637] on span "1" at bounding box center [572, 637] width 28 height 28
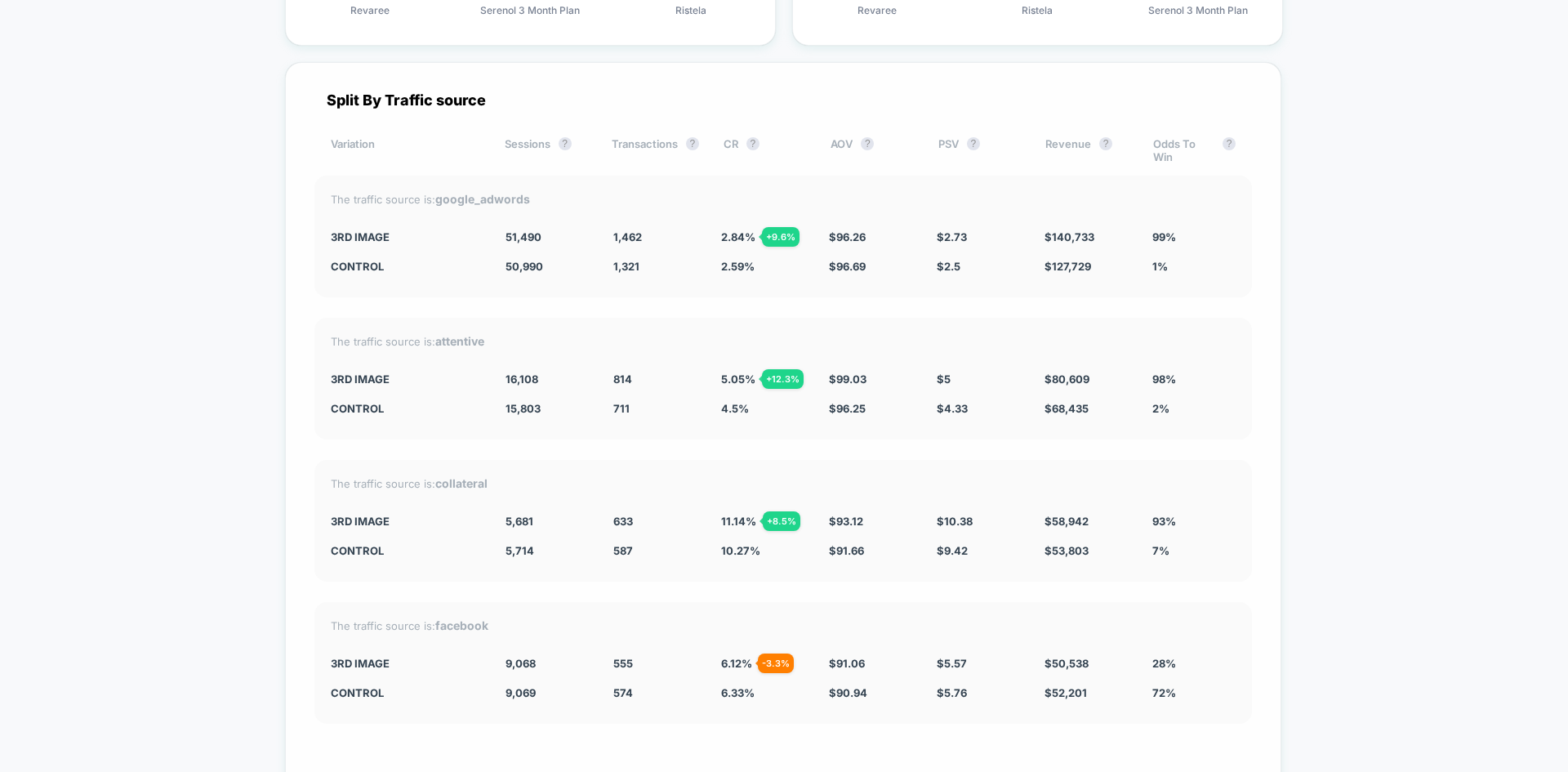
scroll to position [5705, 0]
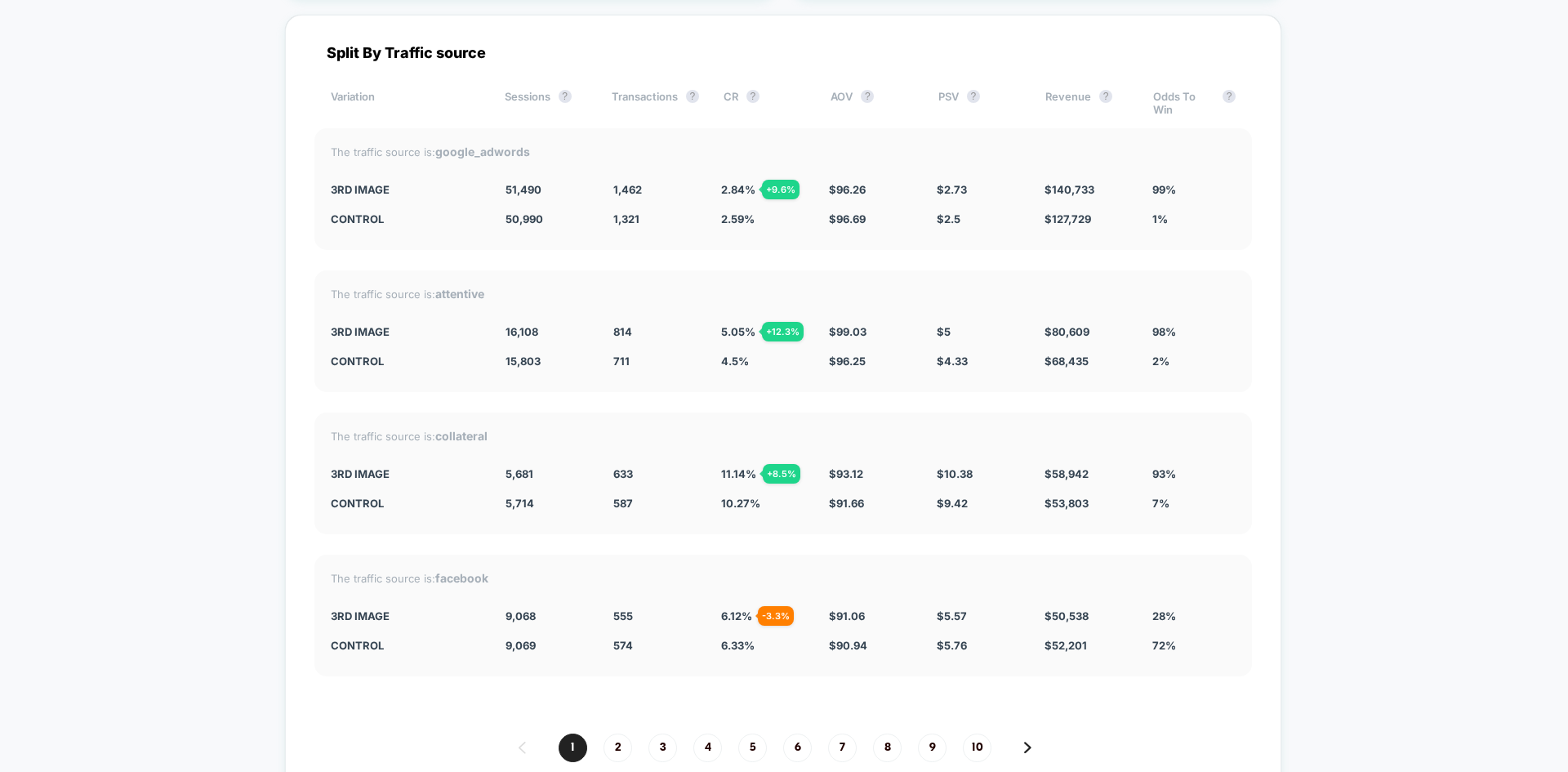
drag, startPoint x: 1311, startPoint y: 369, endPoint x: 1299, endPoint y: 371, distance: 12.2
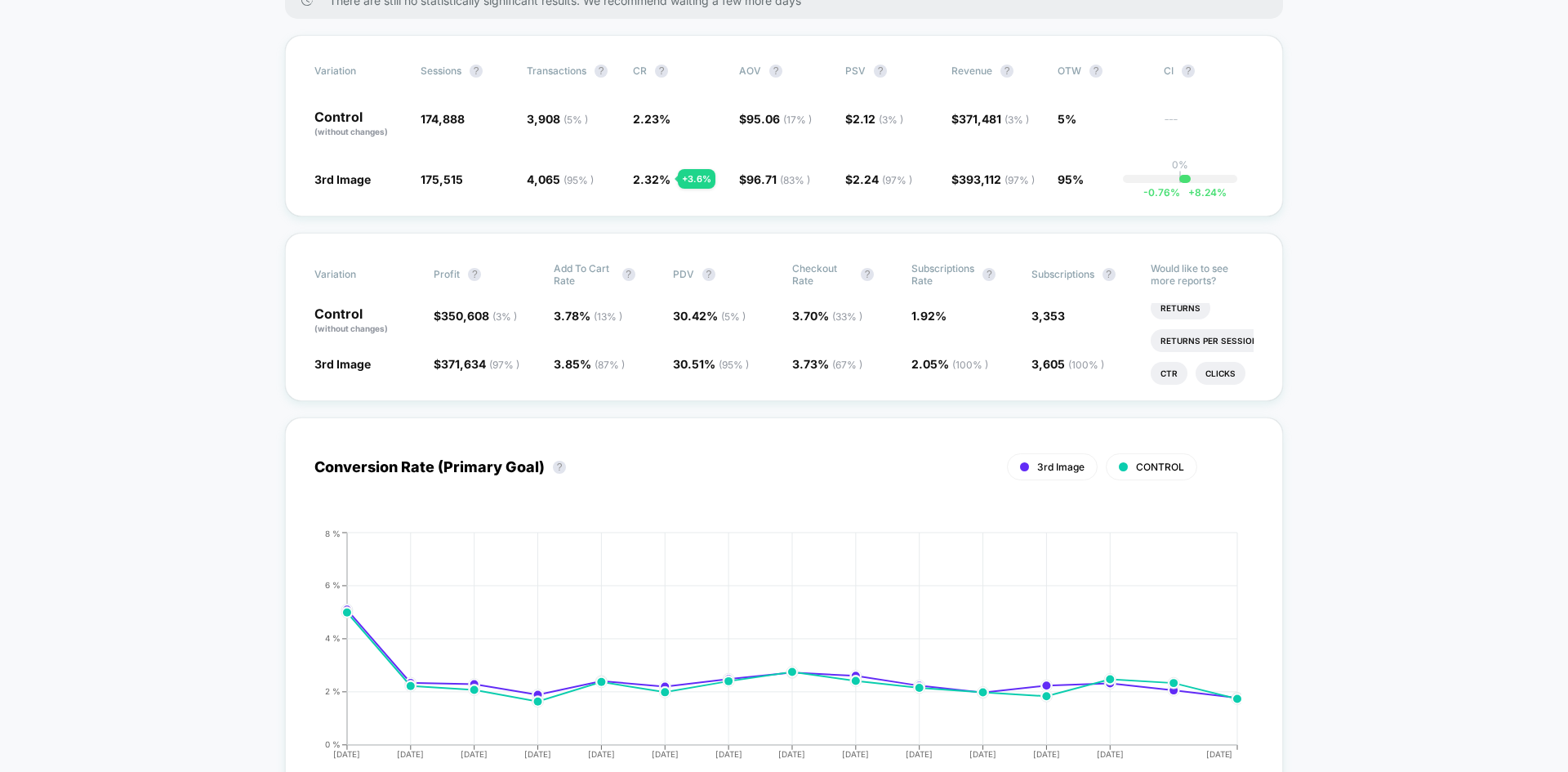
scroll to position [0, 0]
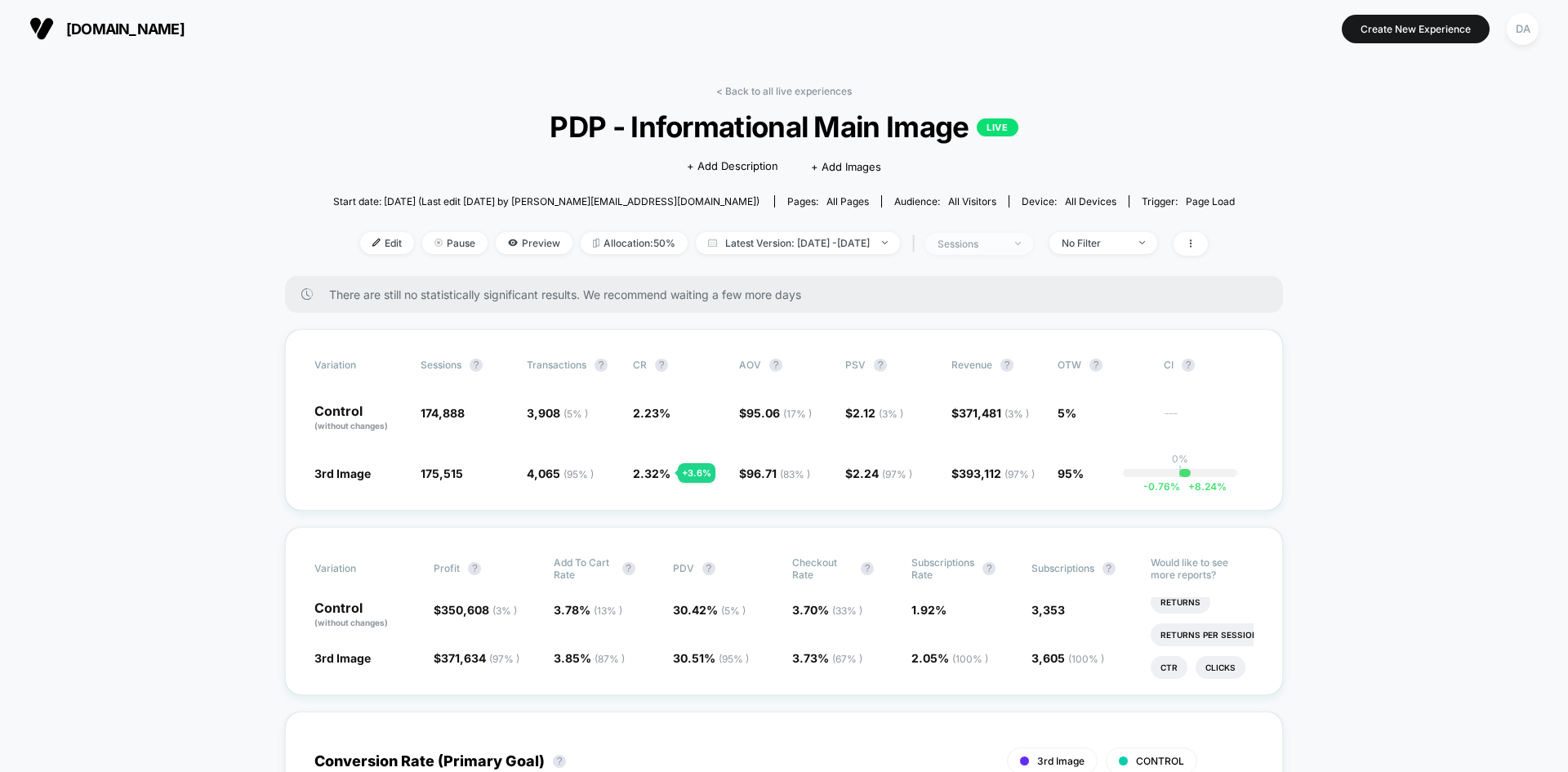
click at [1003, 242] on div "sessions" at bounding box center [970, 244] width 65 height 12
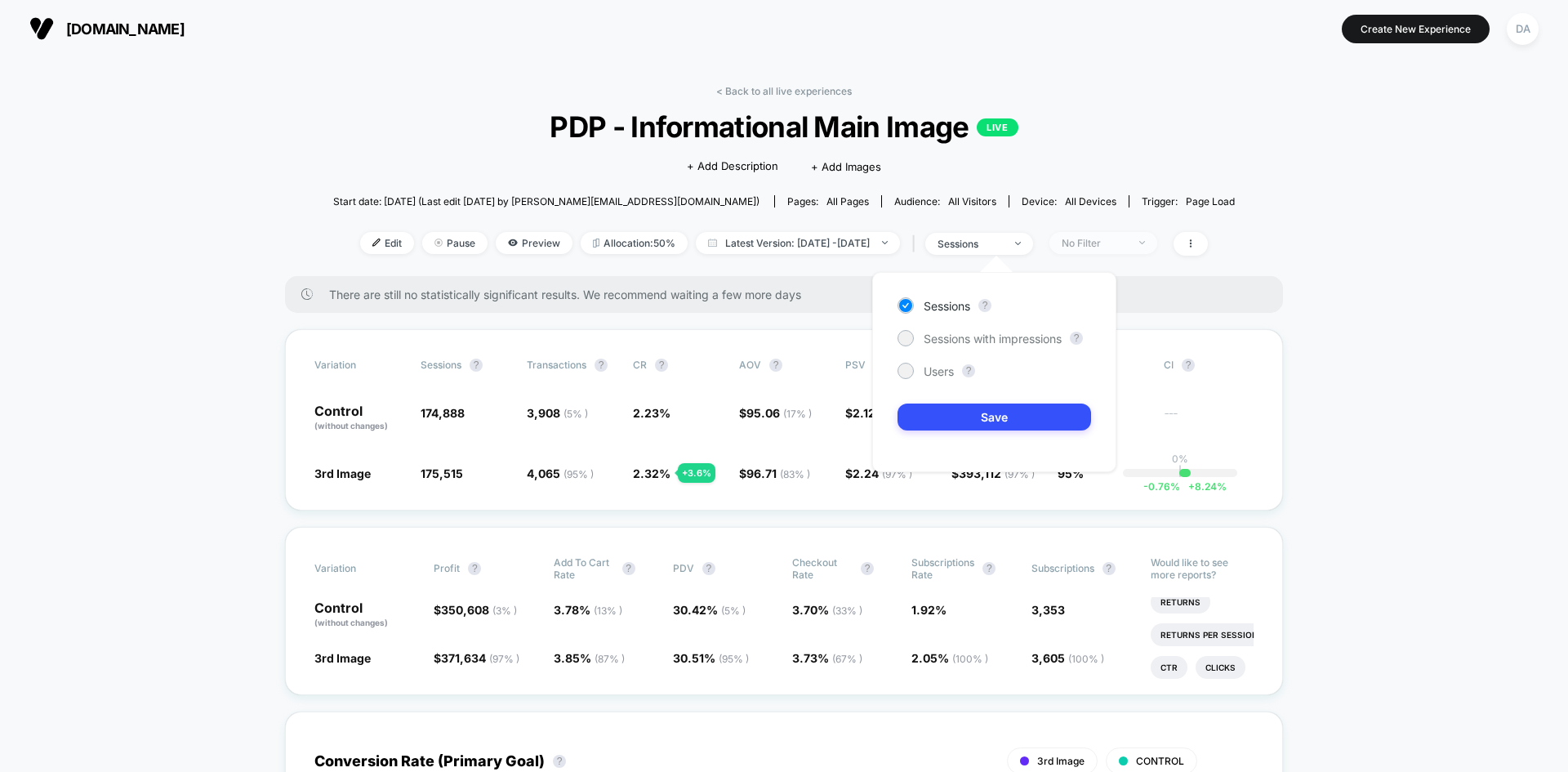
click at [1103, 243] on div "No Filter" at bounding box center [1094, 243] width 65 height 12
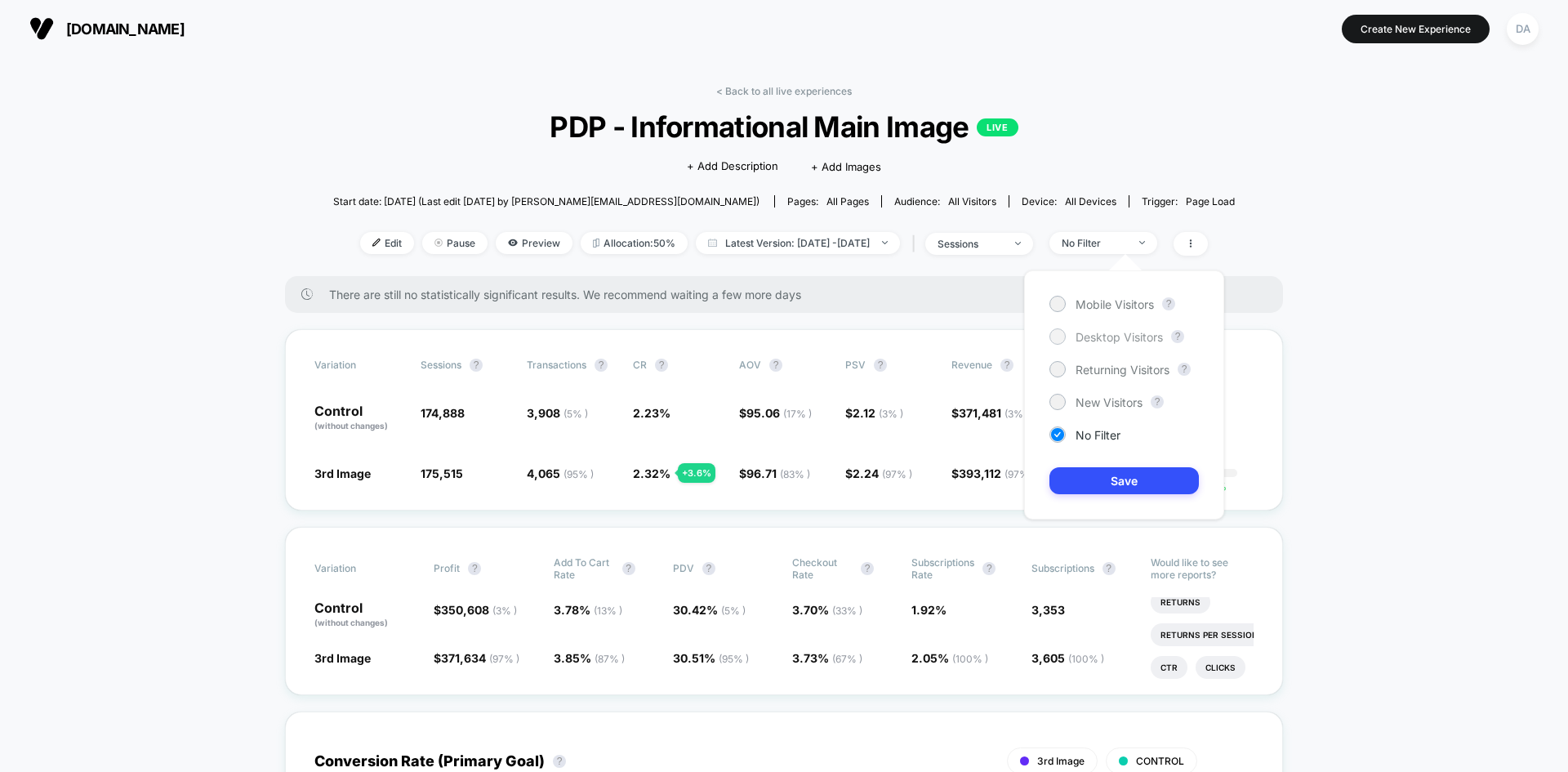
click at [1128, 338] on span "Desktop Visitors" at bounding box center [1119, 337] width 87 height 14
click at [1128, 491] on button "Save" at bounding box center [1124, 481] width 150 height 27
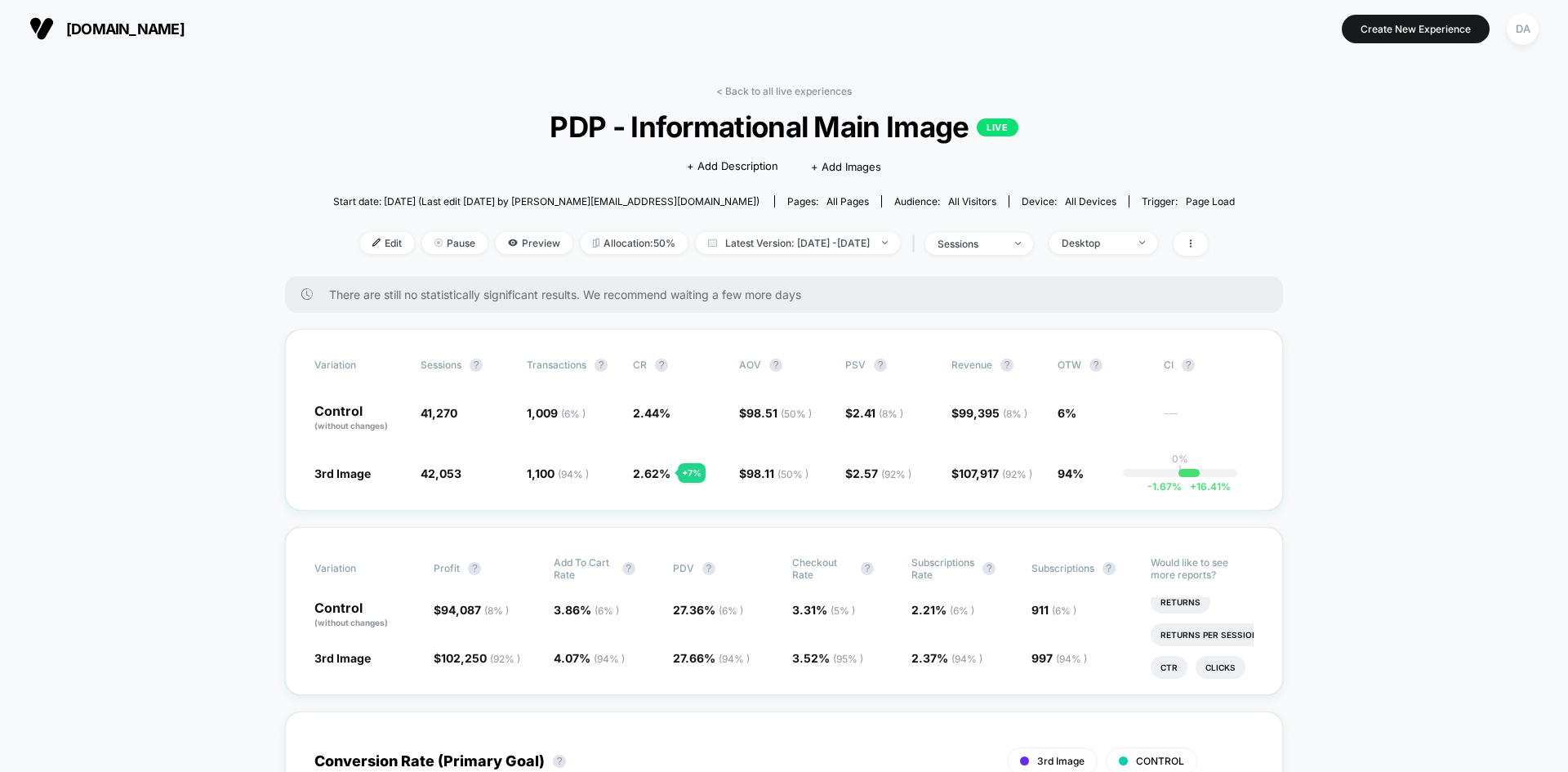
click at [1149, 229] on div "< Back to all live experiences PDP - Informational Main Image LIVE Click to edi…" at bounding box center [784, 180] width 902 height 191
click at [1127, 241] on div "Desktop" at bounding box center [1094, 243] width 65 height 12
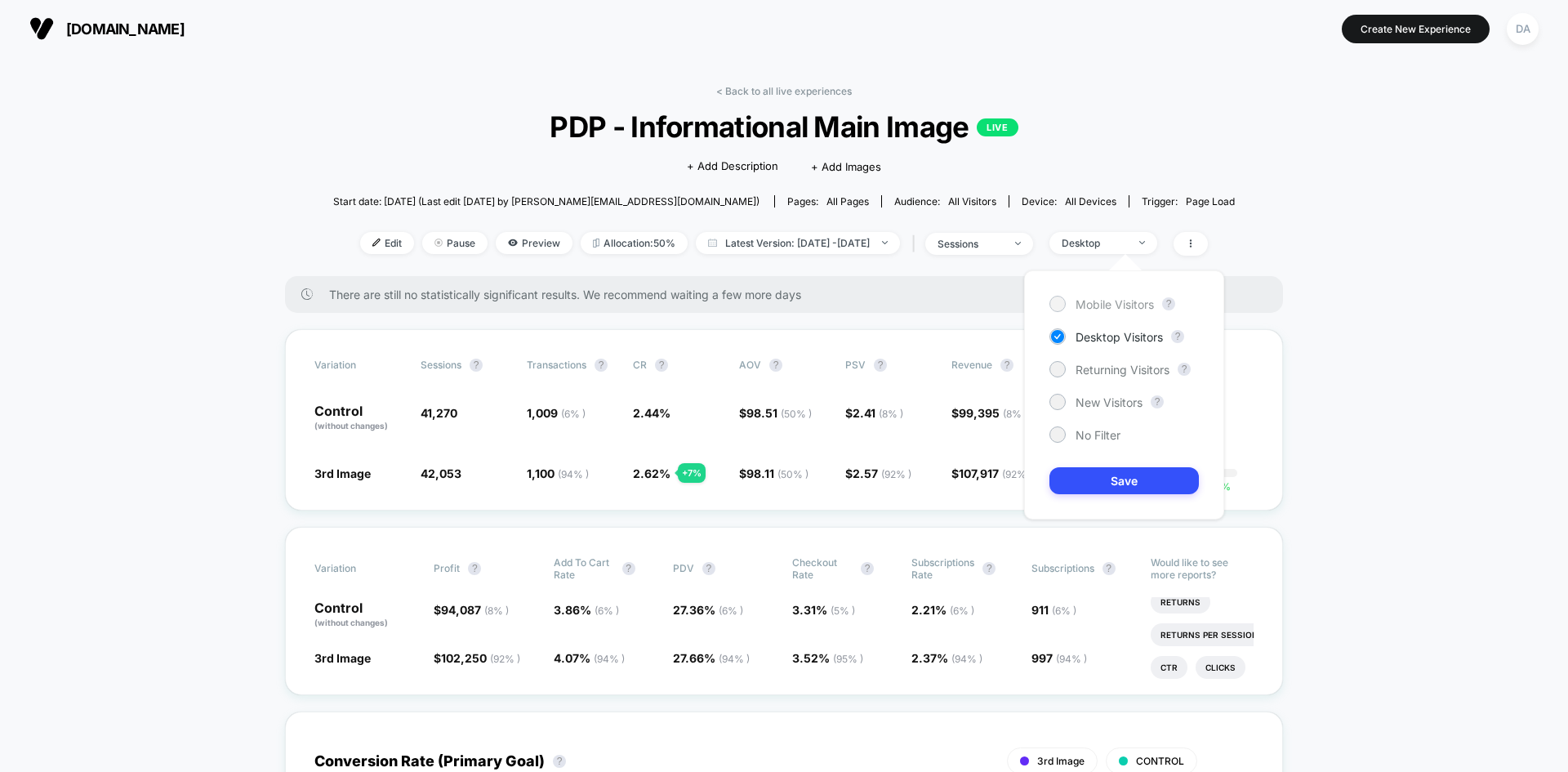
click at [1129, 310] on span "Mobile Visitors" at bounding box center [1115, 305] width 79 height 14
click at [1127, 499] on div "Mobile Visitors ? Desktop Visitors ? Returning Visitors ? New Visitors ? No Fil…" at bounding box center [1124, 395] width 200 height 249
click at [1127, 478] on button "Save" at bounding box center [1124, 481] width 150 height 27
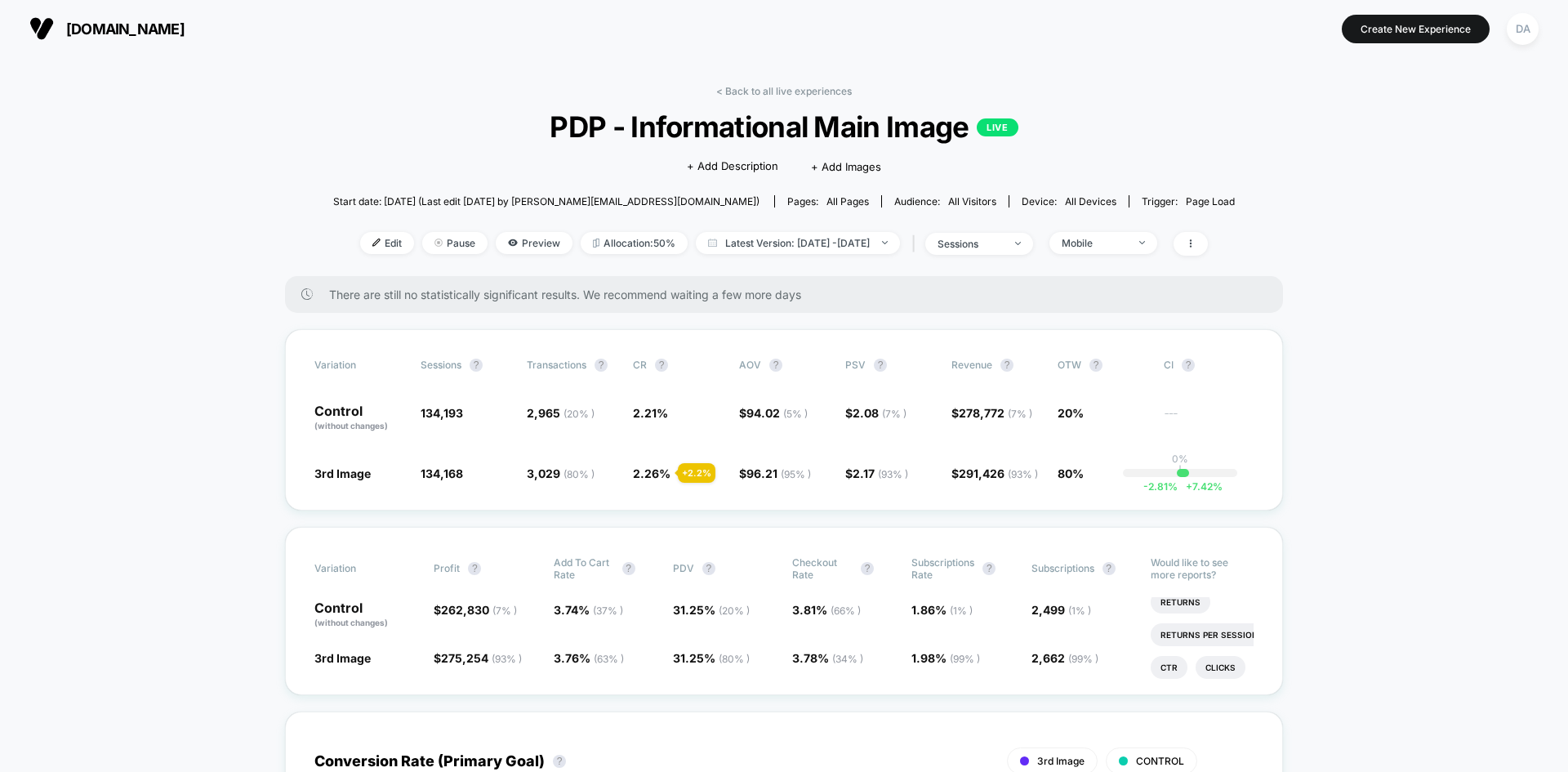
click at [1134, 255] on div "Edit Pause Preview Allocation: 50% Latest Version: Oct 1, 2025 - Oct 15, 2025 |…" at bounding box center [784, 244] width 902 height 24
click at [1127, 247] on div "Mobile" at bounding box center [1094, 243] width 65 height 12
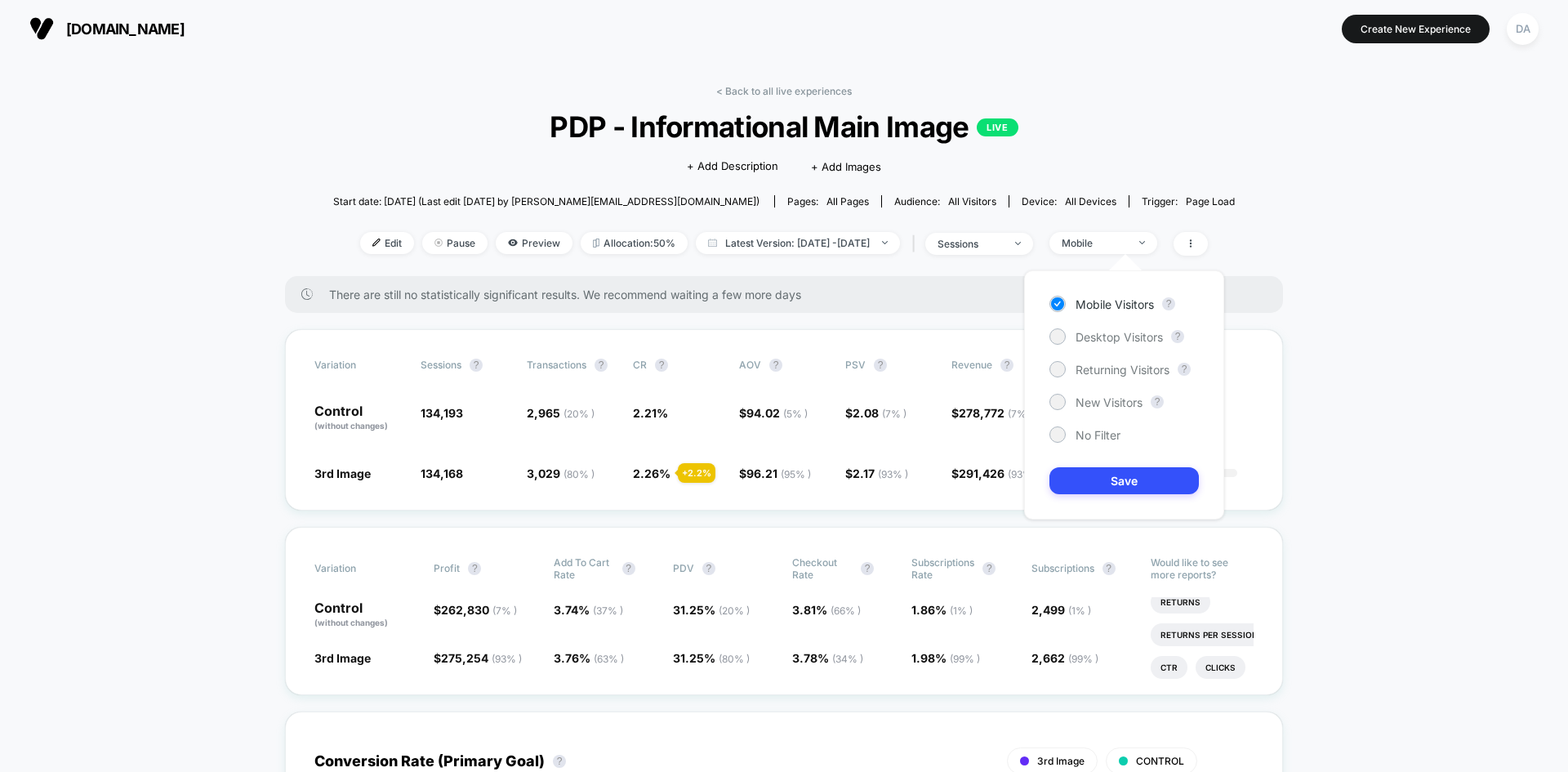
click at [1098, 357] on div "Mobile Visitors ? Desktop Visitors ? Returning Visitors ? New Visitors ? No Fil…" at bounding box center [1124, 395] width 200 height 249
click at [1100, 364] on span "Returning Visitors" at bounding box center [1122, 370] width 94 height 14
click at [1109, 469] on button "Save" at bounding box center [1124, 481] width 150 height 27
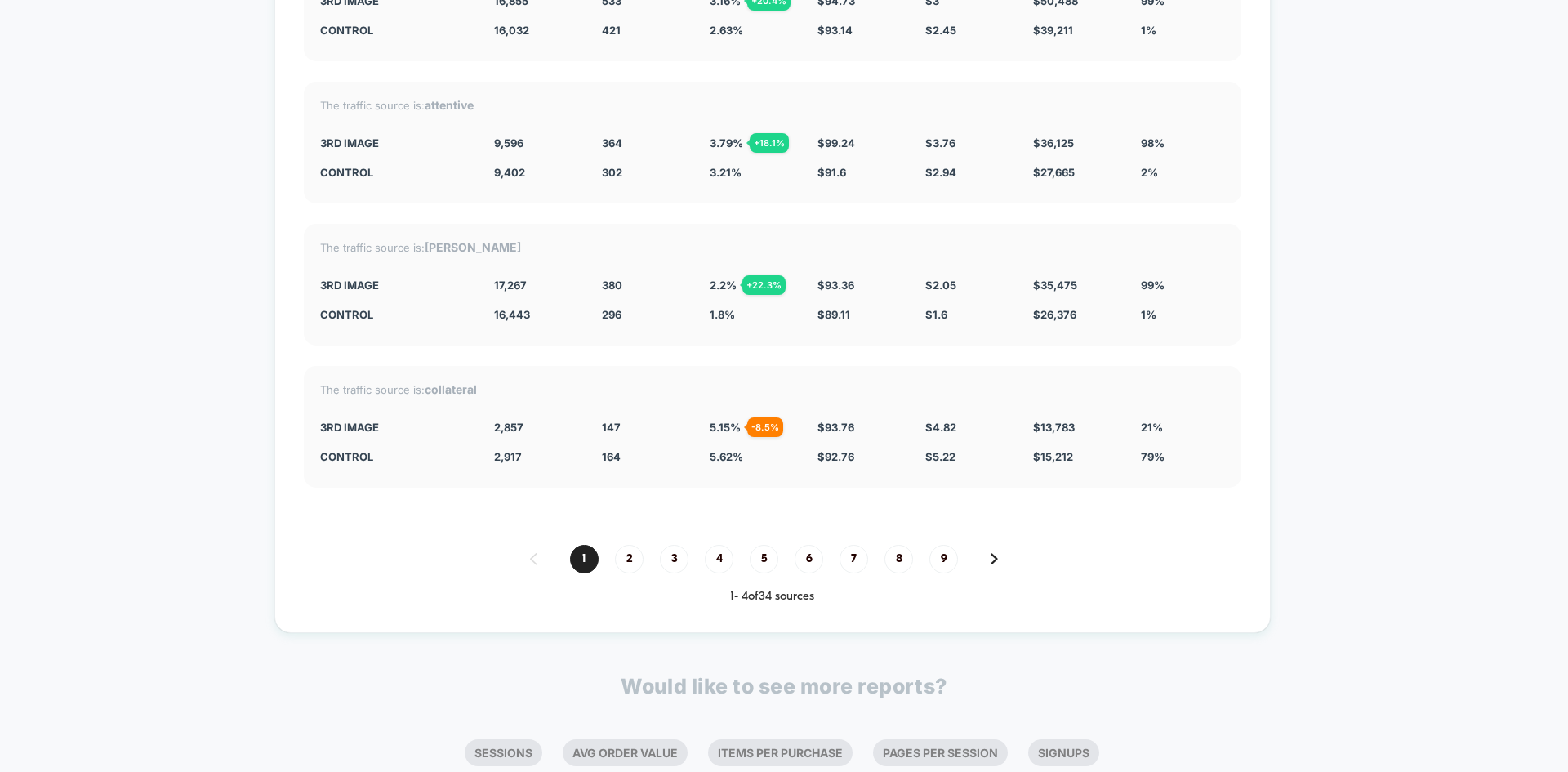
scroll to position [5894, 0]
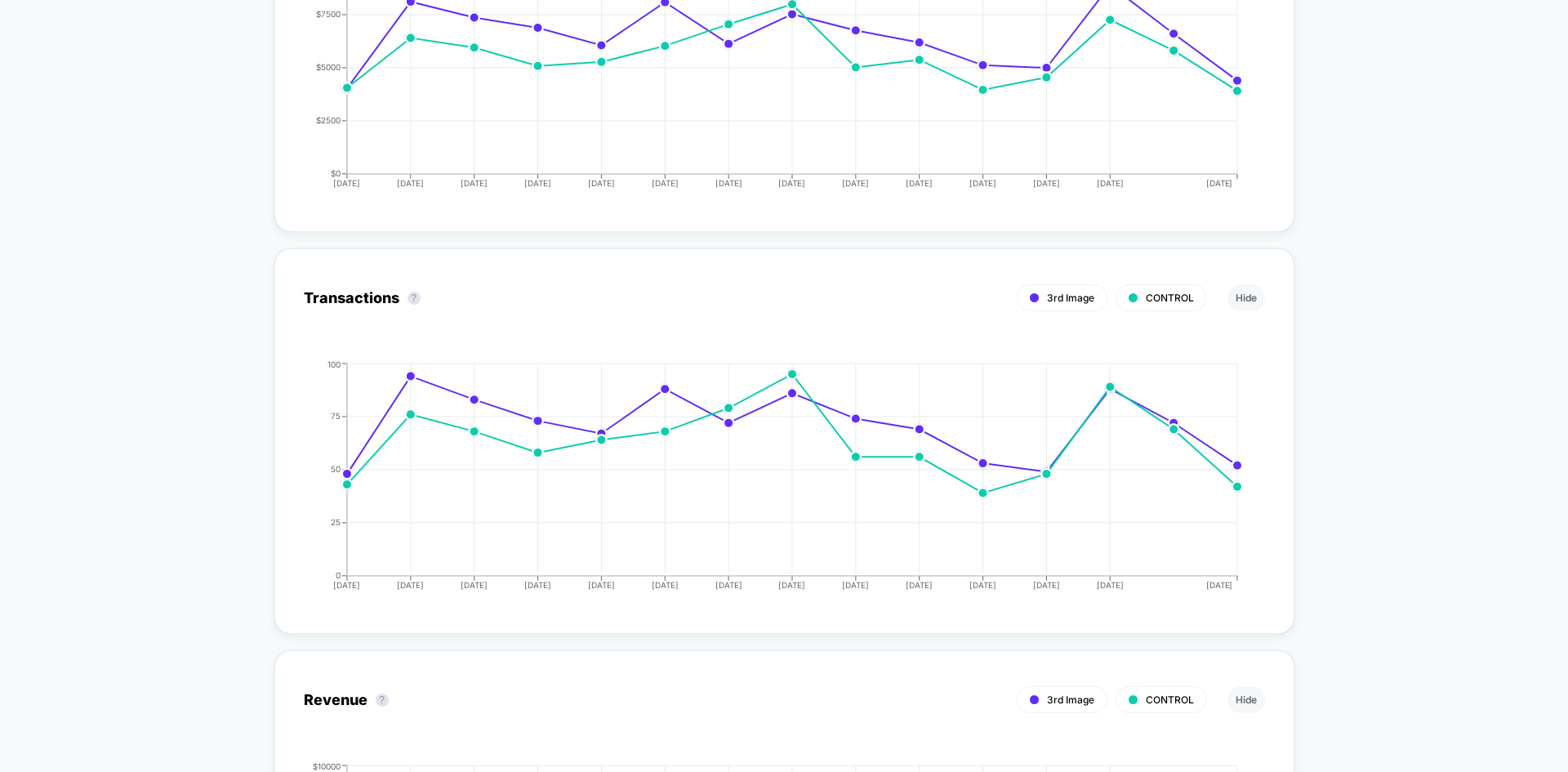
drag, startPoint x: 1363, startPoint y: 297, endPoint x: 1355, endPoint y: 113, distance: 184.2
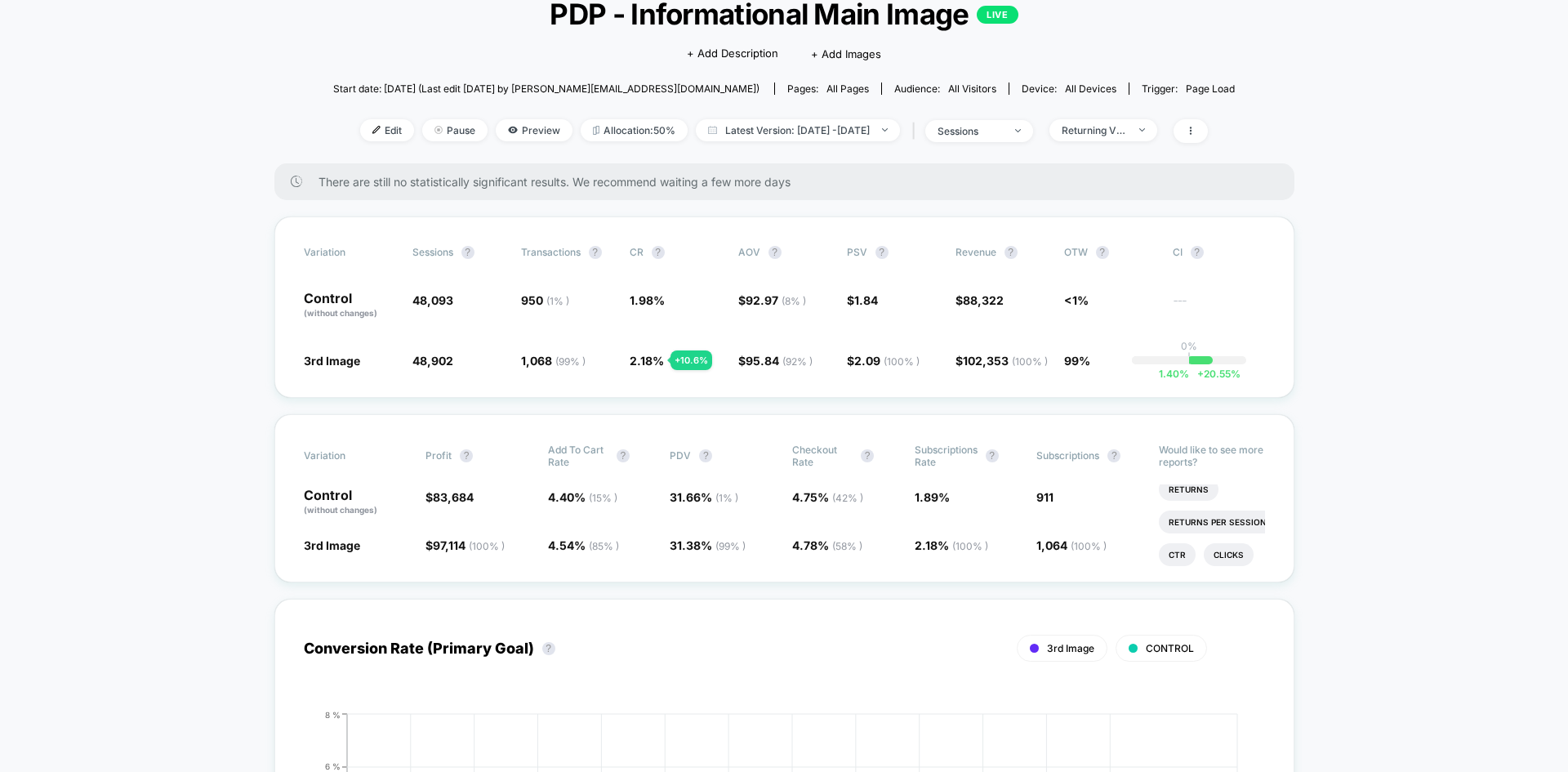
scroll to position [0, 0]
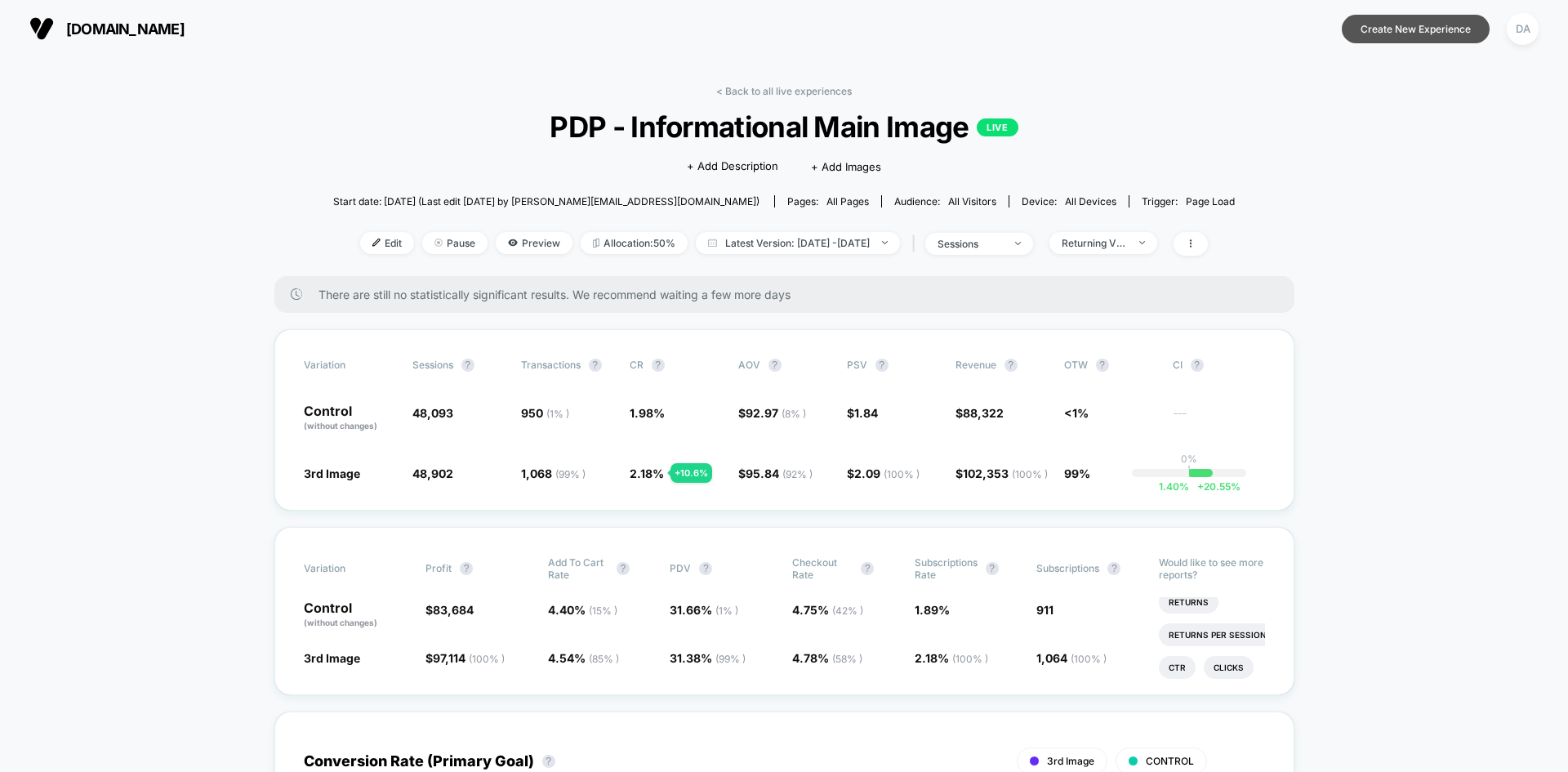
drag, startPoint x: 1400, startPoint y: 365, endPoint x: 1416, endPoint y: 35, distance: 330.4
click at [1033, 246] on span "sessions" at bounding box center [979, 244] width 108 height 22
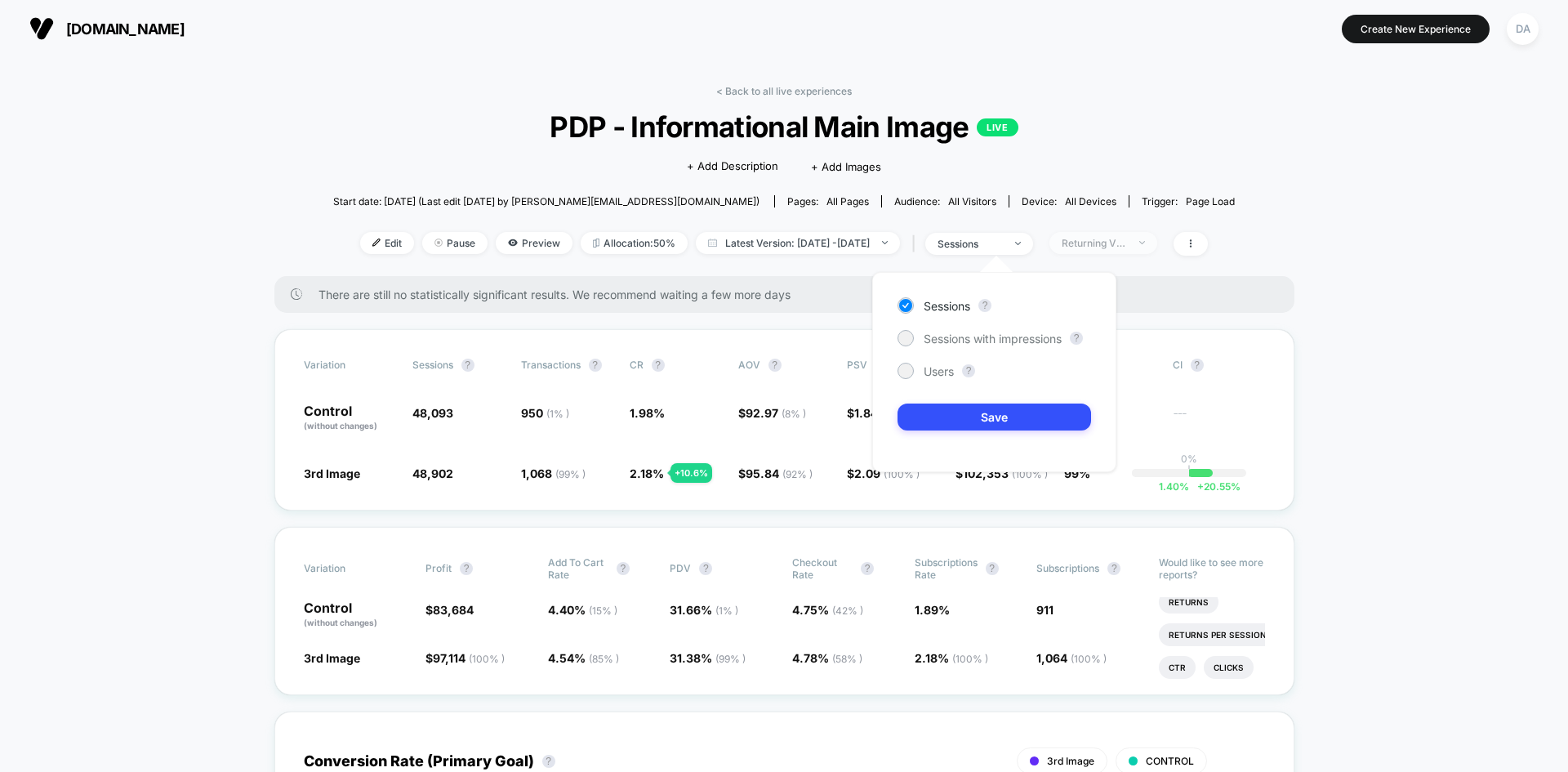
click at [1121, 246] on div "Returning Visitors" at bounding box center [1094, 243] width 65 height 12
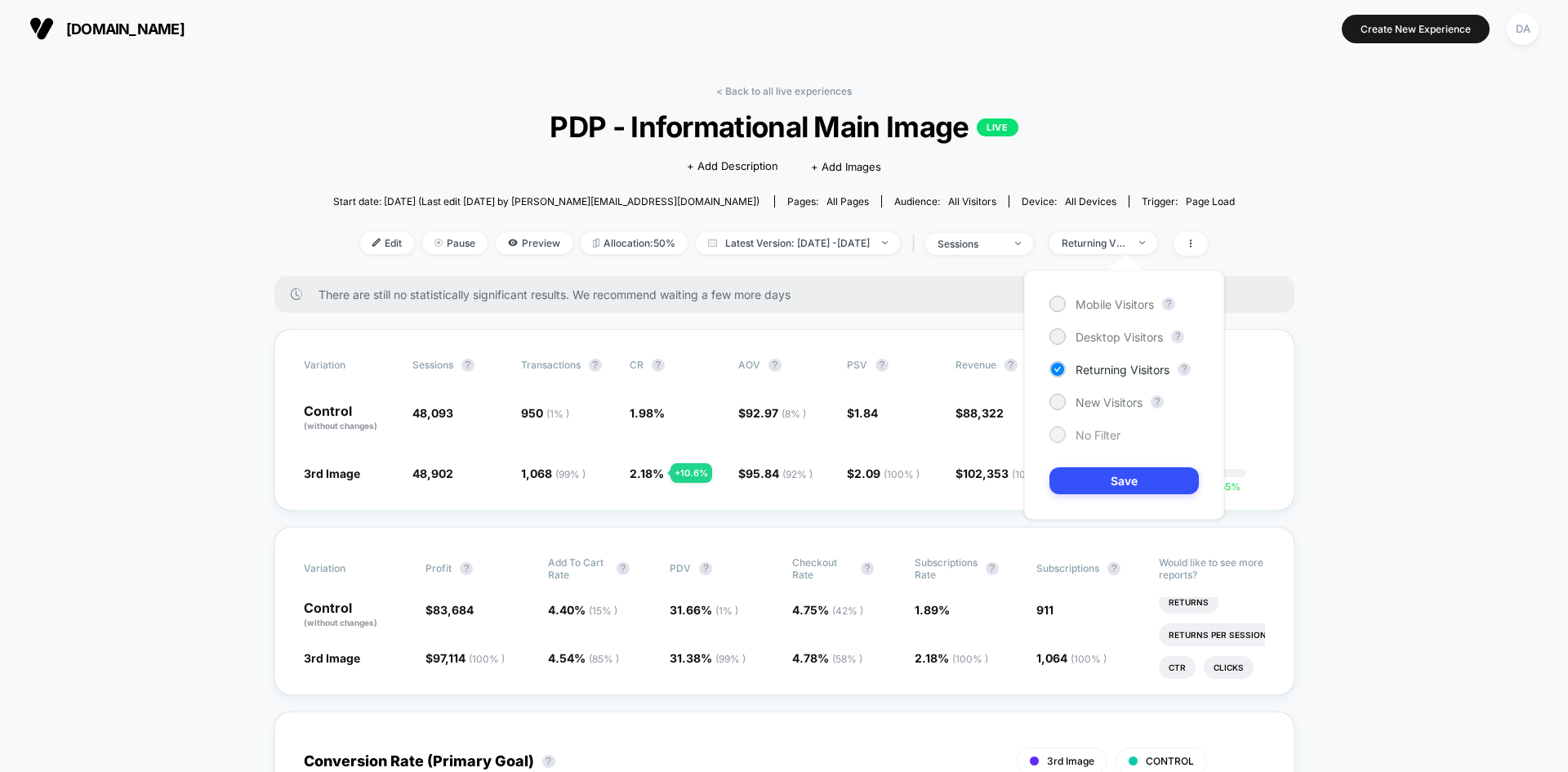
click at [1098, 439] on span "No Filter" at bounding box center [1098, 435] width 45 height 14
click at [1104, 473] on button "Save" at bounding box center [1124, 481] width 150 height 27
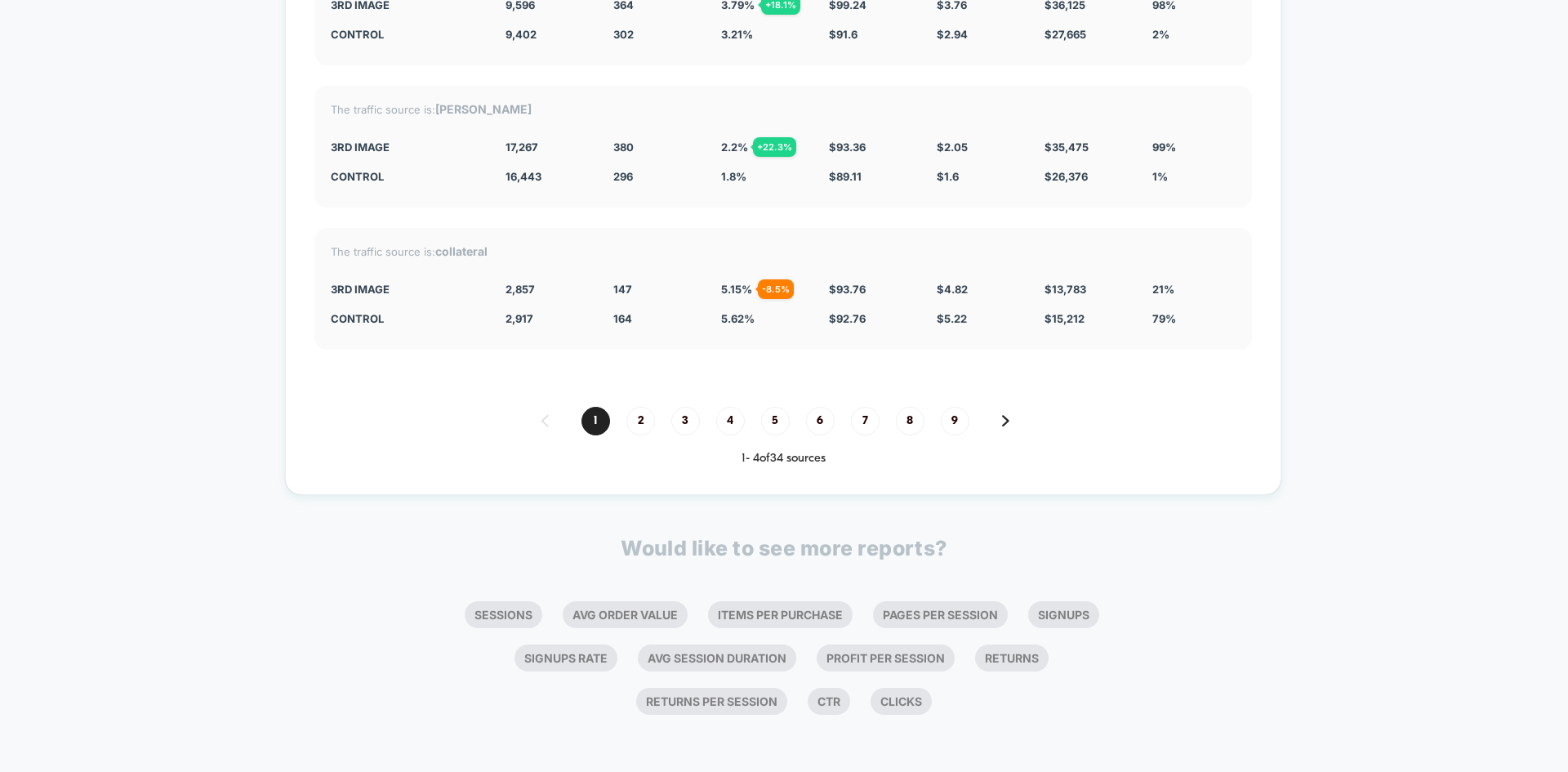
drag, startPoint x: 1373, startPoint y: 609, endPoint x: 1364, endPoint y: 662, distance: 53.8
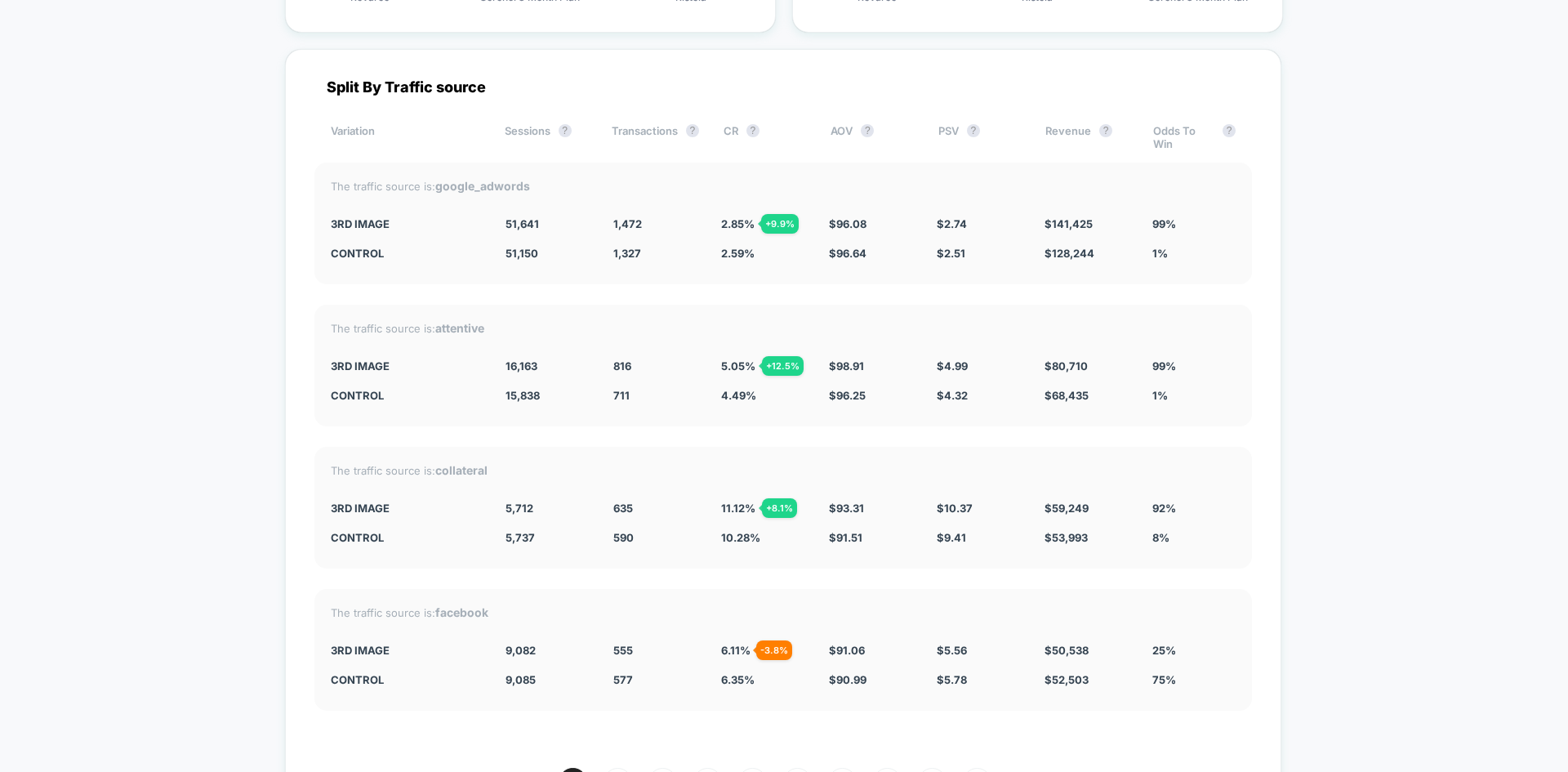
scroll to position [5894, 0]
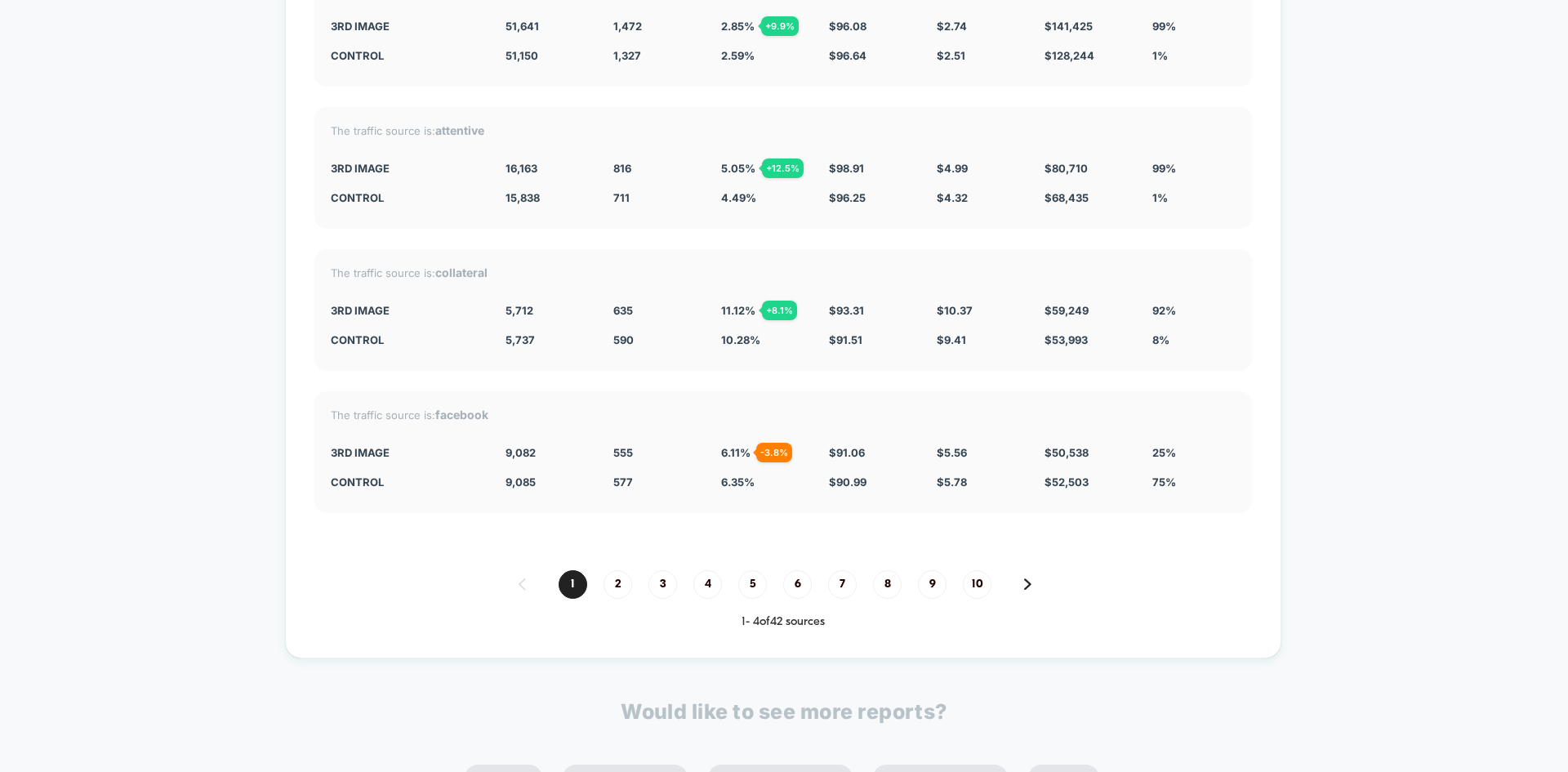
drag, startPoint x: 1357, startPoint y: 371, endPoint x: 1339, endPoint y: 365, distance: 19.0
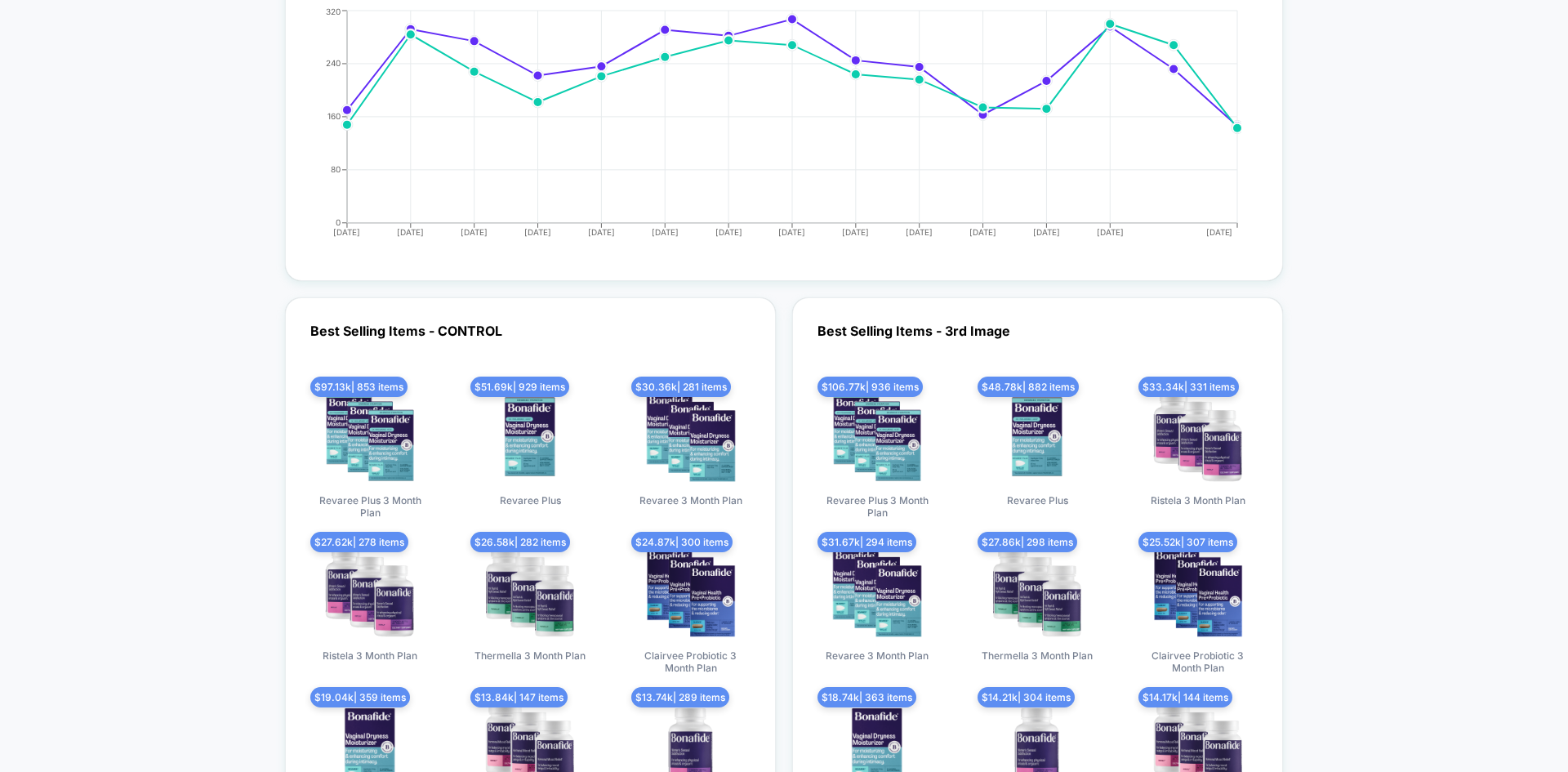
scroll to position [5076, 0]
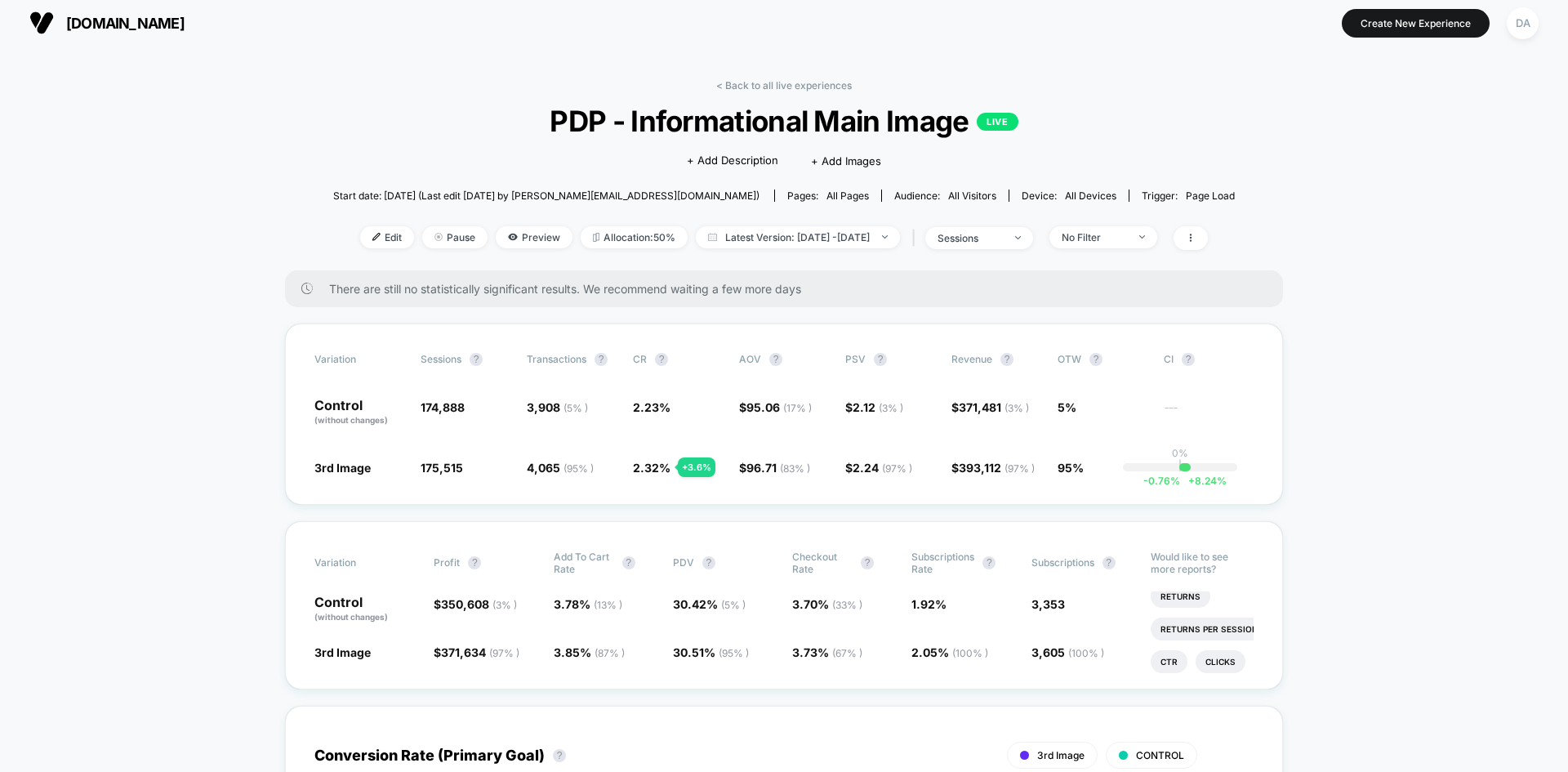
scroll to position [0, 0]
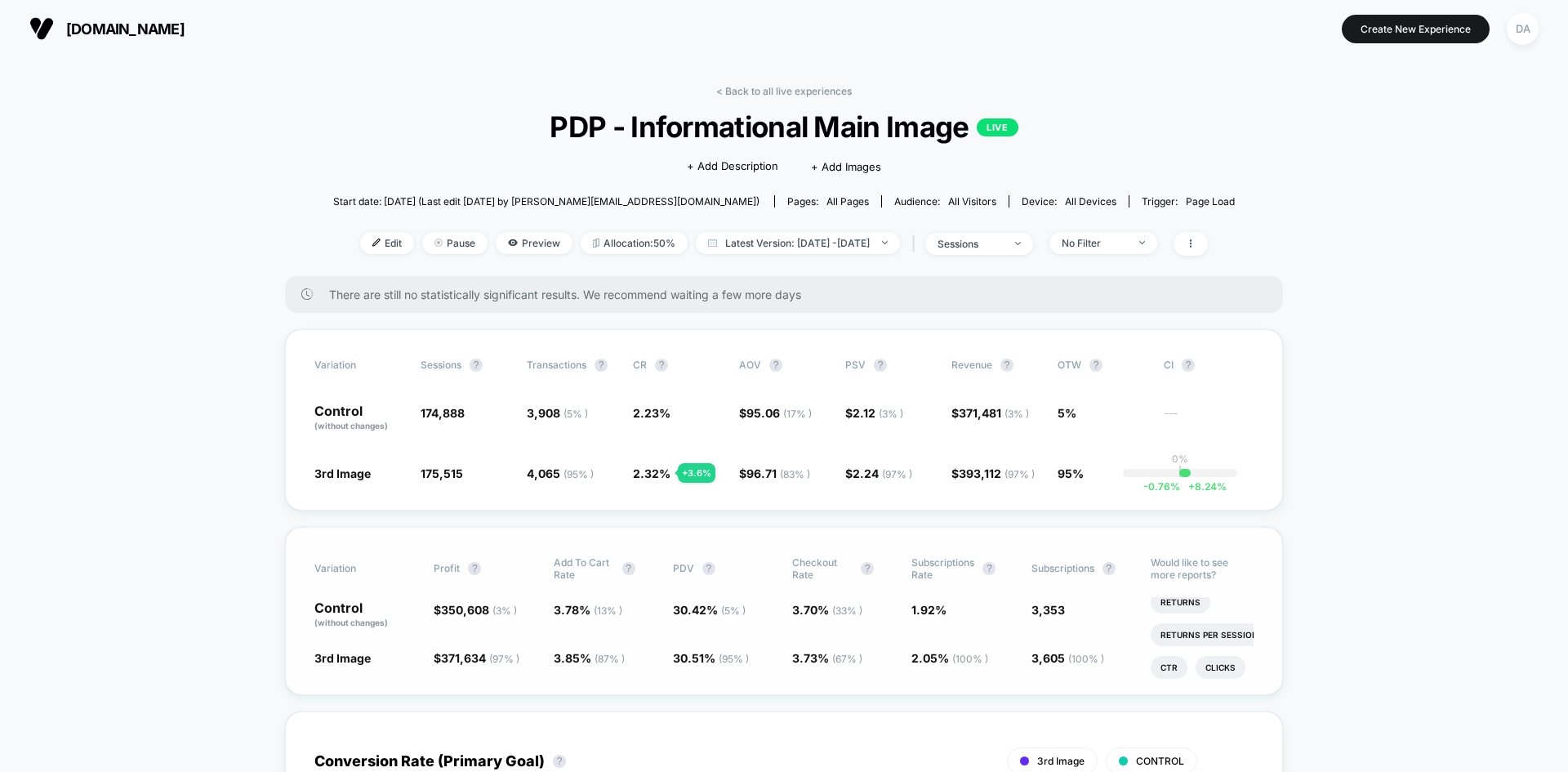
click at [572, 609] on span "3.78 % ( 13 % )" at bounding box center [588, 610] width 68 height 14
drag, startPoint x: 96, startPoint y: 489, endPoint x: 132, endPoint y: 467, distance: 42.2
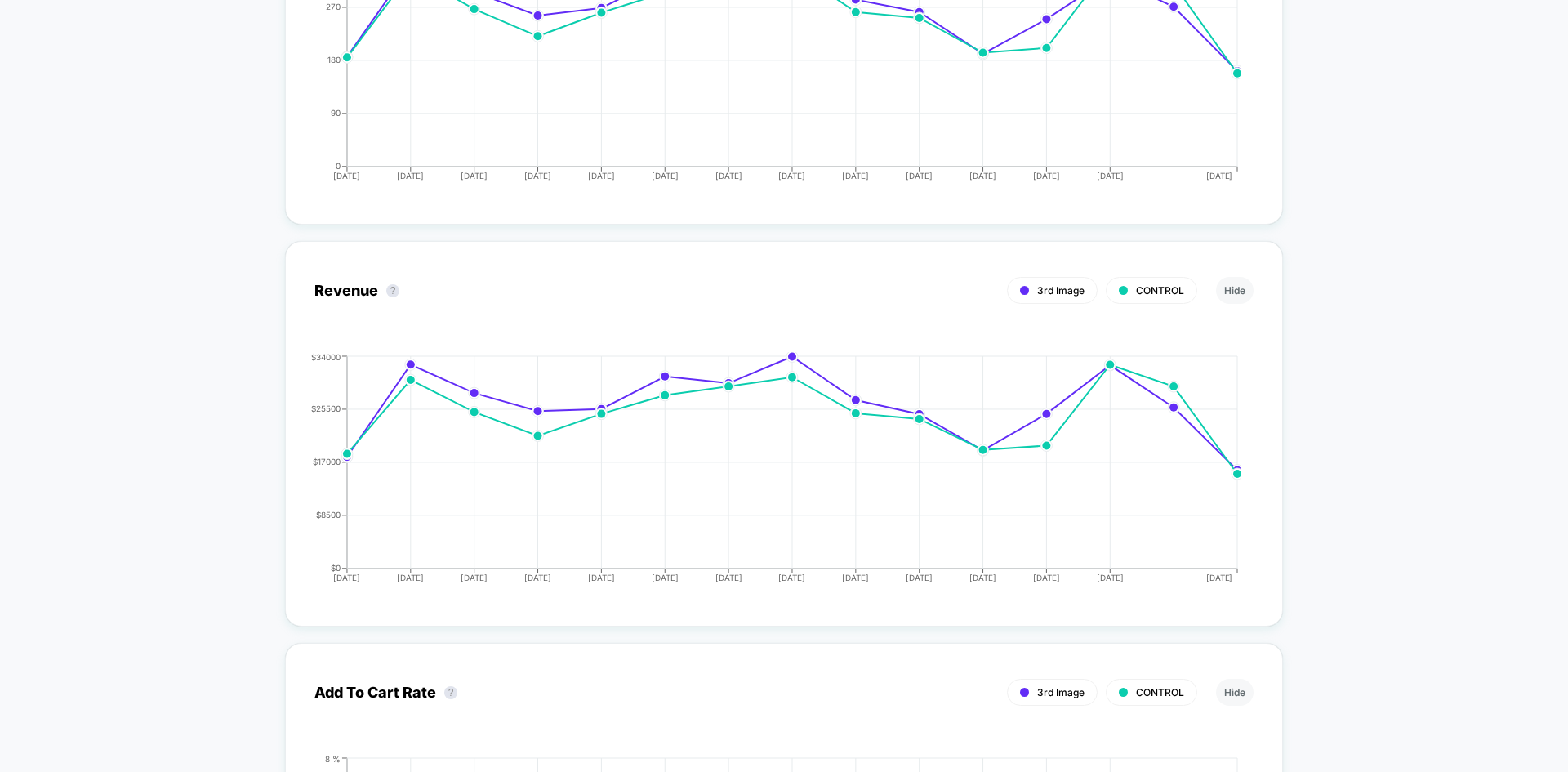
drag, startPoint x: 175, startPoint y: 393, endPoint x: 231, endPoint y: 642, distance: 255.2
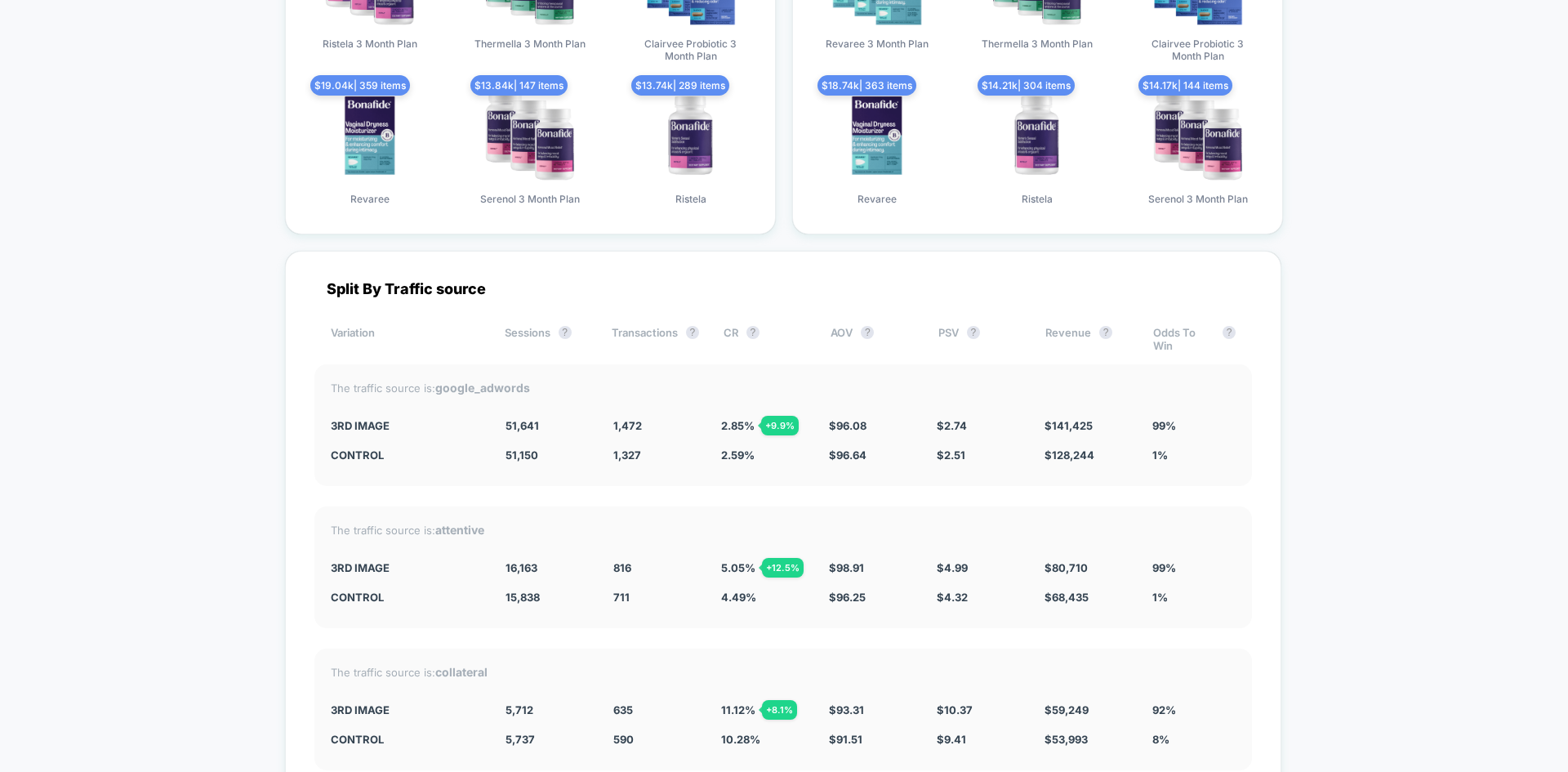
scroll to position [5484, 0]
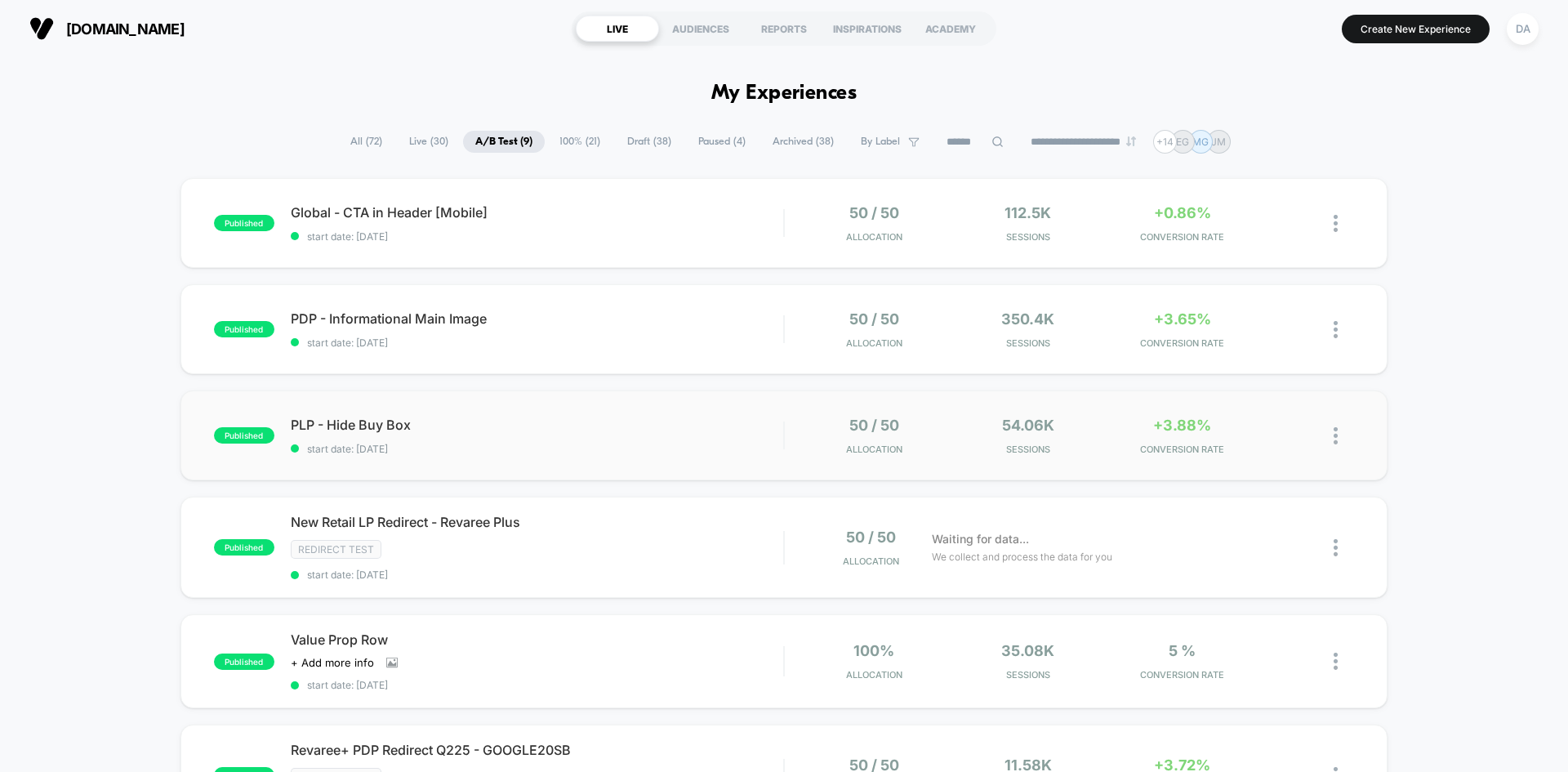
click at [602, 407] on div "published PLP - Hide Buy Box start date: 10/1/2025 50 / 50 Allocation 54.06k Se…" at bounding box center [784, 435] width 1207 height 90
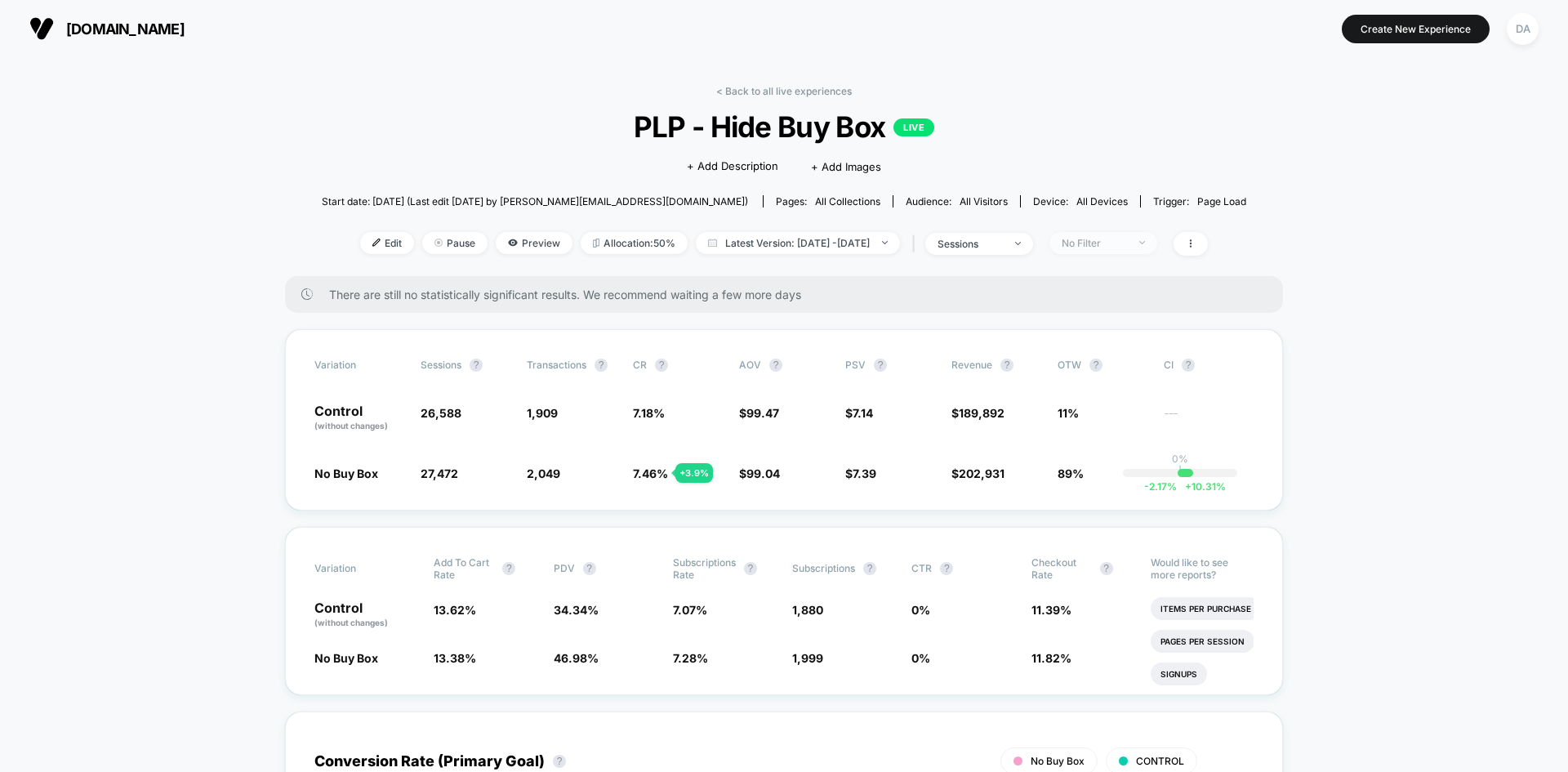
drag, startPoint x: 1128, startPoint y: 261, endPoint x: 1133, endPoint y: 242, distance: 19.6
click at [1128, 261] on div "< Back to all live experiences PLP - Hide Buy Box LIVE Click to edit experience…" at bounding box center [784, 180] width 925 height 191
click at [1127, 241] on div "No Filter" at bounding box center [1094, 243] width 65 height 12
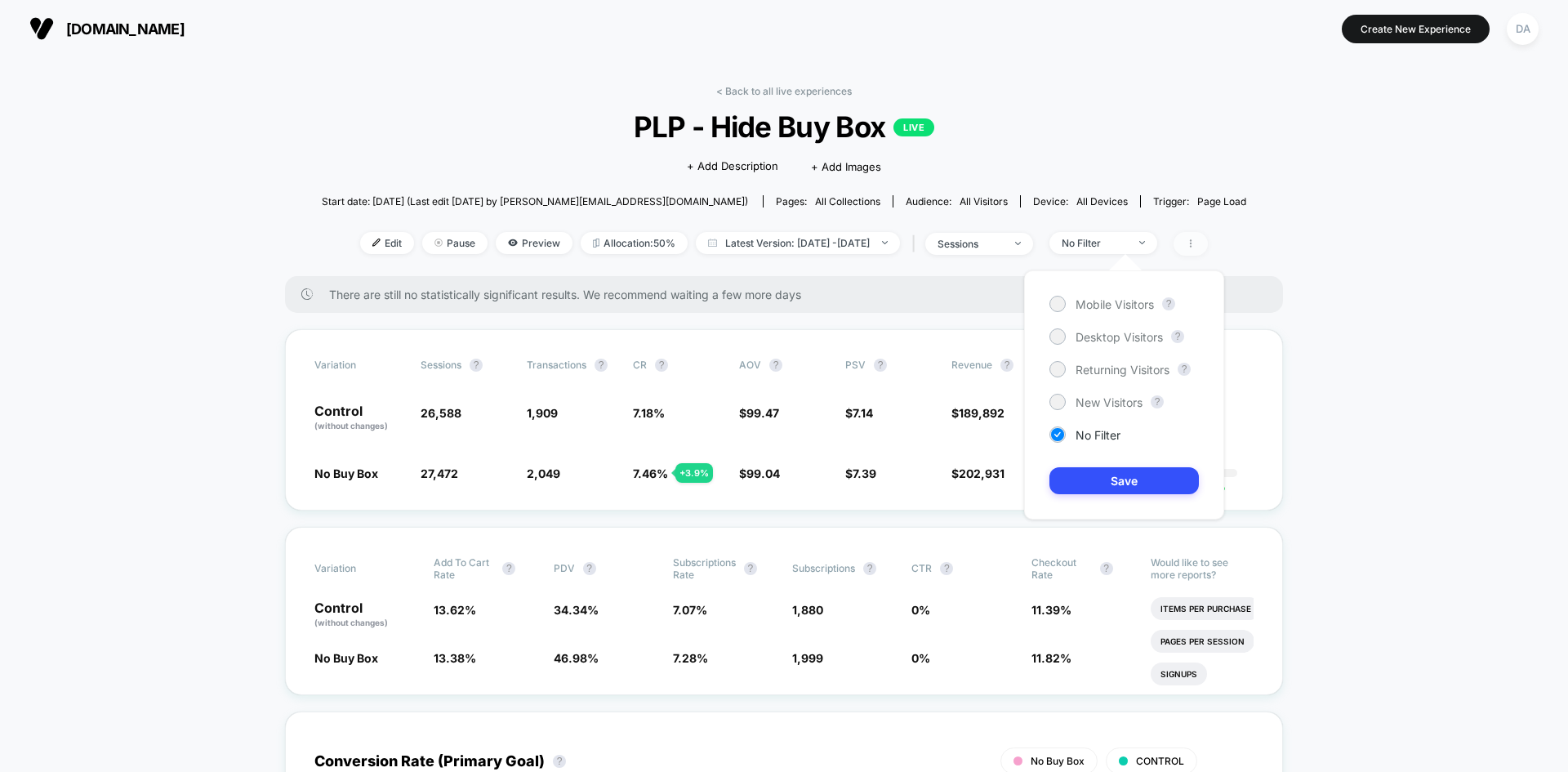
click at [1208, 234] on span at bounding box center [1191, 244] width 34 height 24
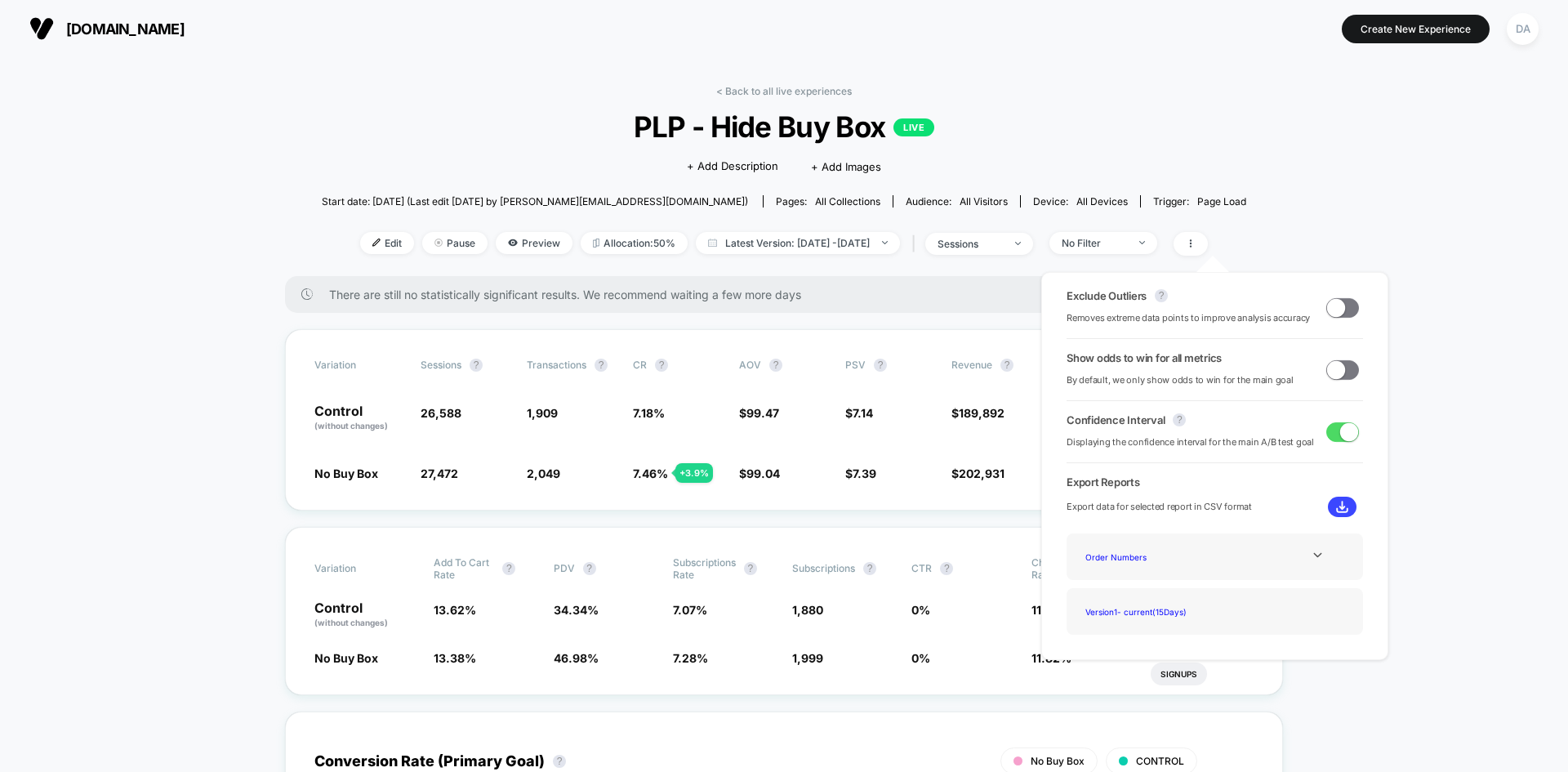
click at [1336, 373] on span at bounding box center [1335, 369] width 18 height 18
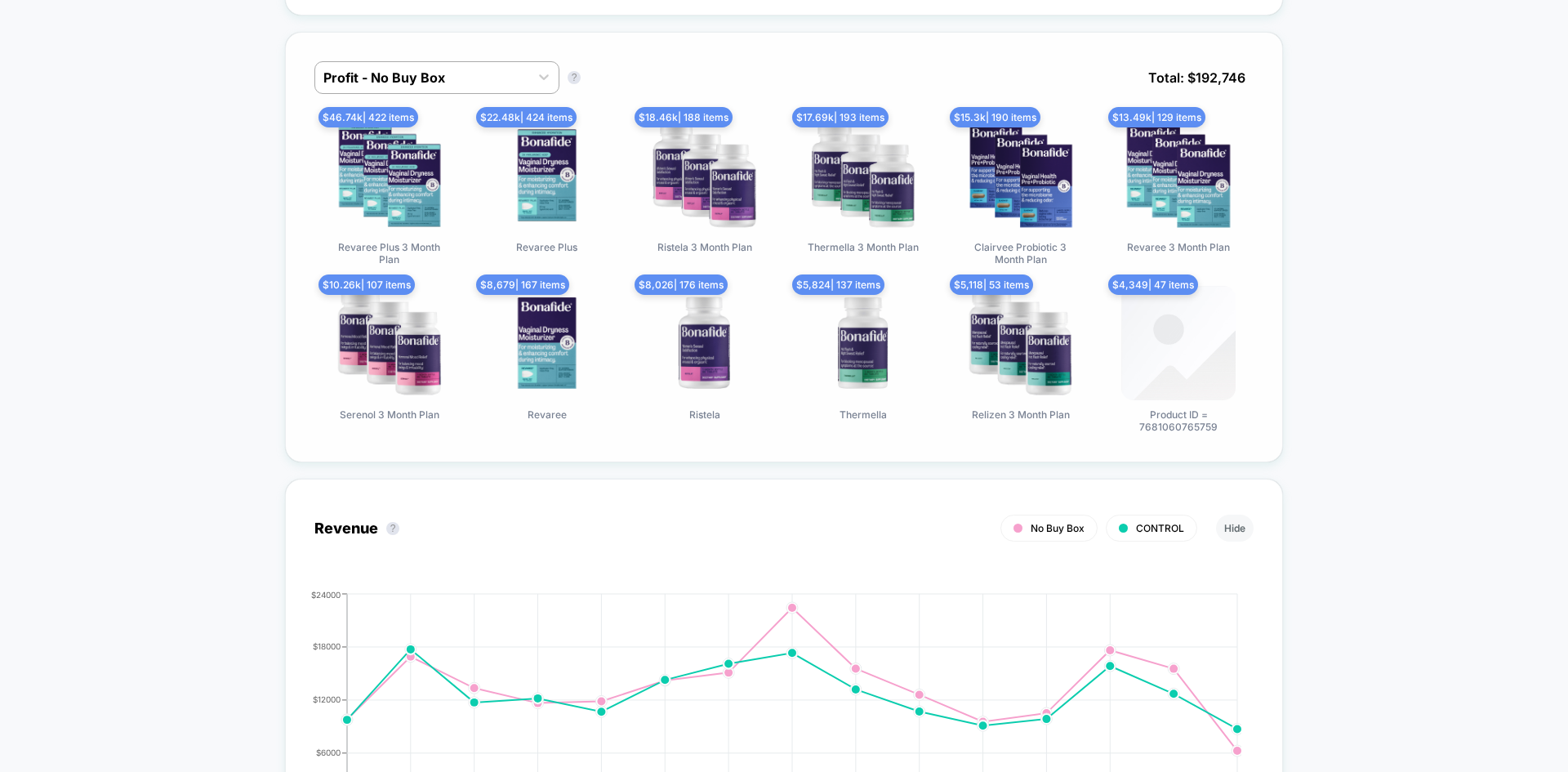
scroll to position [899, 0]
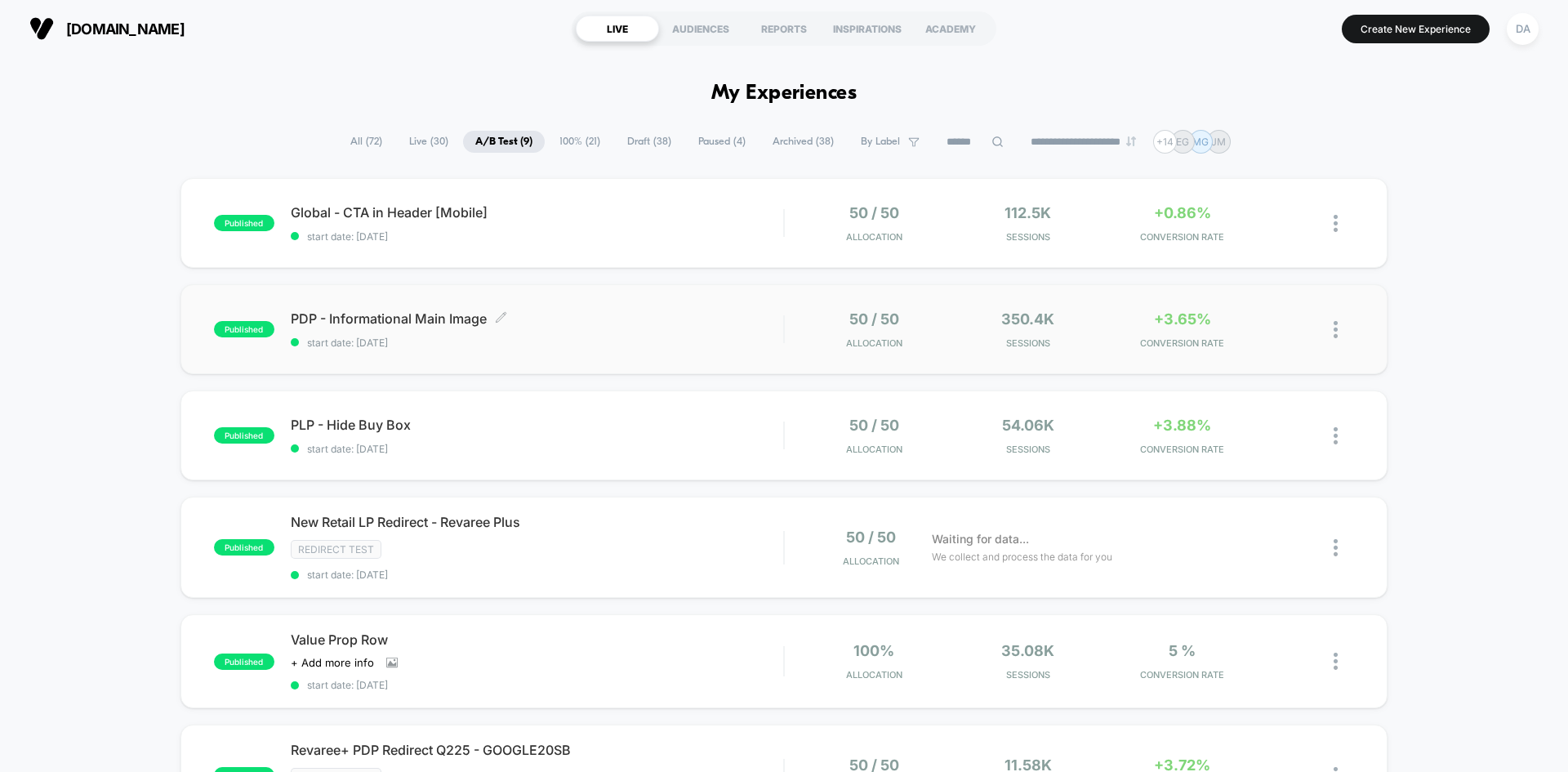
click at [613, 328] on div "PDP - Informational Main Image Click to edit experience details Click to edit e…" at bounding box center [537, 330] width 493 height 39
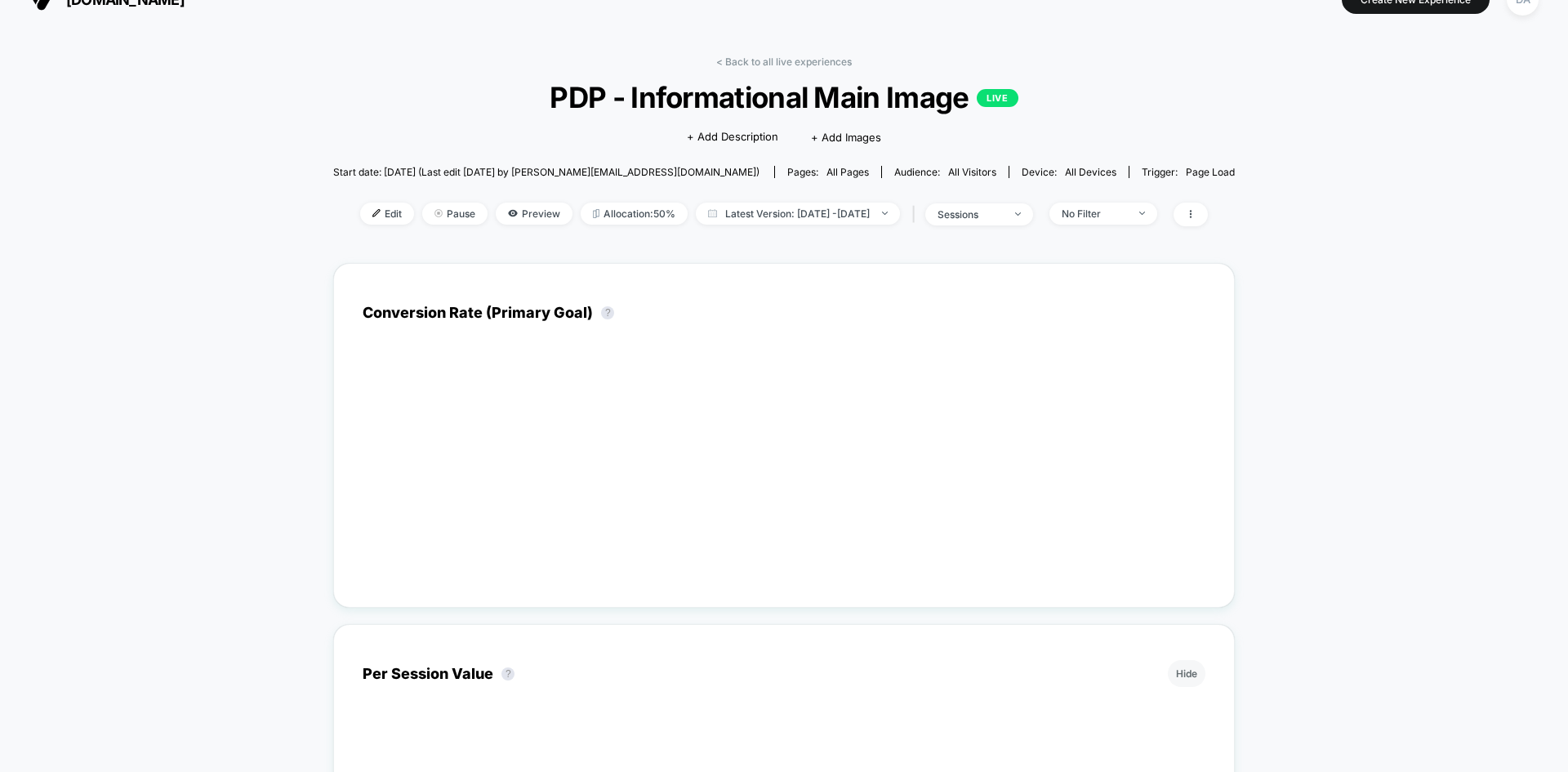
scroll to position [81, 0]
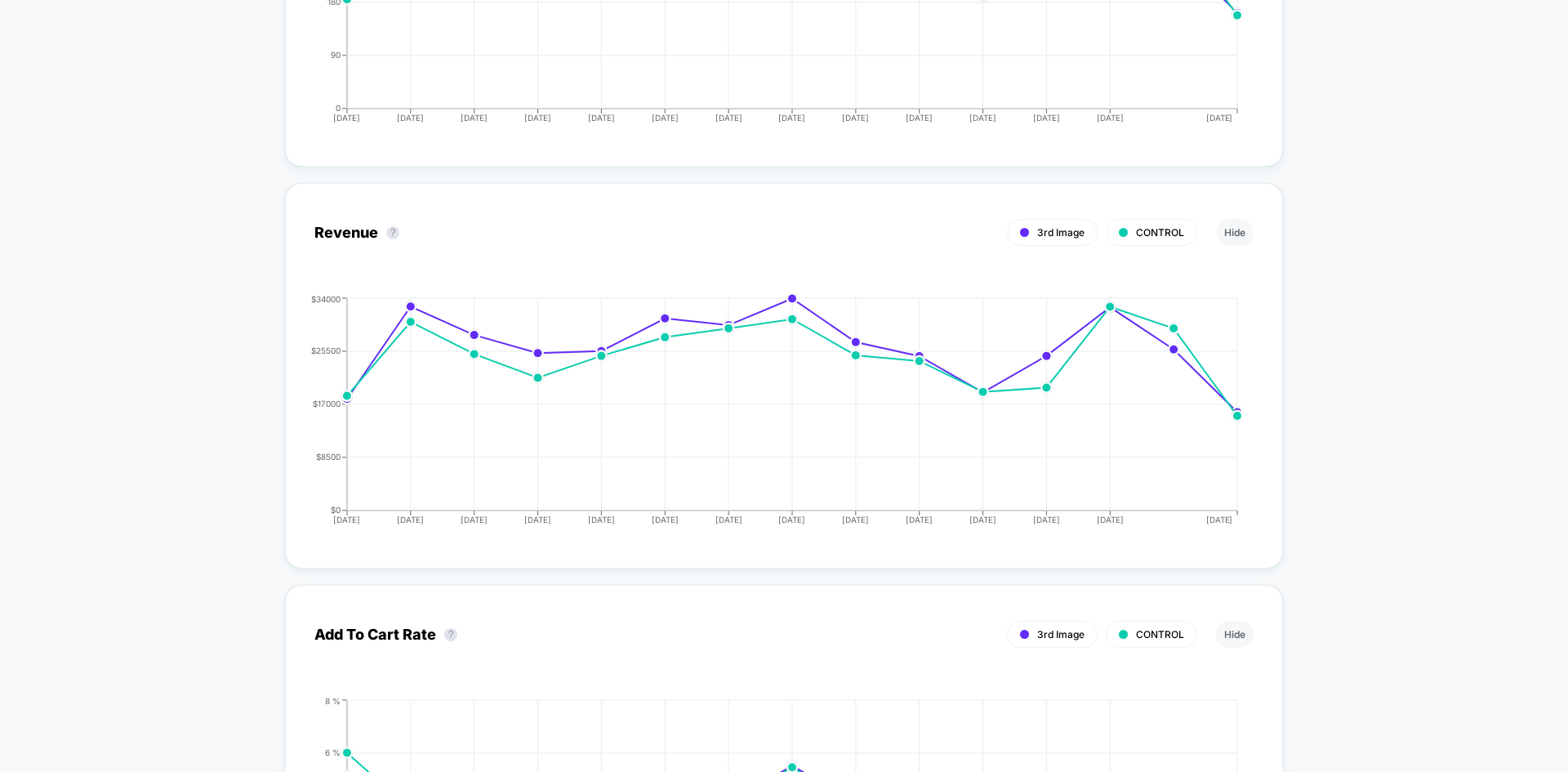
drag, startPoint x: 269, startPoint y: 329, endPoint x: 301, endPoint y: 612, distance: 284.8
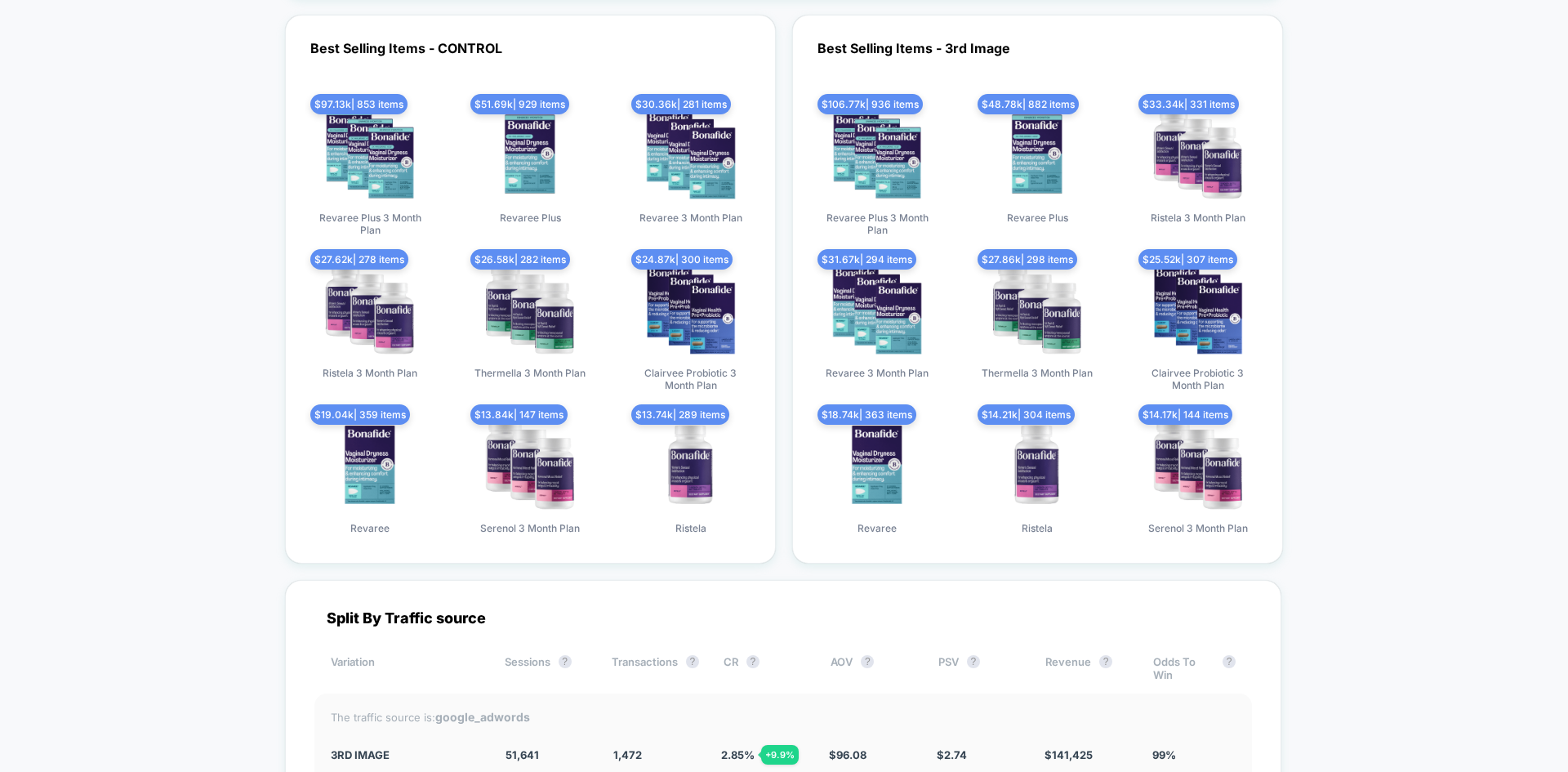
scroll to position [5027, 0]
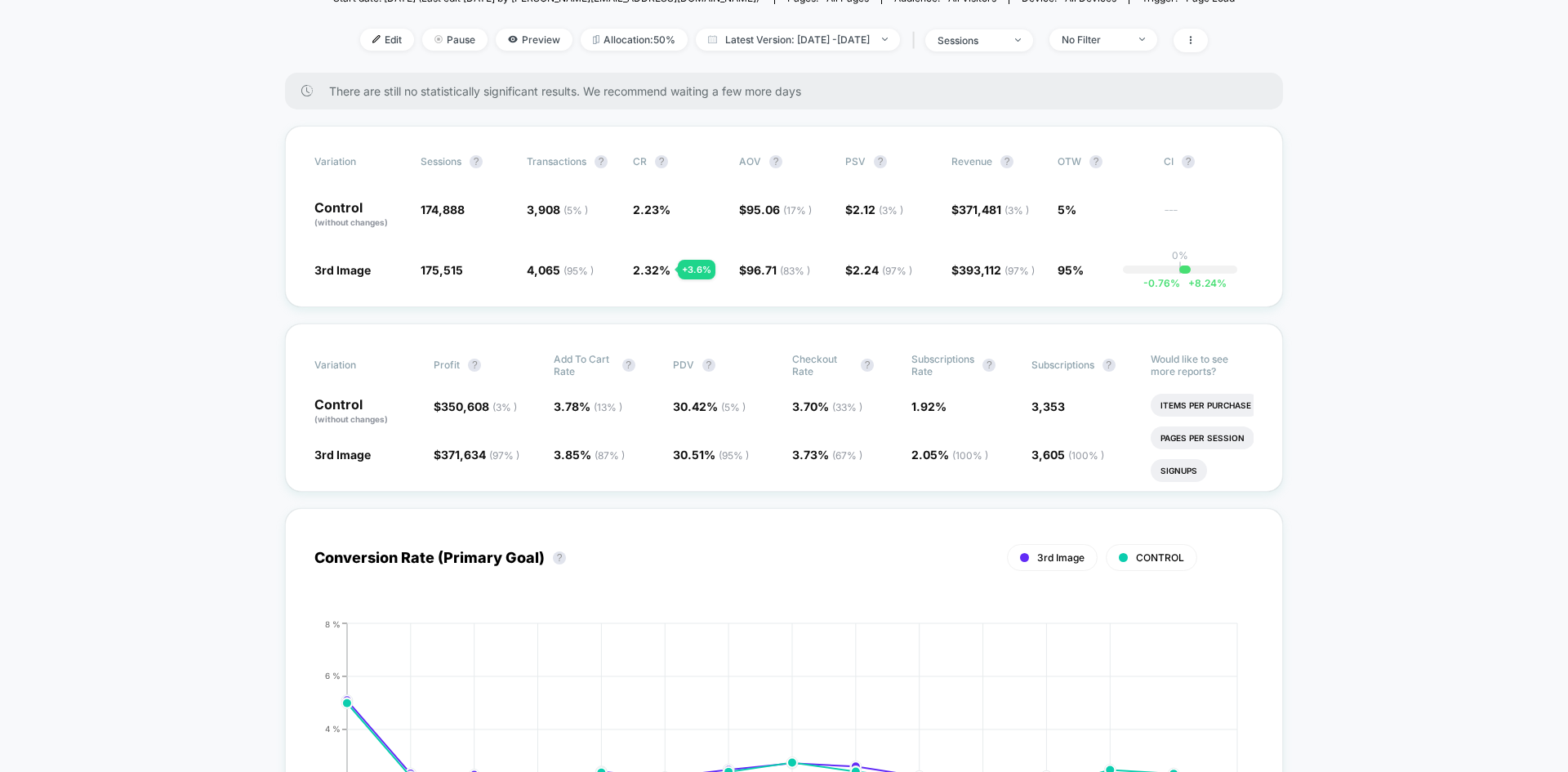
scroll to position [0, 0]
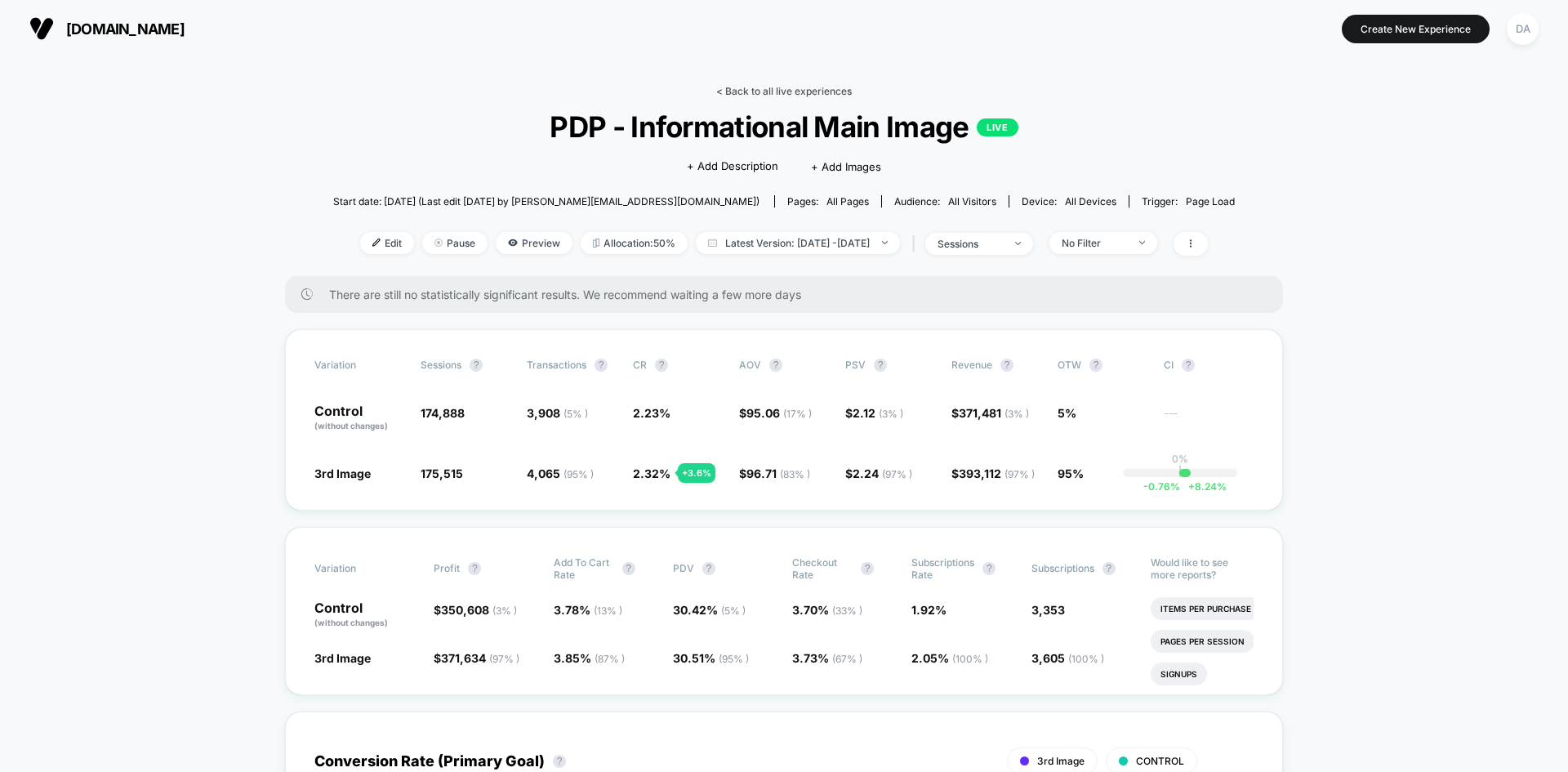
click at [773, 86] on link "< Back to all live experiences" at bounding box center [784, 91] width 135 height 12
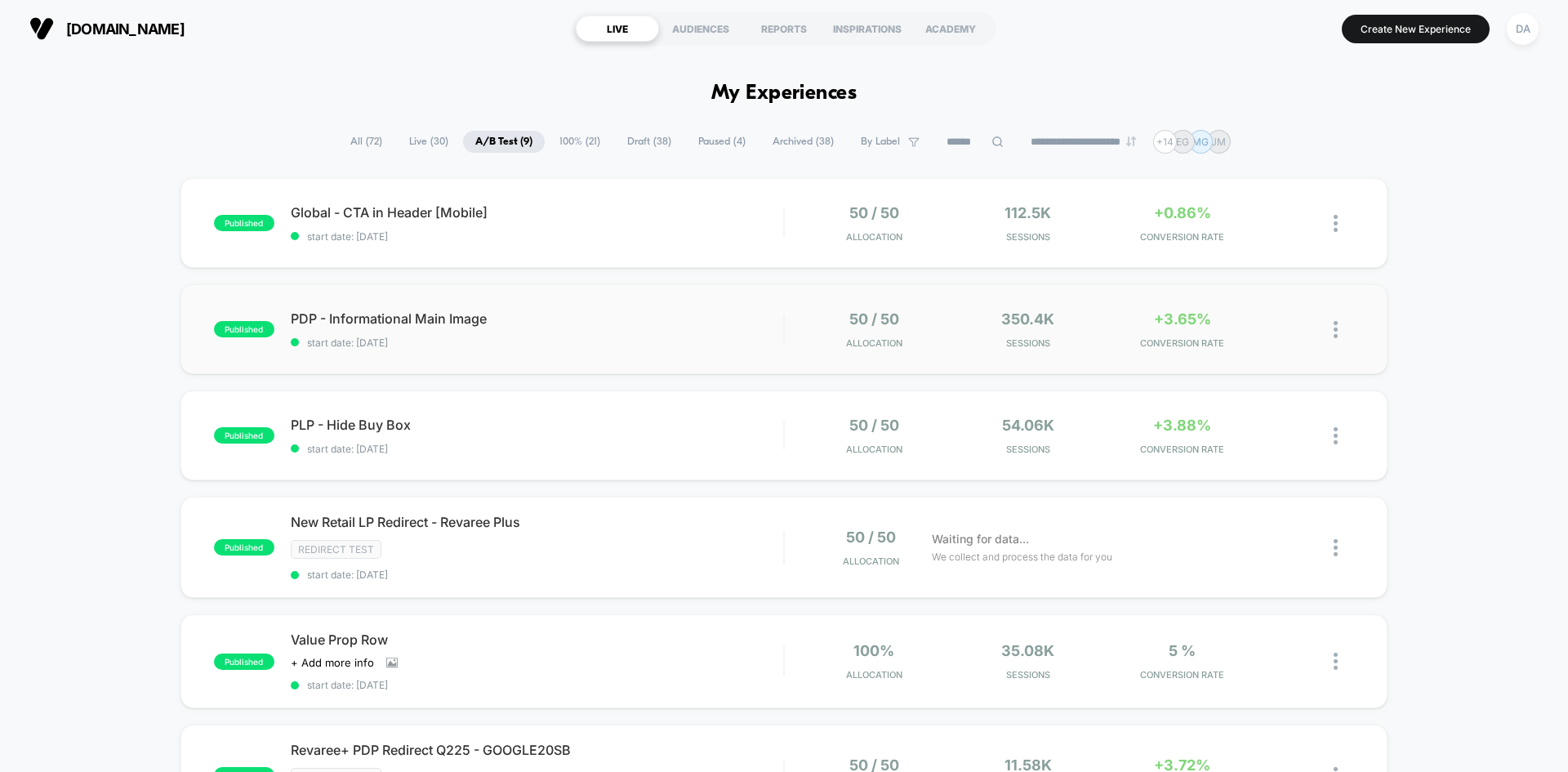
click at [598, 302] on div "published PDP - Informational Main Image start date: 10/1/2025 50 / 50 Allocati…" at bounding box center [784, 329] width 1207 height 90
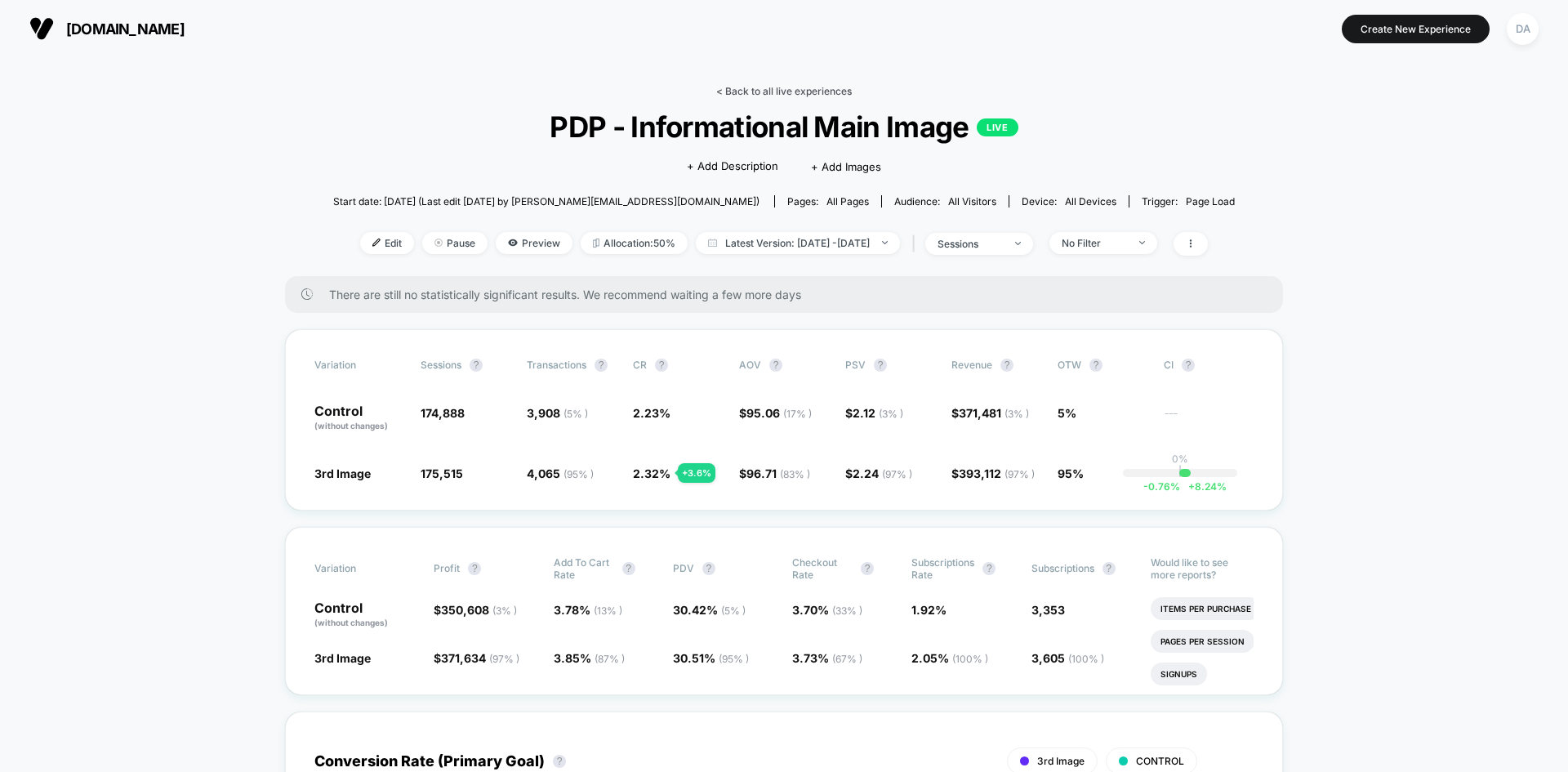
click at [751, 87] on link "< Back to all live experiences" at bounding box center [784, 91] width 135 height 12
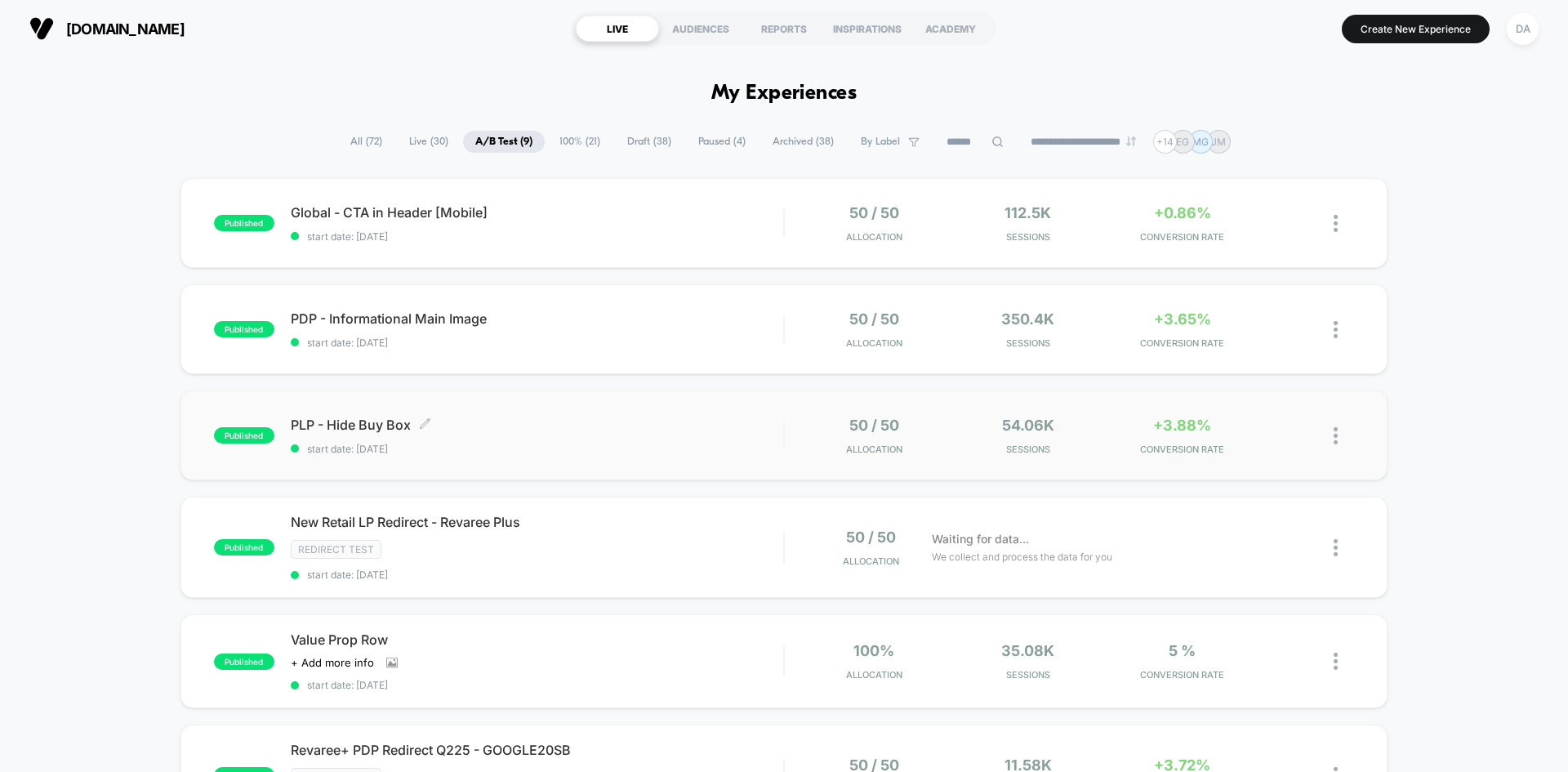
click at [661, 436] on div "PLP - Hide Buy Box Click to edit experience details Click to edit experience de…" at bounding box center [537, 436] width 493 height 39
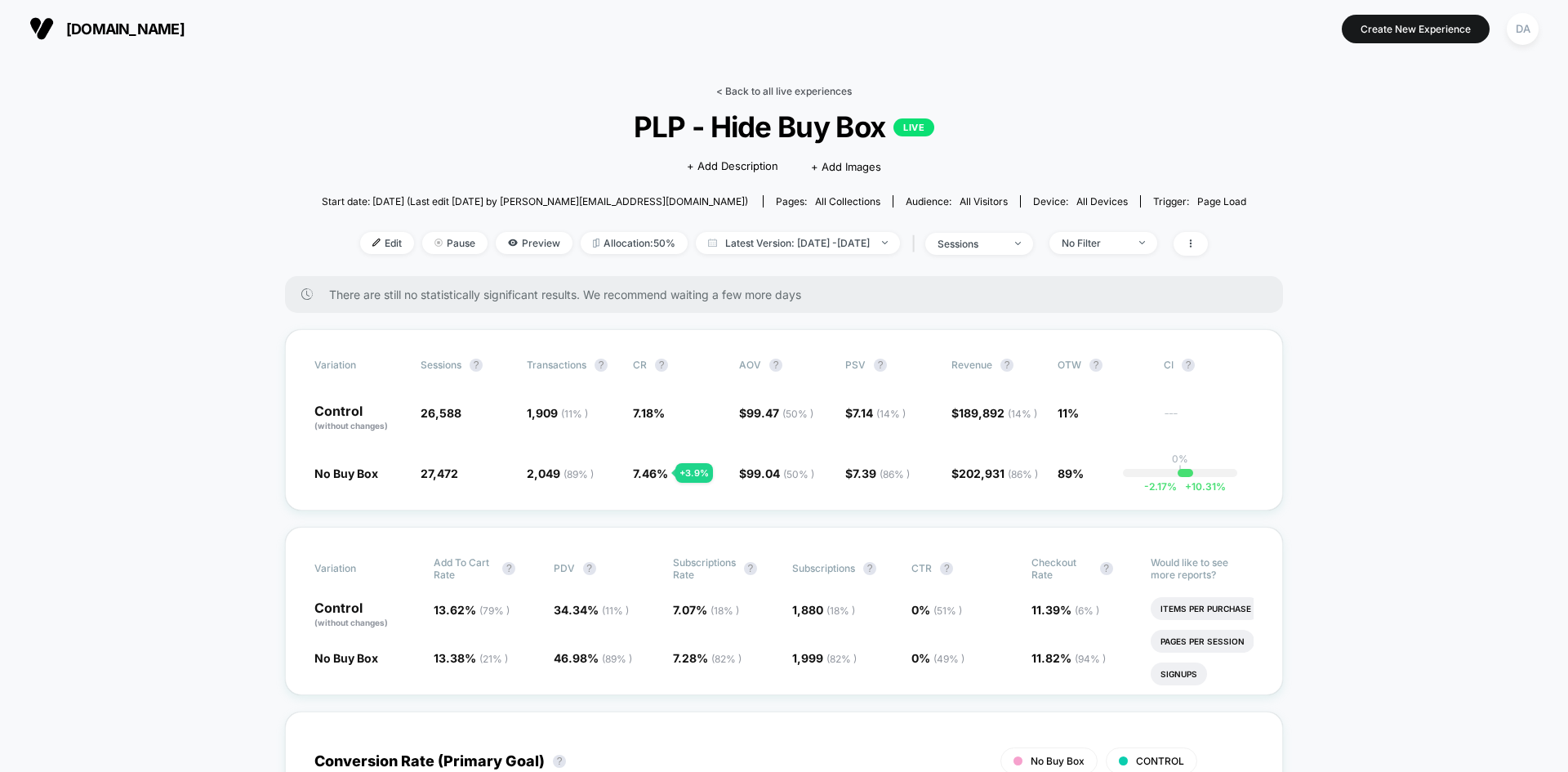
click at [737, 92] on link "< Back to all live experiences" at bounding box center [784, 91] width 135 height 12
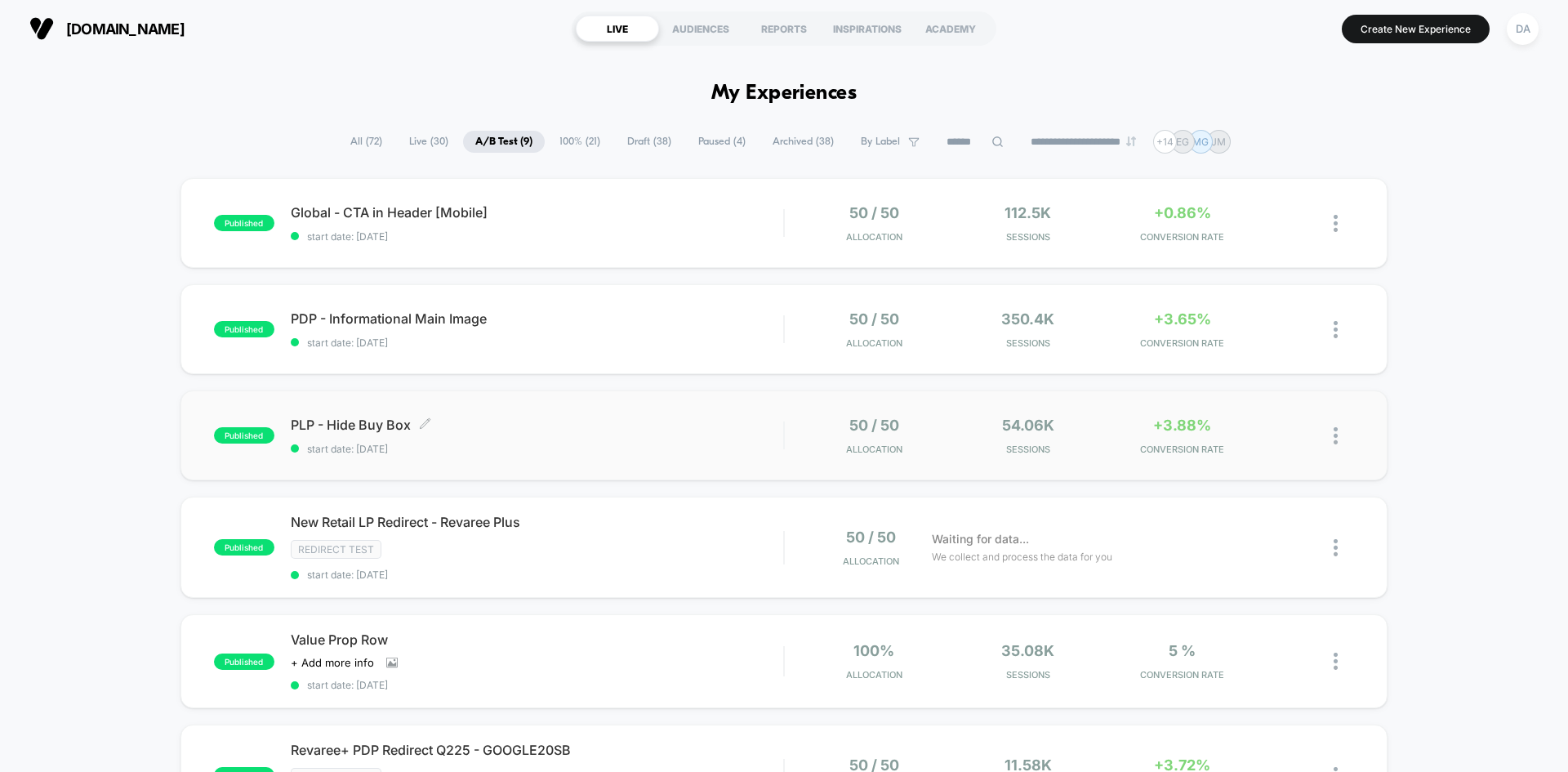
click at [589, 425] on span "PLP - Hide Buy Box Click to edit experience details" at bounding box center [537, 425] width 493 height 16
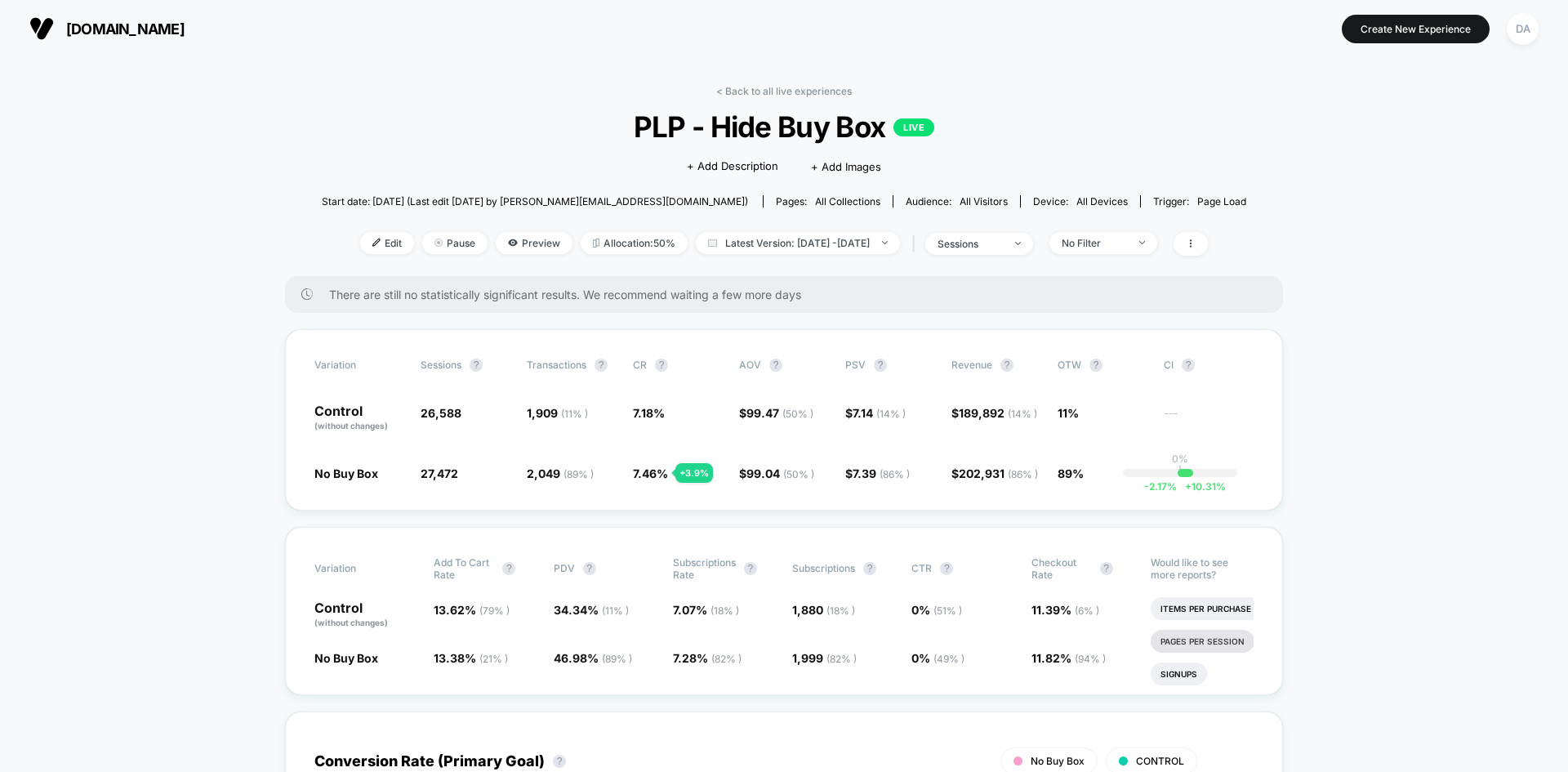
click at [1209, 642] on li "Pages Per Session" at bounding box center [1202, 641] width 104 height 23
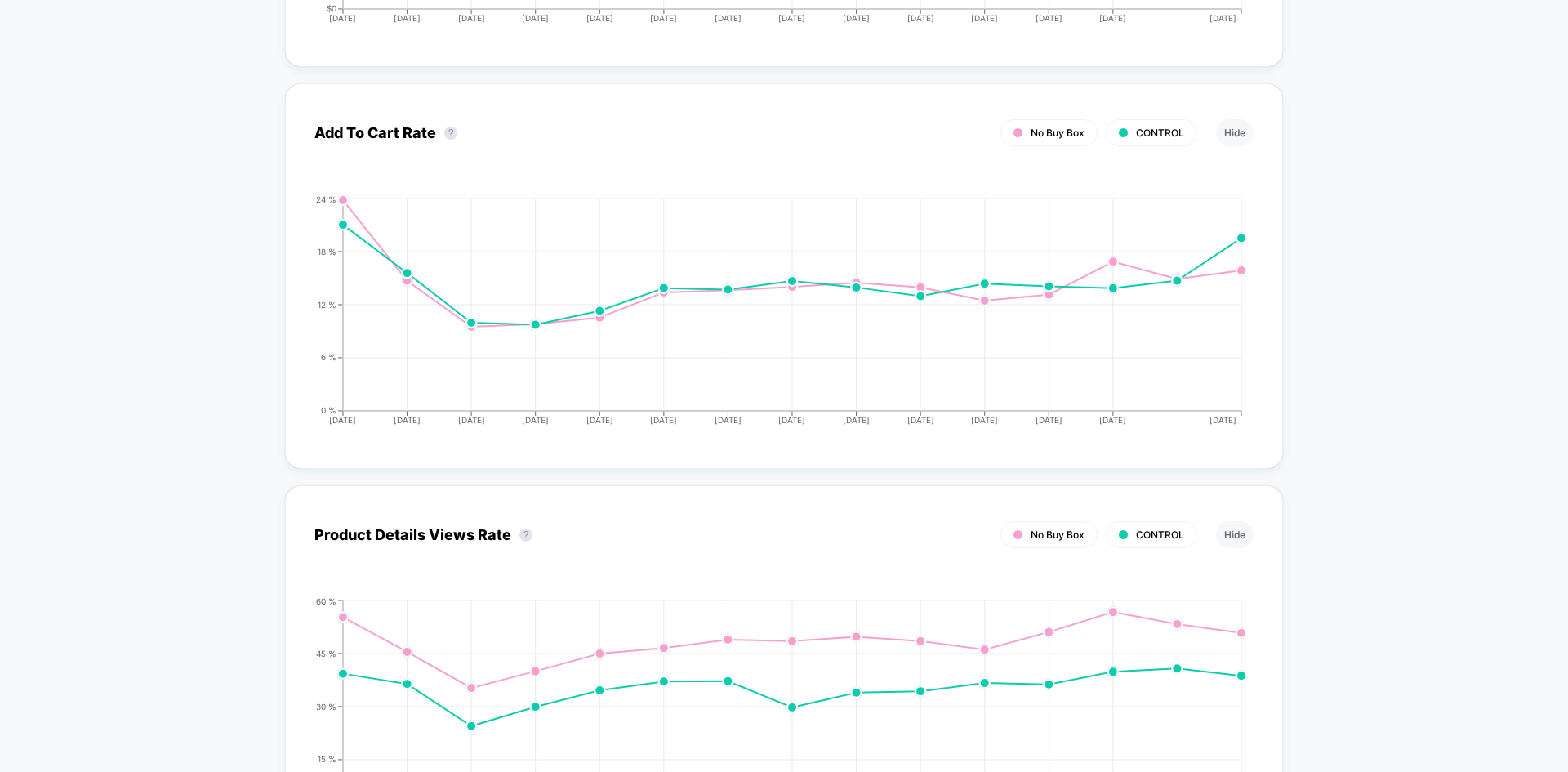
drag, startPoint x: 235, startPoint y: 347, endPoint x: 241, endPoint y: 482, distance: 135.1
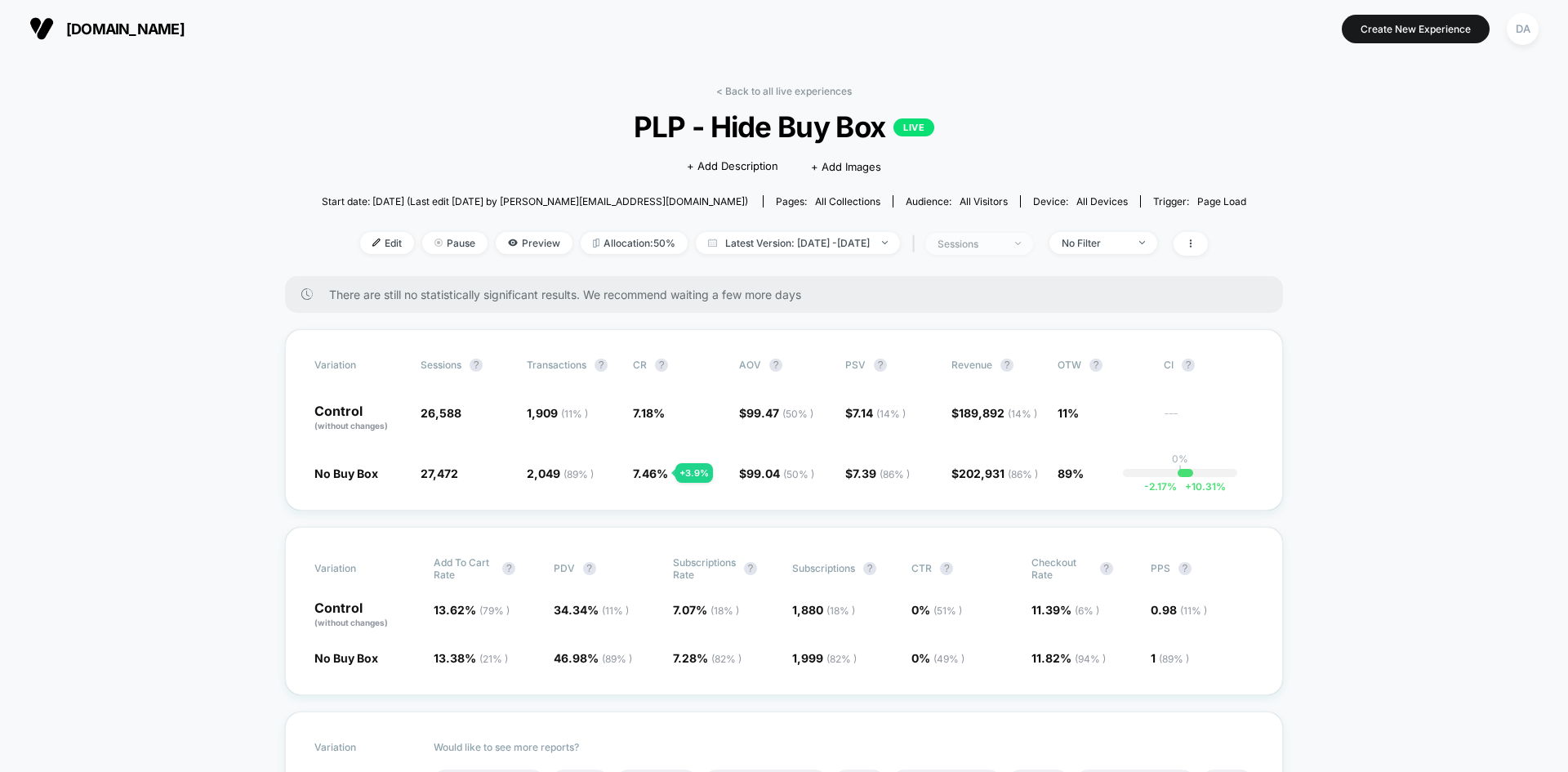
click at [1033, 243] on span "sessions" at bounding box center [979, 244] width 108 height 22
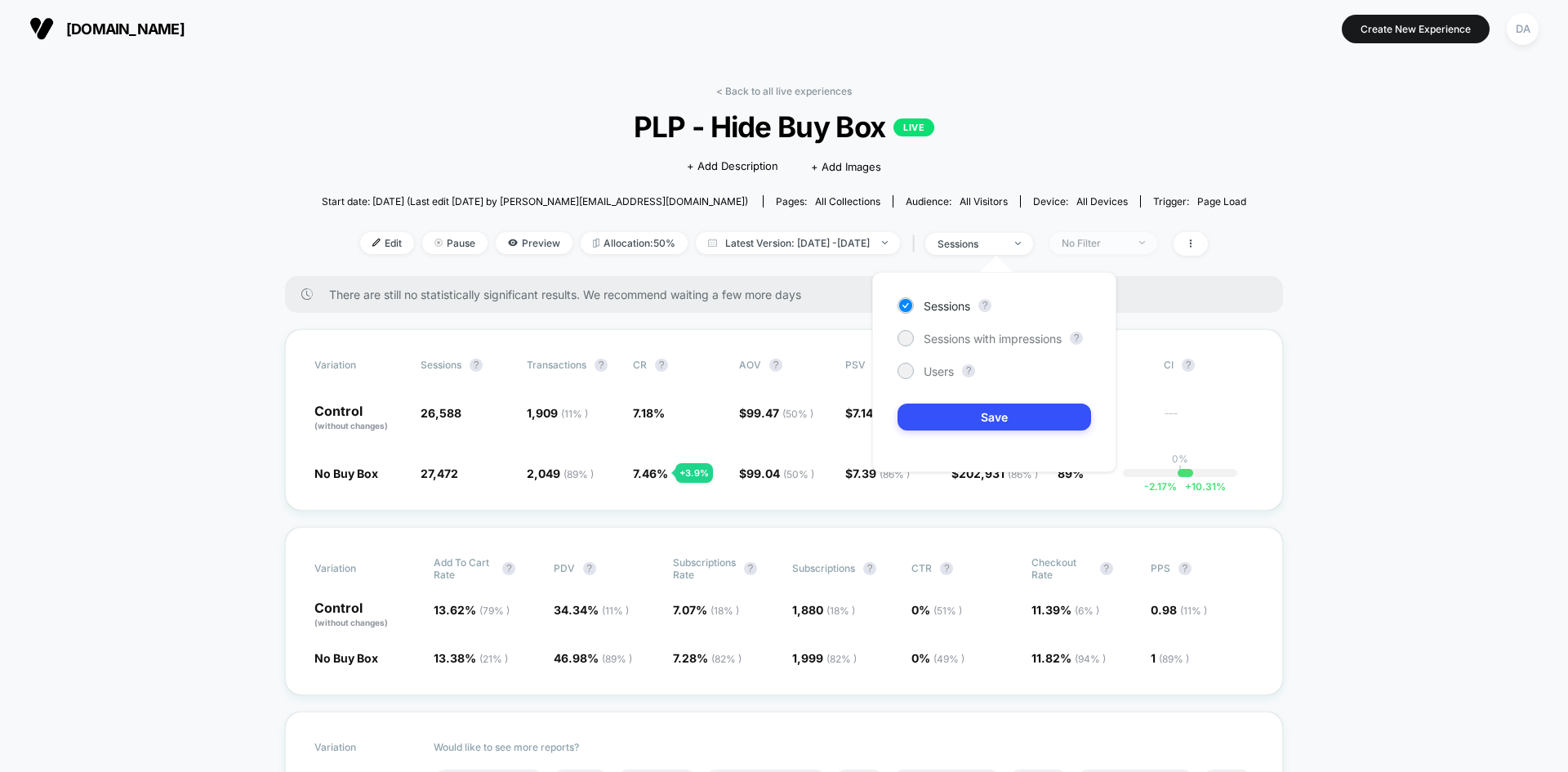
click at [1100, 250] on span "No Filter" at bounding box center [1104, 243] width 108 height 22
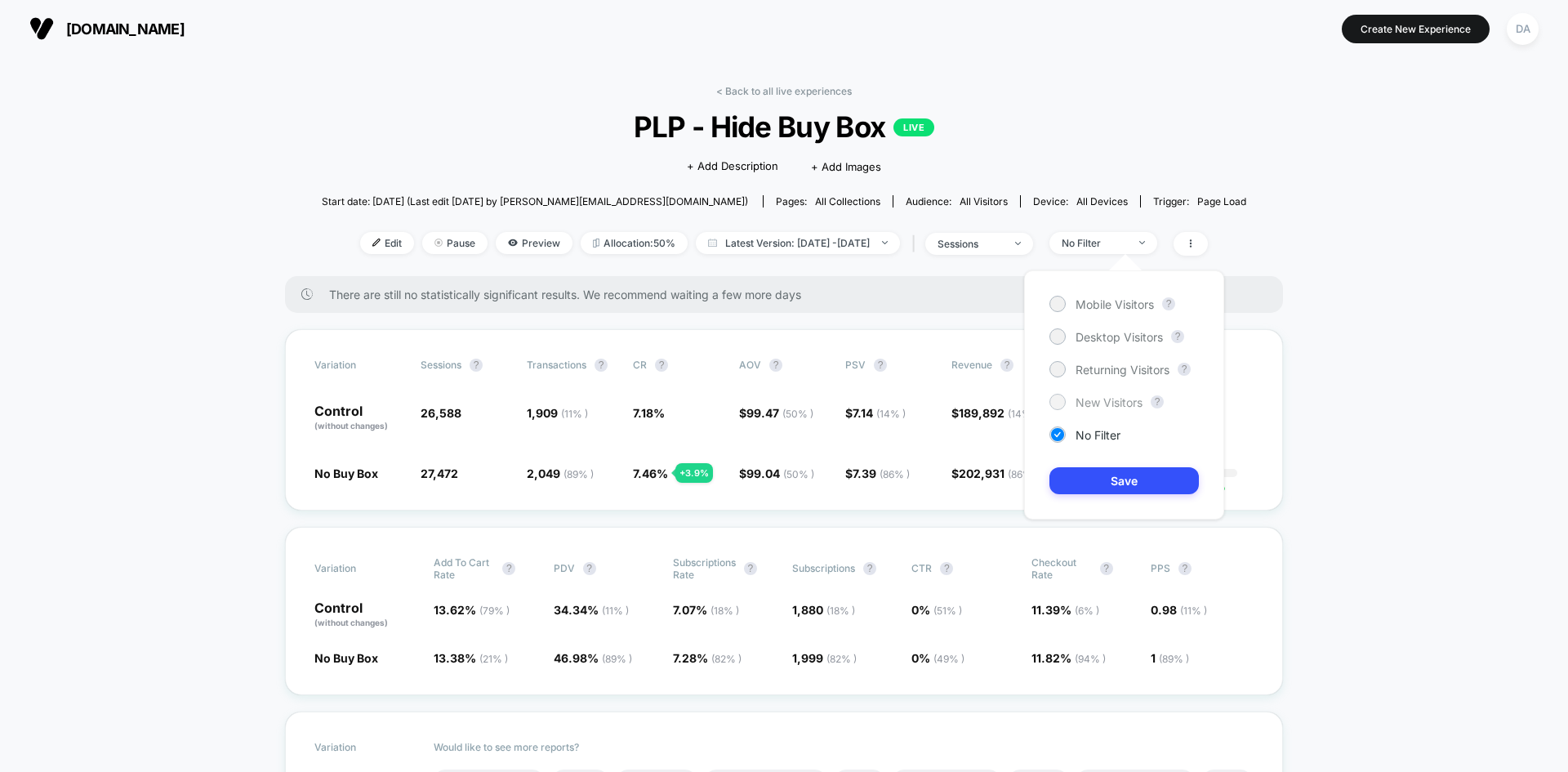
click at [1110, 401] on span "New Visitors" at bounding box center [1109, 402] width 67 height 14
click at [1132, 478] on button "Save" at bounding box center [1124, 481] width 150 height 27
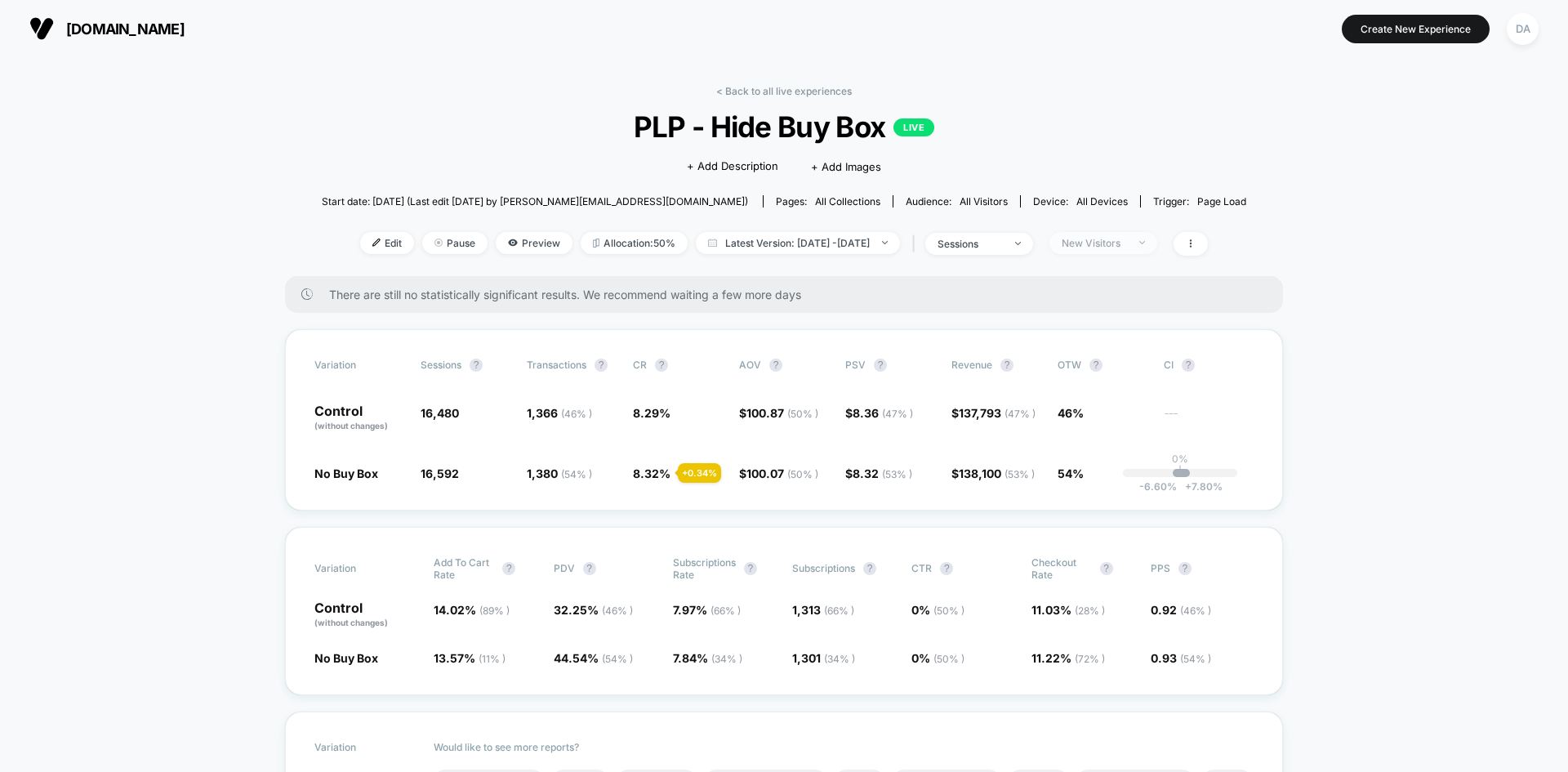
click at [1127, 241] on div "New Visitors" at bounding box center [1094, 243] width 65 height 12
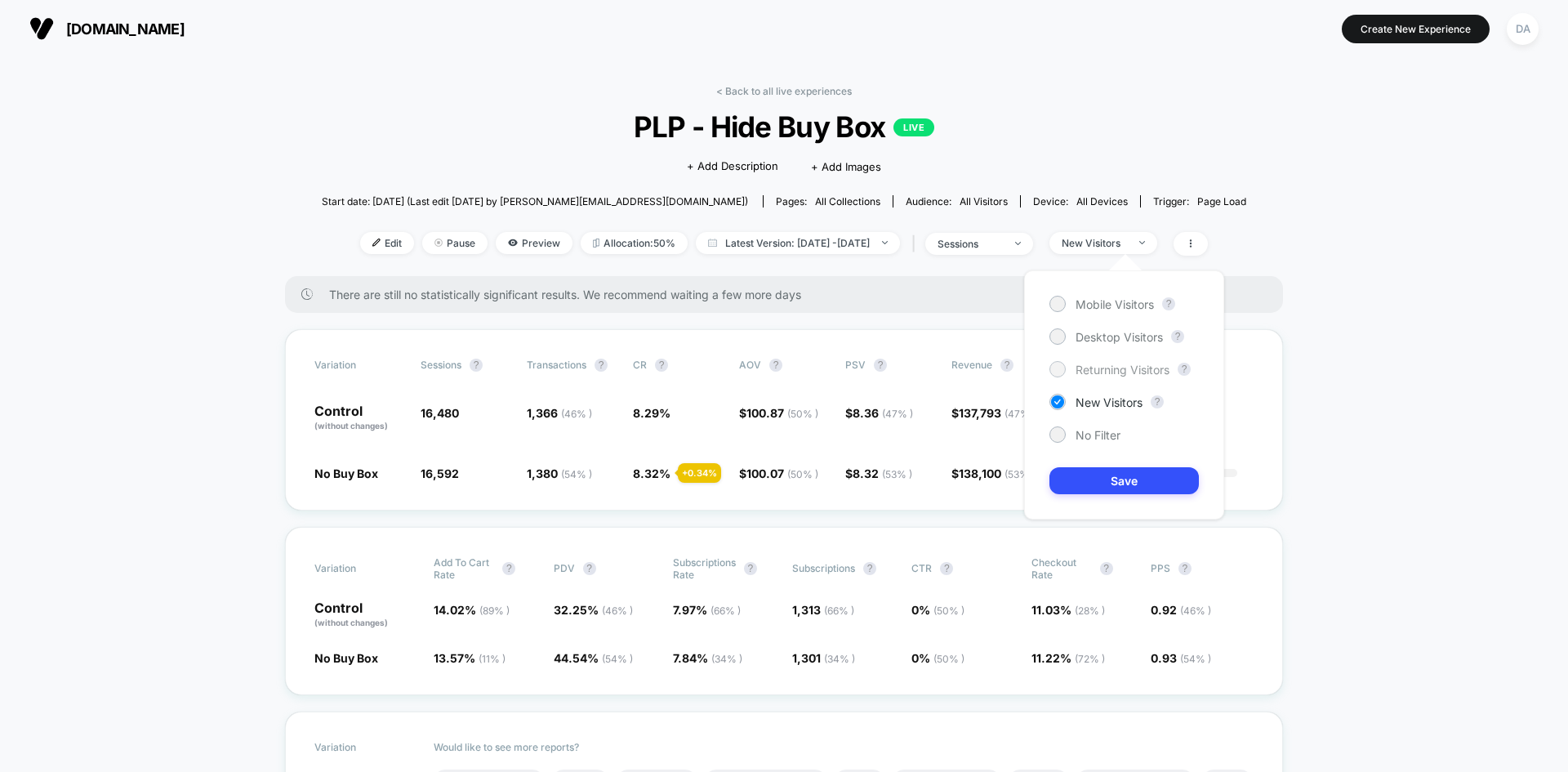
click at [1114, 370] on span "Returning Visitors" at bounding box center [1122, 370] width 94 height 14
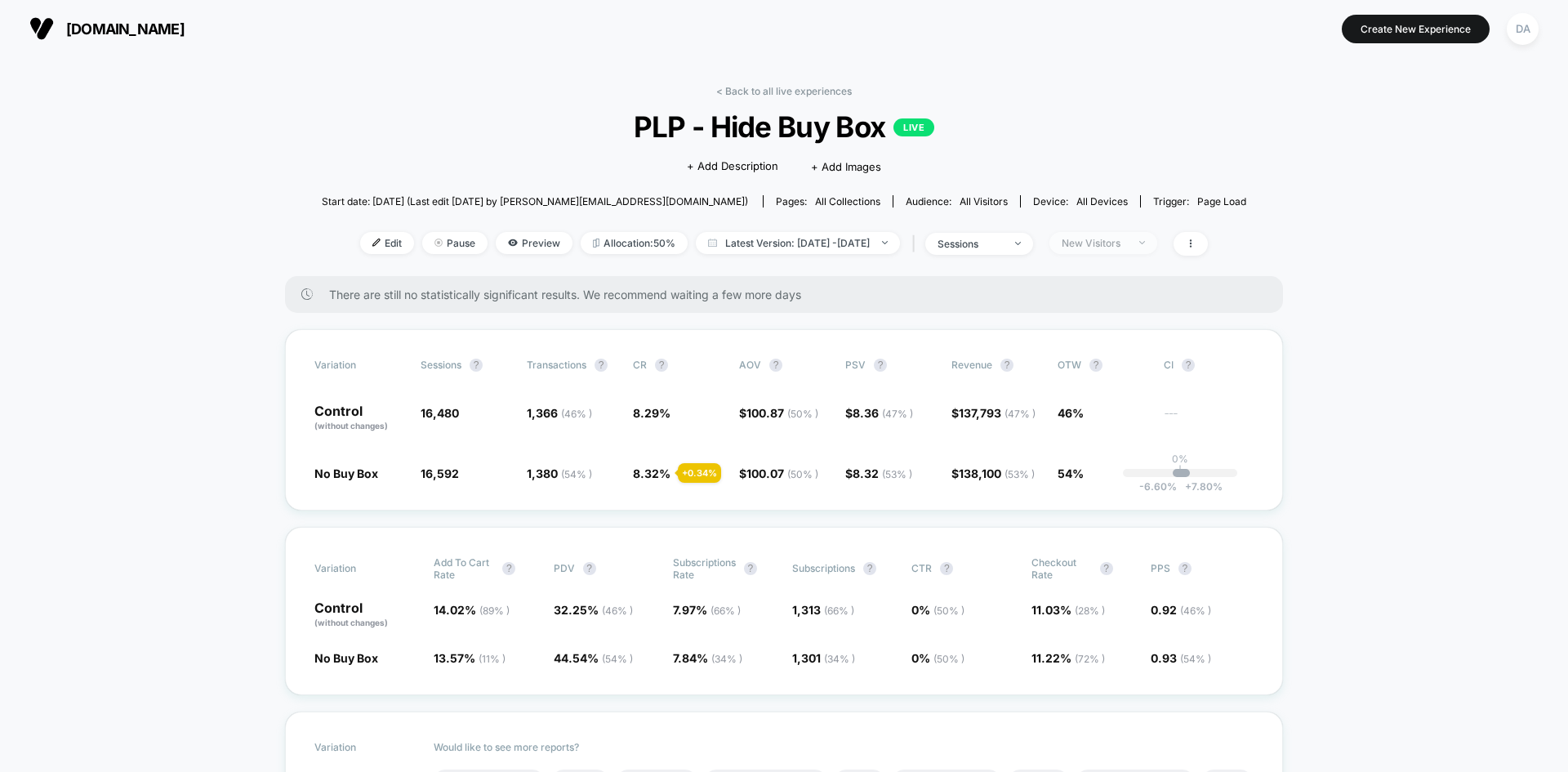
click at [1127, 248] on div "New Visitors" at bounding box center [1094, 243] width 65 height 12
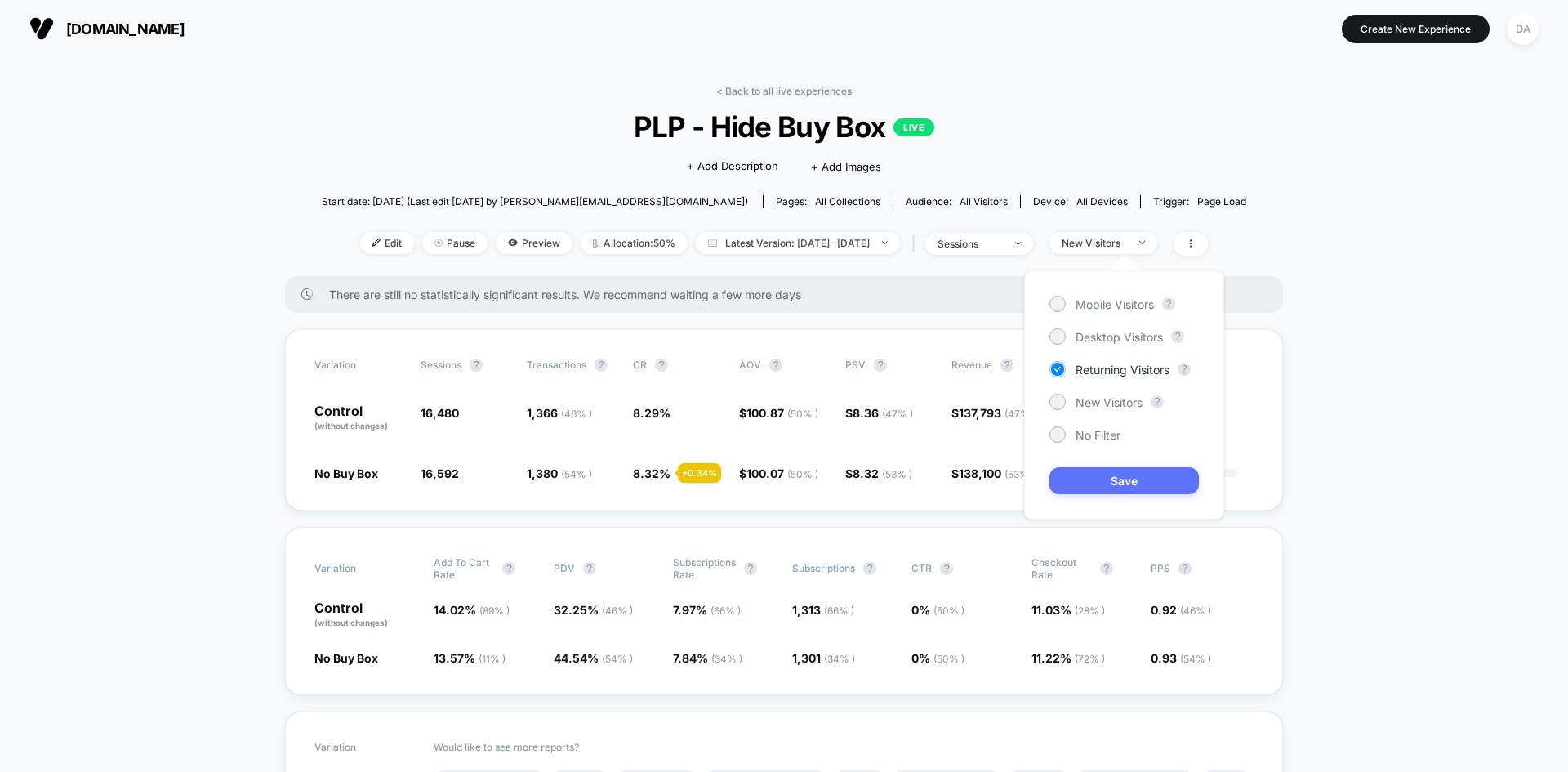
click at [1123, 477] on button "Save" at bounding box center [1124, 481] width 150 height 27
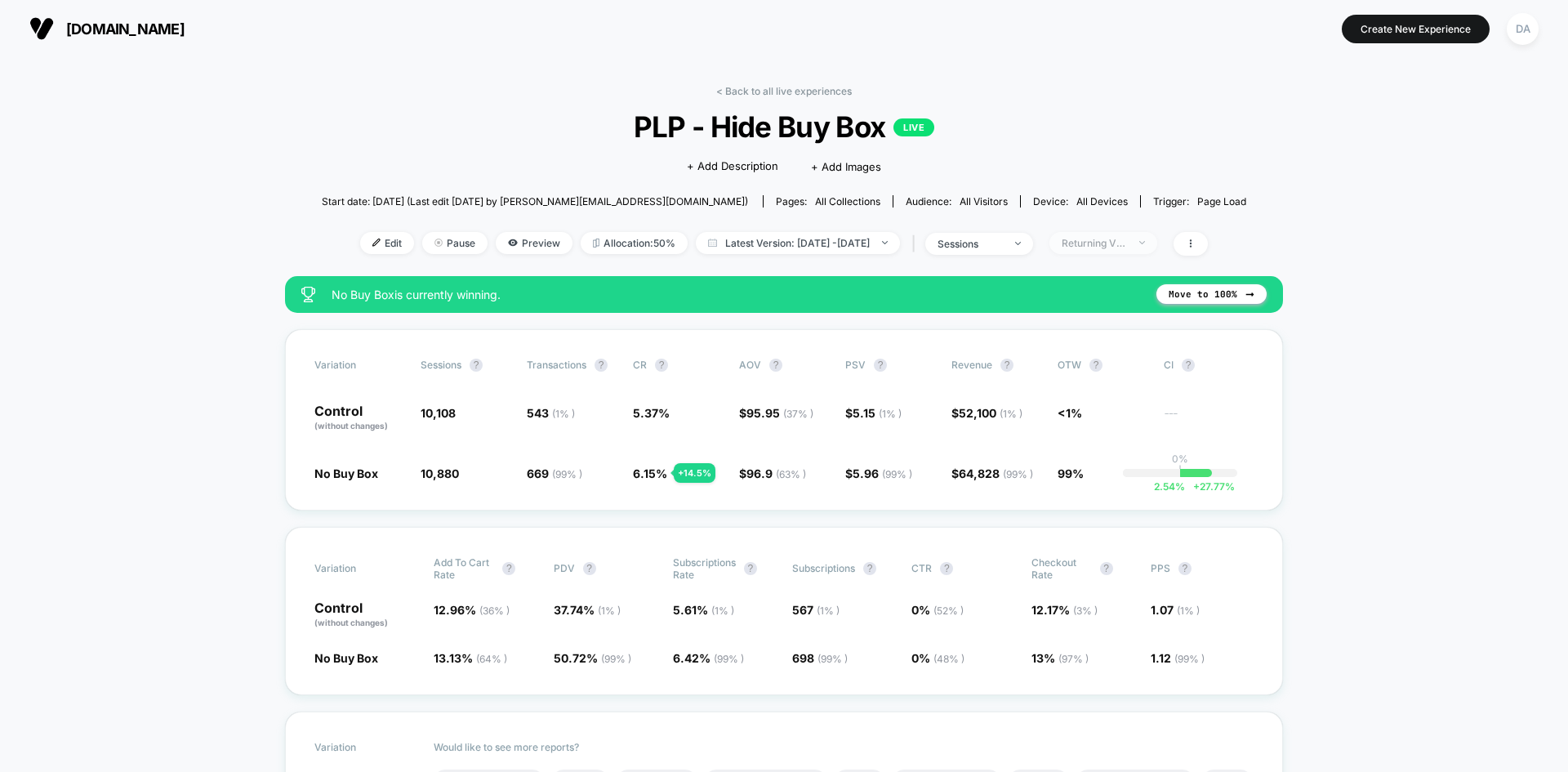
click at [1116, 242] on div "Returning Visitors" at bounding box center [1094, 243] width 65 height 12
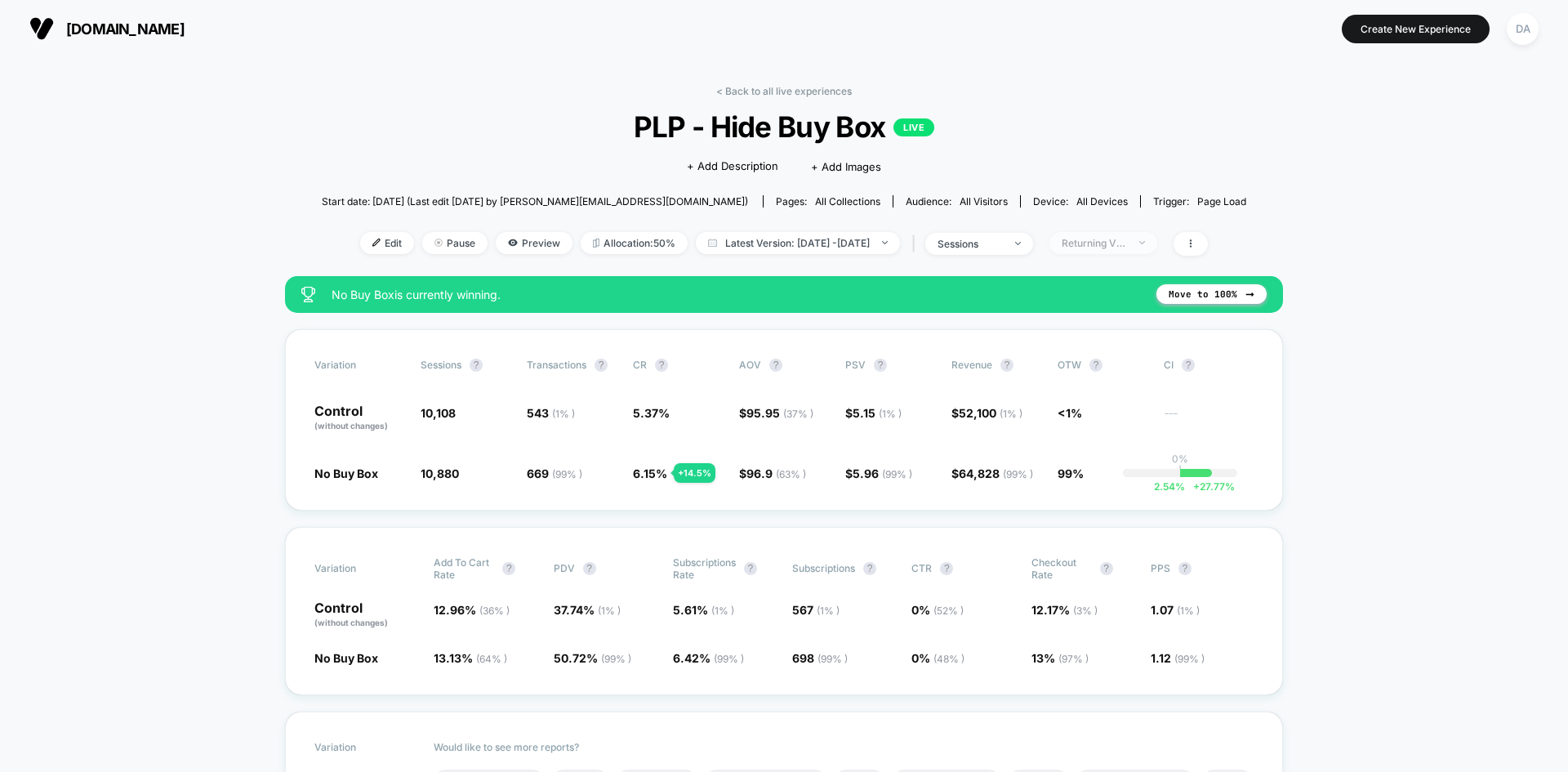
click at [1113, 245] on div "Returning Visitors" at bounding box center [1094, 243] width 65 height 12
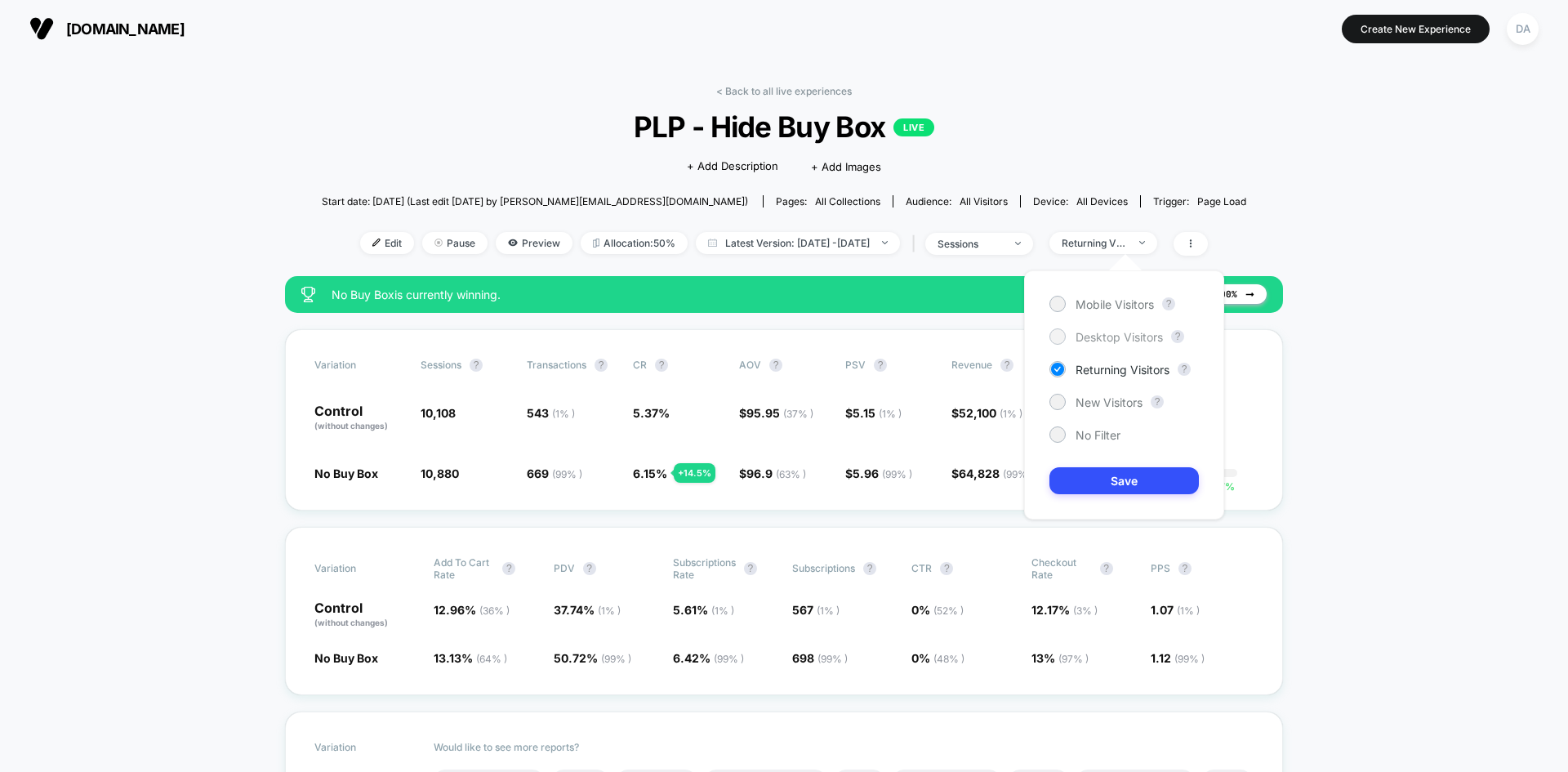
click at [1124, 337] on span "Desktop Visitors" at bounding box center [1119, 337] width 87 height 14
click at [1143, 484] on button "Save" at bounding box center [1124, 481] width 150 height 27
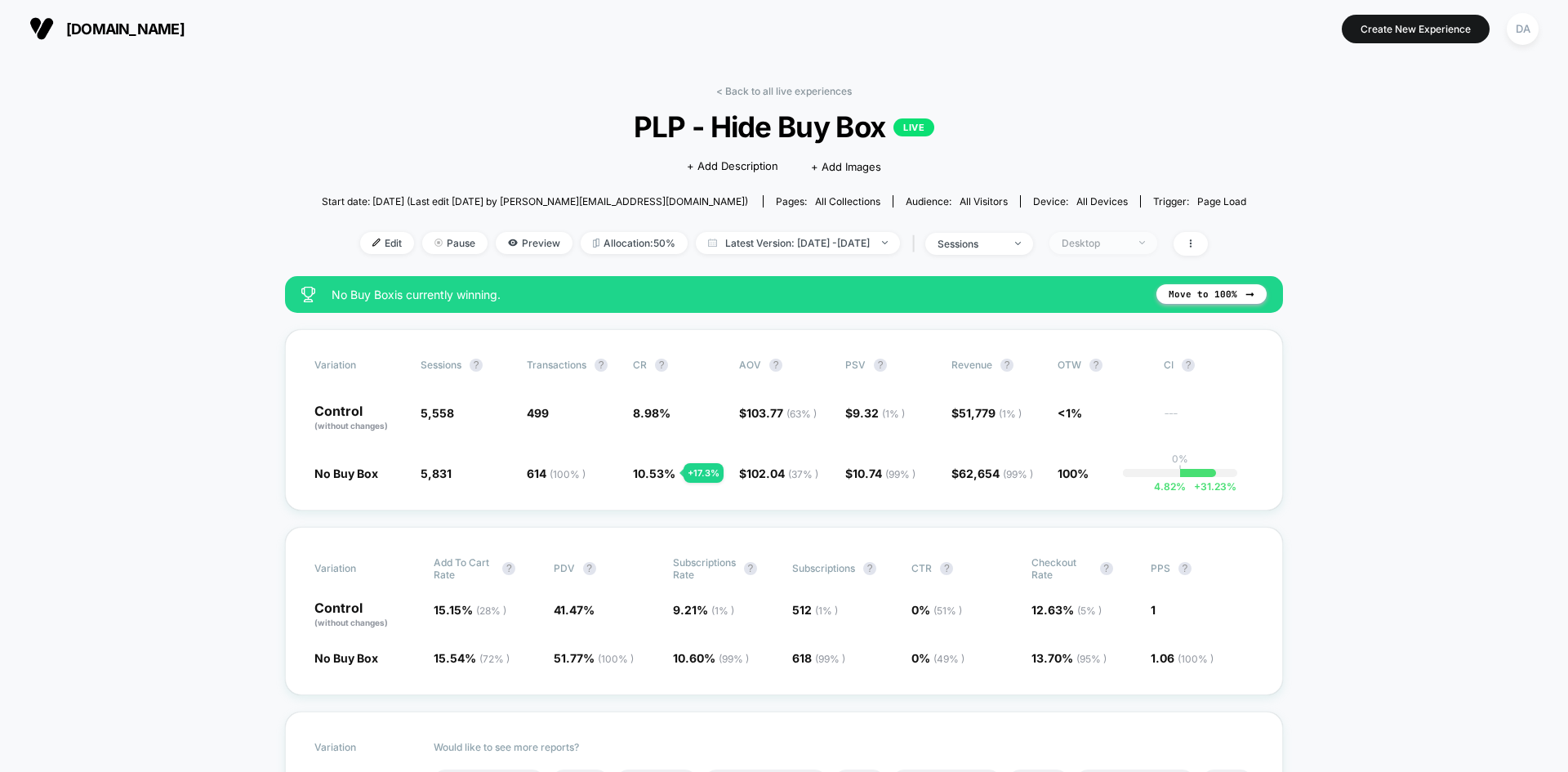
click at [1127, 244] on div "Desktop" at bounding box center [1094, 243] width 65 height 12
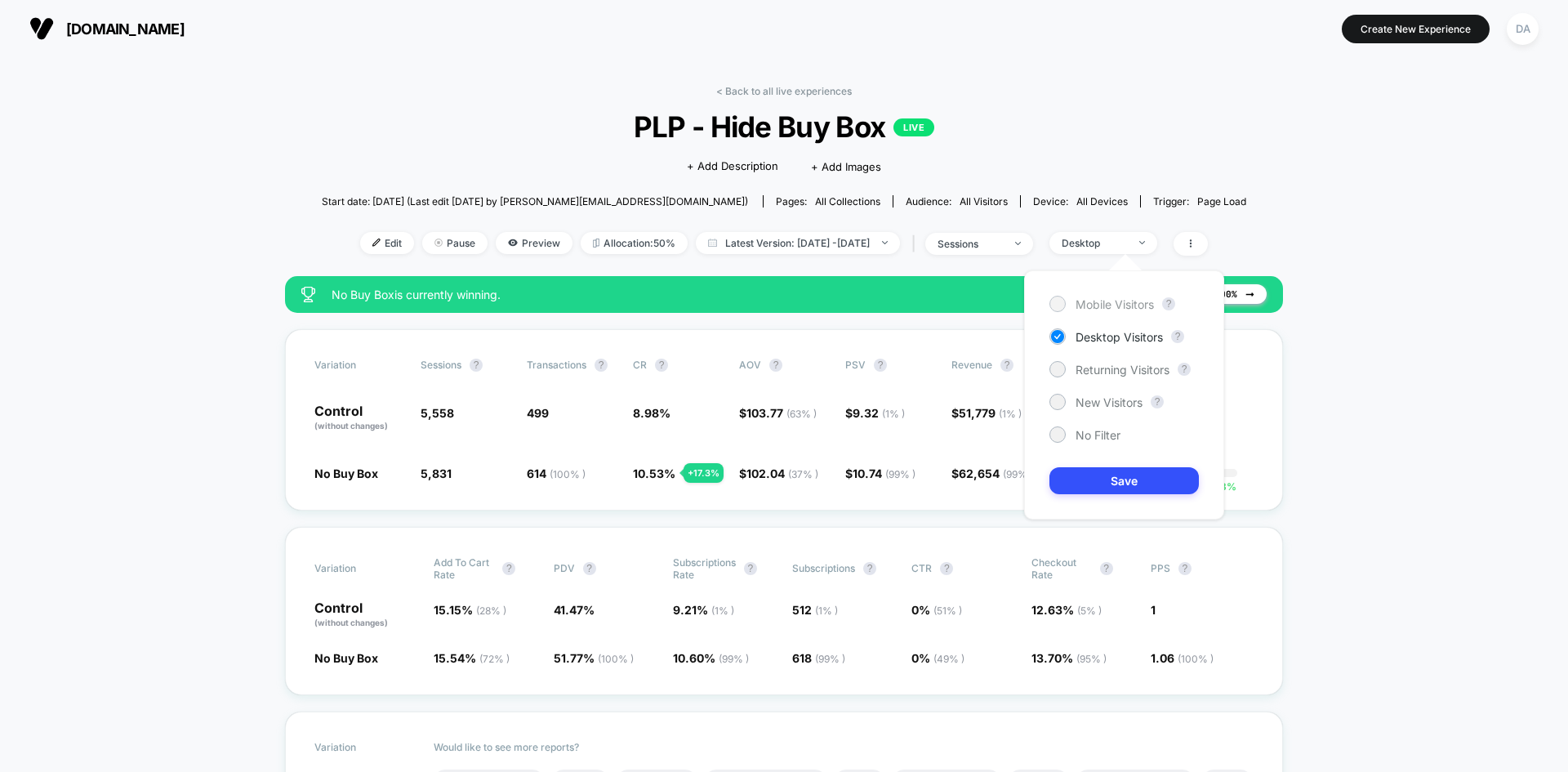
click at [1136, 305] on span "Mobile Visitors" at bounding box center [1115, 305] width 79 height 14
click at [1133, 481] on button "Save" at bounding box center [1124, 481] width 150 height 27
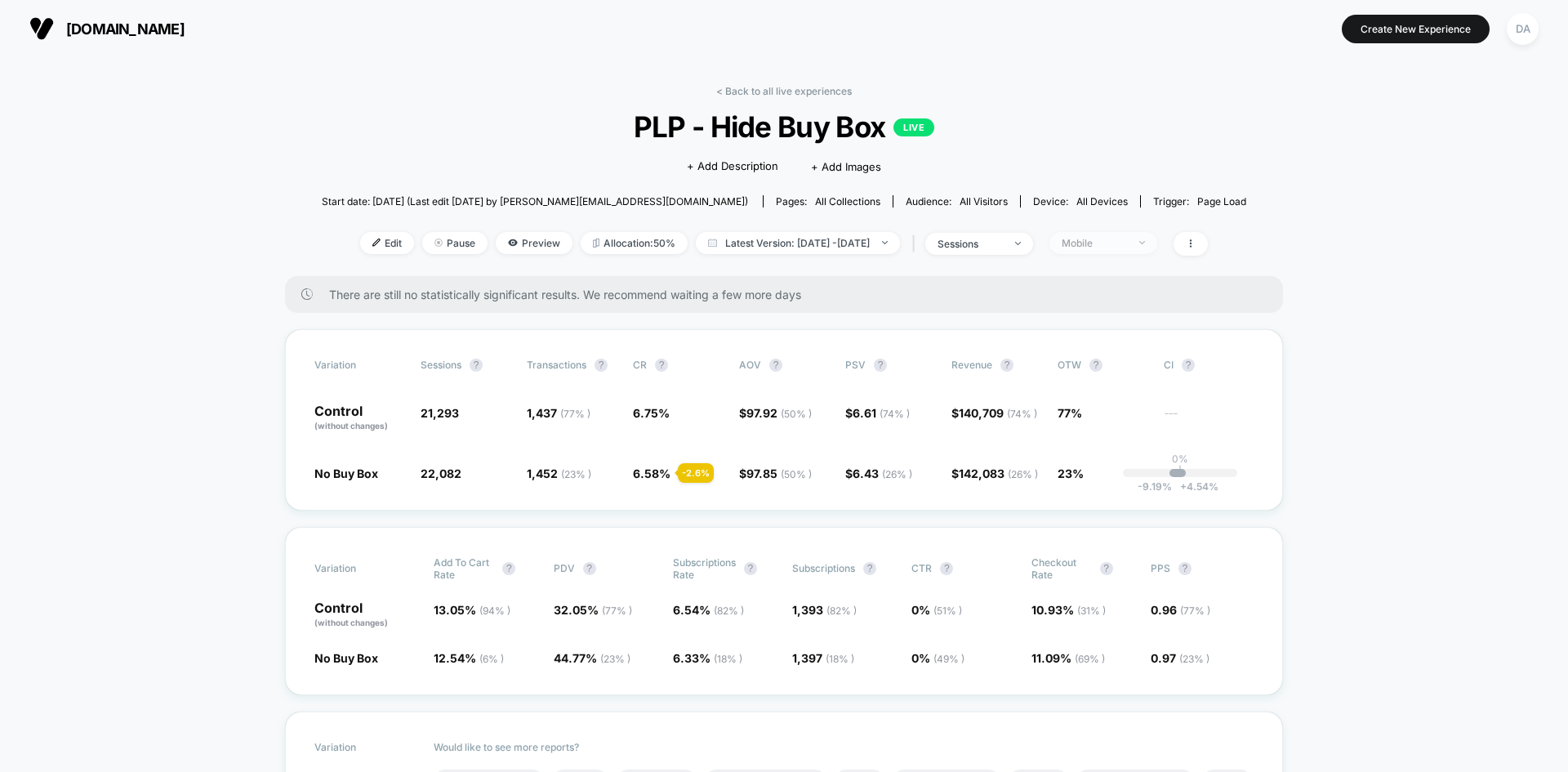
click at [1127, 244] on div "Mobile" at bounding box center [1094, 243] width 65 height 12
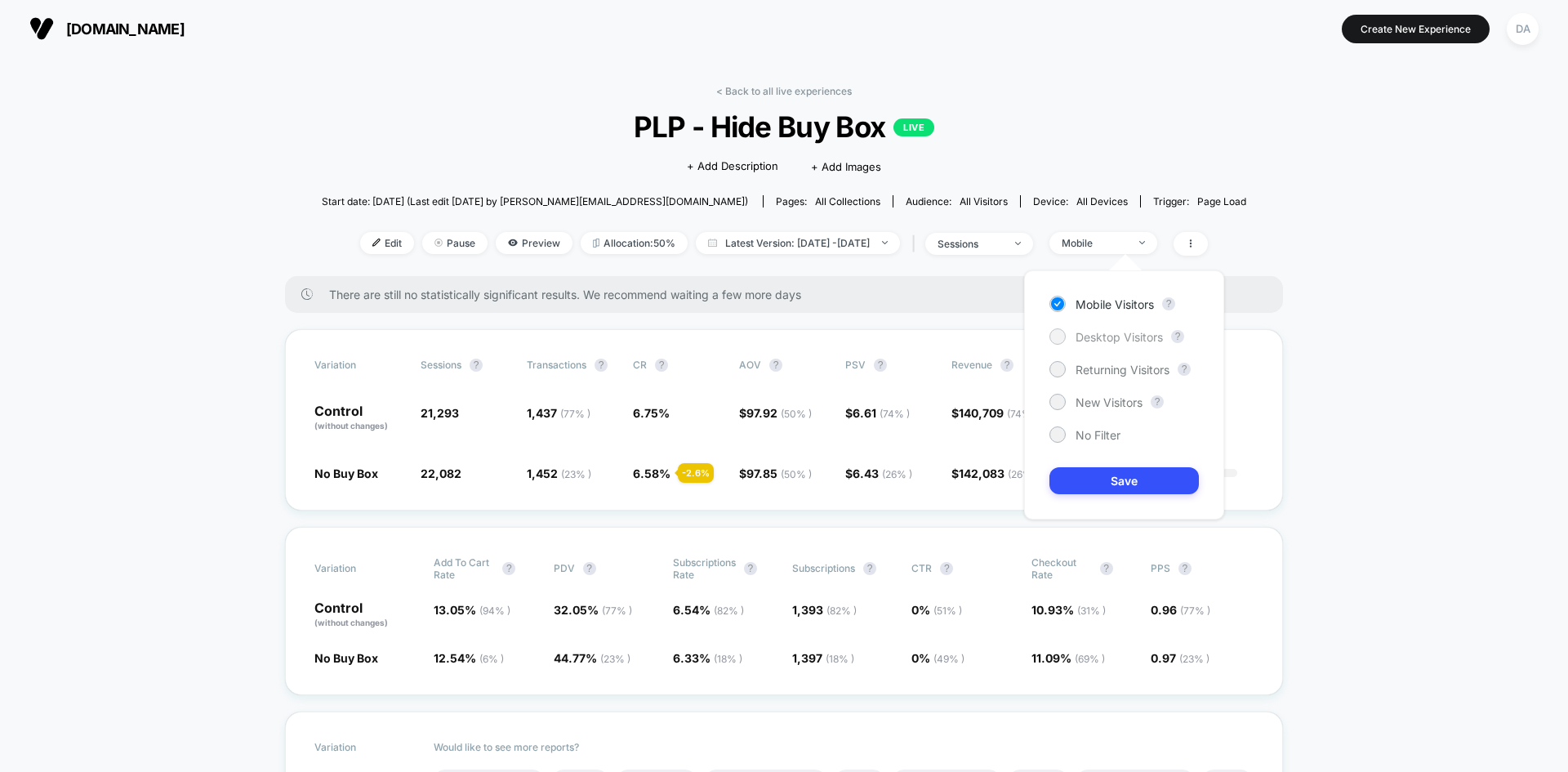
click at [1139, 341] on span "Desktop Visitors" at bounding box center [1119, 337] width 87 height 14
click at [1130, 481] on button "Save" at bounding box center [1124, 481] width 150 height 27
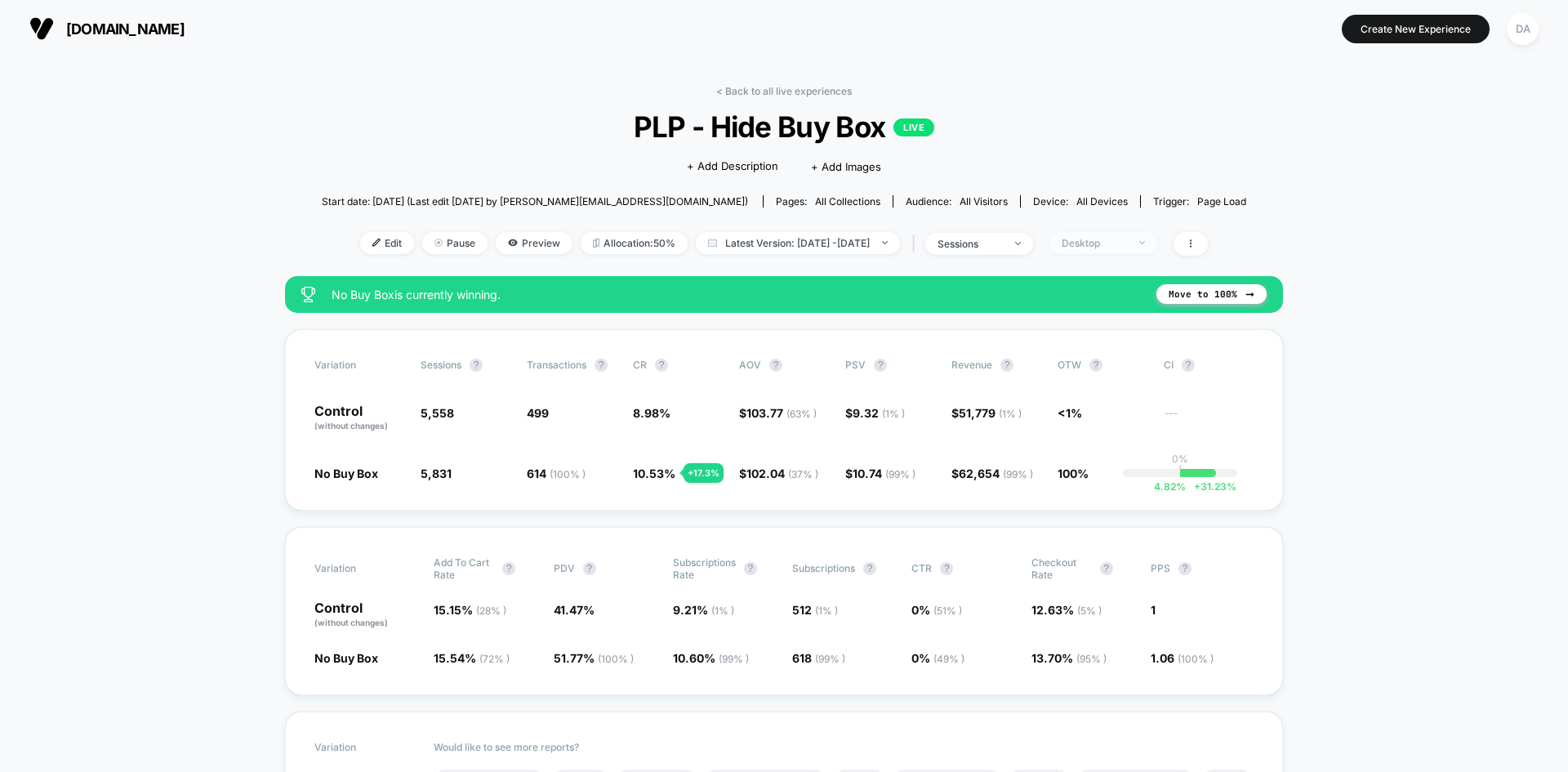
click at [1127, 241] on div "Desktop" at bounding box center [1094, 243] width 65 height 12
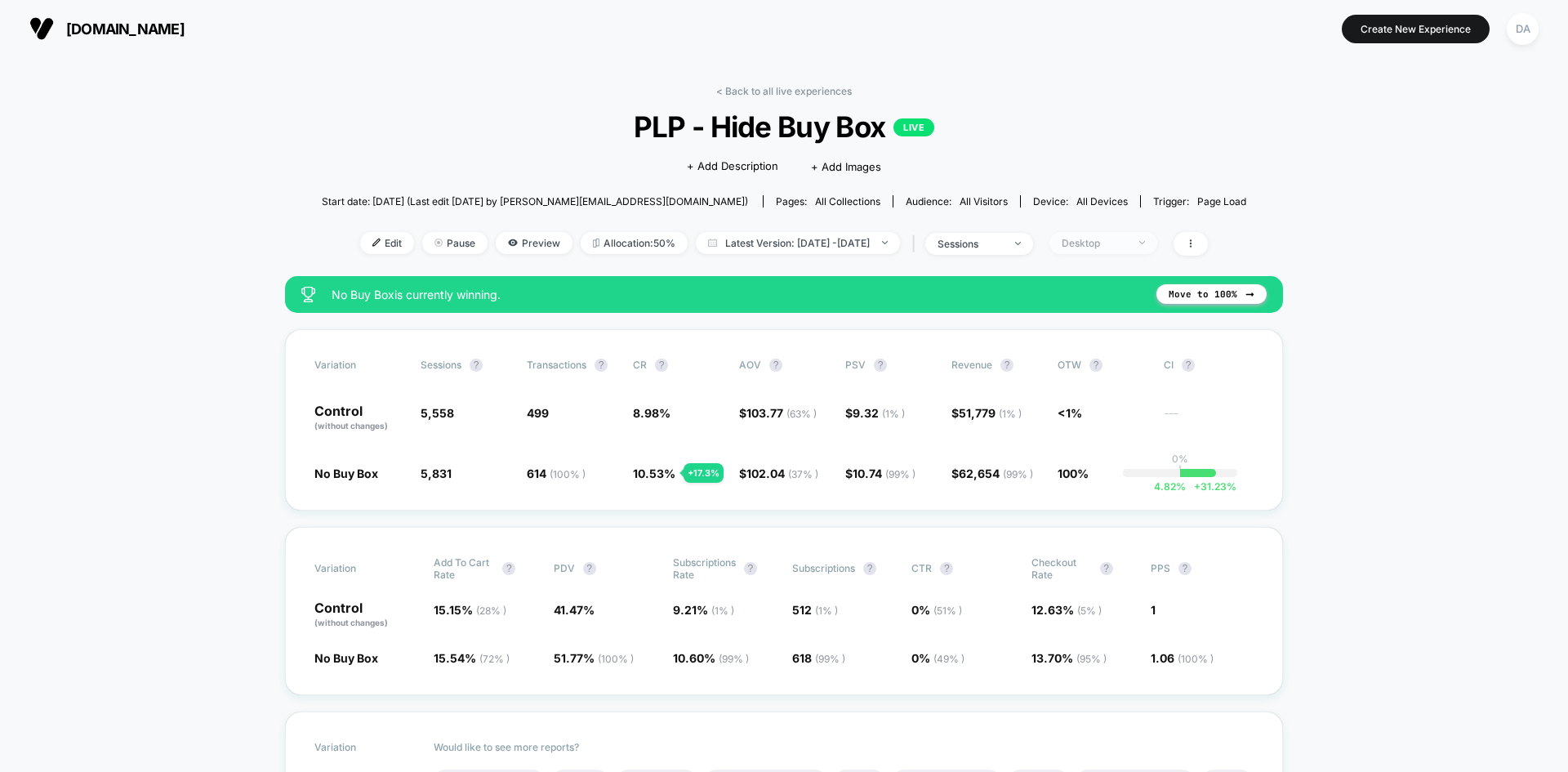
click at [1146, 234] on span "Desktop" at bounding box center [1104, 243] width 108 height 22
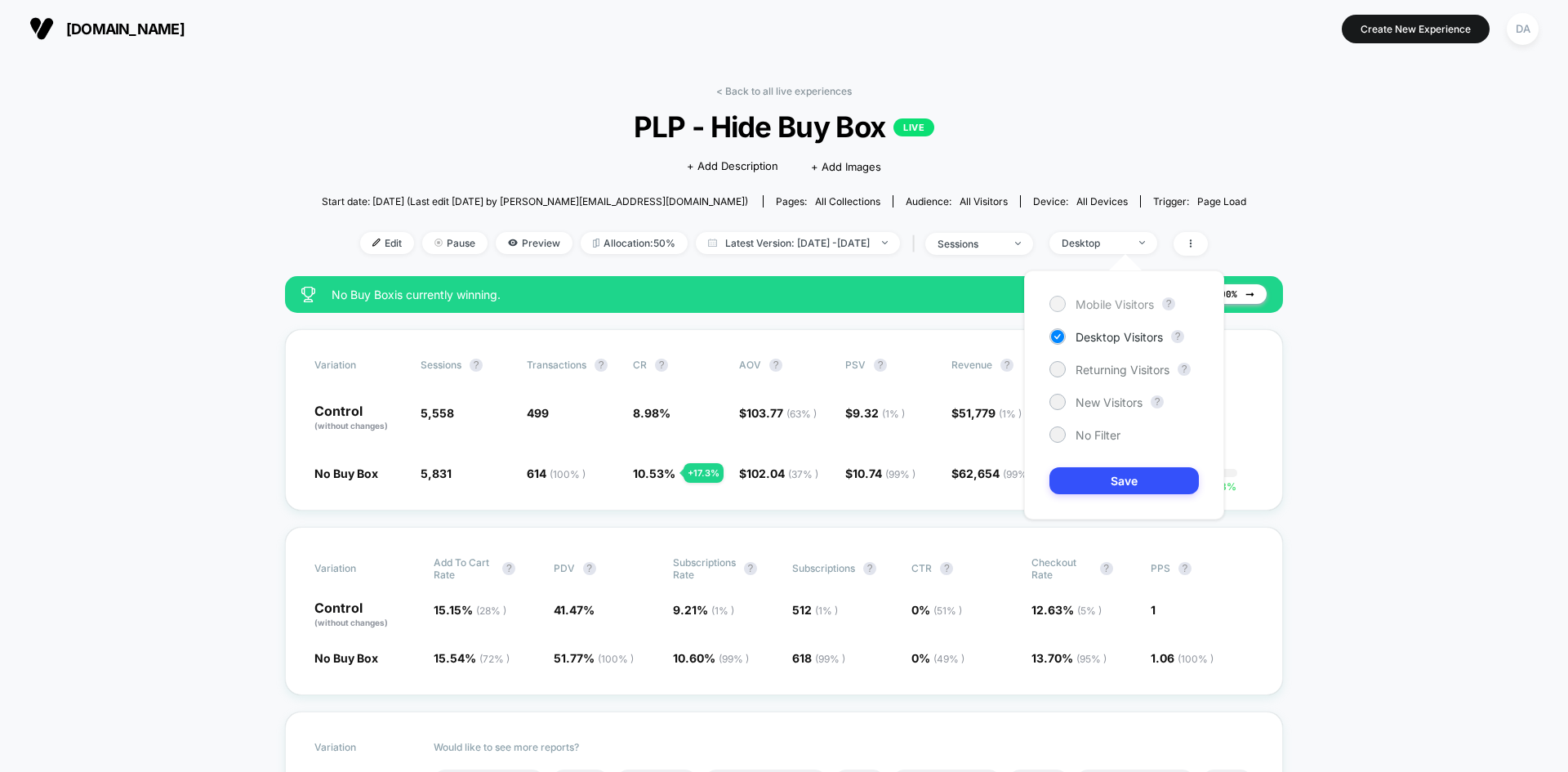
click at [1128, 306] on span "Mobile Visitors" at bounding box center [1115, 305] width 79 height 14
click at [1132, 475] on button "Save" at bounding box center [1124, 481] width 150 height 27
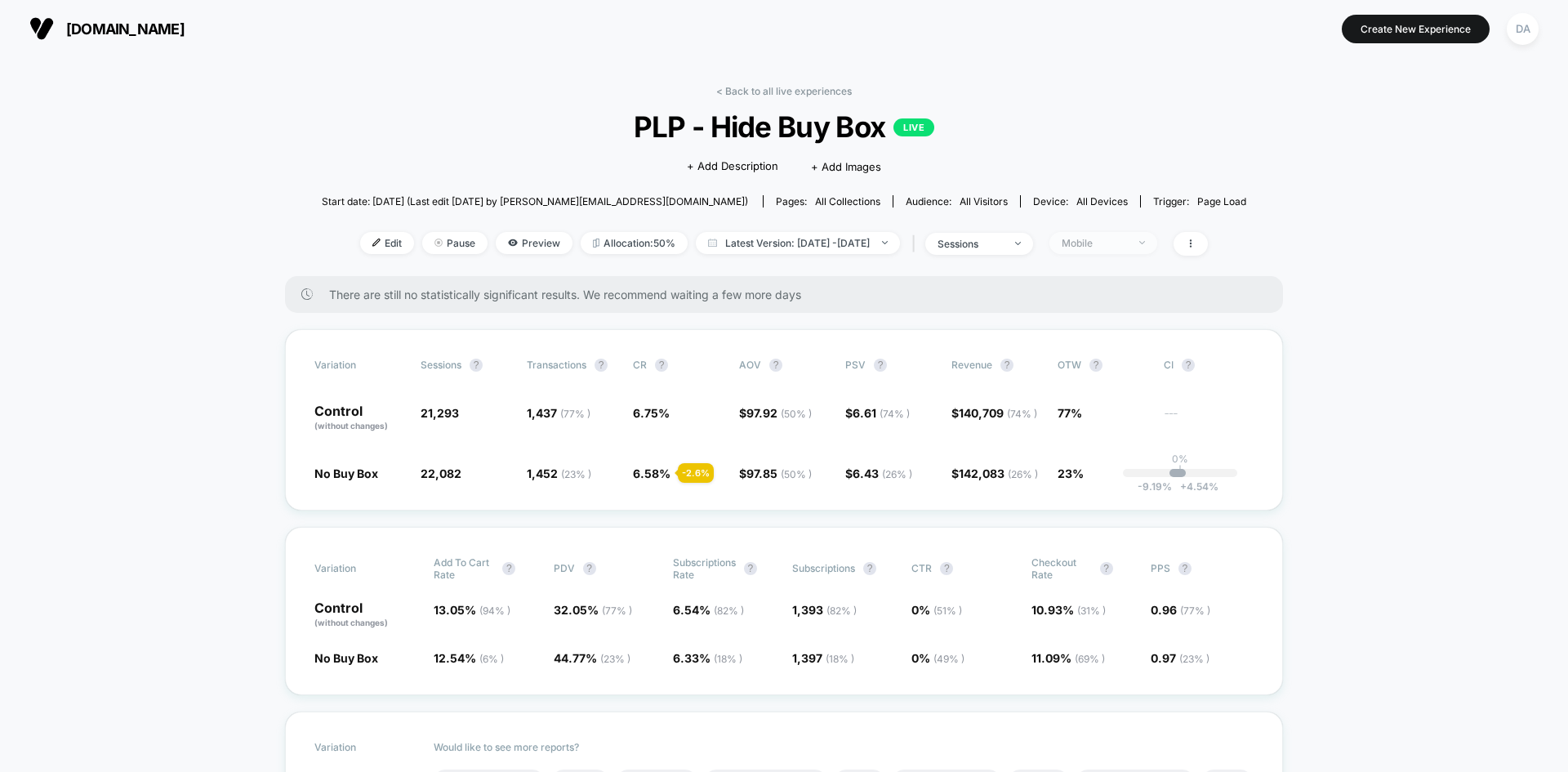
click at [1101, 250] on span "Mobile" at bounding box center [1104, 243] width 108 height 22
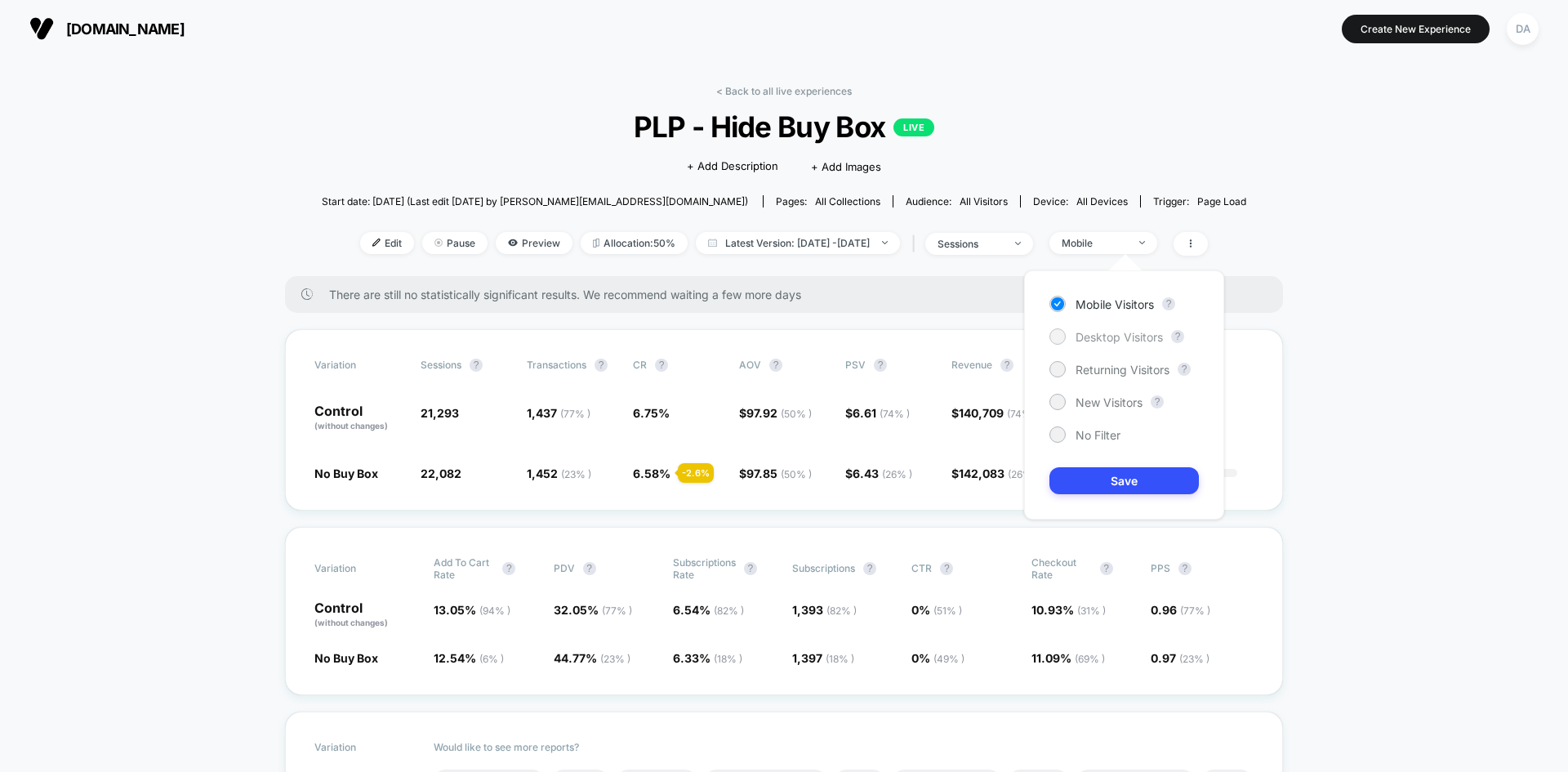
click at [1115, 329] on div "Desktop Visitors" at bounding box center [1106, 336] width 114 height 16
click at [1115, 477] on button "Save" at bounding box center [1124, 481] width 150 height 27
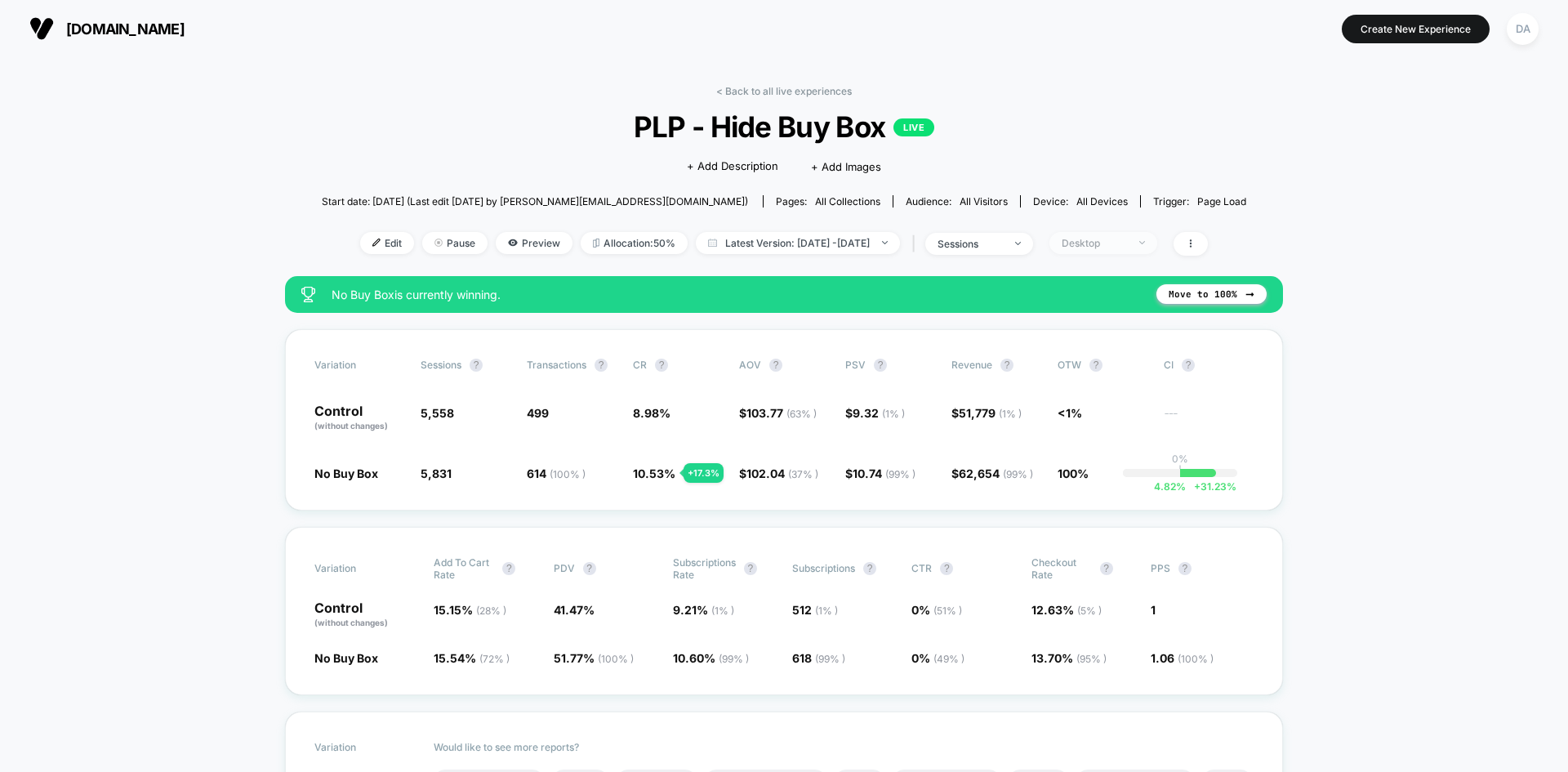
click at [1093, 240] on div "Desktop" at bounding box center [1094, 243] width 65 height 12
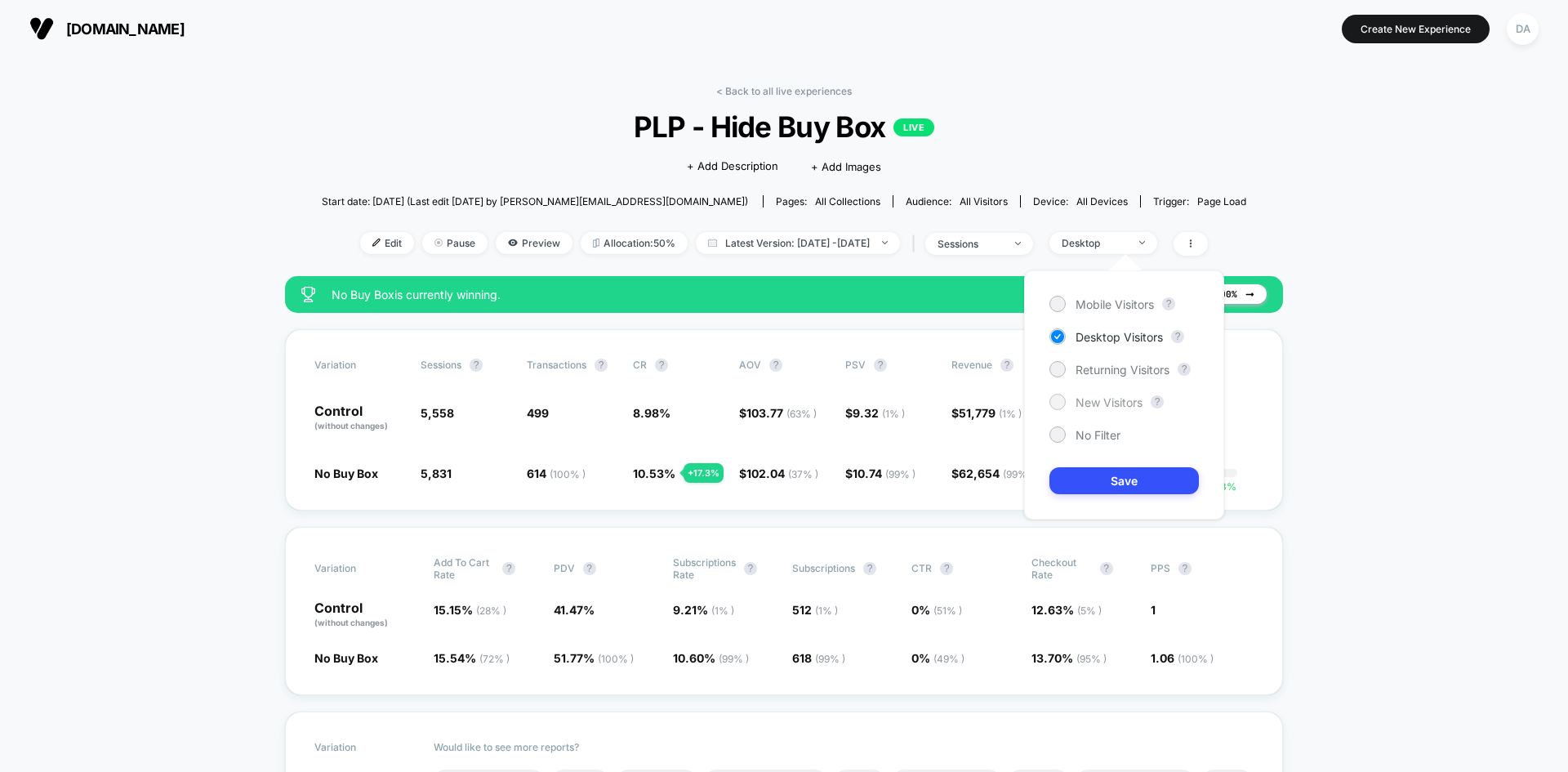
click at [1127, 401] on span "New Visitors" at bounding box center [1109, 402] width 67 height 14
click at [1134, 475] on button "Save" at bounding box center [1124, 481] width 150 height 27
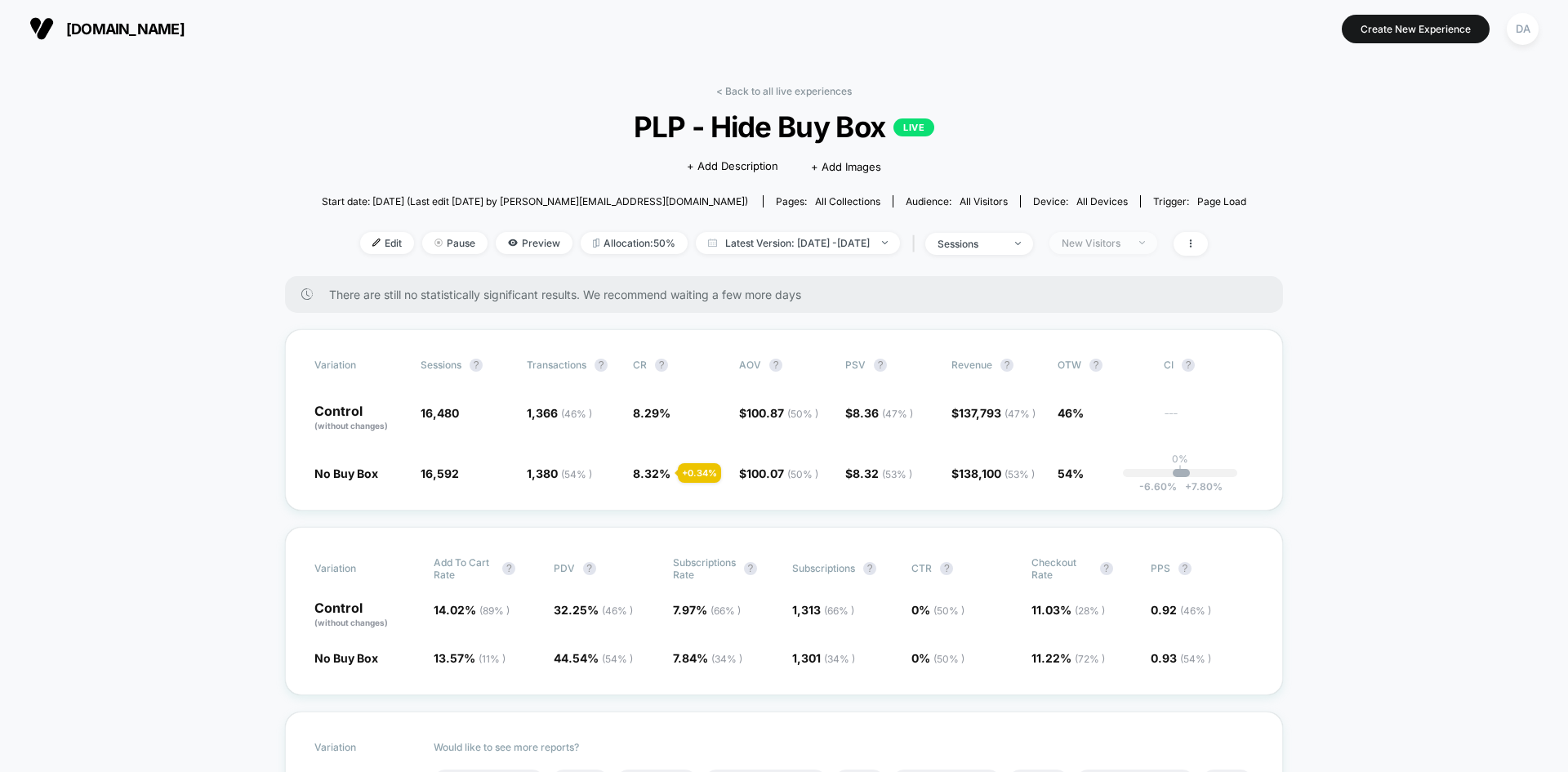
click at [1127, 244] on div "New Visitors" at bounding box center [1094, 243] width 65 height 12
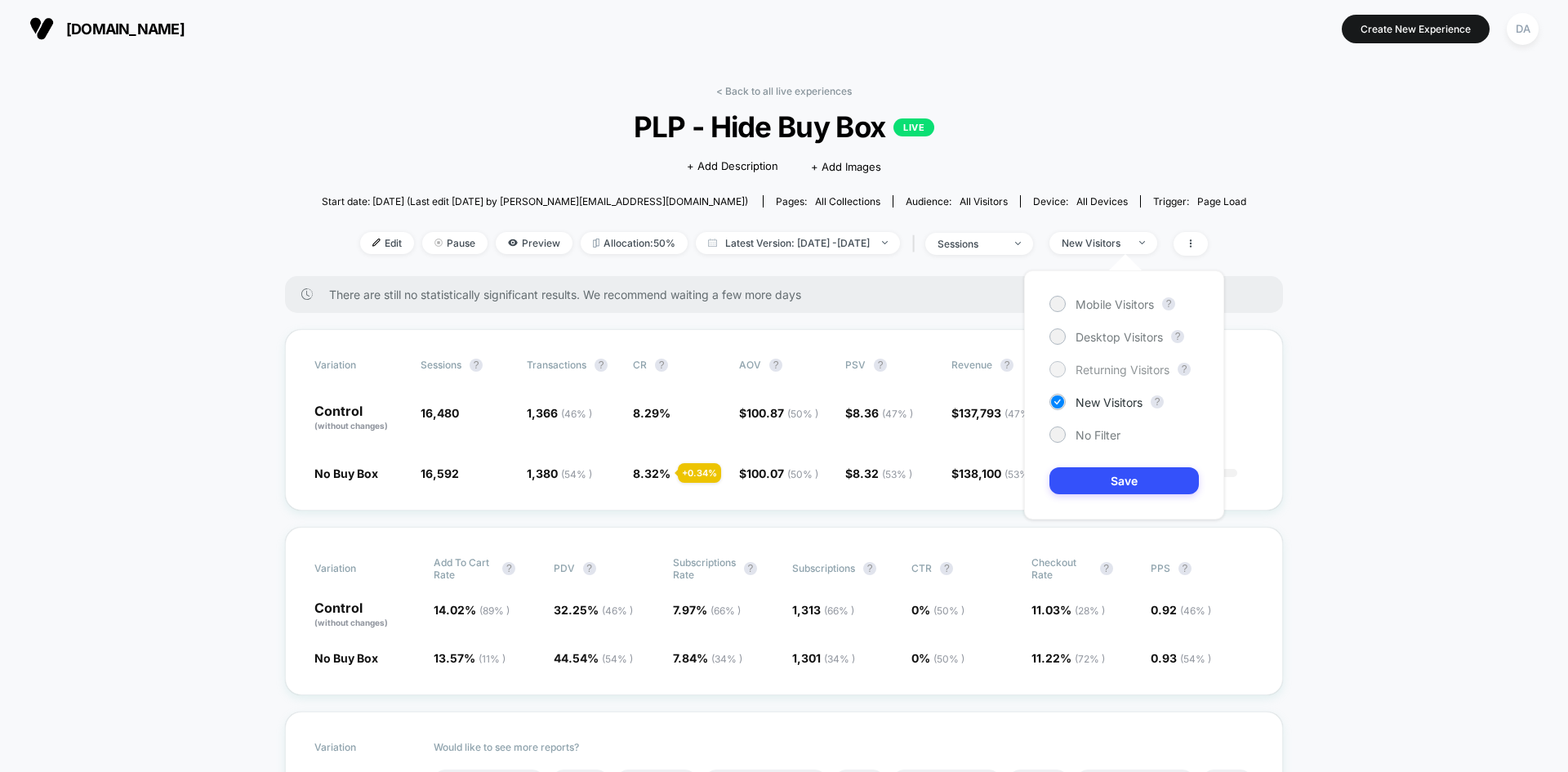
click at [1110, 375] on span "Returning Visitors" at bounding box center [1122, 370] width 94 height 14
click at [1147, 478] on button "Save" at bounding box center [1124, 481] width 150 height 27
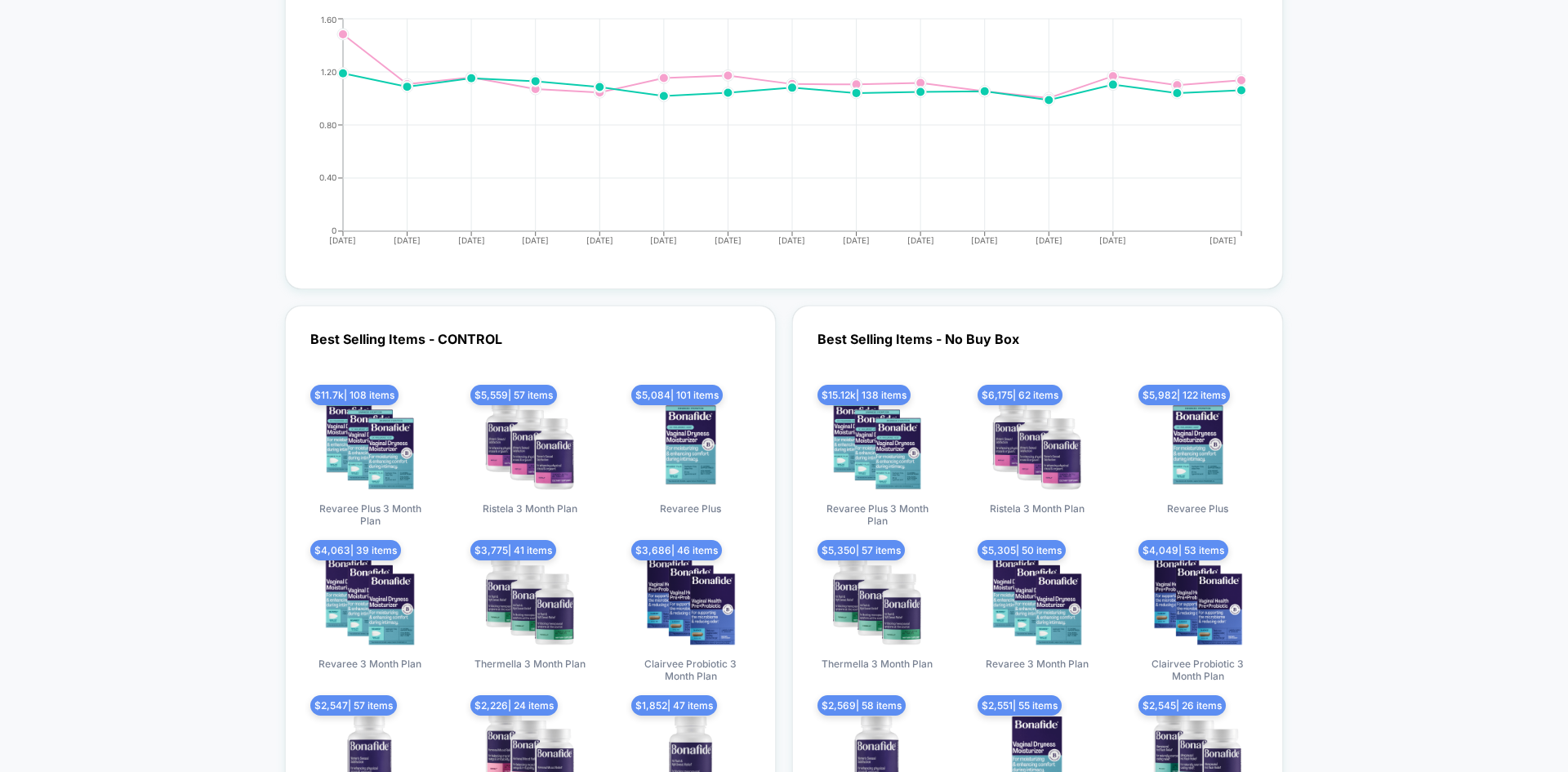
drag, startPoint x: 233, startPoint y: 322, endPoint x: 198, endPoint y: 644, distance: 323.9
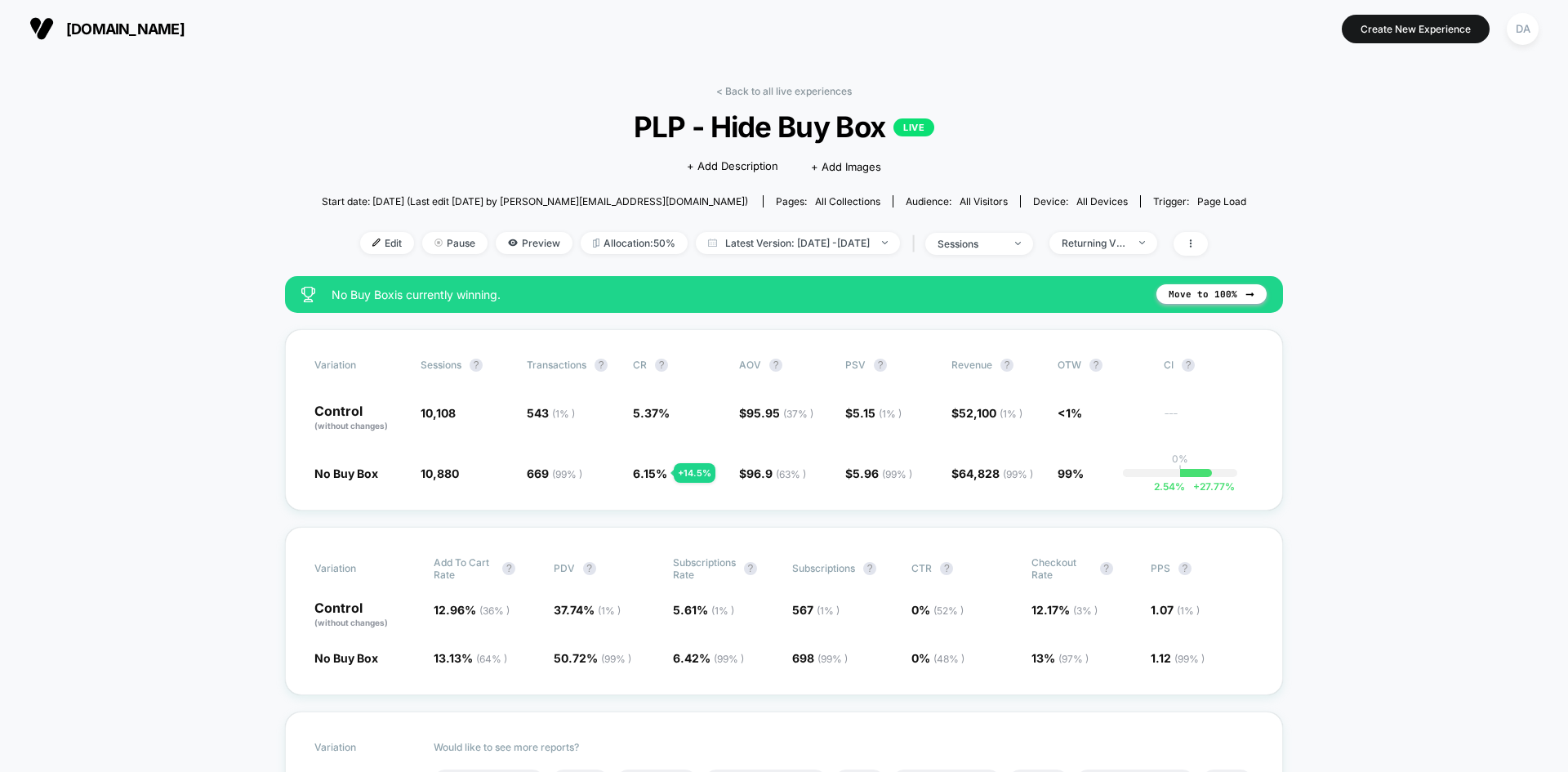
drag, startPoint x: 194, startPoint y: 625, endPoint x: 839, endPoint y: 150, distance: 801.0
click at [1103, 241] on div "Returning Visitors" at bounding box center [1094, 243] width 65 height 12
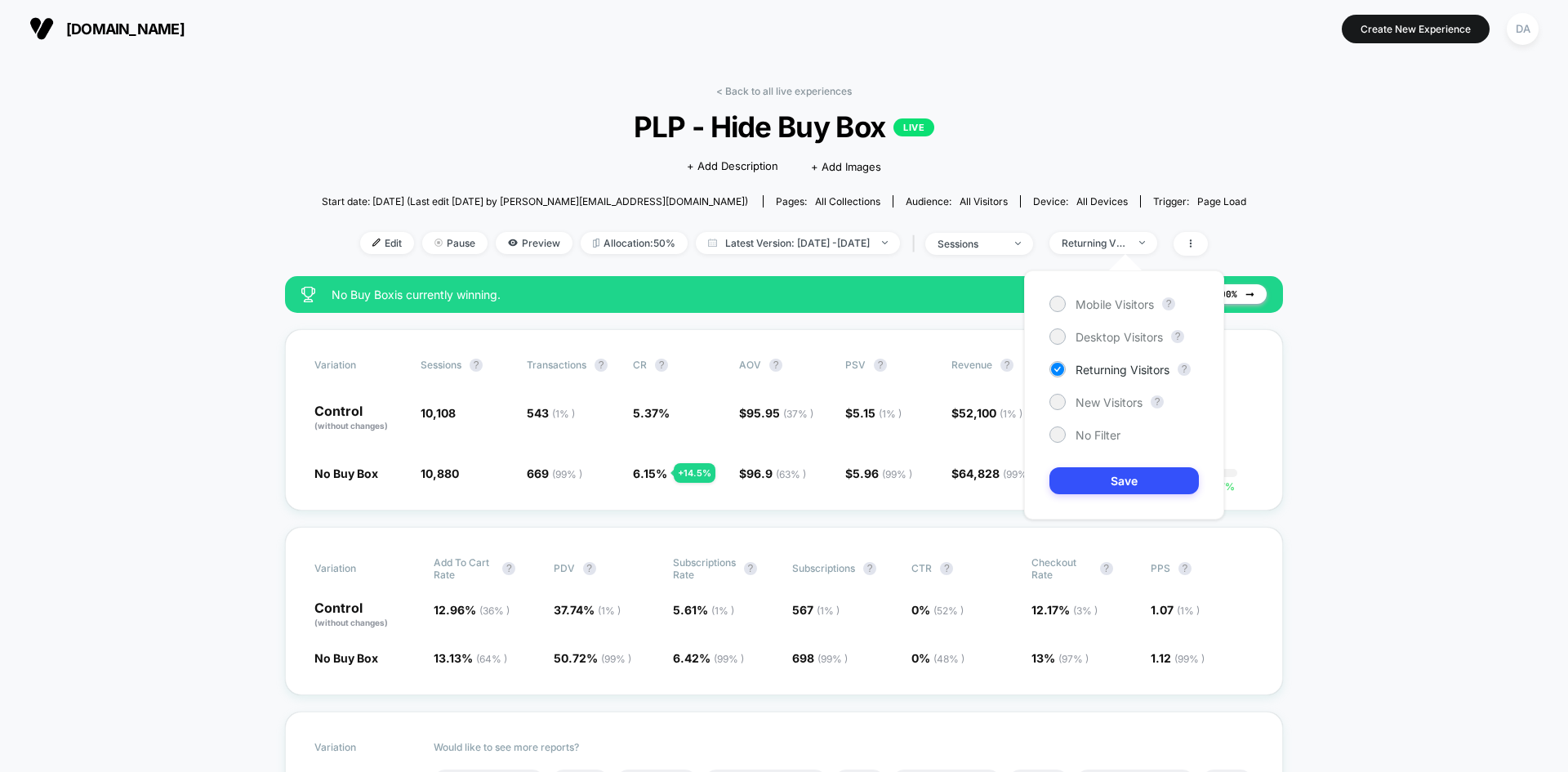
click at [1092, 446] on div "Mobile Visitors ? Desktop Visitors ? Returning Visitors ? New Visitors ? No Fil…" at bounding box center [1124, 395] width 200 height 249
click at [1091, 435] on span "No Filter" at bounding box center [1098, 435] width 45 height 14
click at [1098, 471] on button "Save" at bounding box center [1124, 481] width 150 height 27
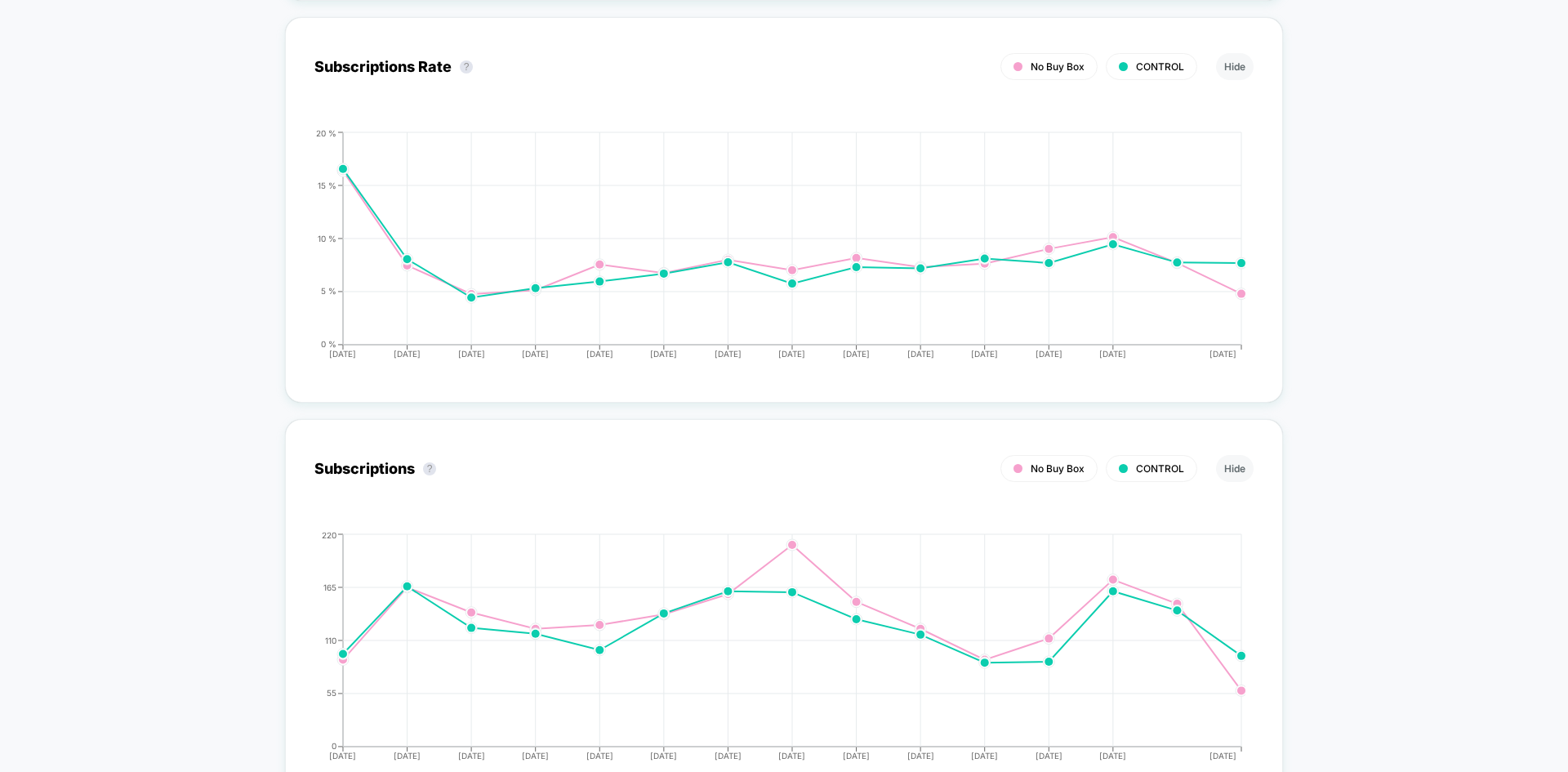
drag, startPoint x: 1352, startPoint y: 280, endPoint x: 1324, endPoint y: 576, distance: 297.3
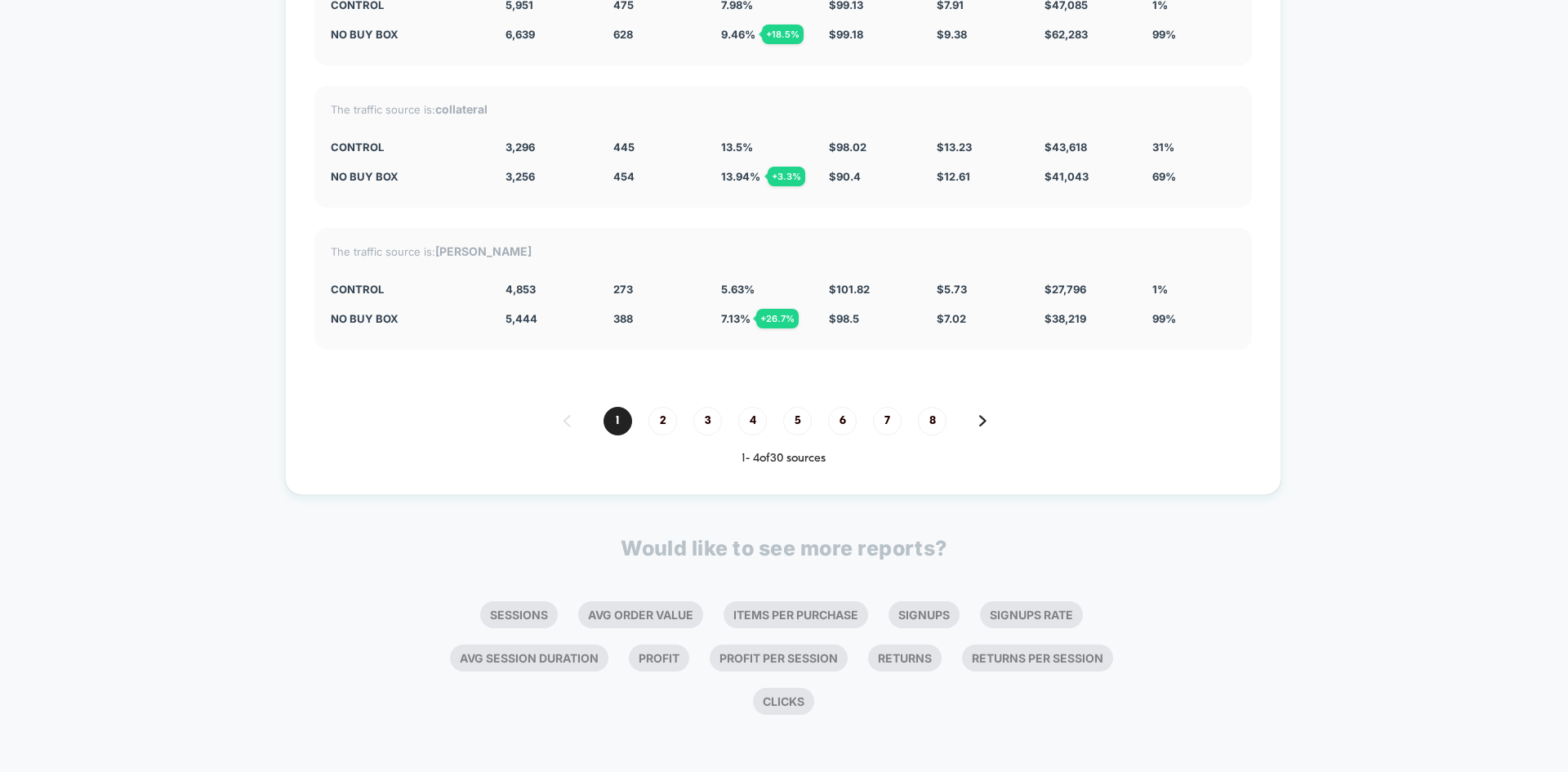
drag, startPoint x: 262, startPoint y: 351, endPoint x: 287, endPoint y: 696, distance: 345.9
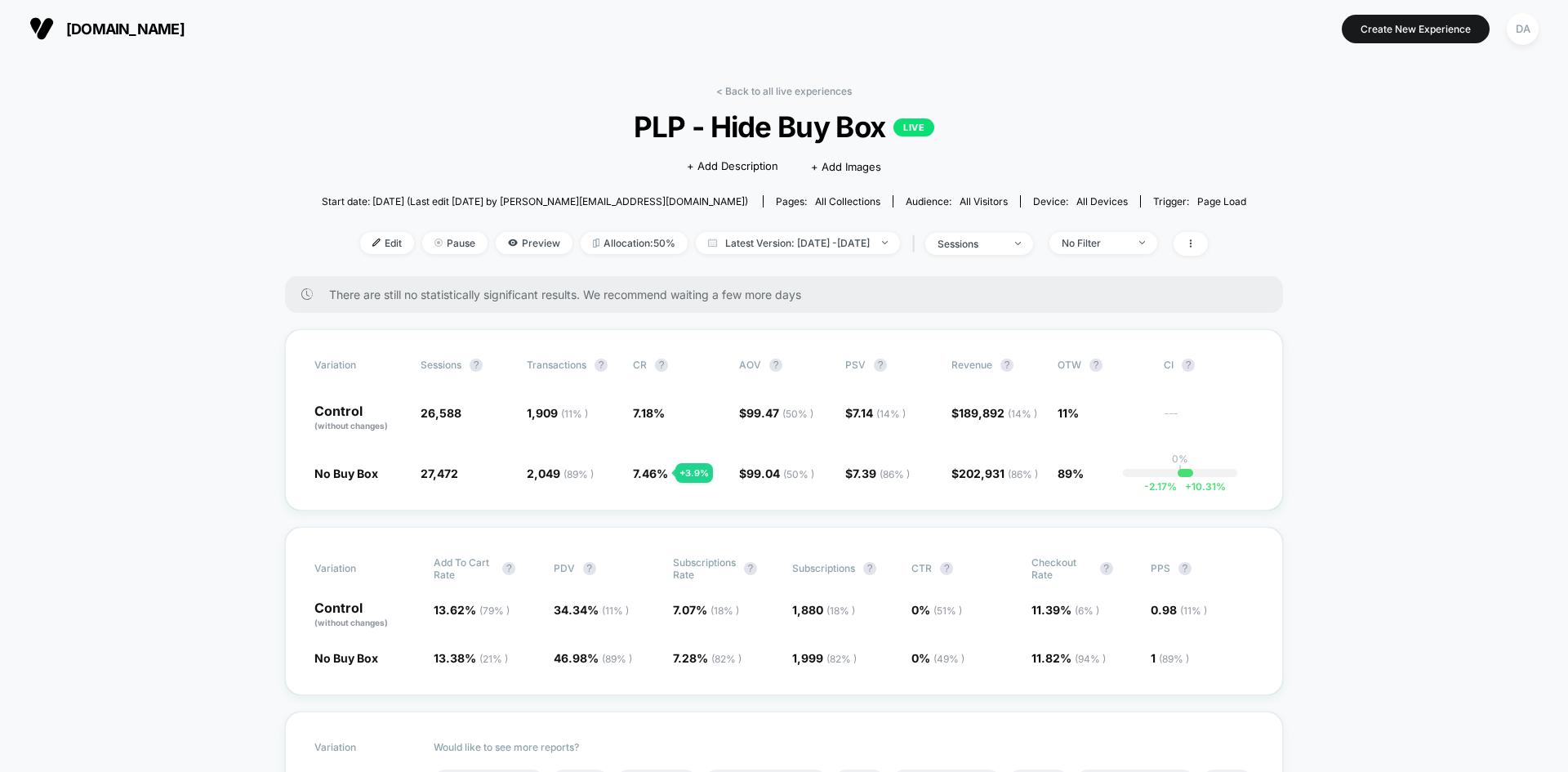
drag, startPoint x: 194, startPoint y: 601, endPoint x: 205, endPoint y: 180, distance: 421.1
click at [1003, 246] on div "sessions" at bounding box center [970, 244] width 65 height 12
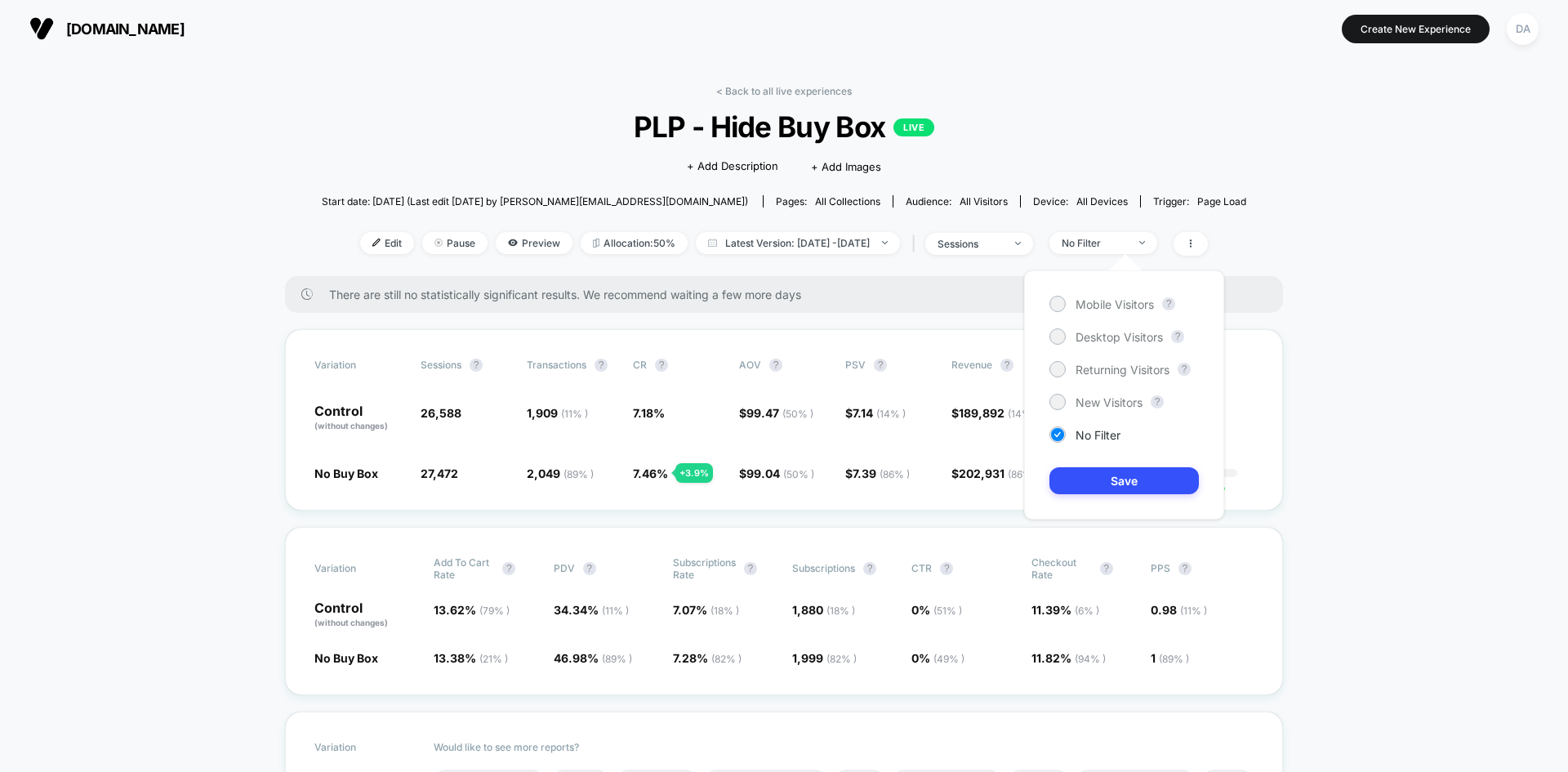
click at [1116, 295] on div "Mobile Visitors ? Desktop Visitors ? Returning Visitors ? New Visitors ? No Fil…" at bounding box center [1124, 395] width 200 height 249
click at [1125, 334] on span "Desktop Visitors" at bounding box center [1119, 337] width 87 height 14
click at [1127, 479] on button "Save" at bounding box center [1124, 481] width 150 height 27
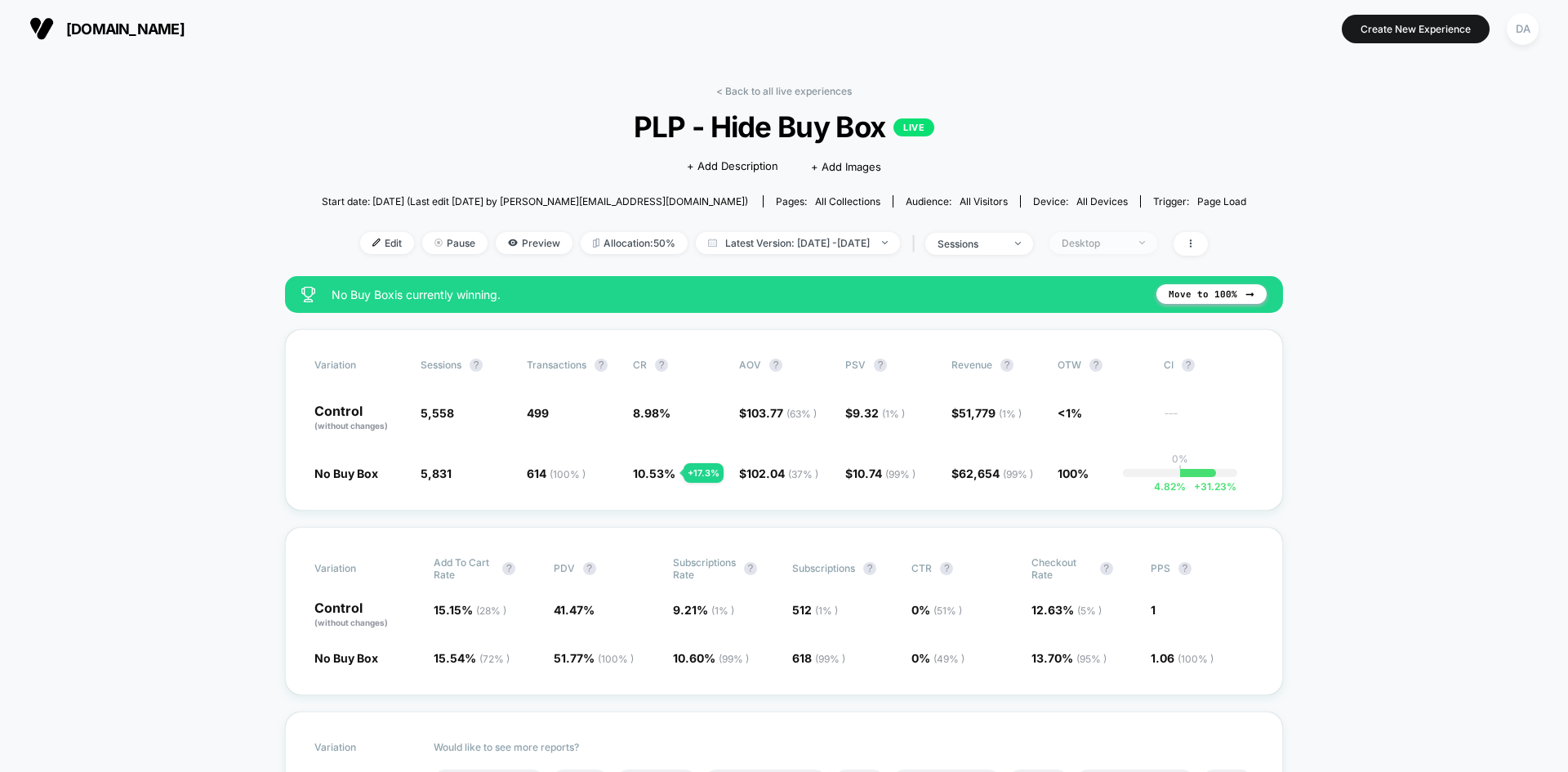
click at [1127, 244] on div "Desktop" at bounding box center [1094, 243] width 65 height 12
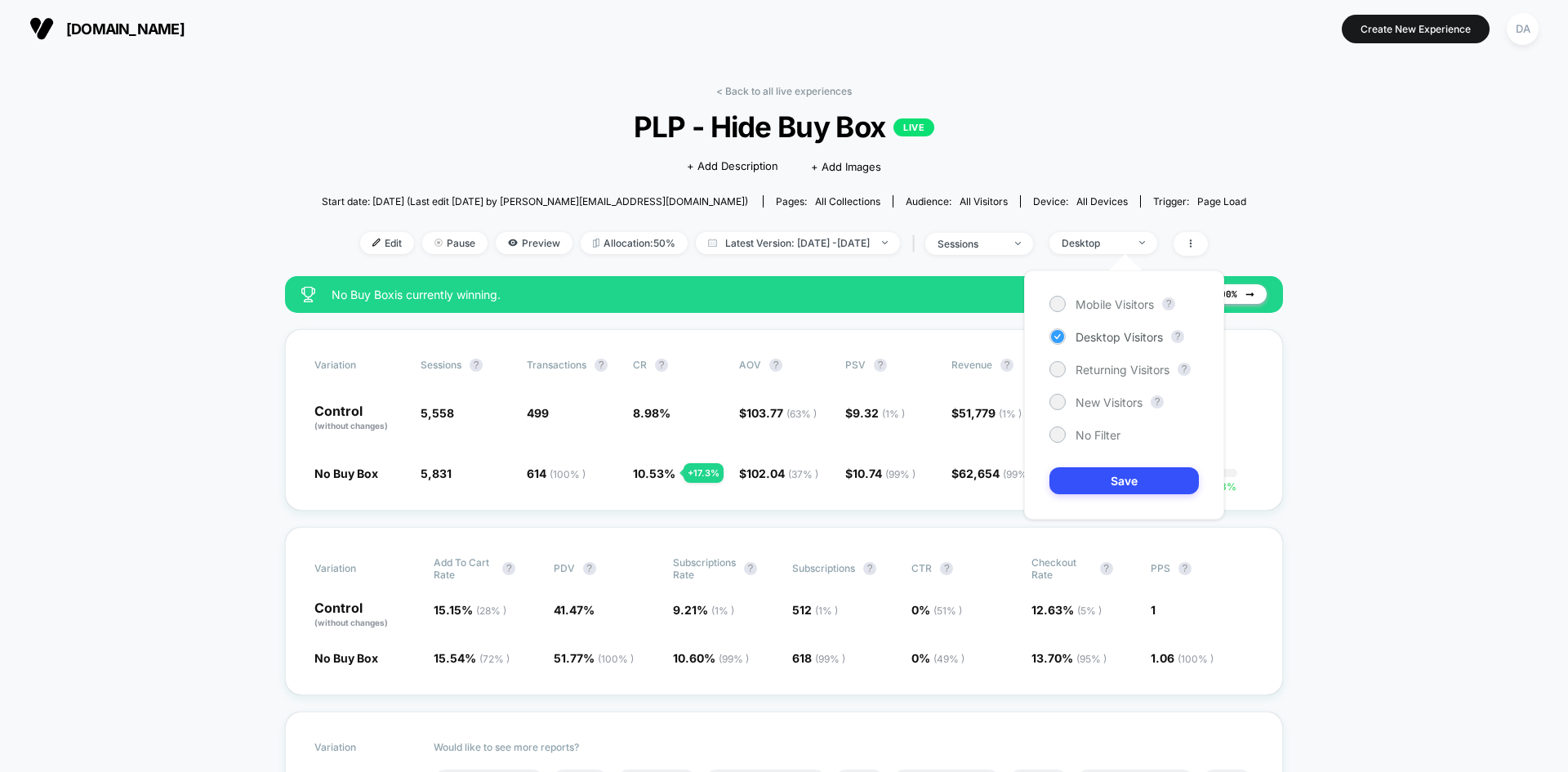
drag, startPoint x: 1121, startPoint y: 303, endPoint x: 1119, endPoint y: 338, distance: 35.1
click at [1121, 303] on span "Mobile Visitors" at bounding box center [1115, 305] width 79 height 14
click at [1110, 481] on button "Save" at bounding box center [1124, 481] width 150 height 27
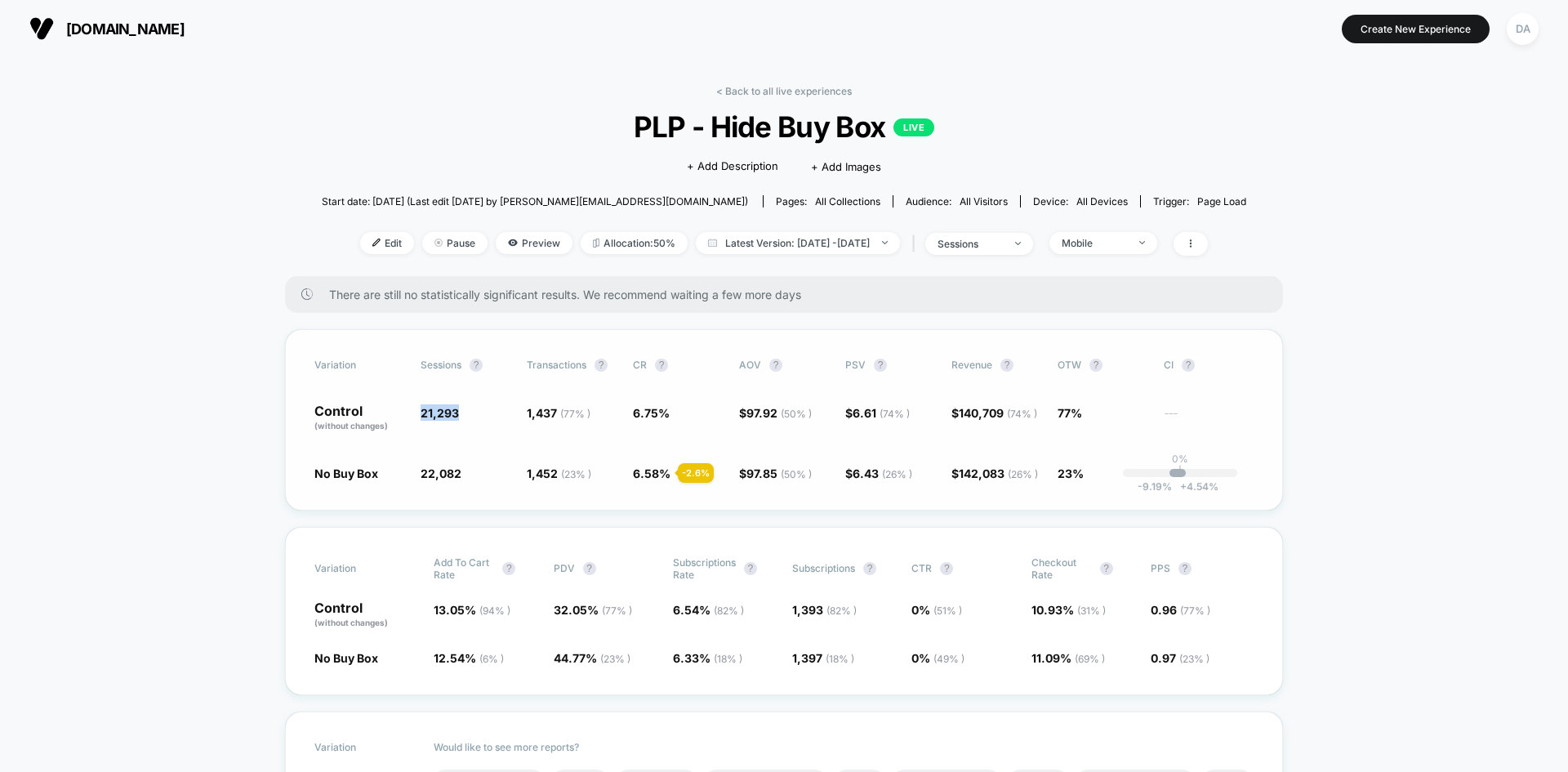
drag, startPoint x: 460, startPoint y: 413, endPoint x: 417, endPoint y: 412, distance: 43.0
click at [421, 412] on span "21,293" at bounding box center [465, 419] width 90 height 27
copy span "21,293"
click at [1208, 238] on span at bounding box center [1191, 244] width 34 height 24
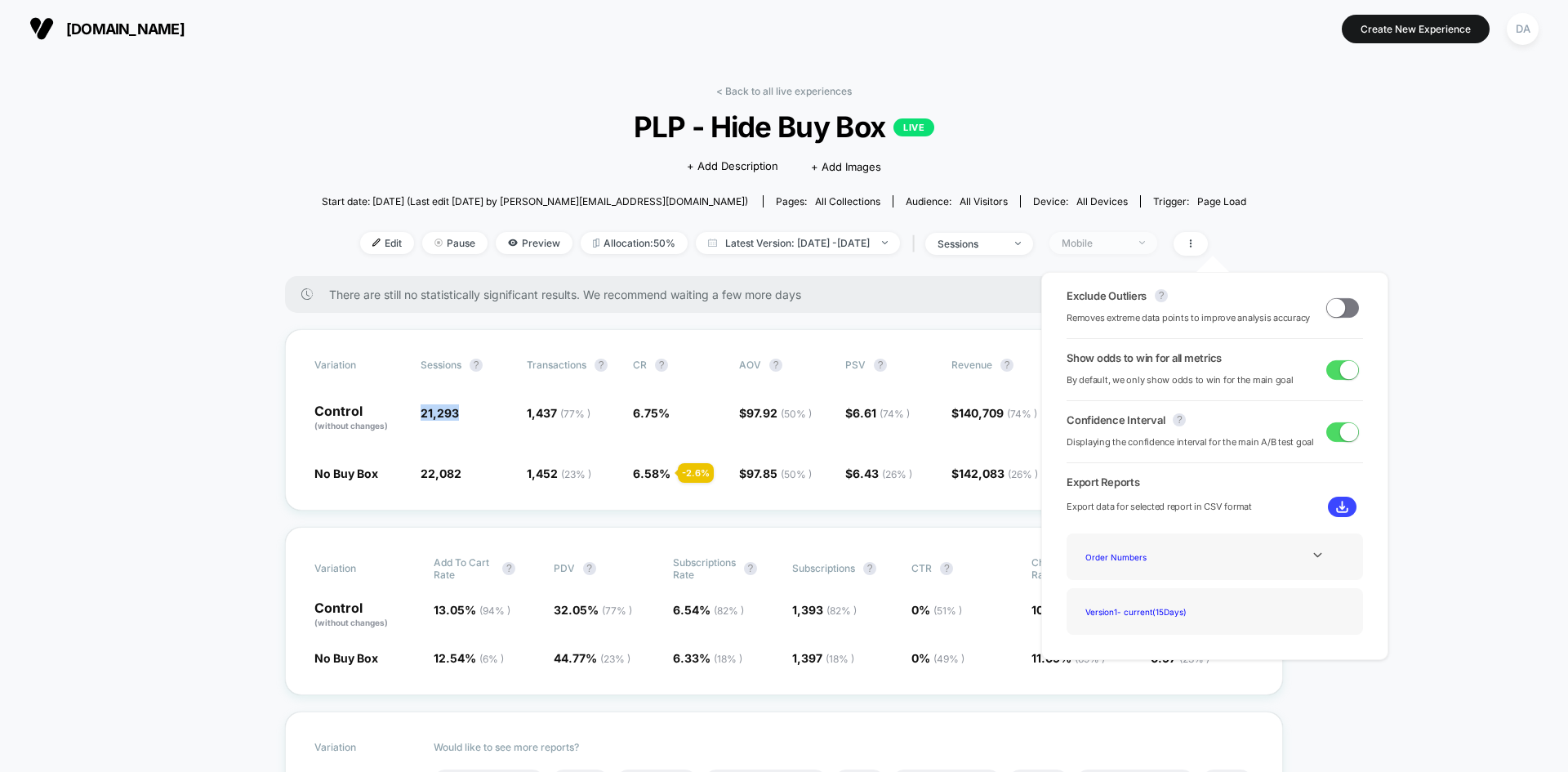
click at [1139, 232] on span "Mobile" at bounding box center [1104, 243] width 108 height 22
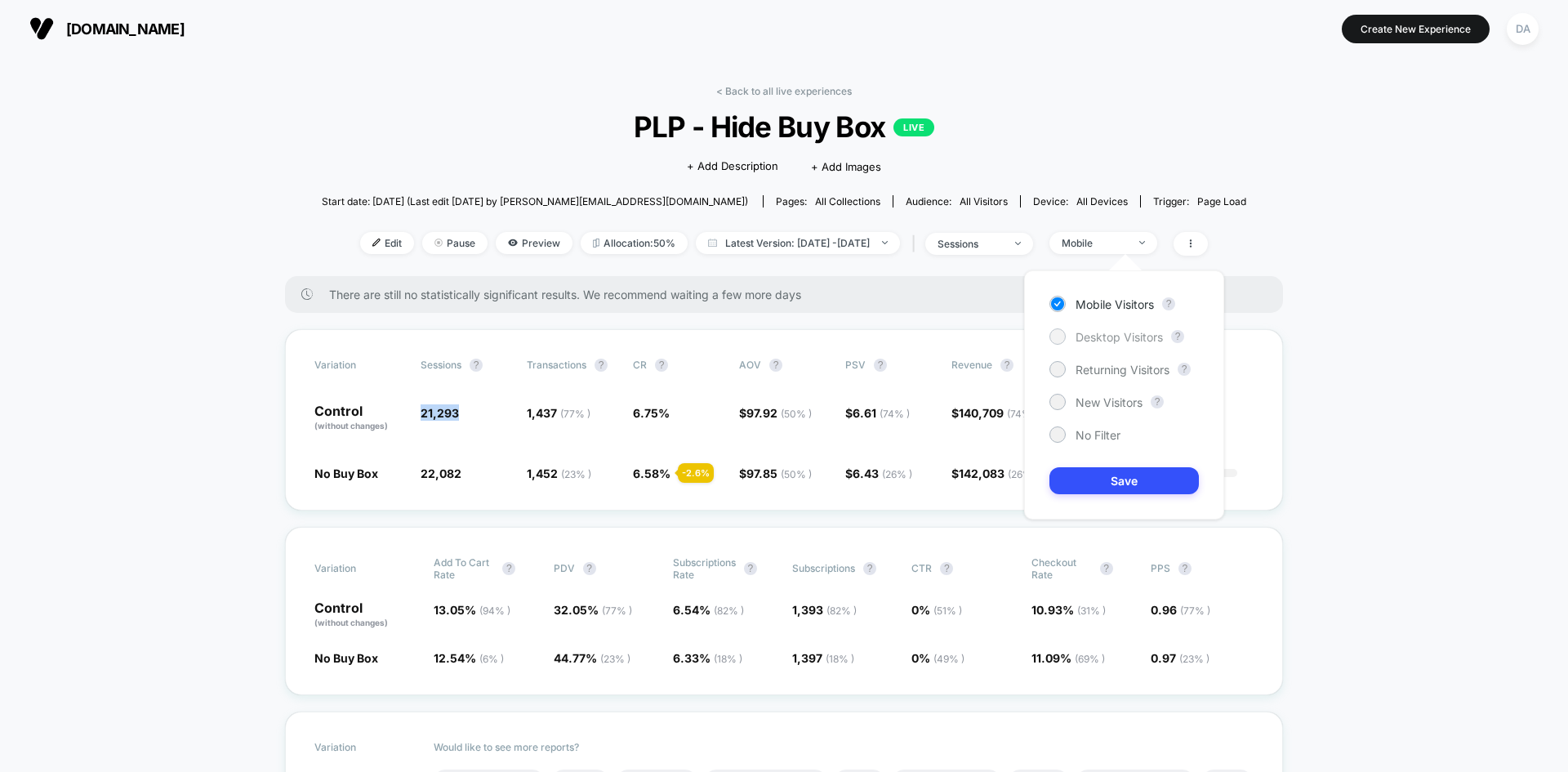
click at [1126, 343] on span "Desktop Visitors" at bounding box center [1119, 337] width 87 height 14
click at [1139, 485] on button "Save" at bounding box center [1124, 481] width 150 height 27
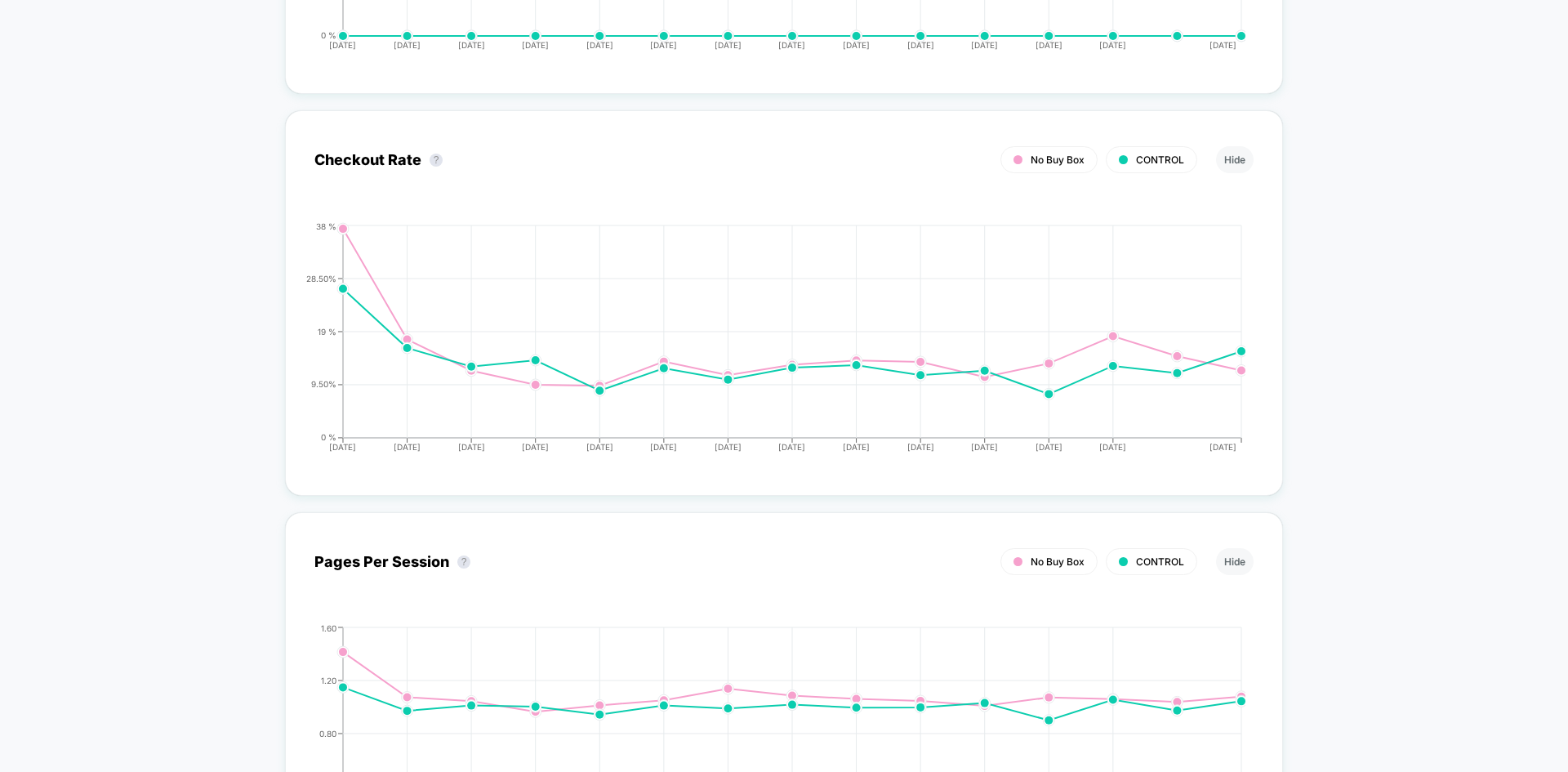
drag, startPoint x: 1286, startPoint y: 491, endPoint x: 1274, endPoint y: 611, distance: 120.6
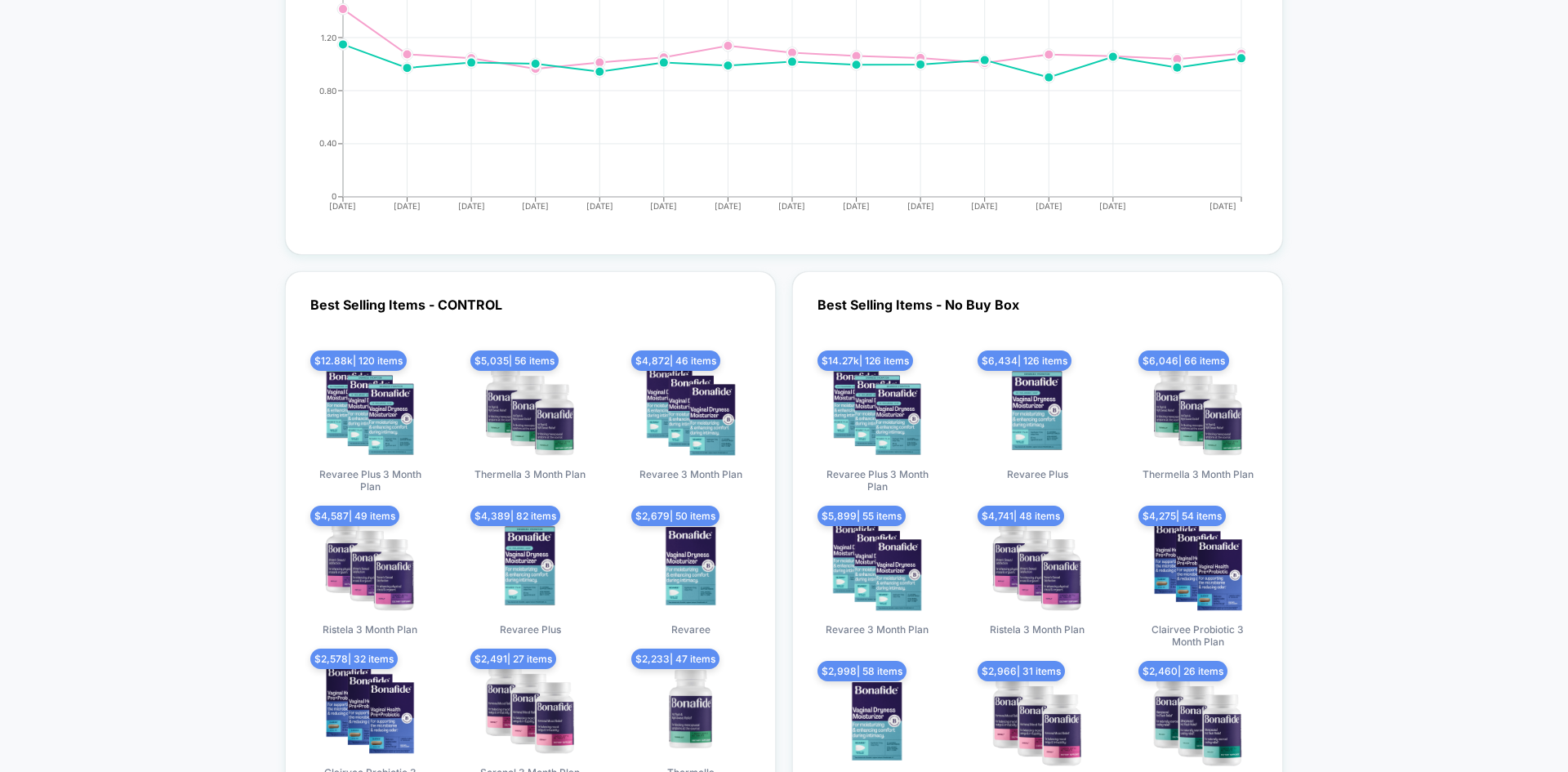
scroll to position [6631, 0]
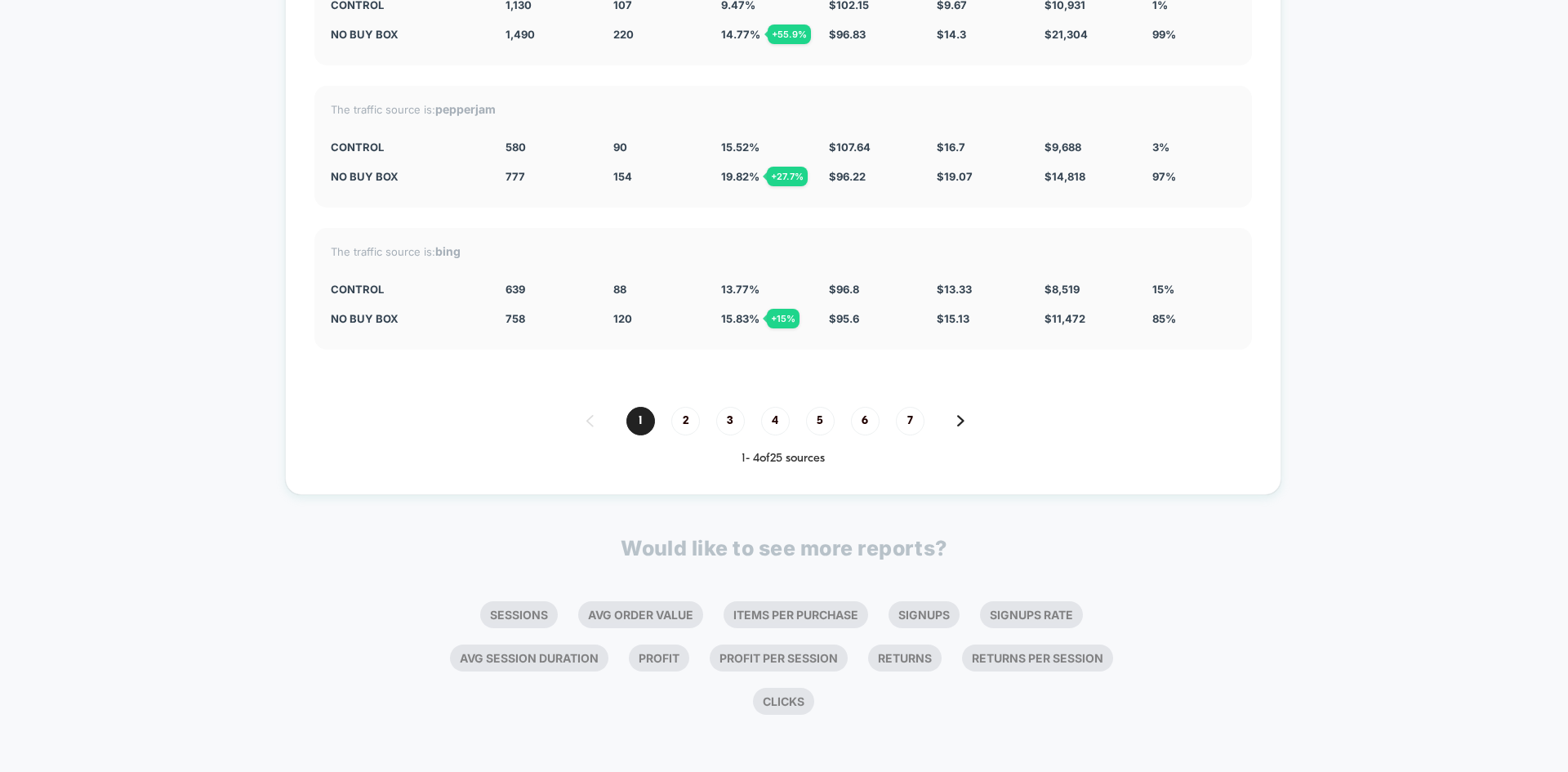
drag, startPoint x: 1275, startPoint y: 549, endPoint x: 1219, endPoint y: 637, distance: 104.3
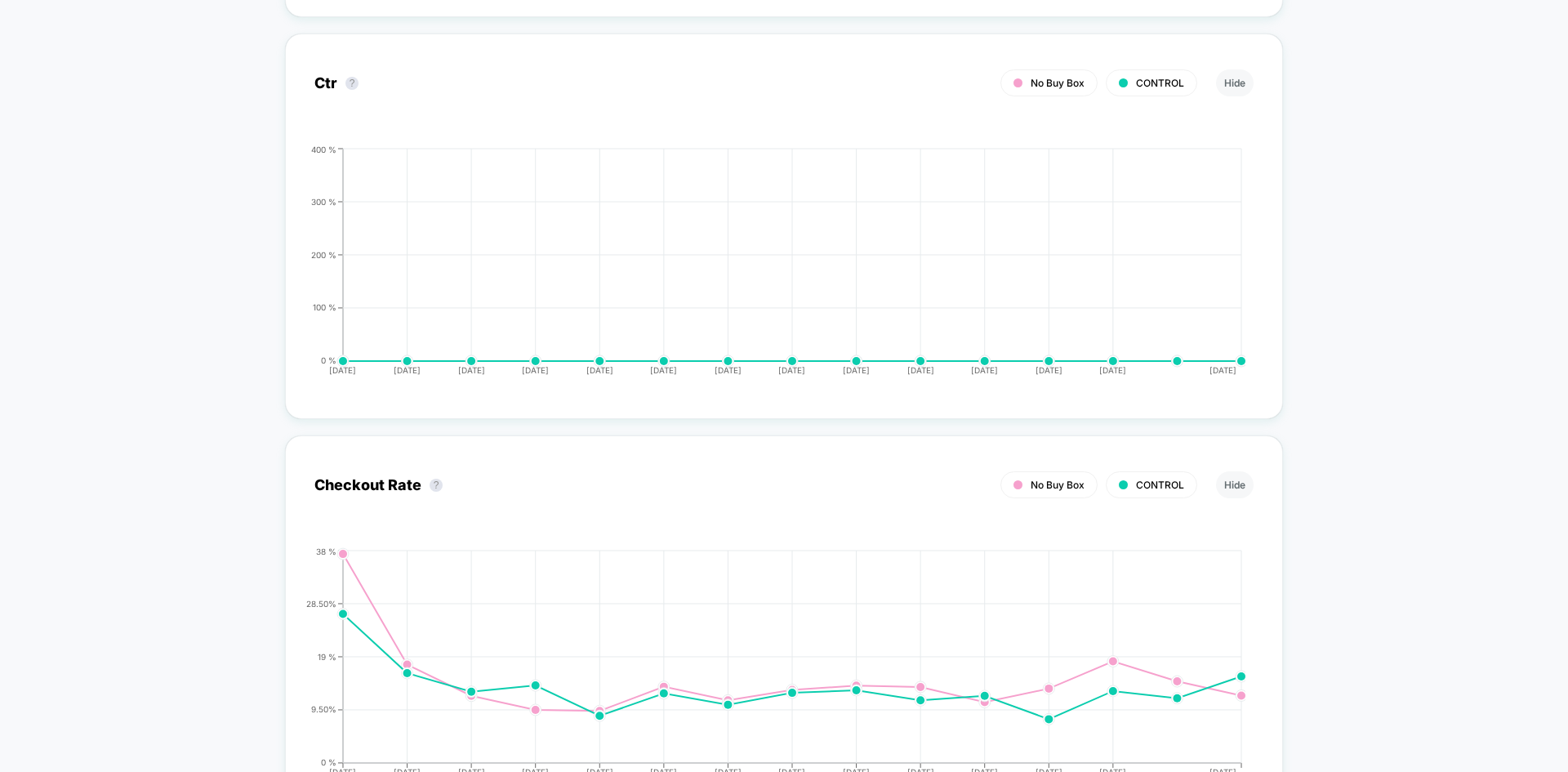
scroll to position [0, 0]
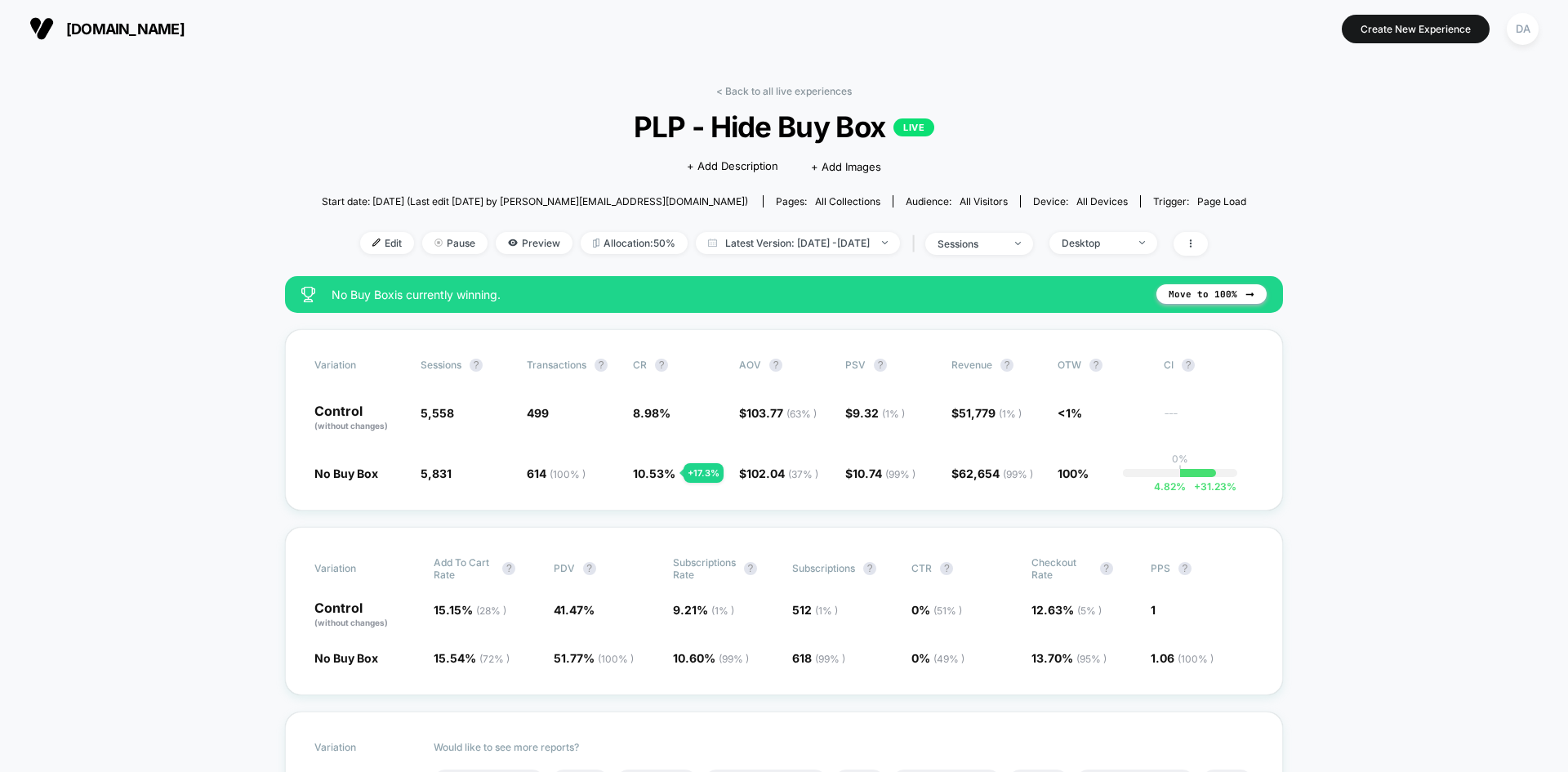
drag, startPoint x: 387, startPoint y: 596, endPoint x: 371, endPoint y: 166, distance: 430.3
click at [1107, 237] on div "Desktop" at bounding box center [1094, 243] width 65 height 12
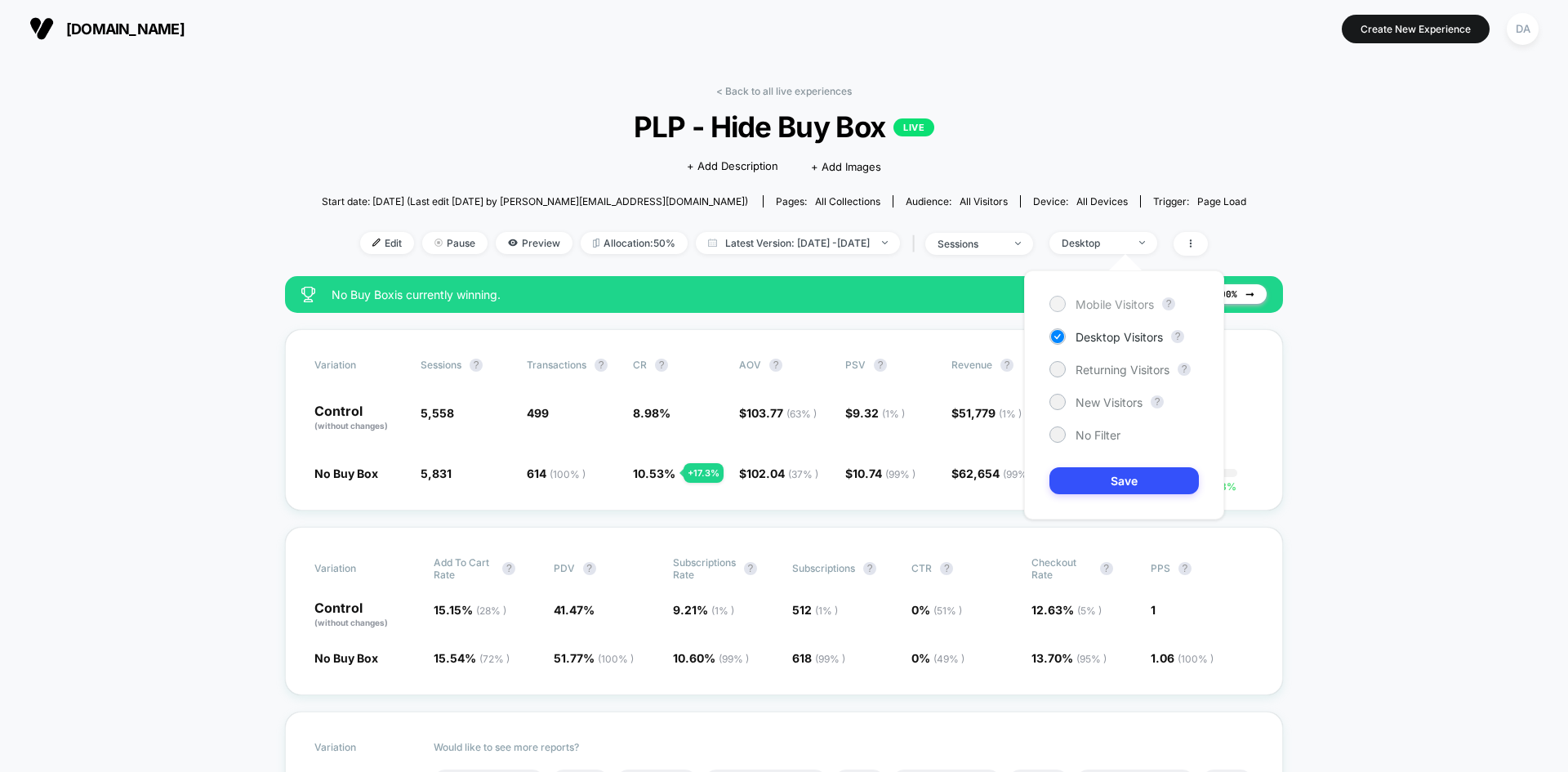
click at [1120, 298] on span "Mobile Visitors" at bounding box center [1115, 305] width 79 height 14
click at [1112, 474] on button "Save" at bounding box center [1124, 481] width 150 height 27
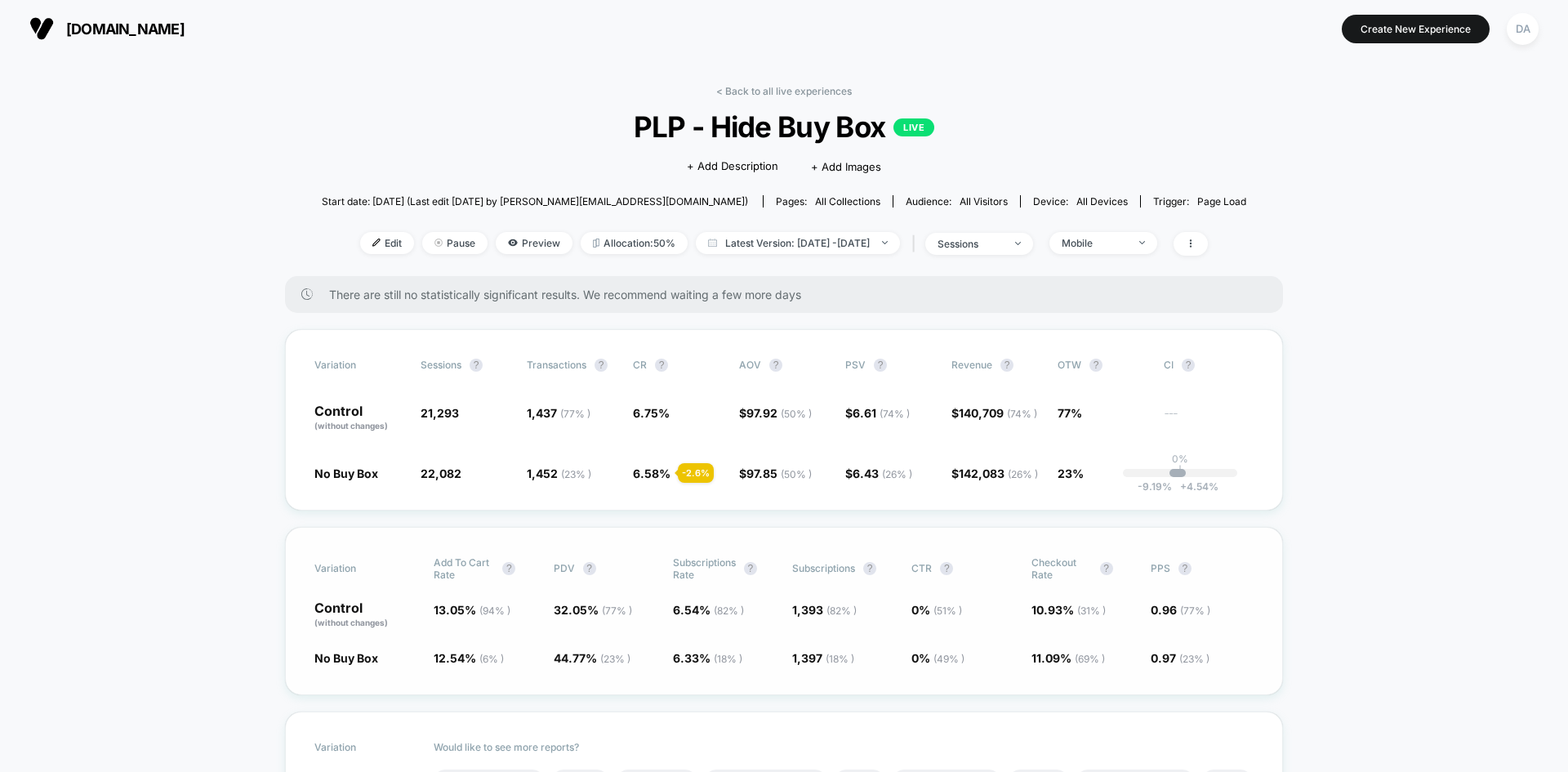
click at [612, 654] on span "( 23 % )" at bounding box center [615, 659] width 30 height 12
click at [1127, 242] on div "Mobile" at bounding box center [1094, 243] width 65 height 12
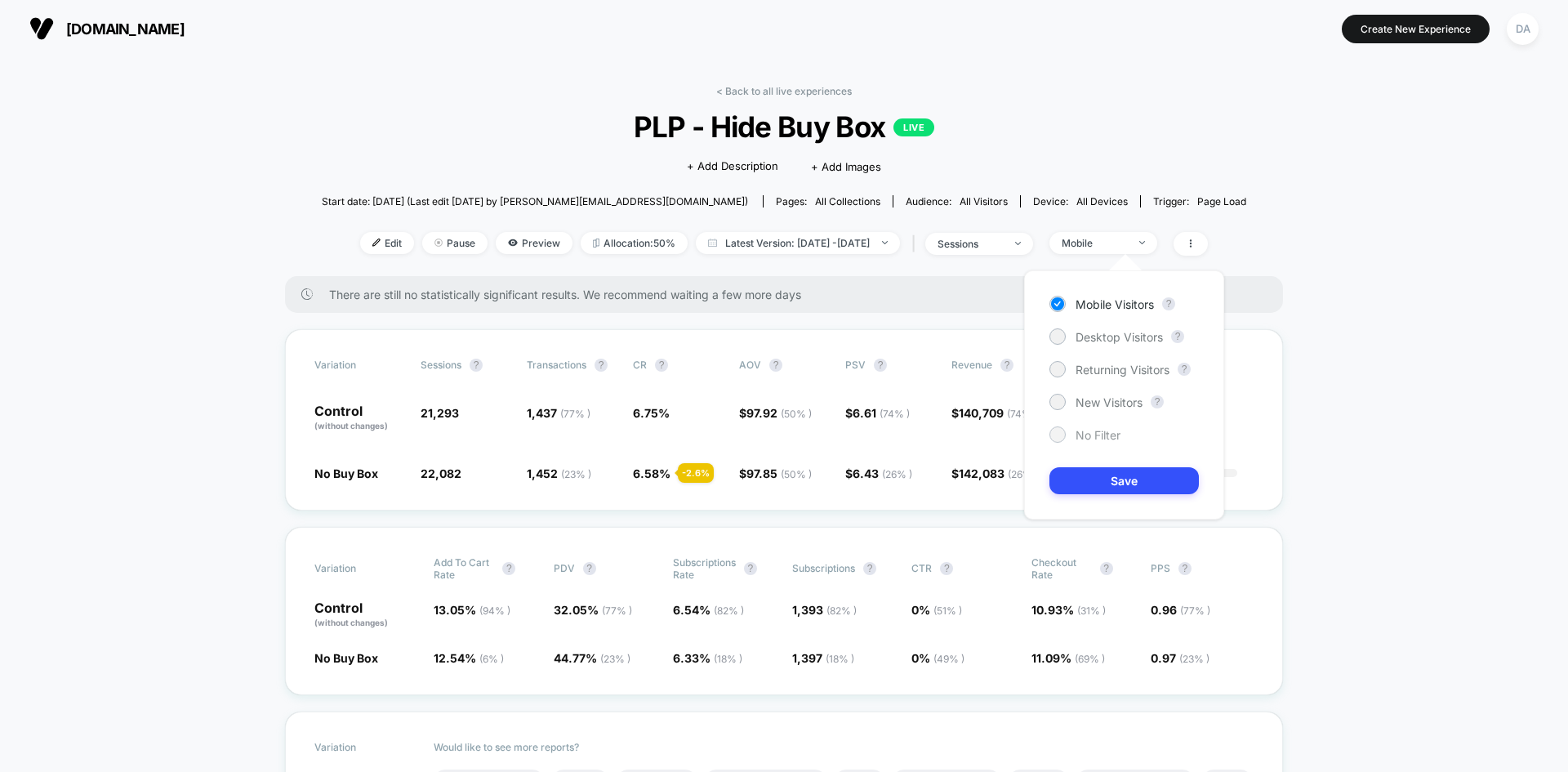
click at [1111, 436] on span "No Filter" at bounding box center [1098, 435] width 45 height 14
click at [1113, 477] on button "Save" at bounding box center [1124, 481] width 150 height 27
